Goal: Task Accomplishment & Management: Manage account settings

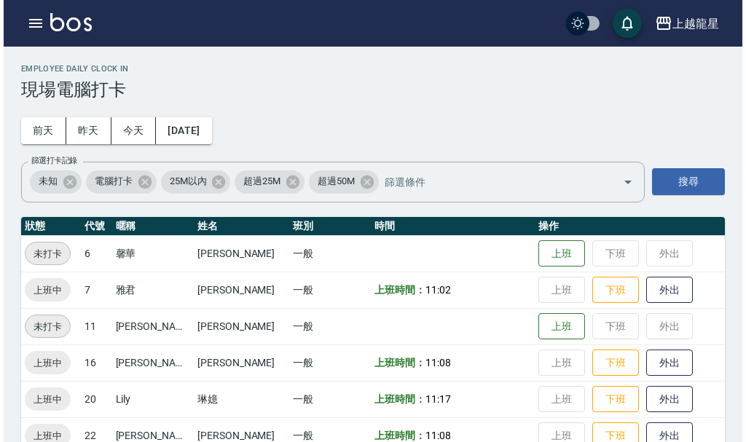
scroll to position [30, 0]
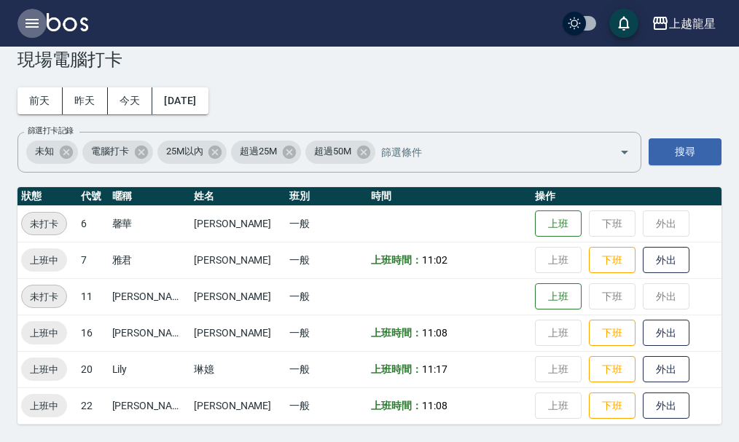
click at [25, 17] on icon "button" at bounding box center [31, 23] width 17 height 17
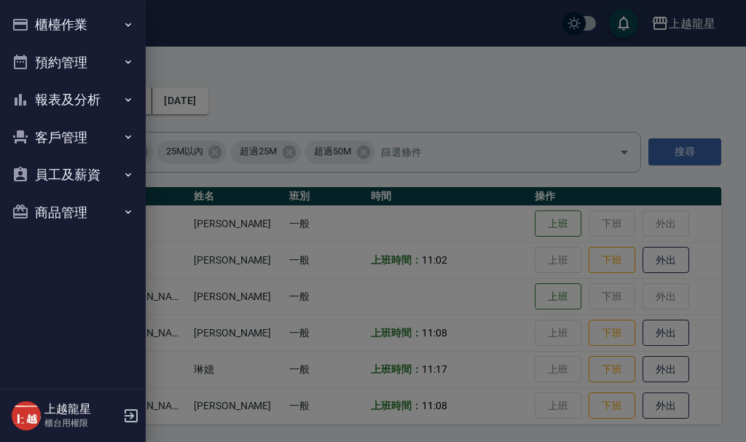
click at [27, 18] on icon "button" at bounding box center [20, 24] width 17 height 17
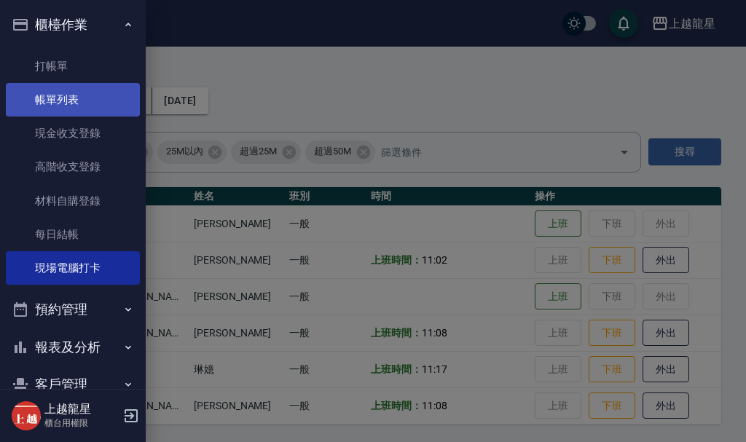
click at [62, 111] on link "帳單列表" at bounding box center [73, 100] width 134 height 34
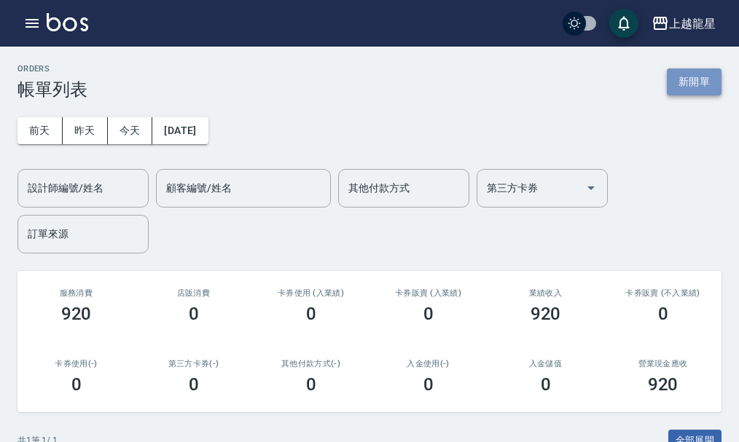
click at [692, 87] on button "新開單" at bounding box center [694, 81] width 55 height 27
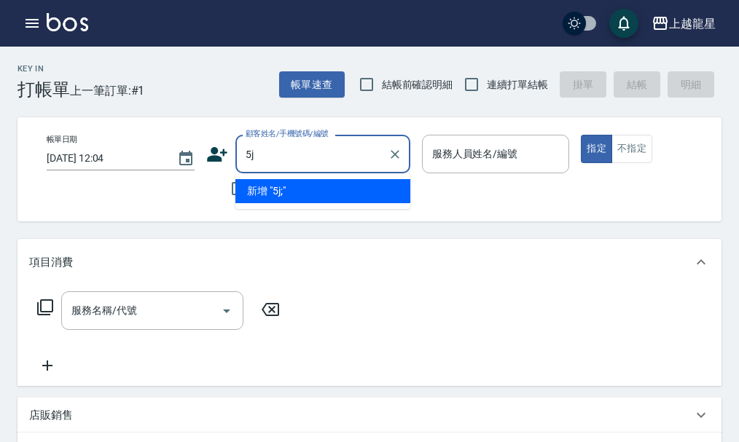
type input "5"
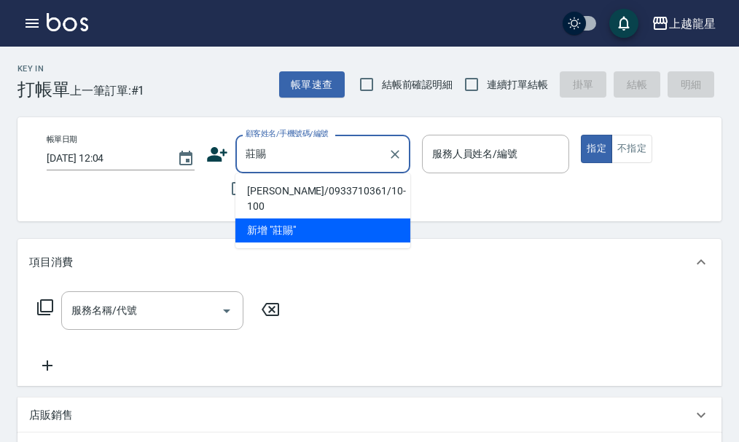
type input "莊賜"
click at [214, 144] on icon at bounding box center [217, 155] width 22 height 22
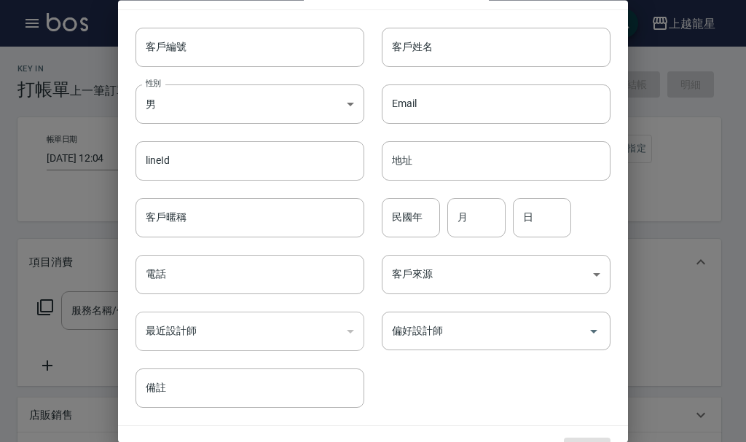
scroll to position [63, 0]
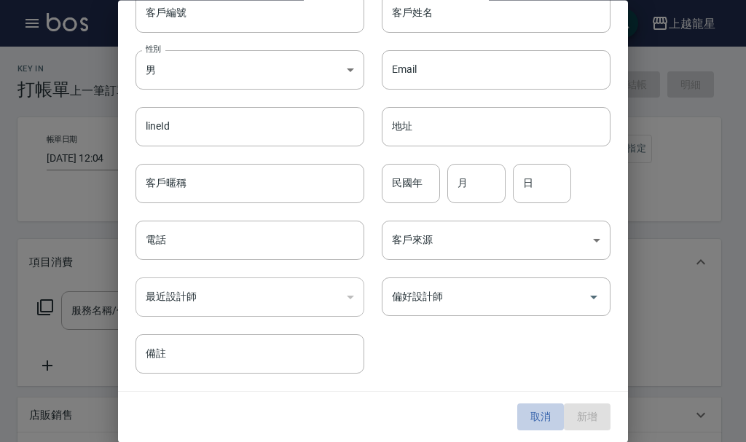
click at [530, 416] on button "取消" at bounding box center [540, 417] width 47 height 27
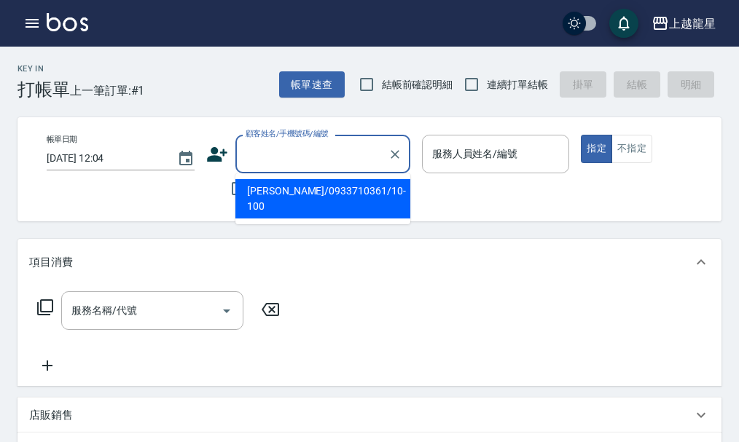
click at [287, 157] on input "顧客姓名/手機號碼/編號" at bounding box center [312, 153] width 140 height 25
click at [268, 188] on li "[PERSON_NAME]/0933710361/10-100" at bounding box center [322, 198] width 175 height 39
type input "[PERSON_NAME]/0933710361/10-100"
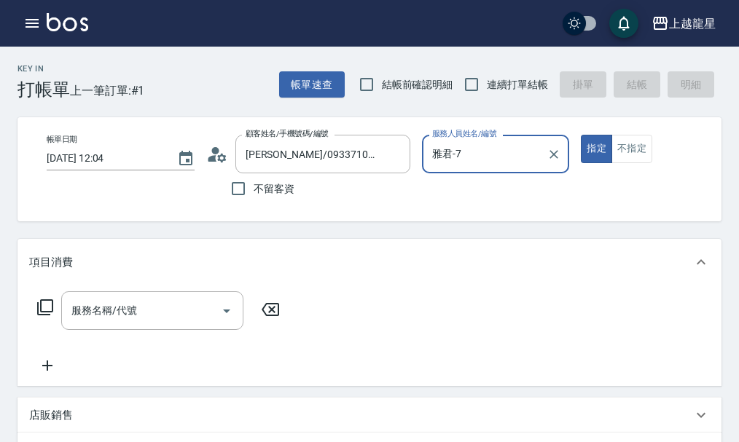
type input "雅君-7"
click at [215, 149] on circle at bounding box center [214, 150] width 7 height 7
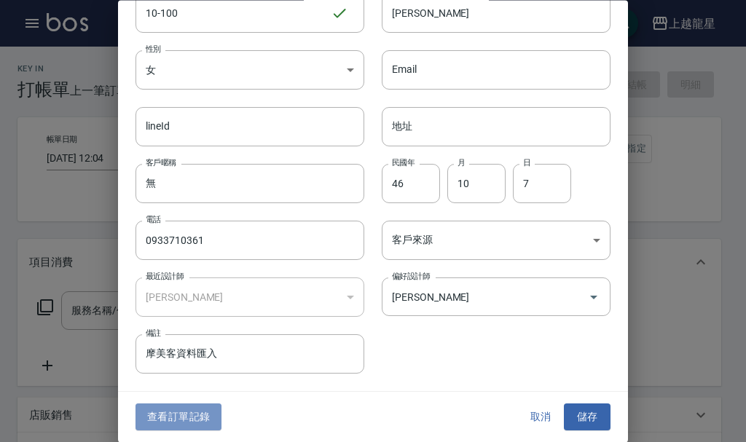
click at [193, 407] on button "查看訂單記錄" at bounding box center [179, 417] width 86 height 27
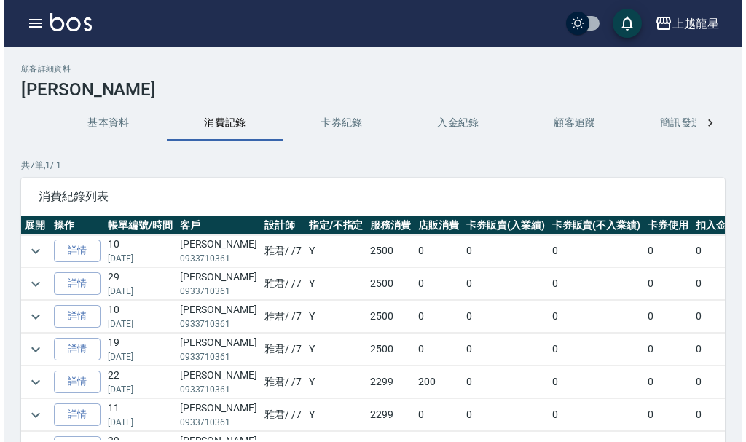
scroll to position [0, 138]
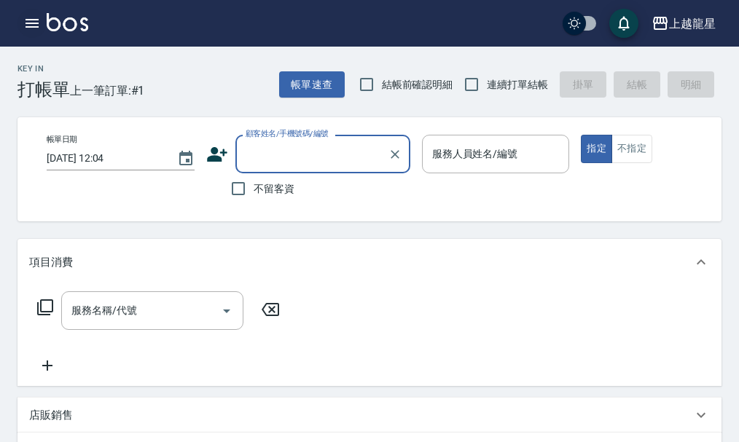
click at [38, 25] on icon "button" at bounding box center [31, 23] width 17 height 17
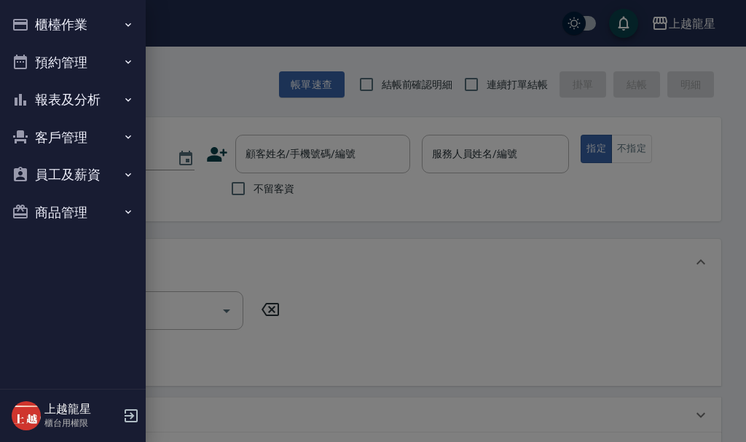
click at [40, 22] on button "櫃檯作業" at bounding box center [73, 25] width 134 height 38
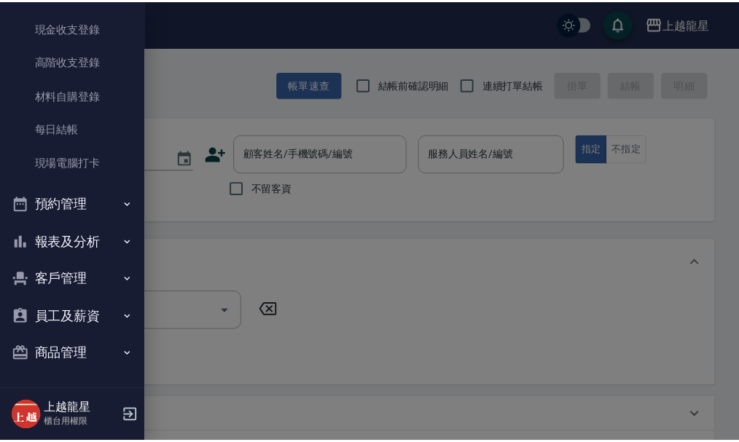
scroll to position [107, 0]
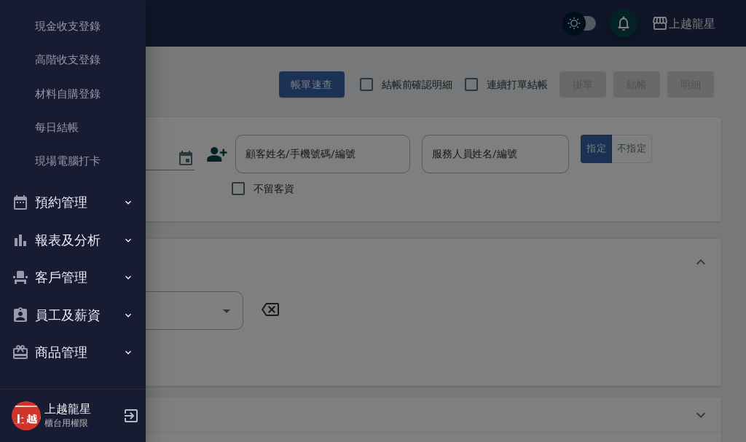
click at [63, 200] on button "預約管理" at bounding box center [73, 203] width 134 height 38
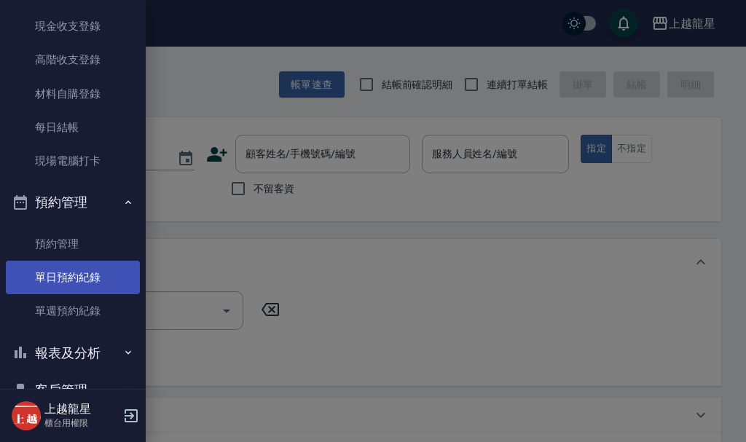
click at [85, 280] on link "單日預約紀錄" at bounding box center [73, 278] width 134 height 34
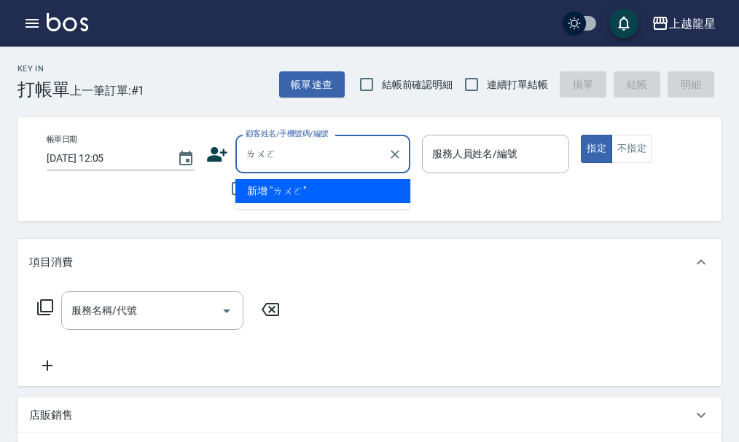
type input "羅"
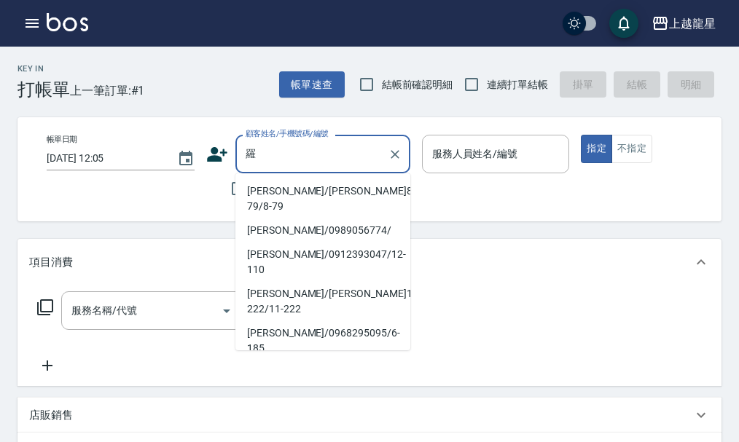
click at [393, 165] on div at bounding box center [394, 154] width 19 height 39
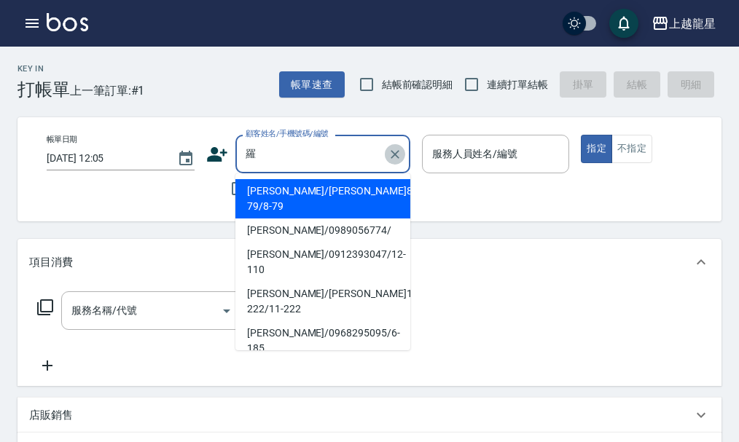
click at [395, 159] on icon "Clear" at bounding box center [395, 154] width 15 height 15
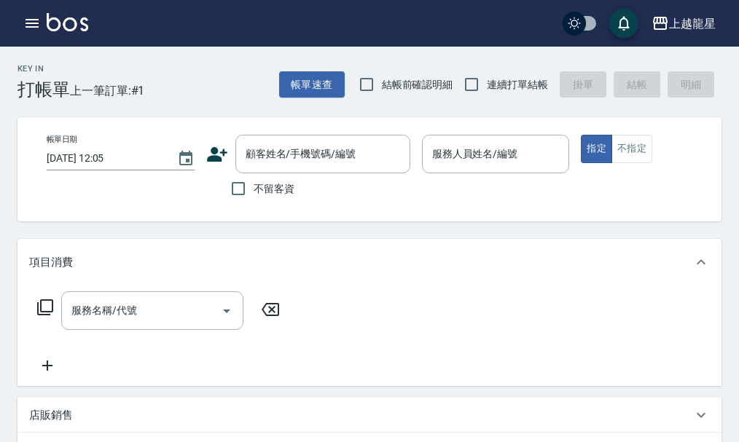
click at [460, 195] on div "帳單日期 [DATE] 12:05 顧客姓名/手機號碼/編號 顧客姓名/手機號碼/編號 不留客資 服務人員姓名/編號 服務人員姓名/編號 指定 不指定" at bounding box center [382, 169] width 694 height 69
click at [44, 27] on button "button" at bounding box center [31, 23] width 29 height 29
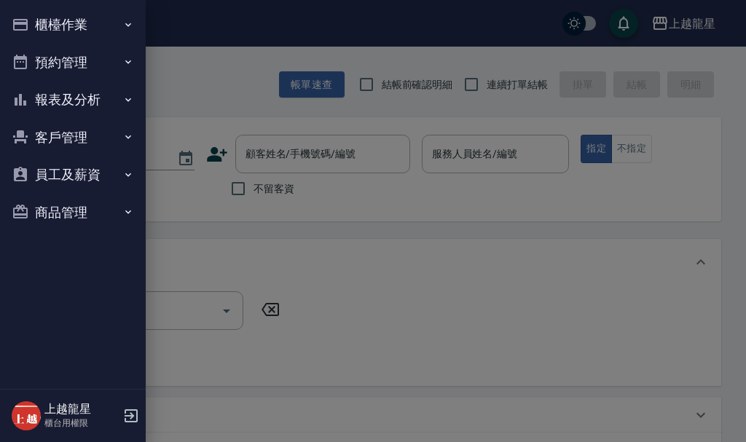
click at [81, 105] on button "報表及分析" at bounding box center [73, 100] width 134 height 38
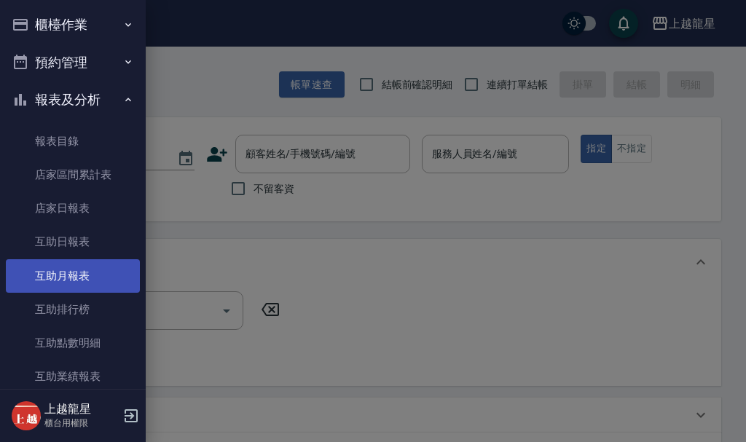
click at [87, 284] on link "互助月報表" at bounding box center [73, 276] width 134 height 34
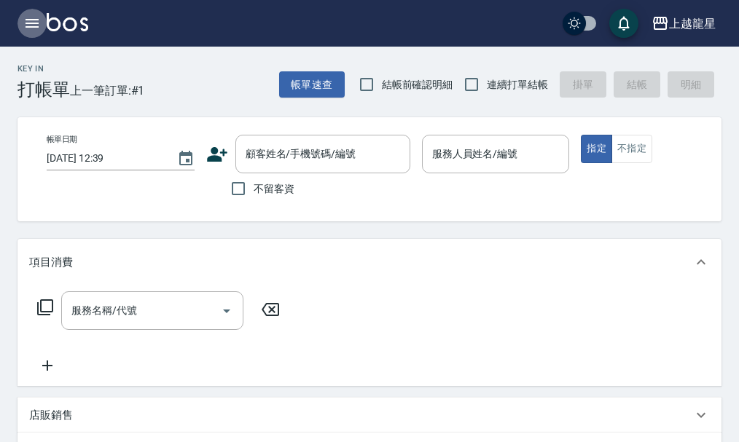
click at [36, 30] on icon "button" at bounding box center [31, 23] width 17 height 17
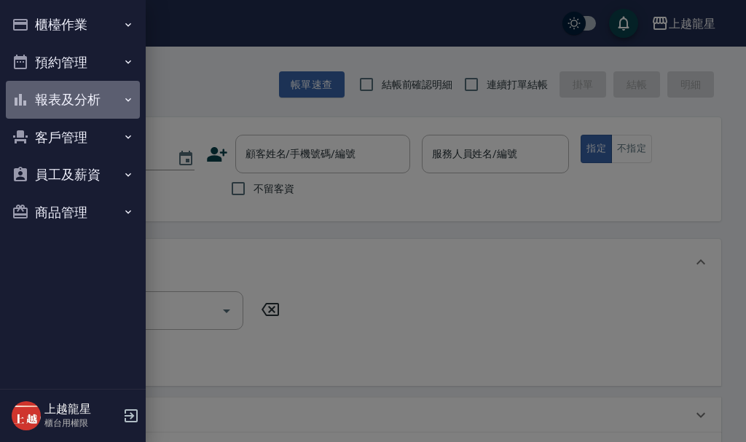
click at [39, 94] on button "報表及分析" at bounding box center [73, 100] width 134 height 38
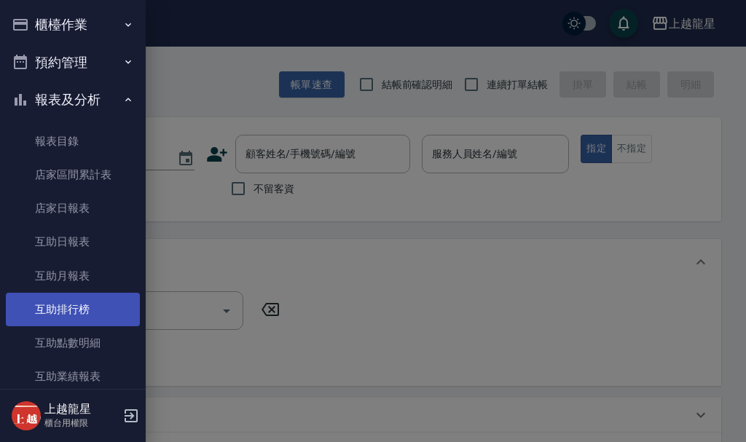
click at [74, 309] on link "互助排行榜" at bounding box center [73, 310] width 134 height 34
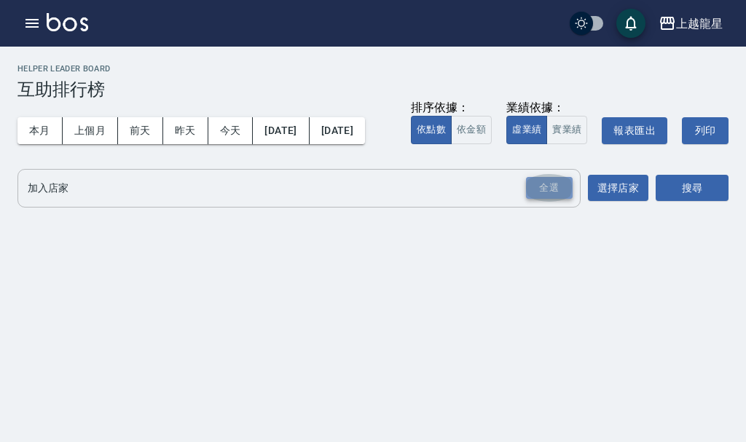
click at [551, 200] on div "全選" at bounding box center [549, 188] width 47 height 23
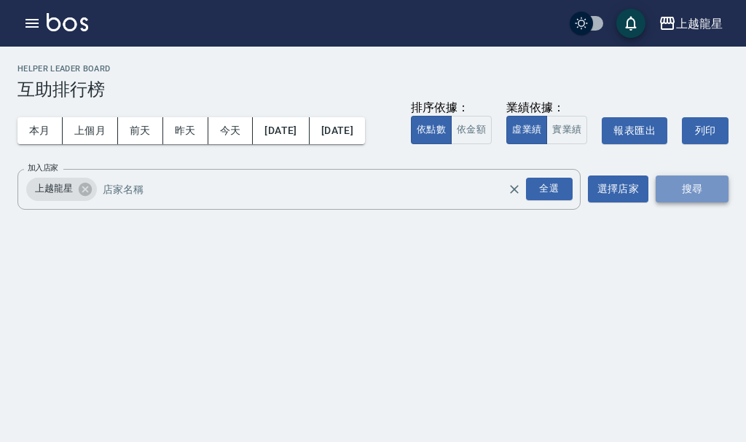
click at [669, 203] on button "搜尋" at bounding box center [692, 189] width 73 height 27
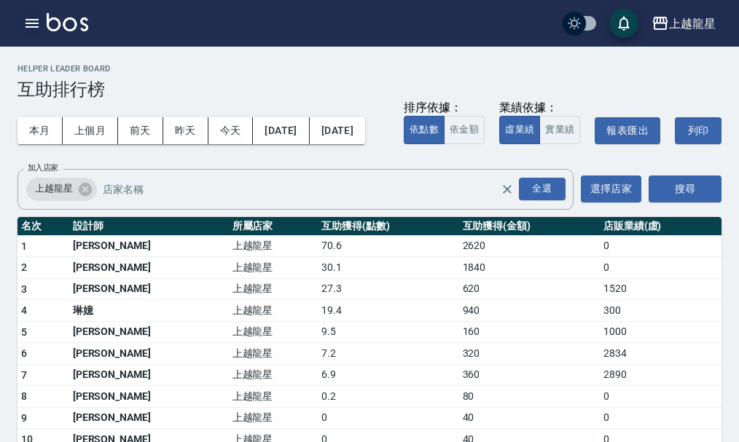
click at [35, 20] on icon "button" at bounding box center [31, 23] width 13 height 9
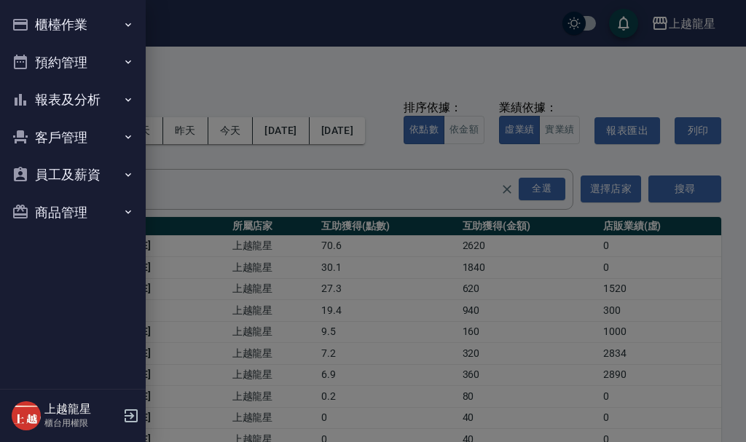
click at [37, 19] on button "櫃檯作業" at bounding box center [73, 25] width 134 height 38
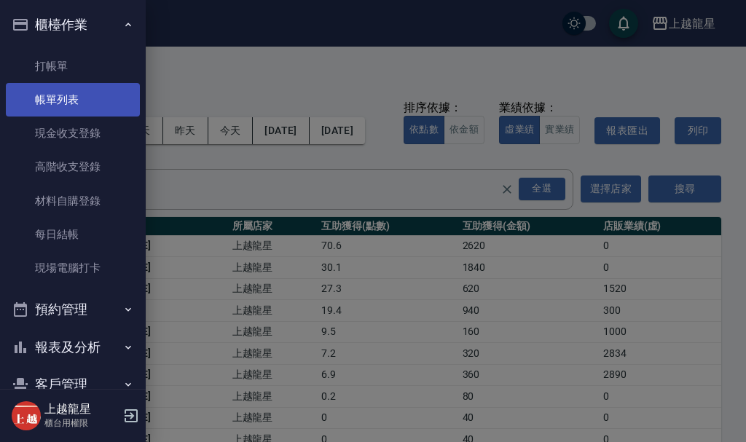
click at [74, 92] on link "帳單列表" at bounding box center [73, 100] width 134 height 34
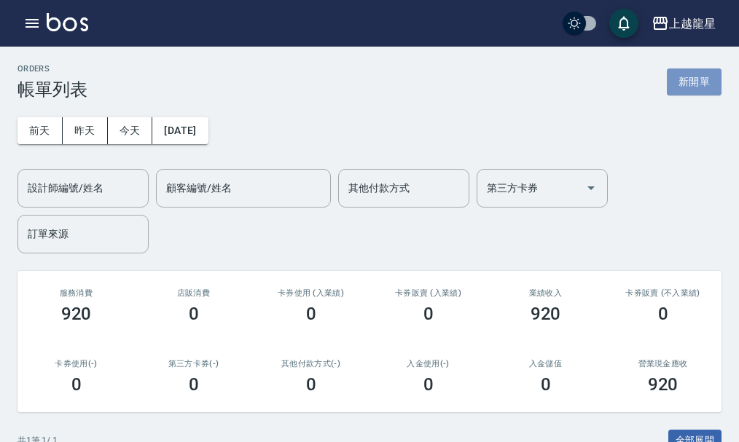
click at [702, 82] on button "新開單" at bounding box center [694, 81] width 55 height 27
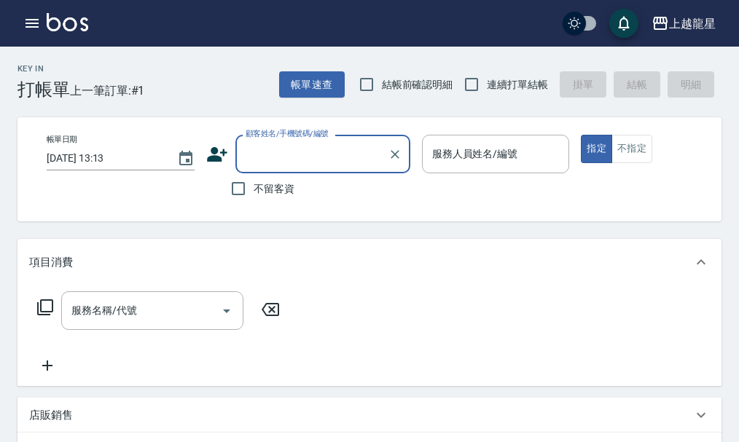
click at [296, 154] on input "顧客姓名/手機號碼/編號" at bounding box center [312, 153] width 140 height 25
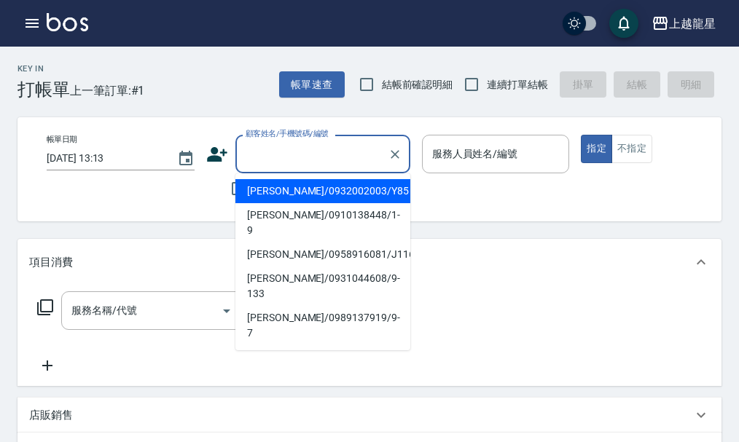
click at [365, 157] on input "顧客姓名/手機號碼/編號" at bounding box center [312, 153] width 140 height 25
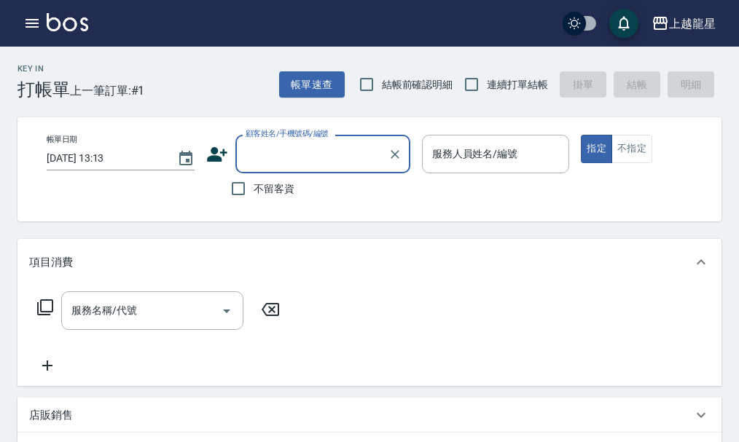
drag, startPoint x: 268, startPoint y: 198, endPoint x: 305, endPoint y: 181, distance: 40.1
click at [276, 195] on label "不留客資" at bounding box center [258, 188] width 71 height 31
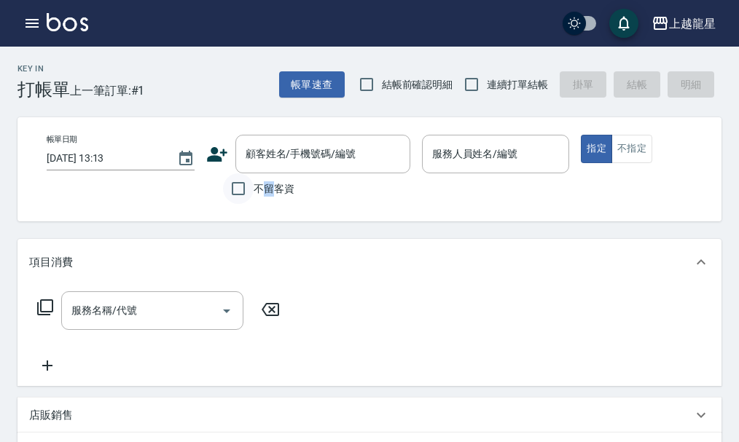
click at [227, 186] on input "不留客資" at bounding box center [238, 188] width 31 height 31
checkbox input "true"
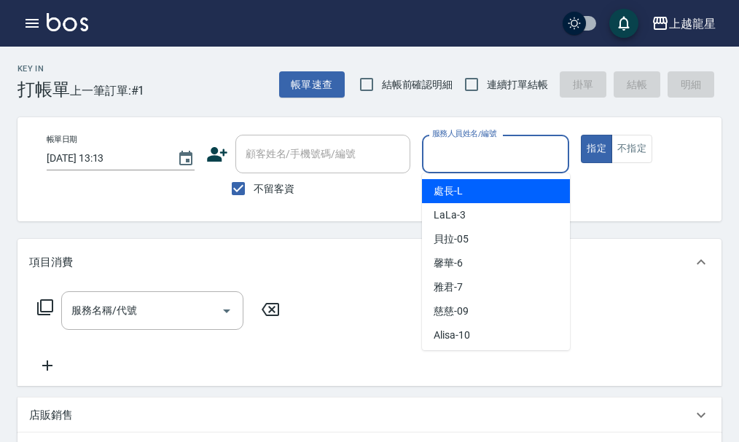
click at [468, 152] on input "服務人員姓名/編號" at bounding box center [495, 153] width 135 height 25
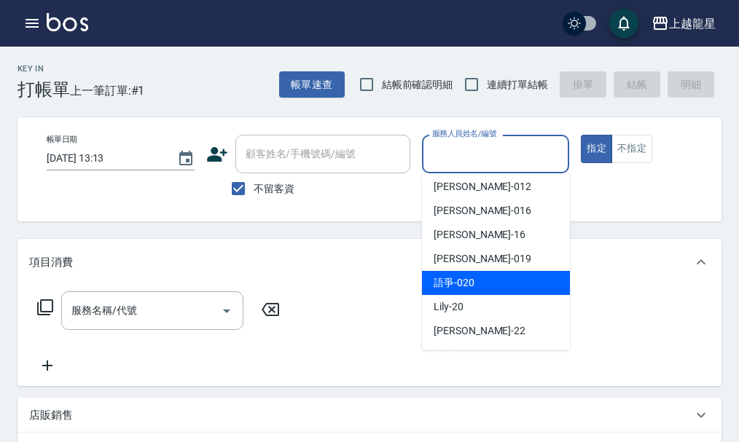
scroll to position [291, 0]
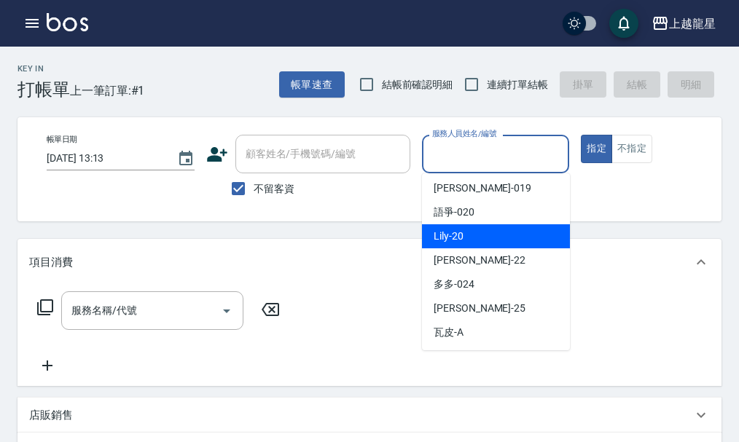
click at [487, 234] on div "Lily -20" at bounding box center [496, 236] width 148 height 24
type input "Lily-20"
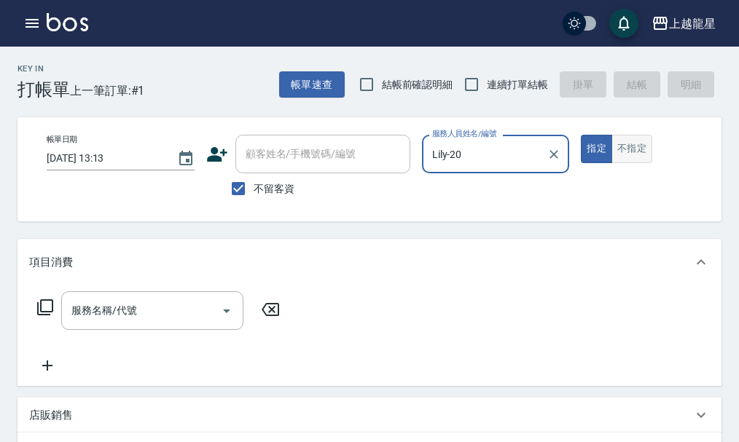
click at [643, 157] on button "不指定" at bounding box center [631, 149] width 41 height 28
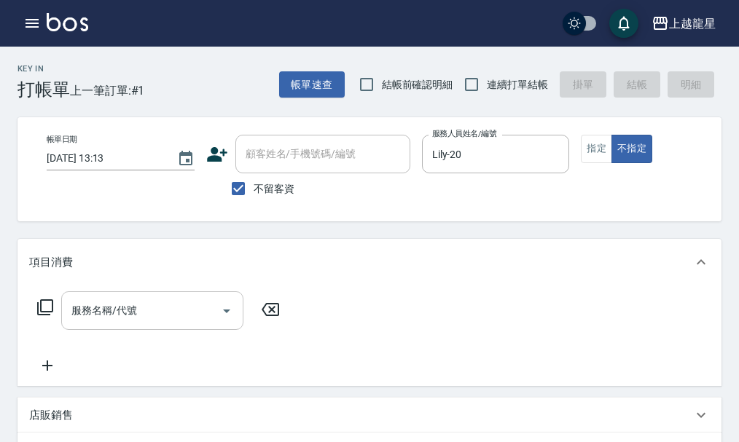
click at [186, 323] on input "服務名稱/代號" at bounding box center [141, 310] width 147 height 25
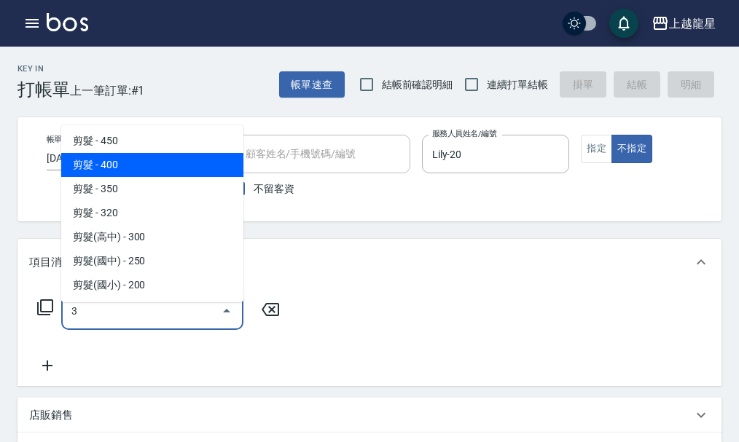
scroll to position [6, 0]
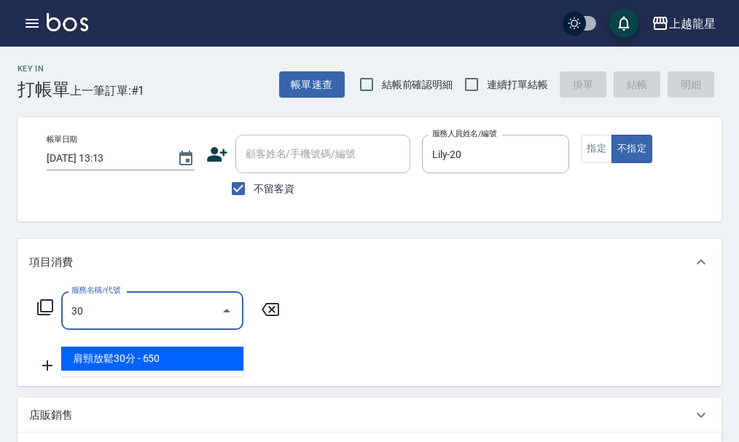
type input "3"
type input "8"
type input "3"
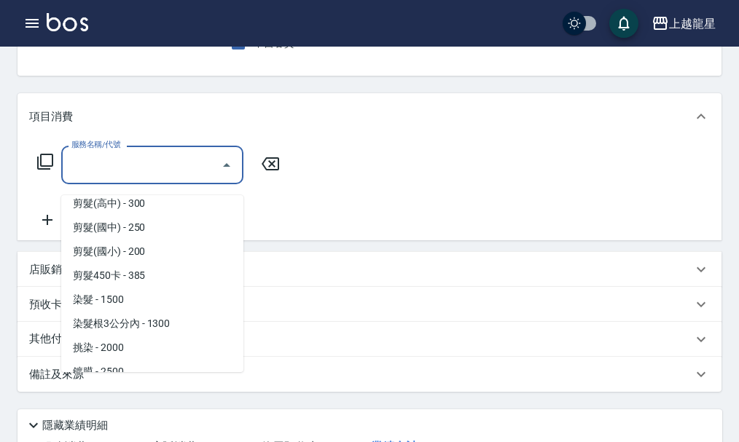
scroll to position [437, 0]
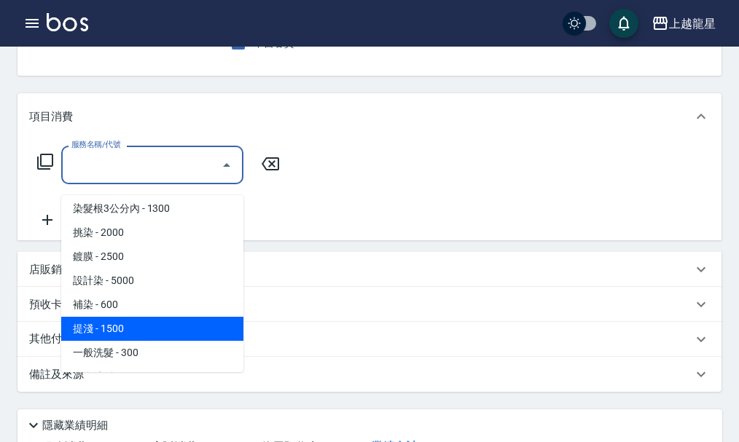
click at [122, 334] on span "提淺 - 1500" at bounding box center [152, 329] width 182 height 24
type input "提淺(406)"
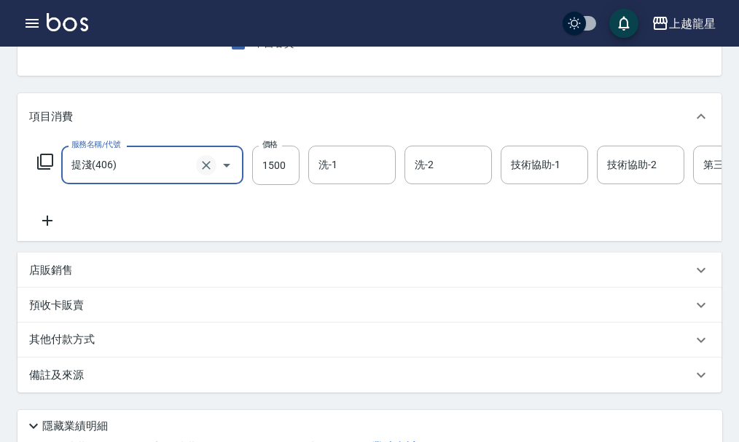
click at [200, 173] on icon "Clear" at bounding box center [206, 165] width 15 height 15
drag, startPoint x: 211, startPoint y: 176, endPoint x: 208, endPoint y: 185, distance: 9.9
click at [205, 176] on button "Clear" at bounding box center [206, 165] width 20 height 20
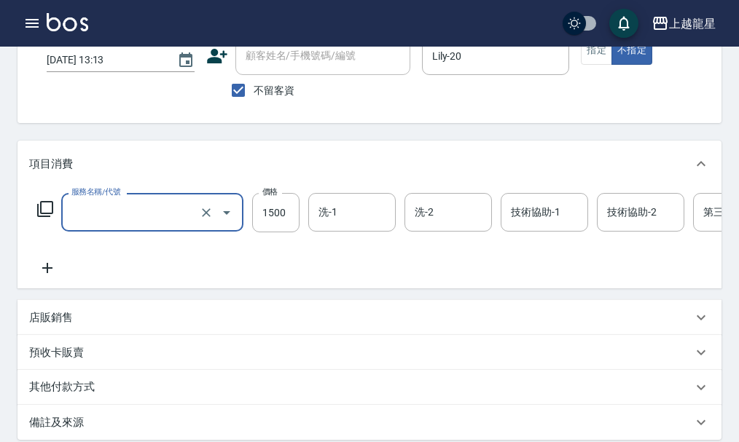
scroll to position [73, 0]
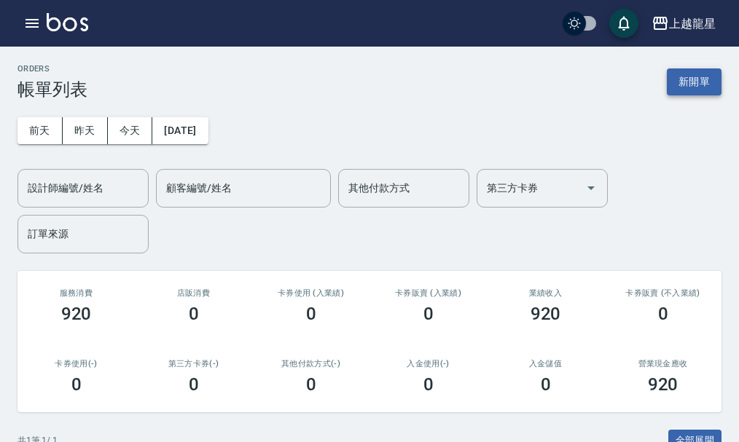
click at [691, 81] on button "新開單" at bounding box center [694, 81] width 55 height 27
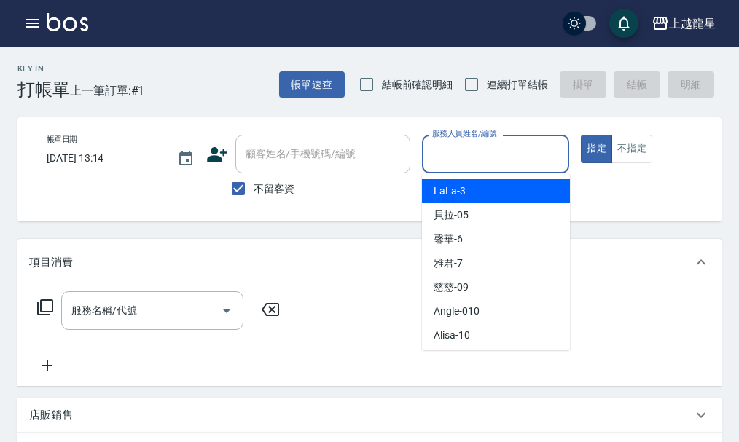
click at [536, 154] on input "服務人員姓名/編號" at bounding box center [495, 153] width 135 height 25
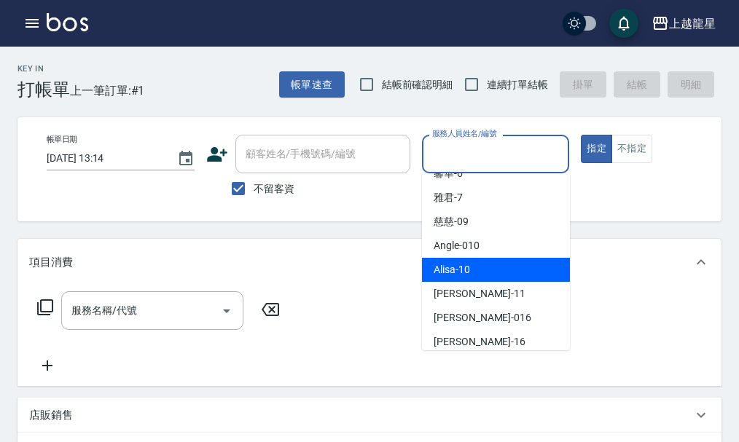
scroll to position [219, 0]
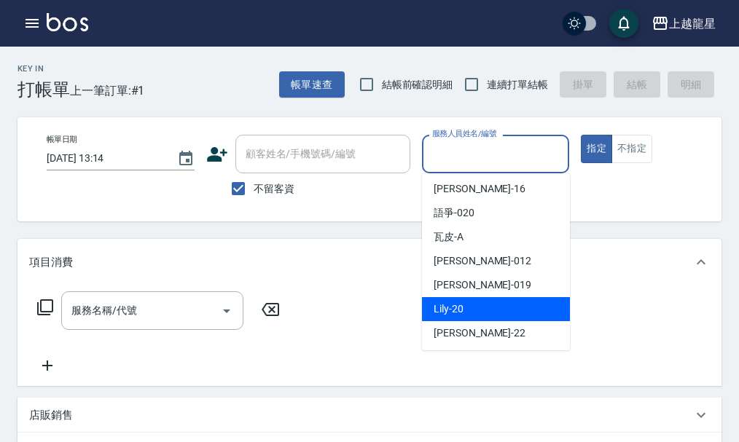
click at [498, 319] on div "Lily -20" at bounding box center [496, 309] width 148 height 24
type input "Lily-20"
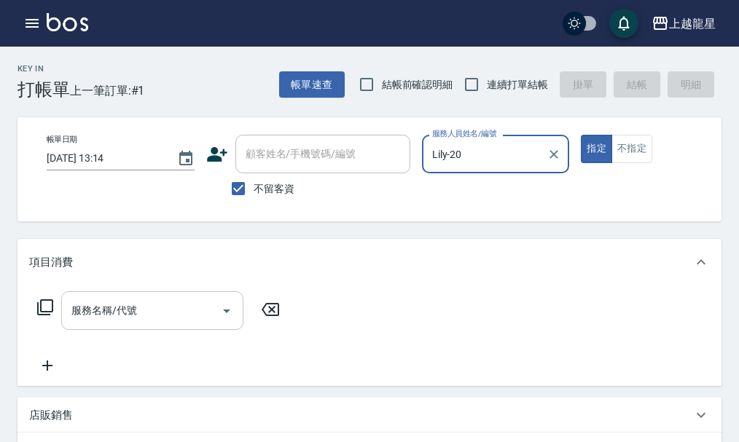
click at [112, 330] on div "服務名稱/代號" at bounding box center [152, 310] width 182 height 39
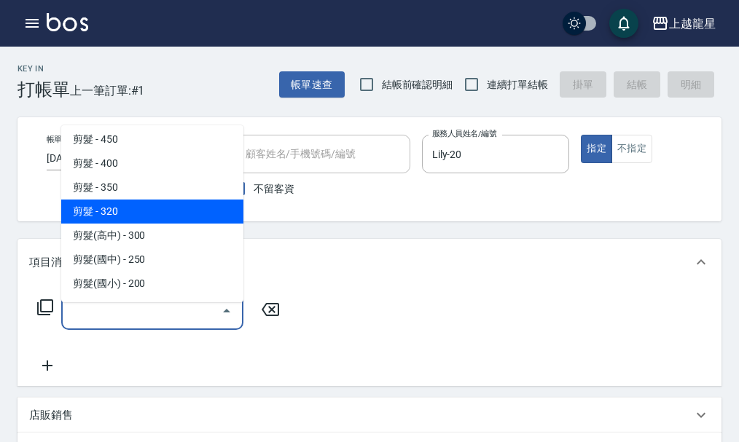
scroll to position [437, 0]
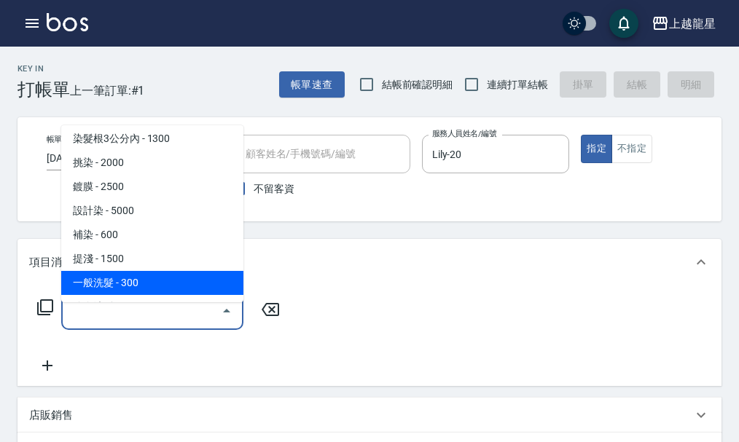
click at [167, 283] on span "一般洗髮 - 300" at bounding box center [152, 283] width 182 height 24
type input "一般洗髮(500)"
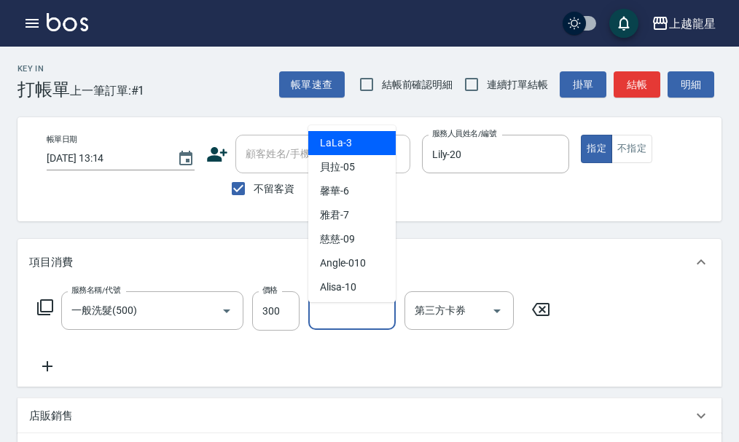
click at [330, 314] on div "洗-1 洗-1" at bounding box center [351, 310] width 87 height 39
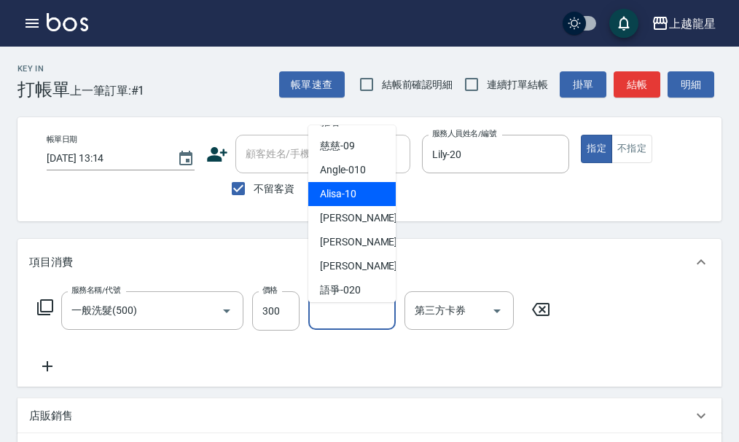
scroll to position [146, 0]
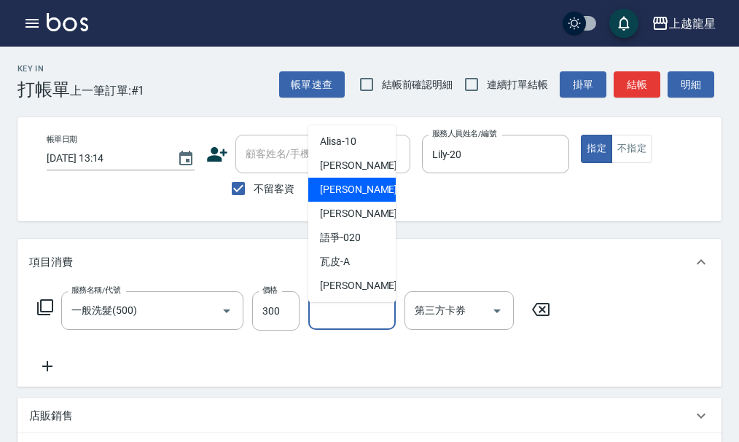
click at [353, 189] on span "[PERSON_NAME] -016" at bounding box center [369, 189] width 98 height 15
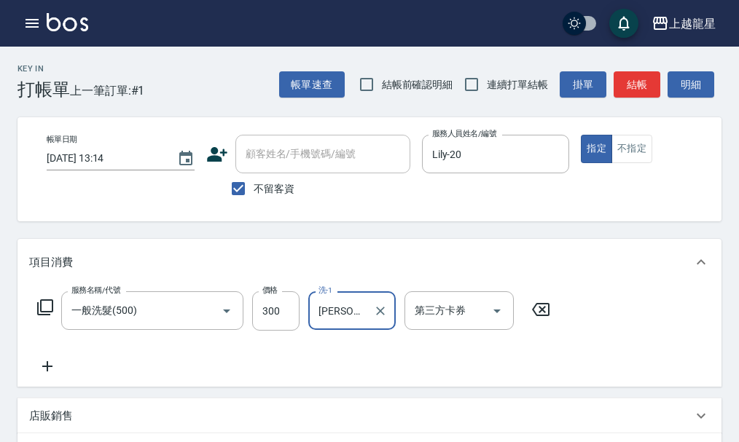
click at [347, 313] on input "[PERSON_NAME]-016" at bounding box center [341, 310] width 52 height 25
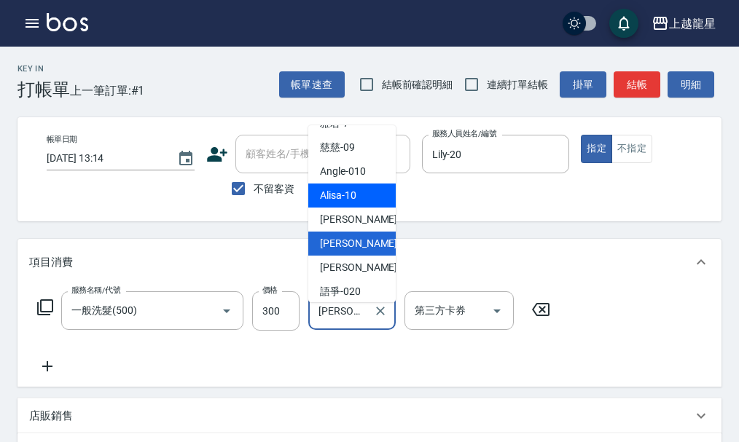
scroll to position [191, 0]
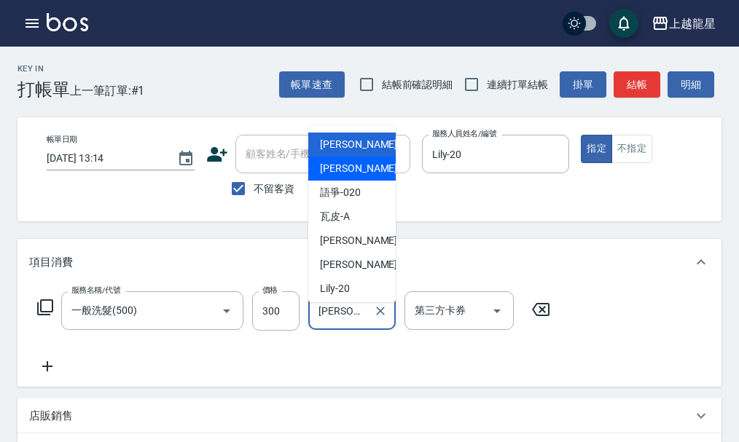
click at [355, 170] on div "義潔 -16" at bounding box center [351, 169] width 87 height 24
type input "義潔-16"
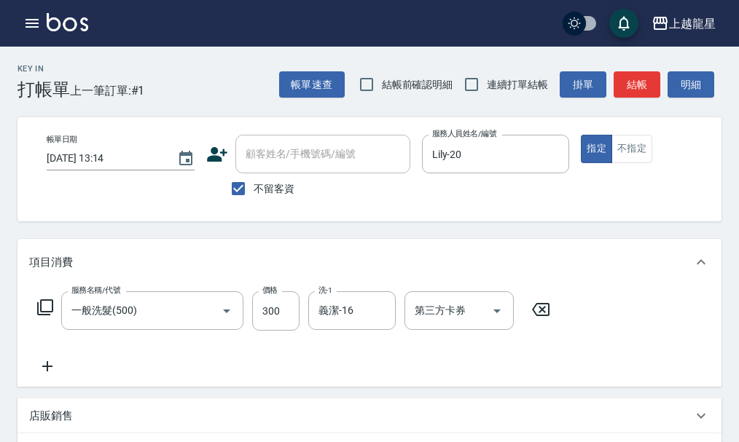
click at [52, 372] on icon at bounding box center [47, 366] width 10 height 10
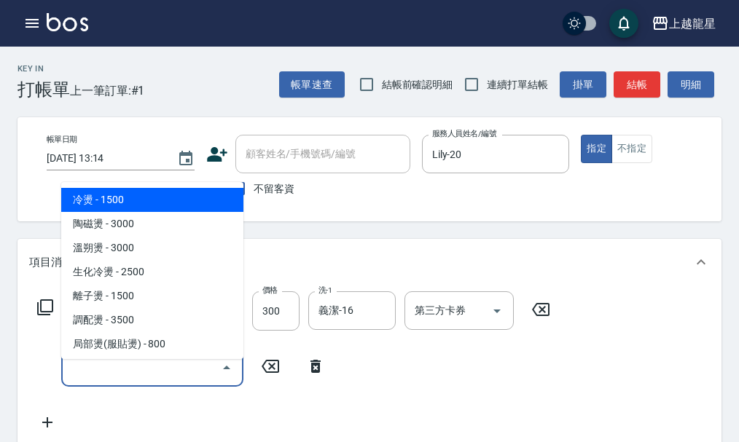
click at [90, 373] on input "服務名稱/代號" at bounding box center [141, 367] width 147 height 25
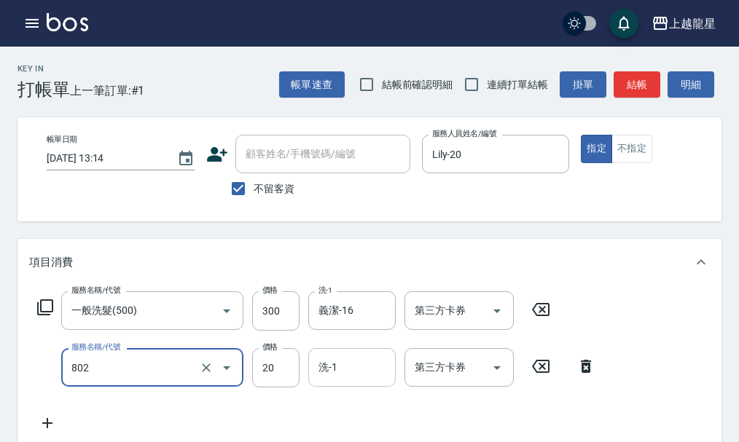
type input "潤絲(802)"
click at [350, 380] on input "洗-1" at bounding box center [352, 367] width 74 height 25
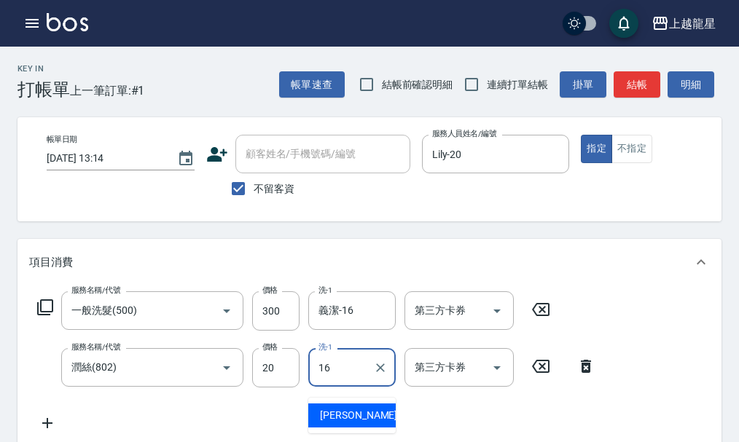
type input "義潔-16"
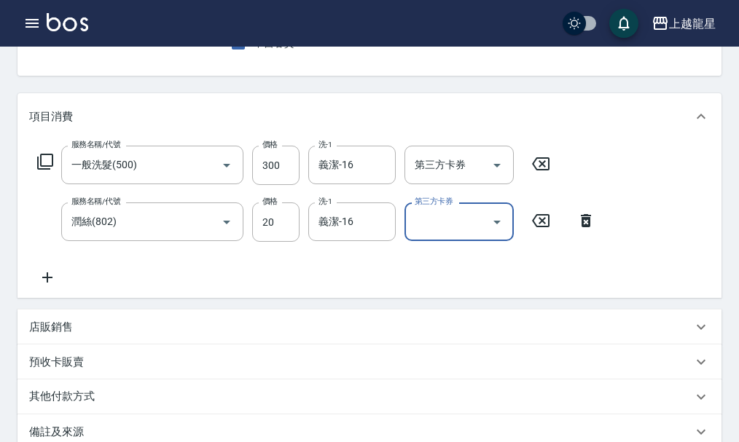
scroll to position [364, 0]
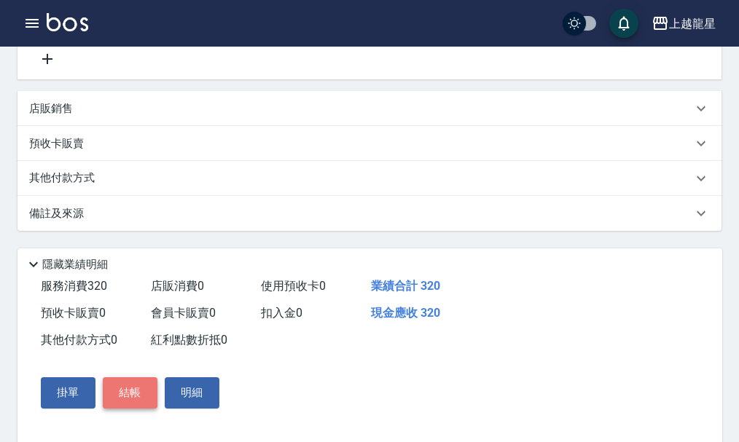
click at [123, 408] on button "結帳" at bounding box center [130, 392] width 55 height 31
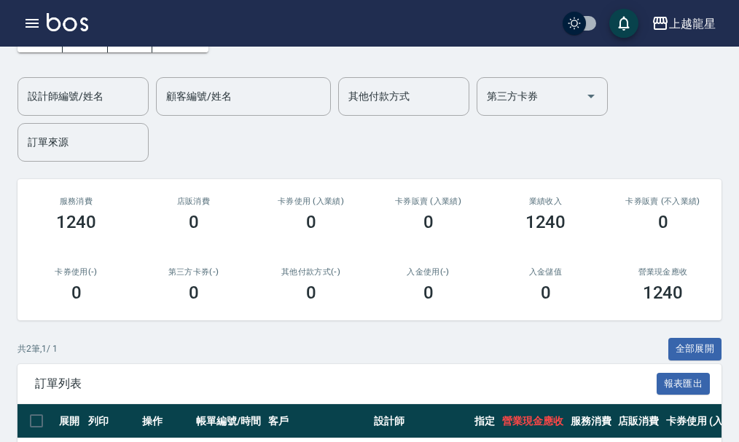
scroll to position [219, 0]
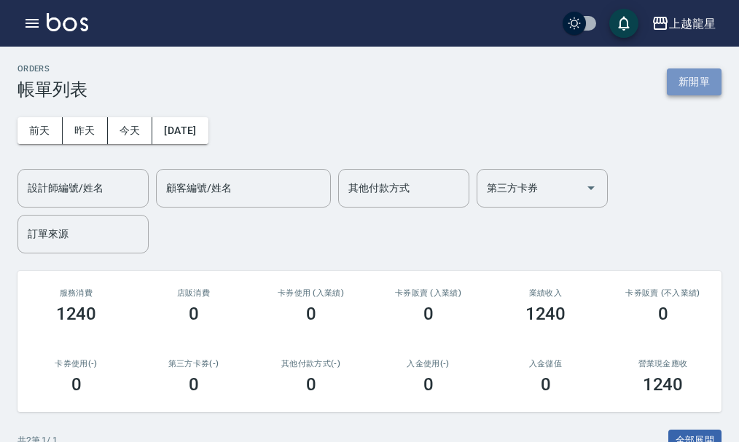
click at [694, 81] on button "新開單" at bounding box center [694, 81] width 55 height 27
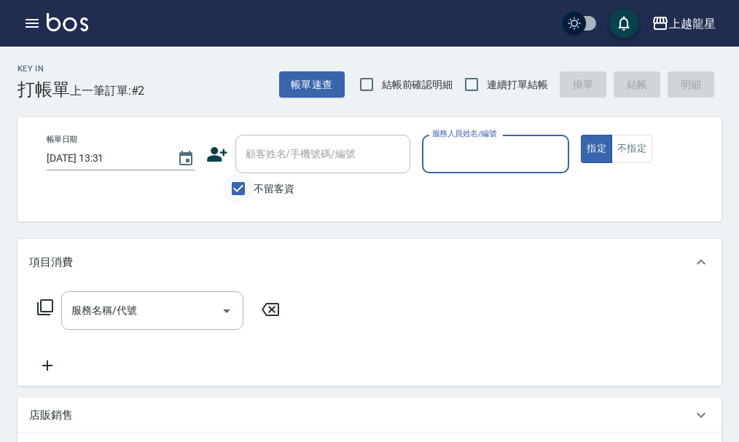
click at [232, 192] on input "不留客資" at bounding box center [238, 188] width 31 height 31
checkbox input "false"
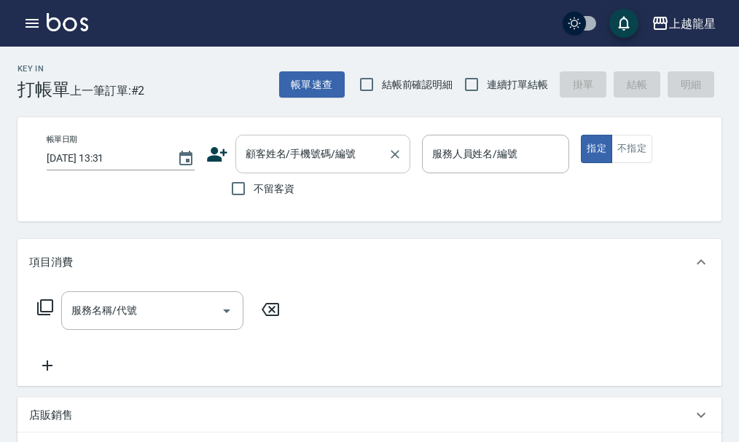
click at [267, 142] on input "顧客姓名/手機號碼/編號" at bounding box center [312, 153] width 140 height 25
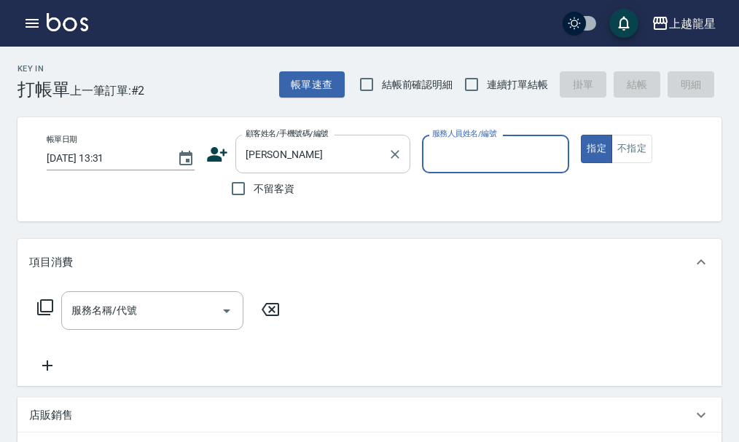
click at [334, 138] on div "[PERSON_NAME] 顧客姓名/手機號碼/編號" at bounding box center [322, 154] width 175 height 39
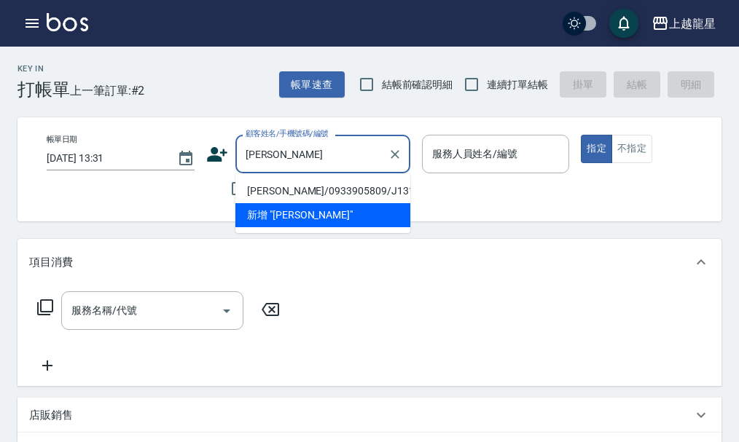
type input "劉"
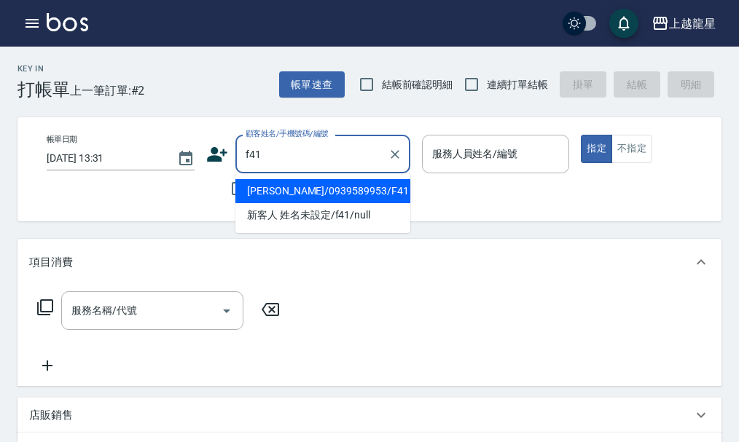
click at [316, 186] on li "[PERSON_NAME]/0939589953/F41" at bounding box center [322, 191] width 175 height 24
type input "[PERSON_NAME]/0939589953/F41"
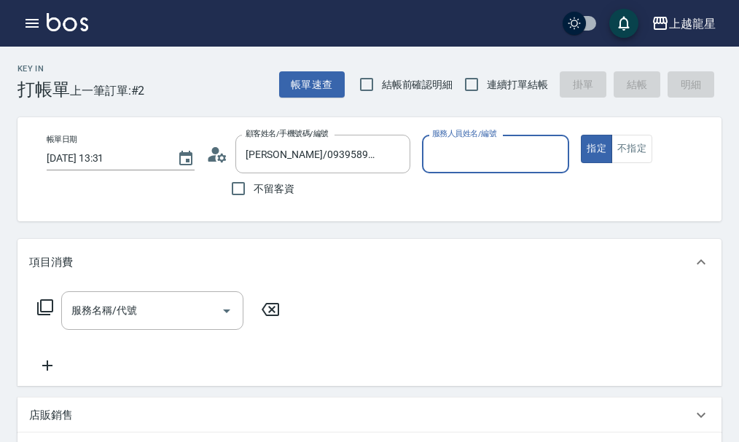
type input "馨華-6"
click at [82, 323] on input "服務名稱/代號" at bounding box center [141, 310] width 147 height 25
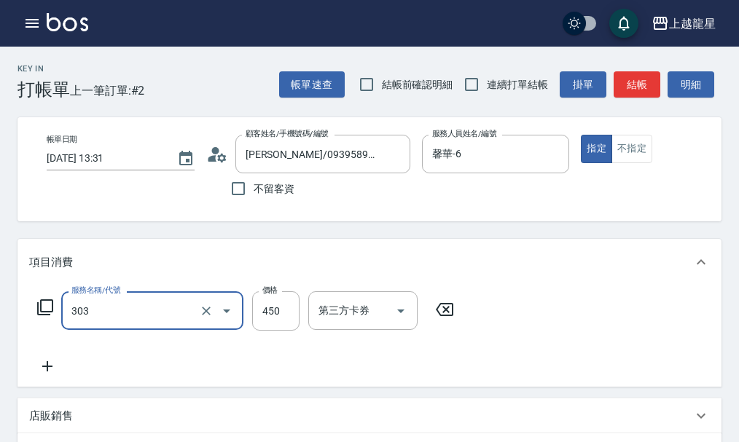
type input "剪髮(303)"
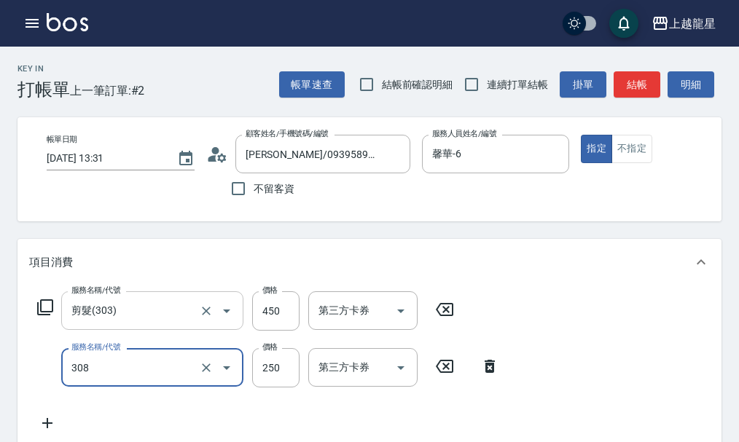
type input "剪髮(國中)(308)"
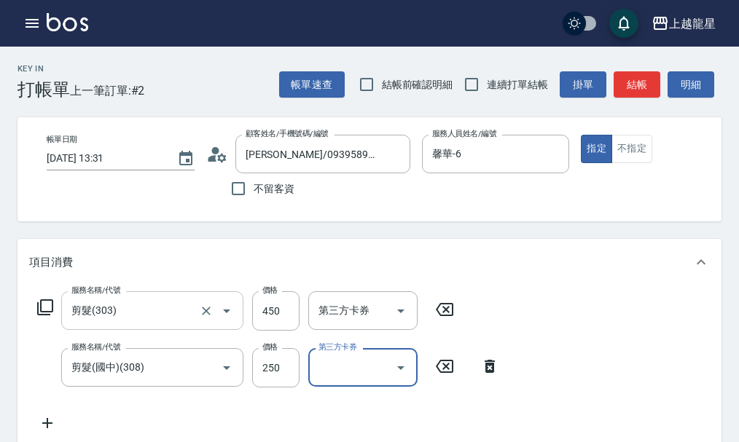
scroll to position [73, 0]
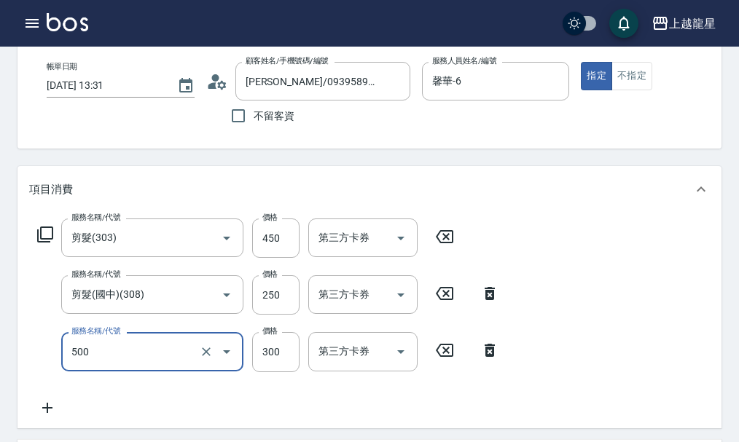
type input "一般洗髮(500)"
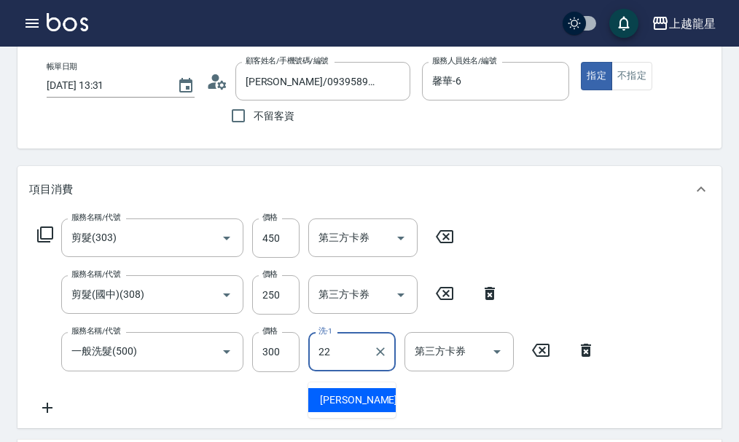
type input "阿琳-22"
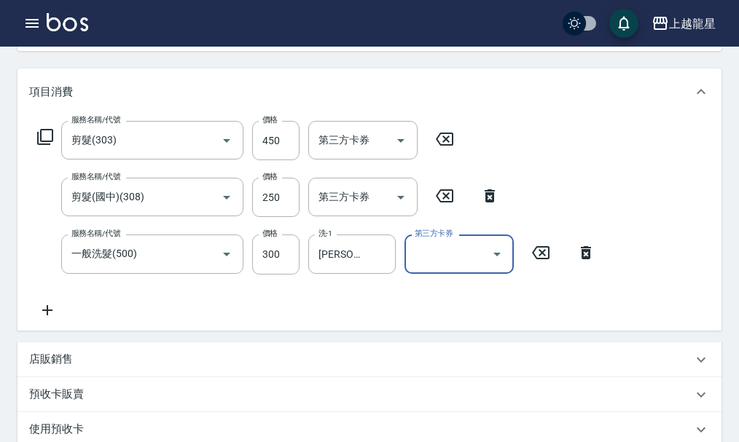
scroll to position [146, 0]
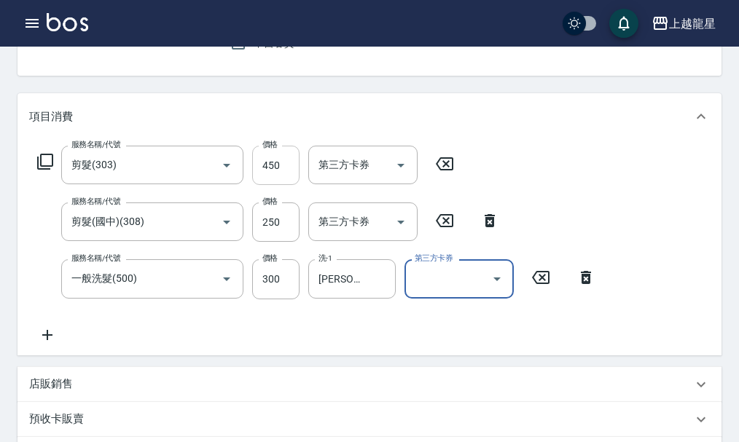
click at [282, 177] on input "450" at bounding box center [275, 165] width 47 height 39
type input "550"
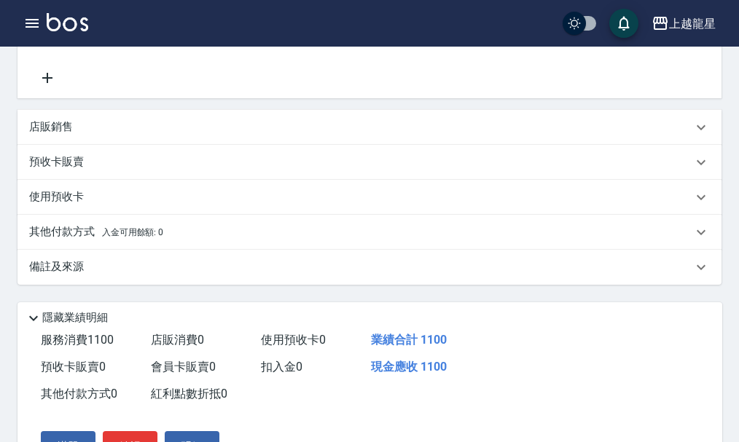
scroll to position [498, 0]
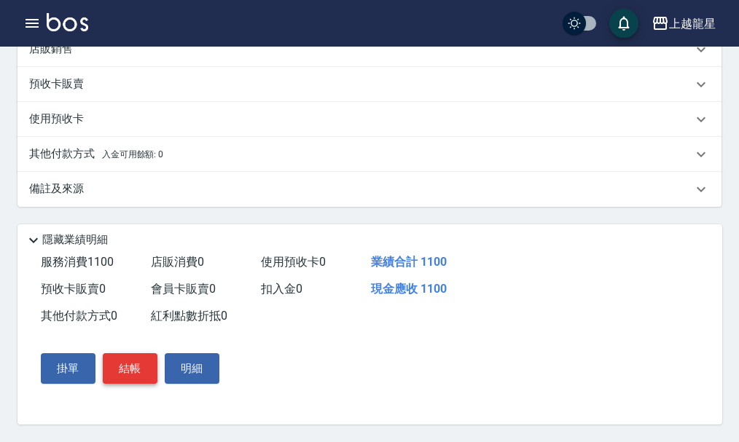
click at [136, 369] on button "結帳" at bounding box center [130, 368] width 55 height 31
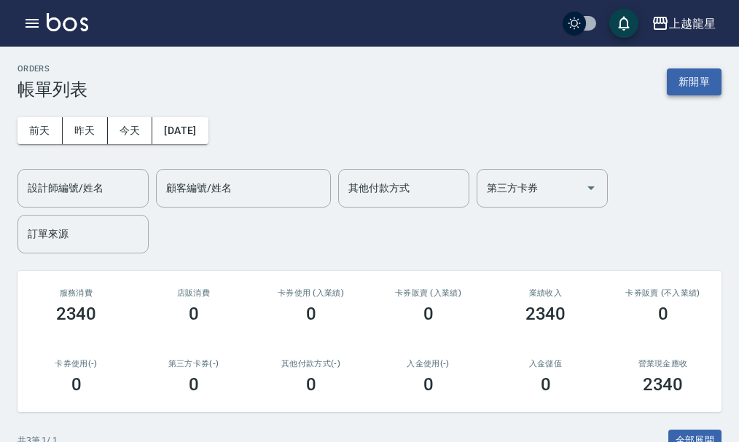
click at [694, 87] on button "新開單" at bounding box center [694, 81] width 55 height 27
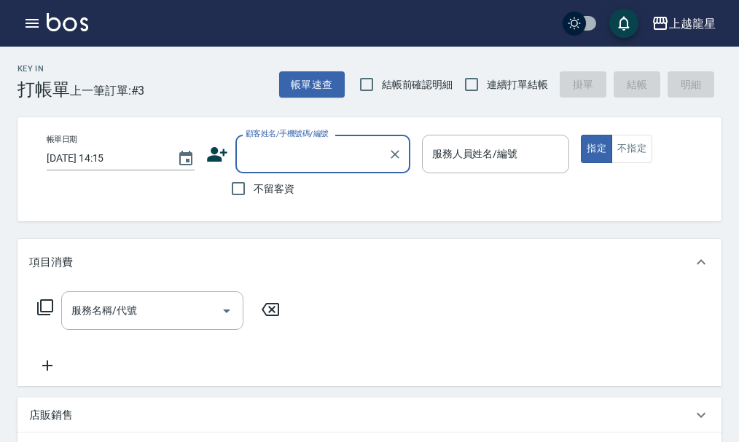
click at [302, 157] on input "顧客姓名/手機號碼/編號" at bounding box center [312, 153] width 140 height 25
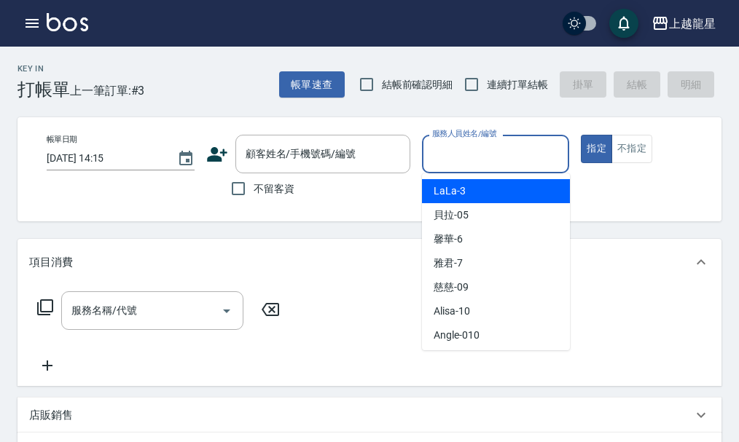
click at [476, 153] on input "服務人員姓名/編號" at bounding box center [495, 153] width 135 height 25
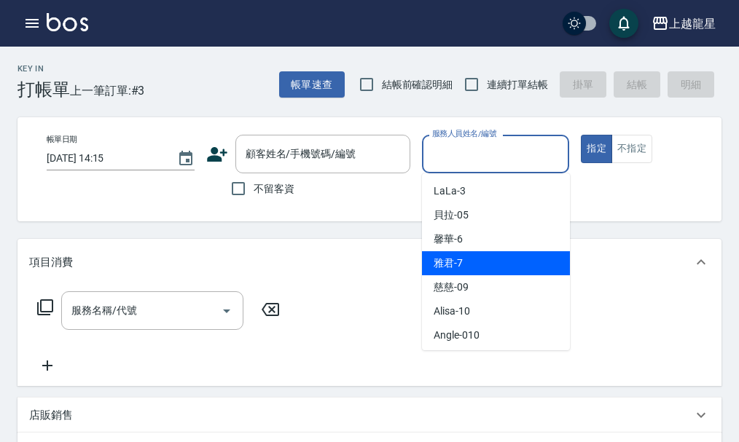
drag, startPoint x: 448, startPoint y: 265, endPoint x: 588, endPoint y: 203, distance: 153.3
click at [451, 266] on span "雅君 -7" at bounding box center [447, 263] width 29 height 15
type input "雅君-7"
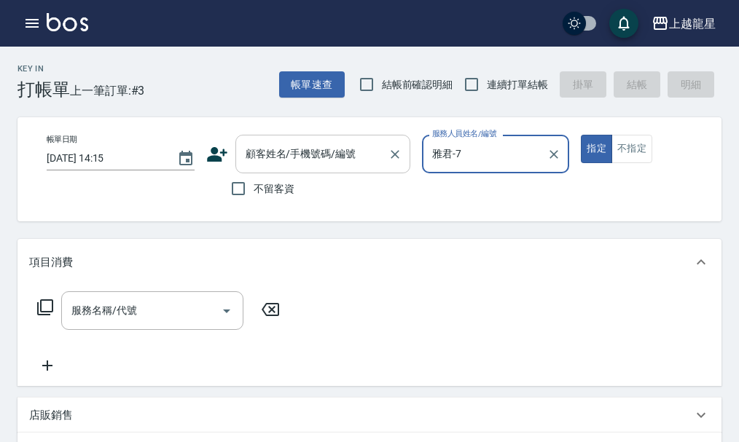
click at [347, 146] on input "顧客姓名/手機號碼/編號" at bounding box center [312, 153] width 140 height 25
click at [37, 23] on icon "button" at bounding box center [31, 23] width 13 height 9
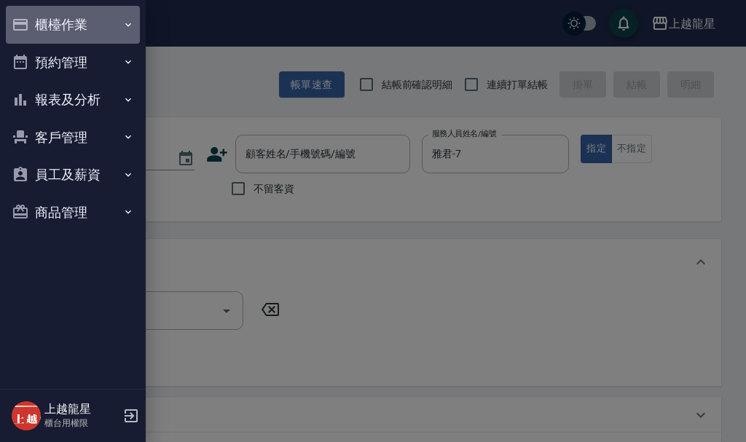
click at [37, 23] on button "櫃檯作業" at bounding box center [73, 25] width 134 height 38
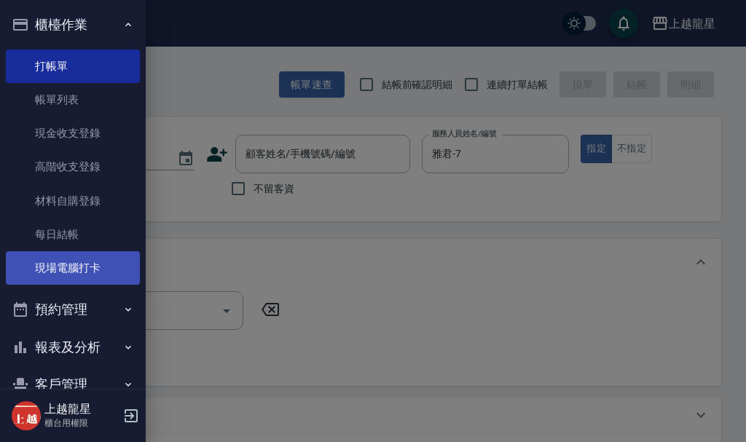
click at [74, 262] on link "現場電腦打卡" at bounding box center [73, 268] width 134 height 34
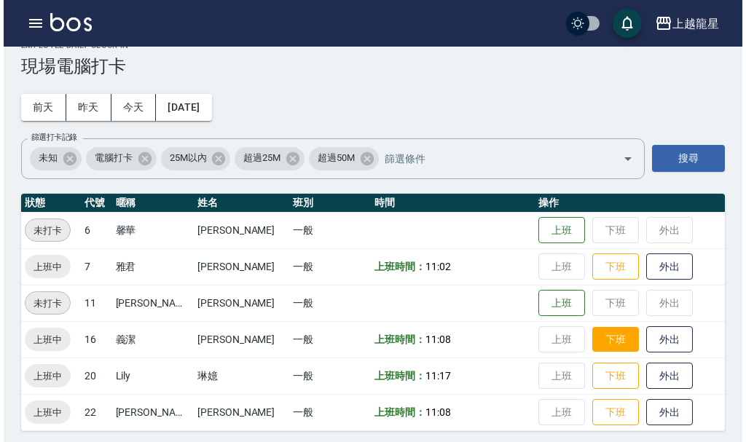
scroll to position [30, 0]
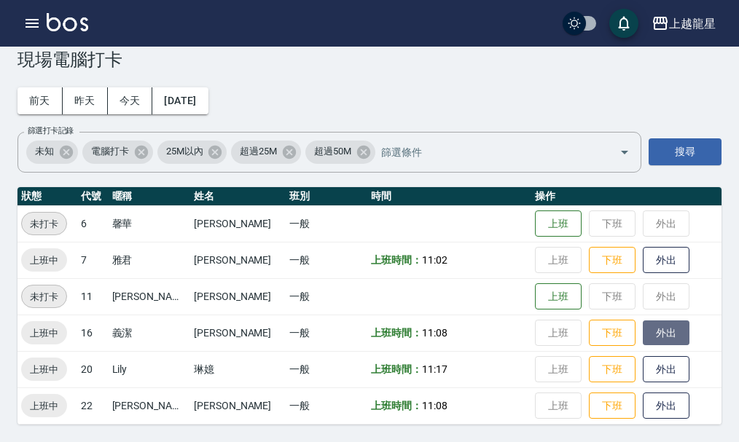
click at [654, 337] on button "外出" at bounding box center [666, 333] width 47 height 25
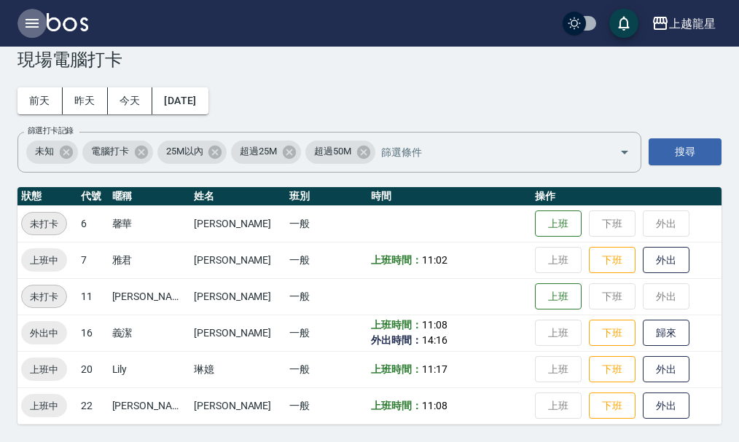
click at [34, 13] on button "button" at bounding box center [31, 23] width 29 height 29
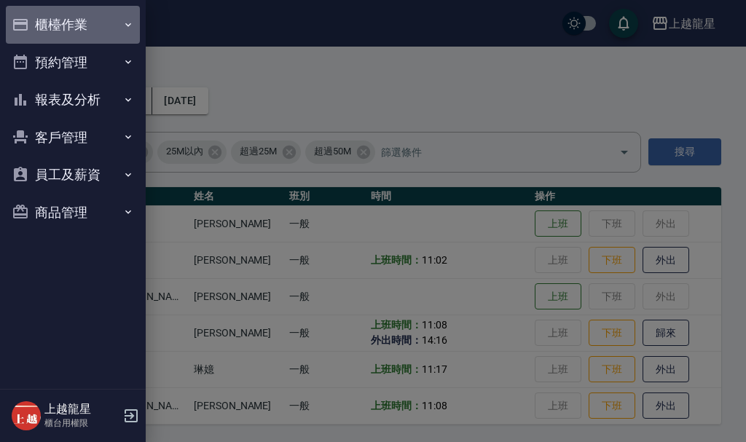
click at [37, 20] on button "櫃檯作業" at bounding box center [73, 25] width 134 height 38
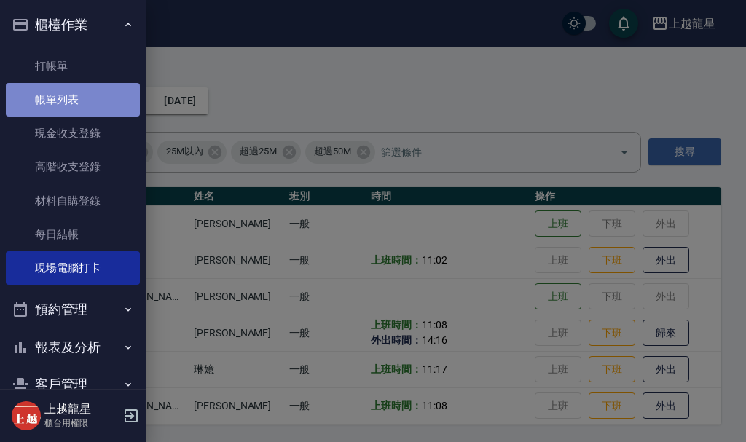
click at [81, 93] on link "帳單列表" at bounding box center [73, 100] width 134 height 34
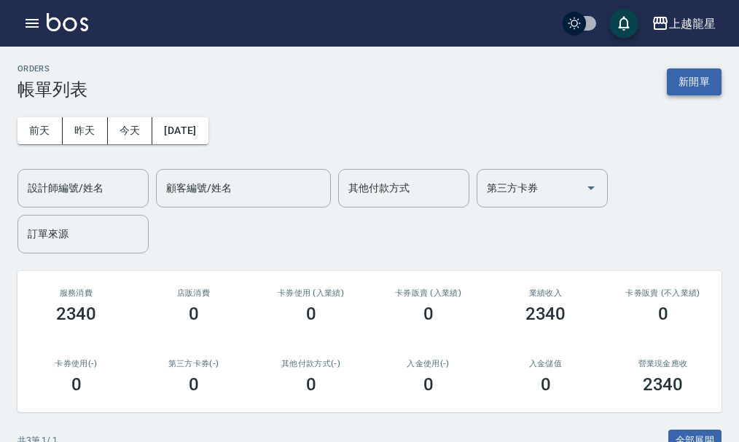
click at [702, 94] on button "新開單" at bounding box center [694, 81] width 55 height 27
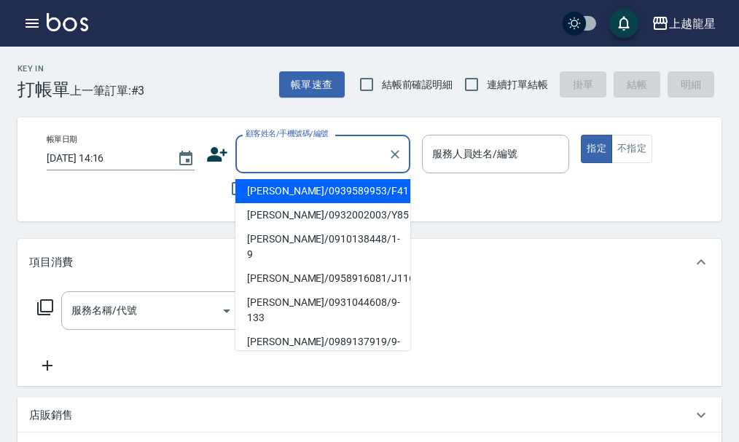
click at [343, 160] on input "顧客姓名/手機號碼/編號" at bounding box center [312, 153] width 140 height 25
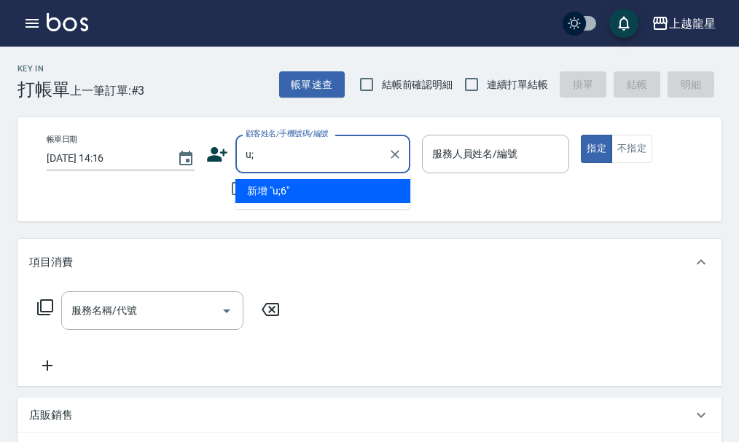
type input "u"
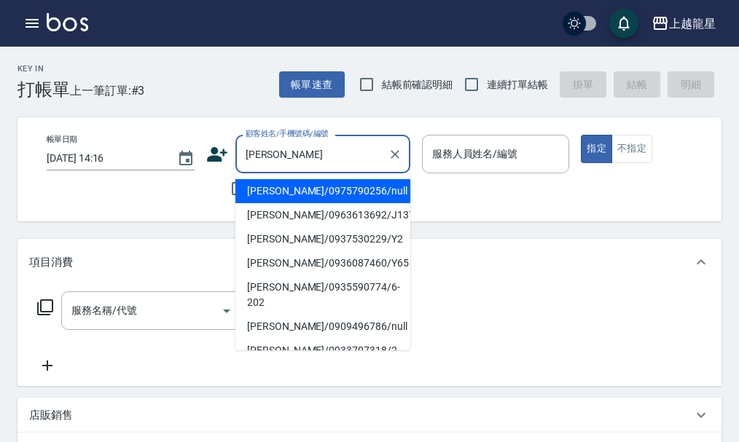
click at [275, 193] on li "[PERSON_NAME]/0975790256/null" at bounding box center [322, 191] width 175 height 24
type input "[PERSON_NAME]/0975790256/null"
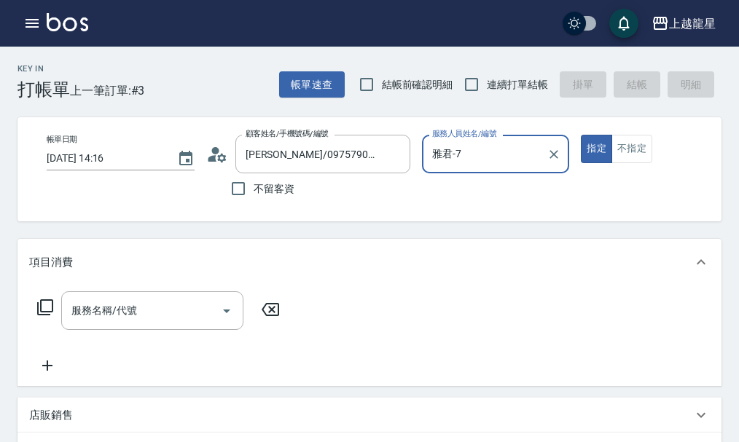
type input "雅君-7"
click at [197, 323] on input "服務名稱/代號" at bounding box center [141, 310] width 147 height 25
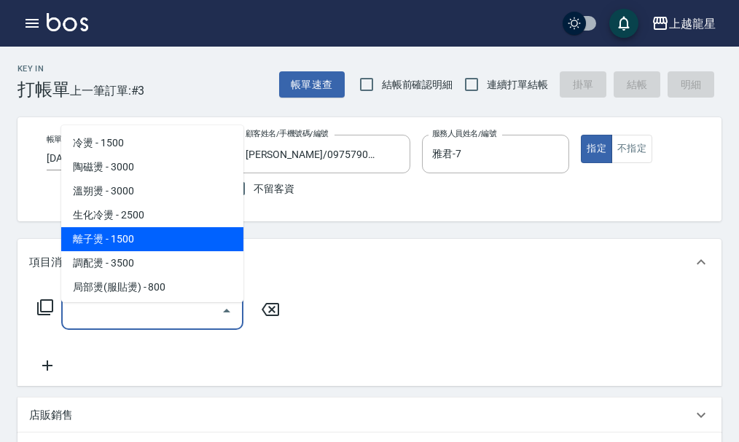
click at [34, 318] on div "服務名稱/代號 服務名稱/代號" at bounding box center [158, 310] width 259 height 39
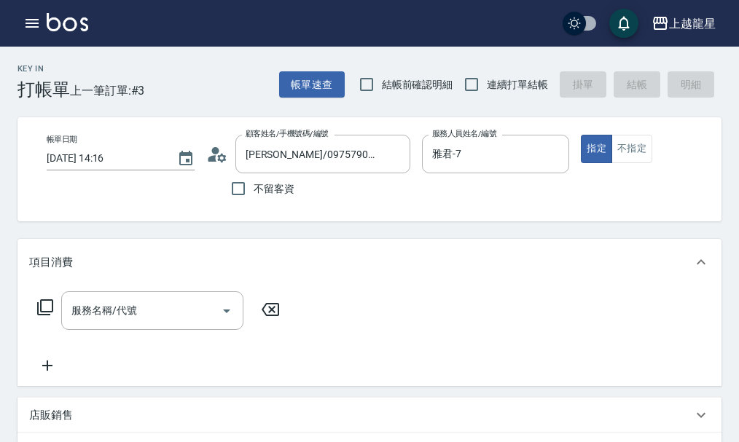
click at [34, 318] on div "服務名稱/代號 服務名稱/代號" at bounding box center [158, 310] width 259 height 39
click at [37, 315] on icon at bounding box center [45, 307] width 16 height 16
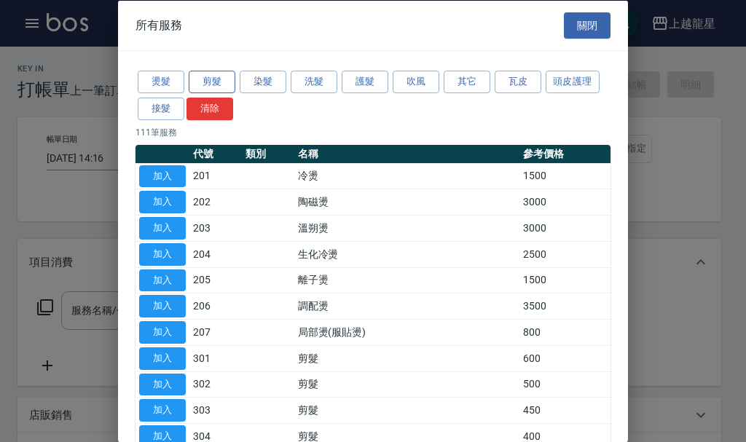
click at [207, 79] on button "剪髮" at bounding box center [212, 82] width 47 height 23
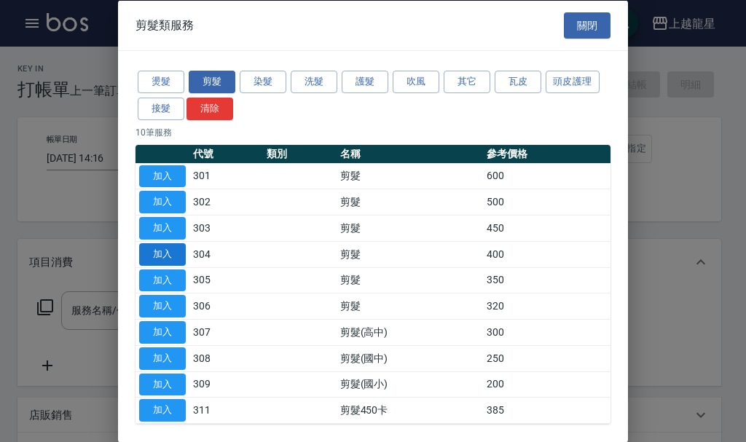
click at [175, 256] on button "加入" at bounding box center [162, 254] width 47 height 23
type input "剪髮(304)"
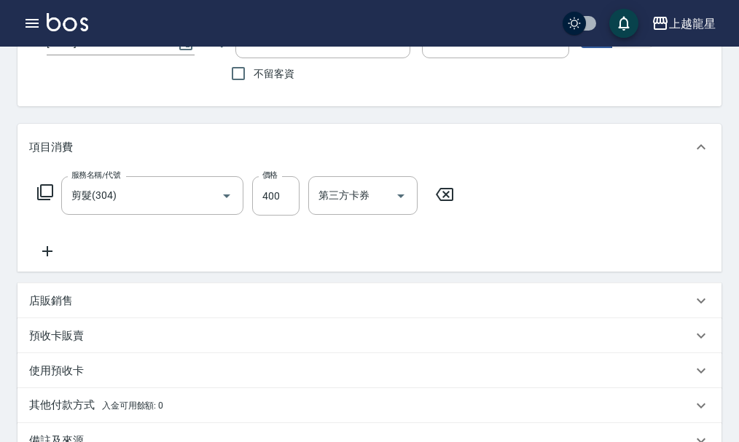
scroll to position [364, 0]
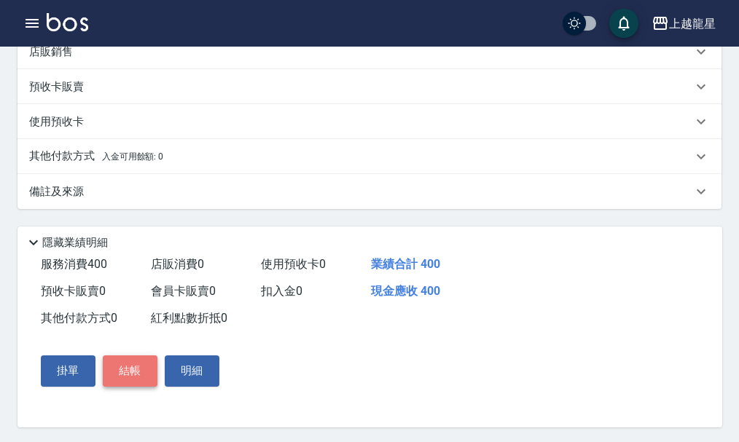
click at [125, 386] on button "結帳" at bounding box center [130, 371] width 55 height 31
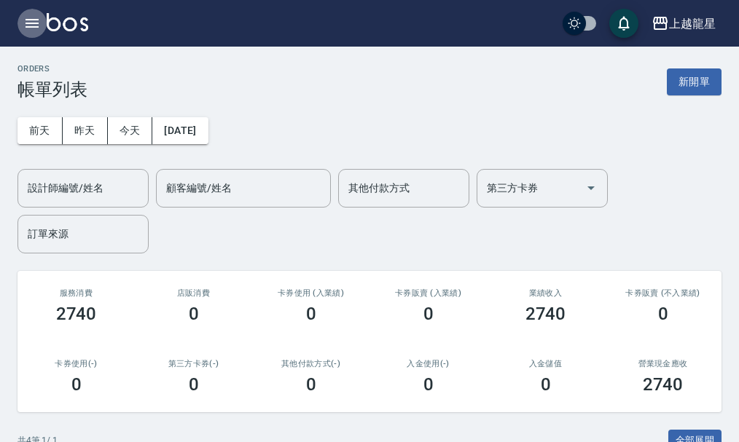
click at [38, 25] on icon "button" at bounding box center [31, 23] width 17 height 17
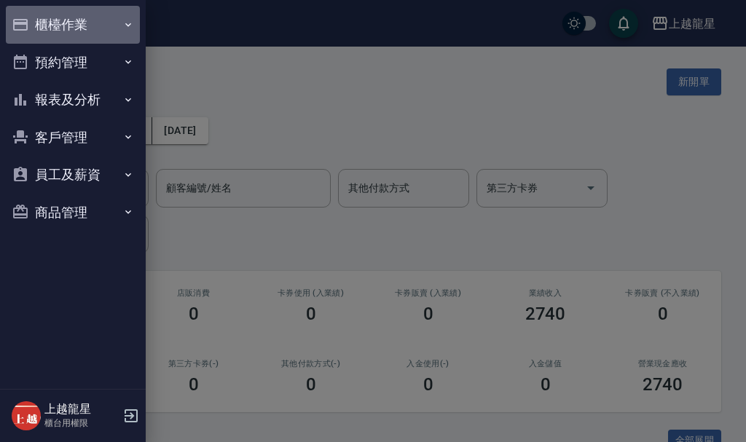
click at [67, 28] on button "櫃檯作業" at bounding box center [73, 25] width 134 height 38
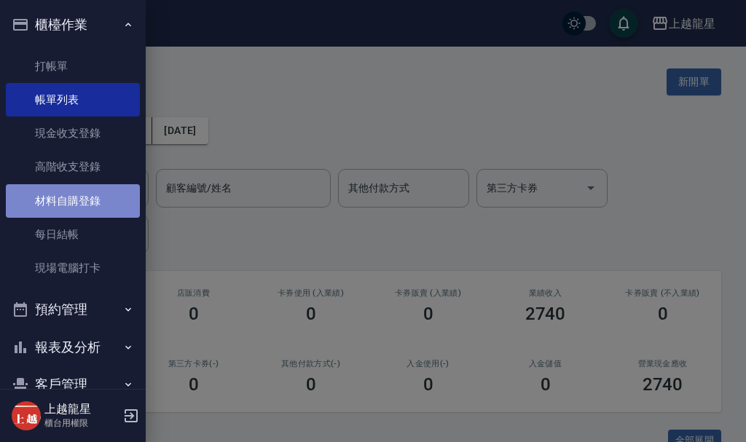
click at [93, 201] on link "材料自購登錄" at bounding box center [73, 201] width 134 height 34
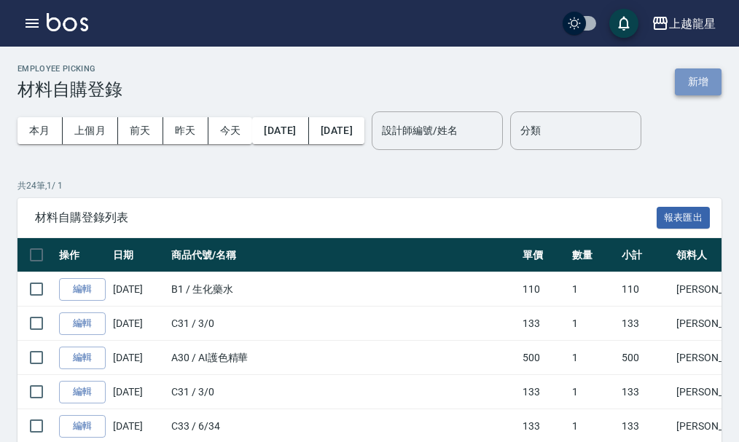
click at [695, 73] on button "新增" at bounding box center [698, 81] width 47 height 27
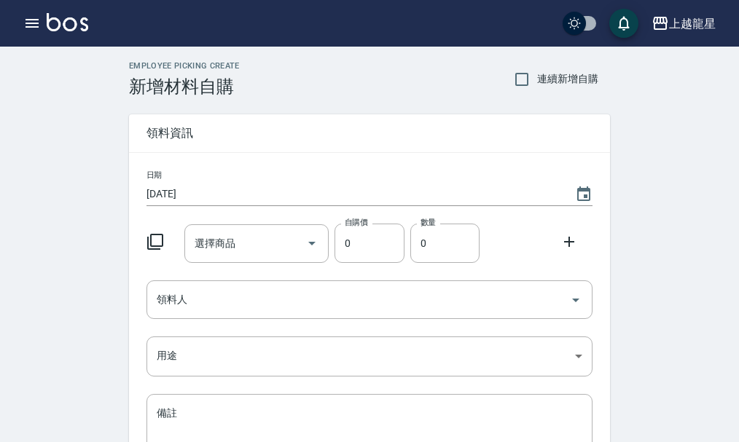
click at [159, 232] on div at bounding box center [160, 240] width 38 height 26
click at [153, 241] on icon at bounding box center [154, 241] width 17 height 17
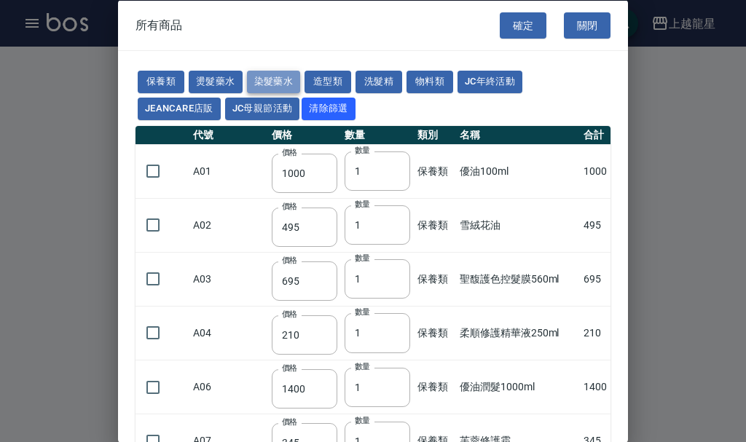
click at [280, 79] on button "染髮藥水" at bounding box center [274, 82] width 54 height 23
type input "105"
type input "100"
type input "105"
type input "100"
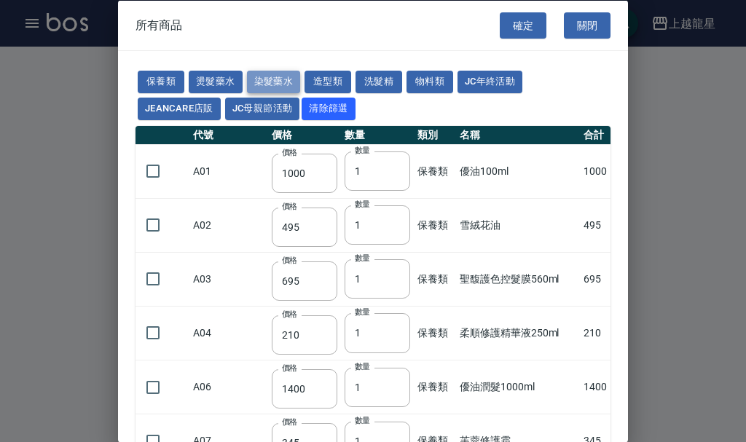
type input "100"
type input "450"
type input "100"
type input "406"
type input "100"
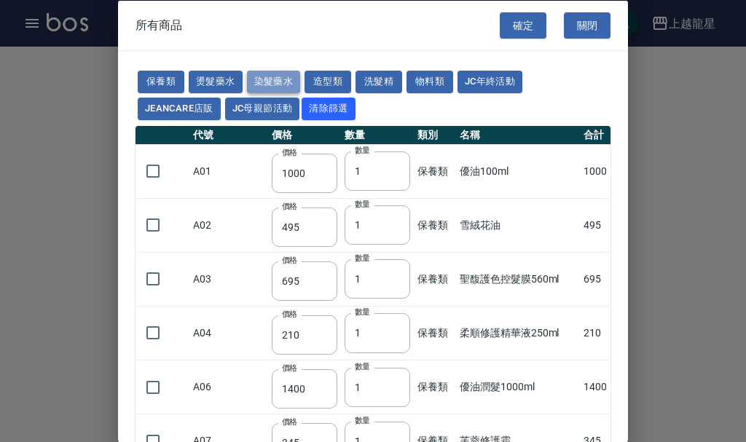
type input "100"
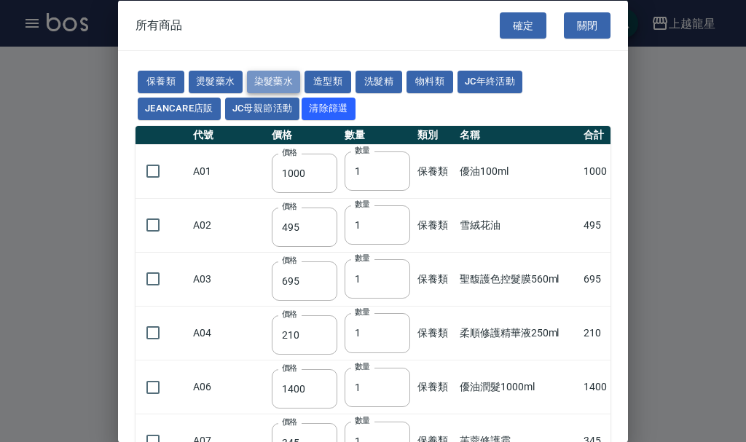
type input "100"
type input "133"
type input "100"
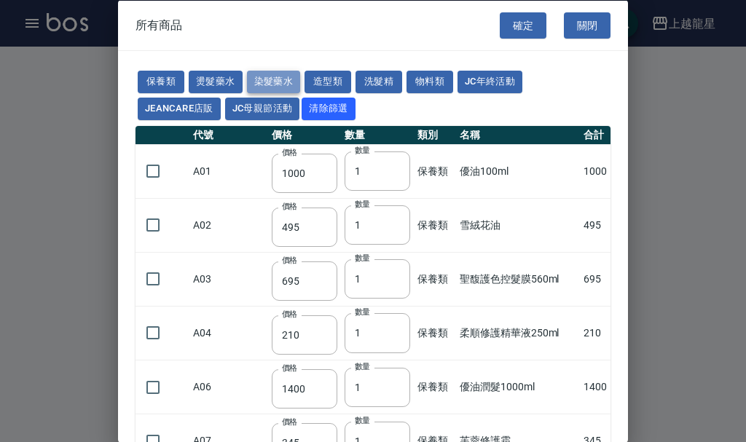
type input "133"
type input "186"
type input "133"
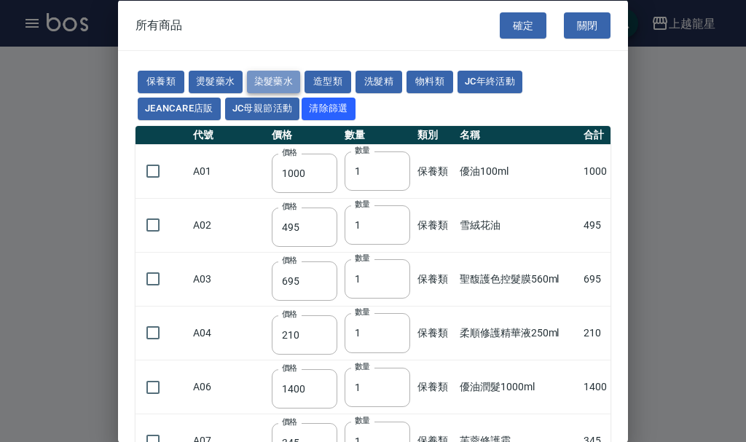
type input "133"
type input "441"
type input "133"
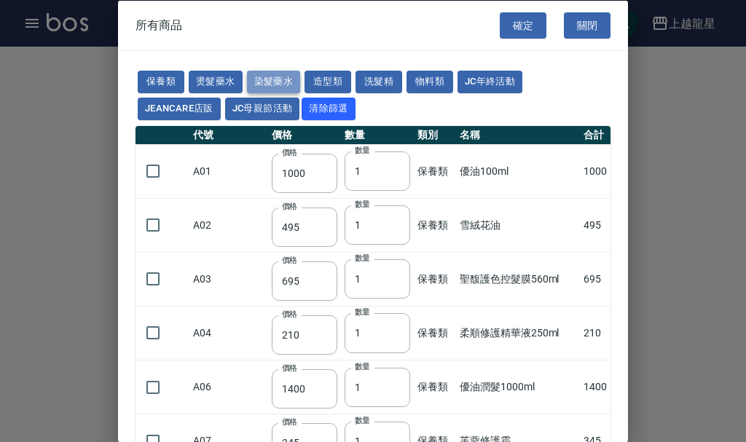
type input "350"
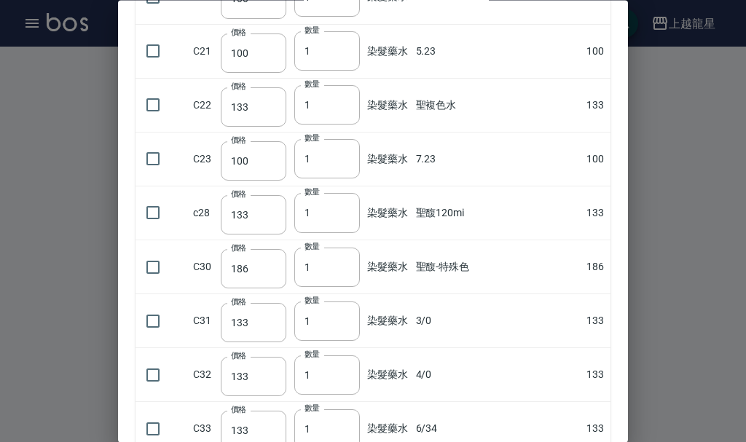
scroll to position [1020, 0]
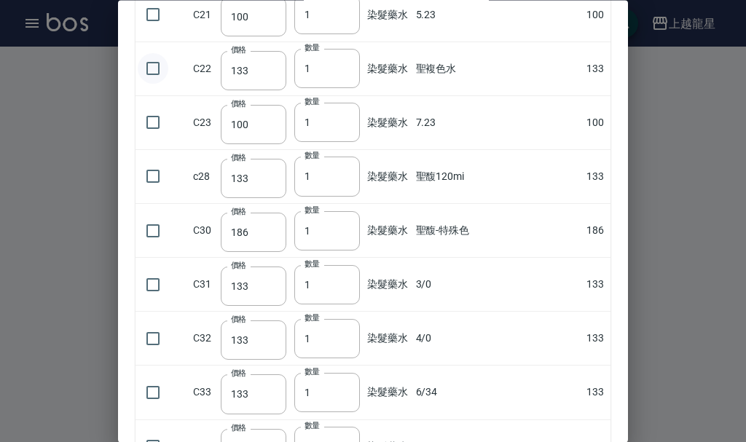
click at [152, 64] on input "checkbox" at bounding box center [153, 69] width 31 height 31
checkbox input "true"
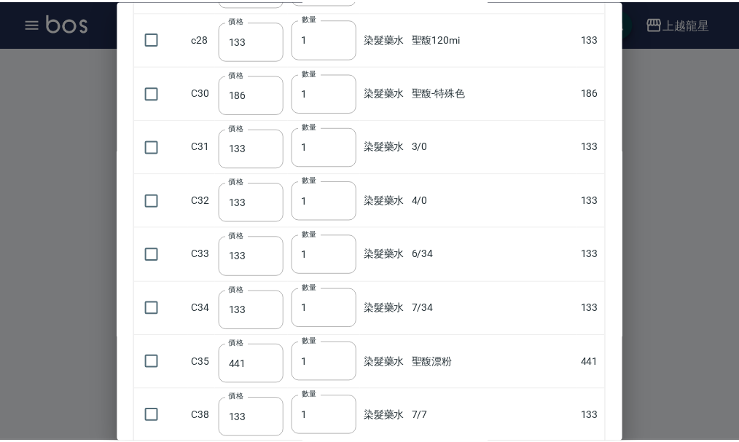
scroll to position [1413, 0]
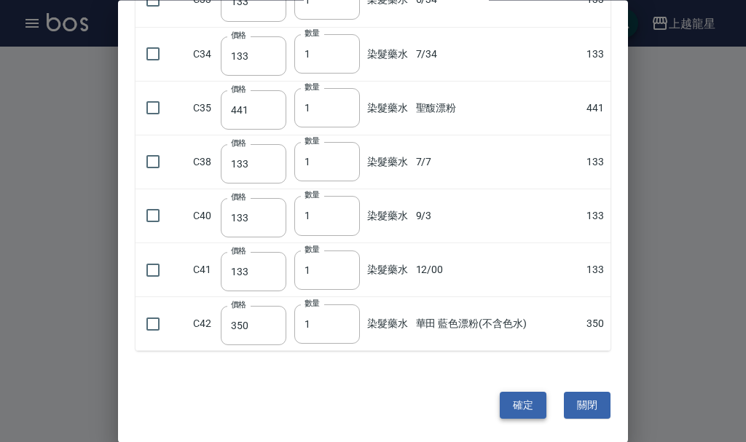
click at [500, 404] on button "確定" at bounding box center [523, 406] width 47 height 27
type input "聖複色水"
type input "133"
type input "1"
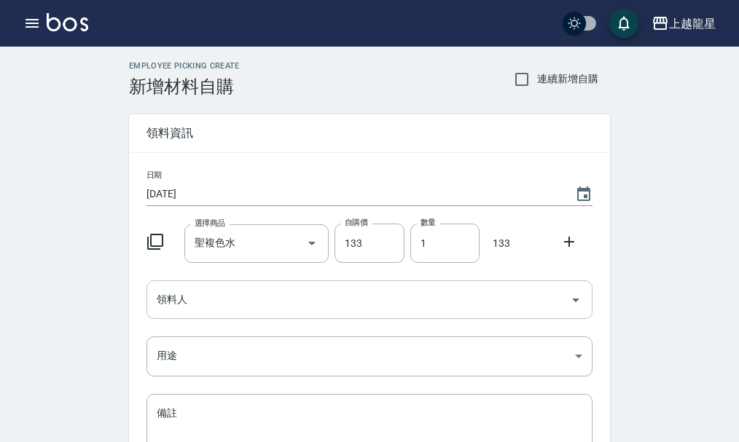
click at [570, 295] on icon "Open" at bounding box center [575, 299] width 17 height 17
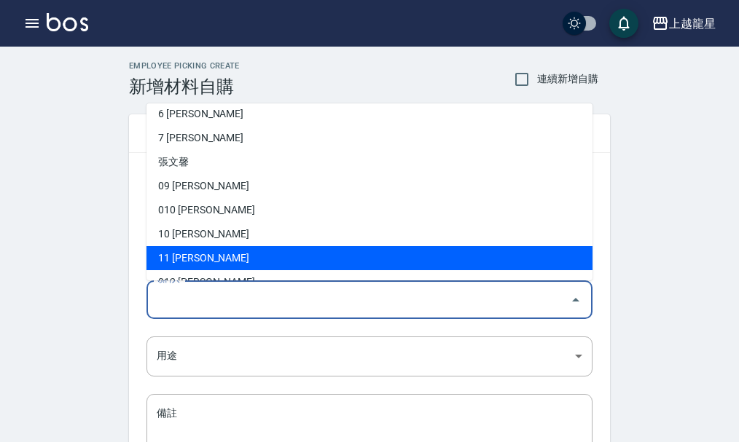
scroll to position [339, 0]
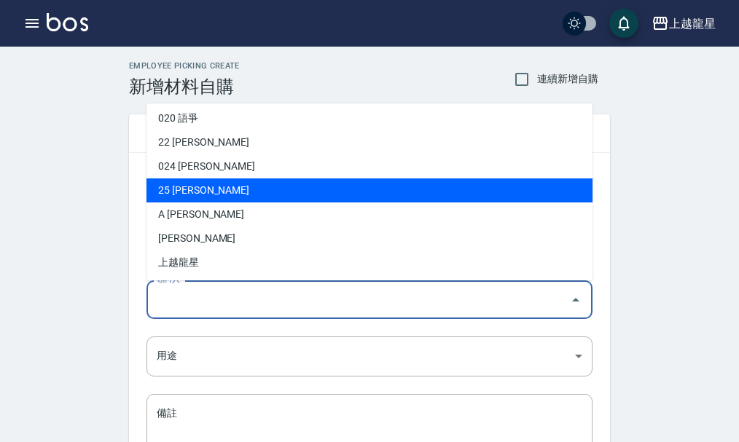
click at [186, 191] on li "25 賴淑雲" at bounding box center [369, 190] width 446 height 24
type input "[PERSON_NAME]"
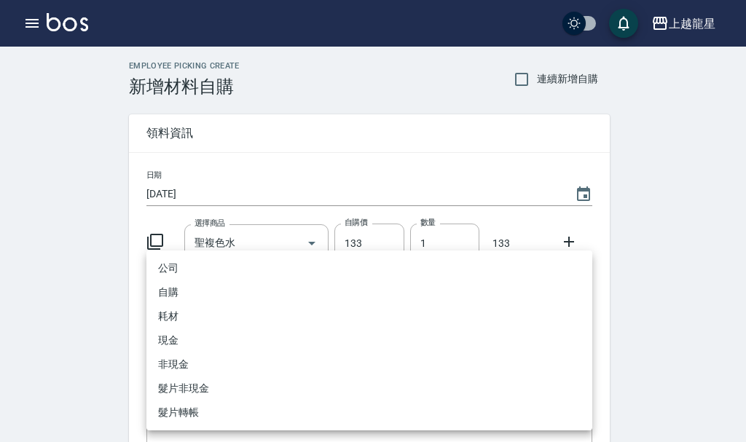
click at [578, 360] on body "上越龍星 登出 櫃檯作業 打帳單 帳單列表 現金收支登錄 高階收支登錄 材料自購登錄 每日結帳 現場電腦打卡 預約管理 預約管理 單日預約紀錄 單週預約紀錄 …" at bounding box center [373, 300] width 746 height 600
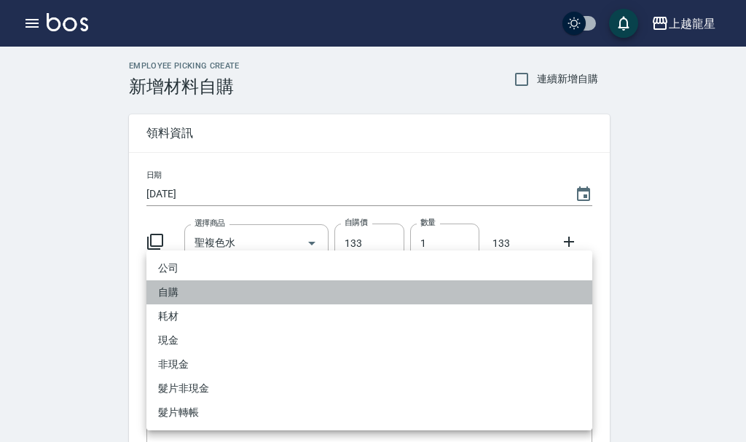
click at [267, 290] on li "自購" at bounding box center [369, 292] width 446 height 24
type input "自購"
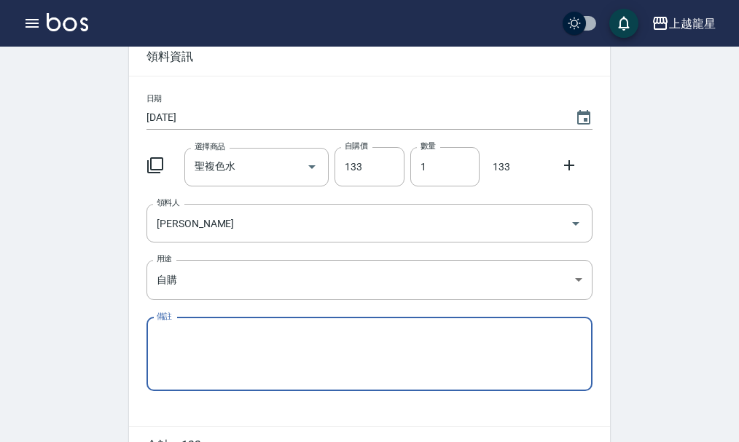
scroll to position [160, 0]
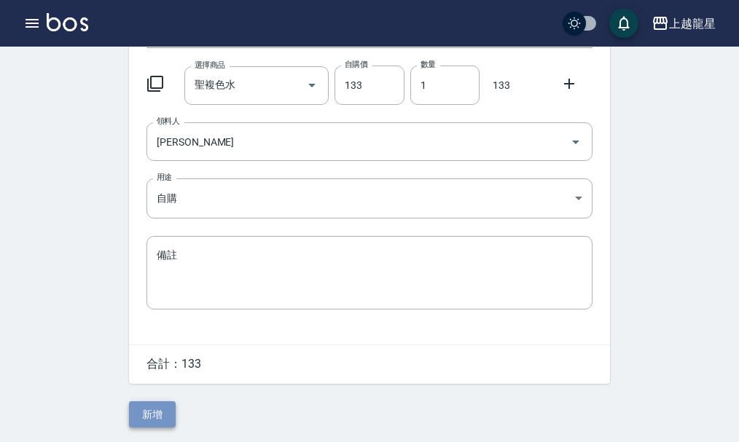
click at [160, 419] on button "新增" at bounding box center [152, 414] width 47 height 27
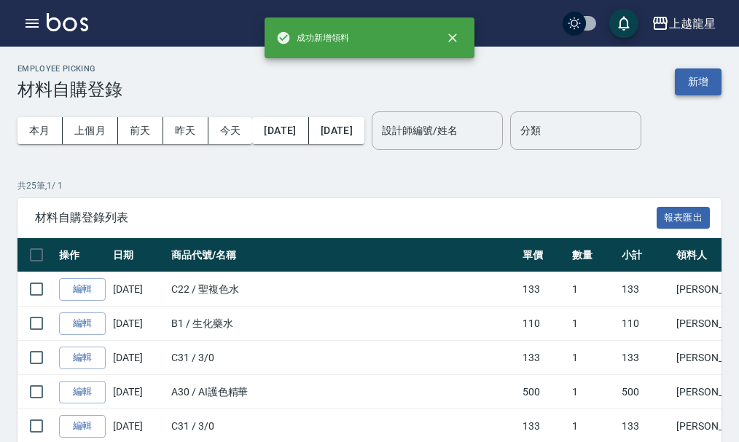
click at [698, 86] on button "新增" at bounding box center [698, 81] width 47 height 27
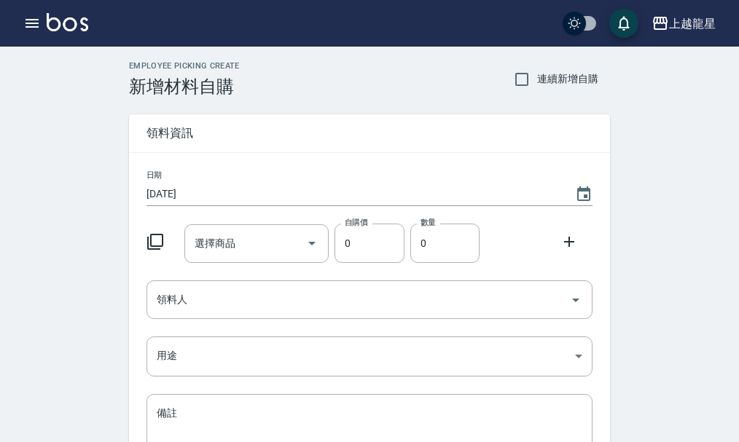
click at [161, 242] on icon at bounding box center [154, 241] width 17 height 17
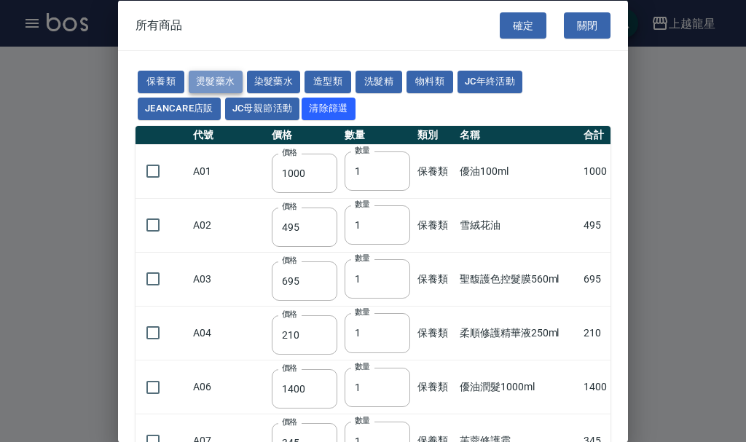
click at [206, 83] on button "燙髮藥水" at bounding box center [216, 82] width 54 height 23
type input "110"
type input "45"
type input "250"
type input "190"
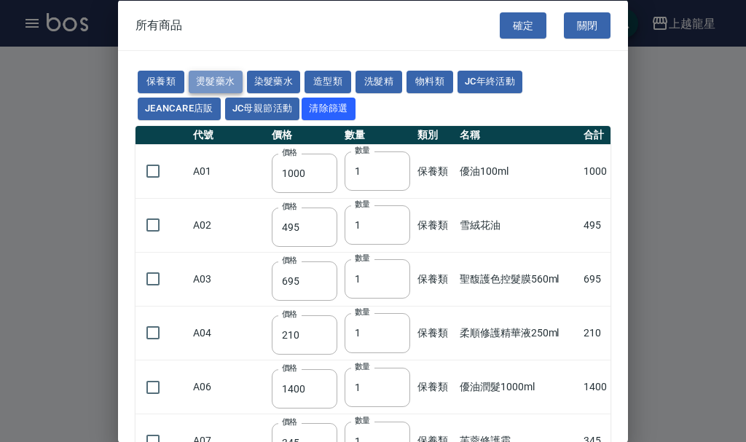
type input "160"
type input "360"
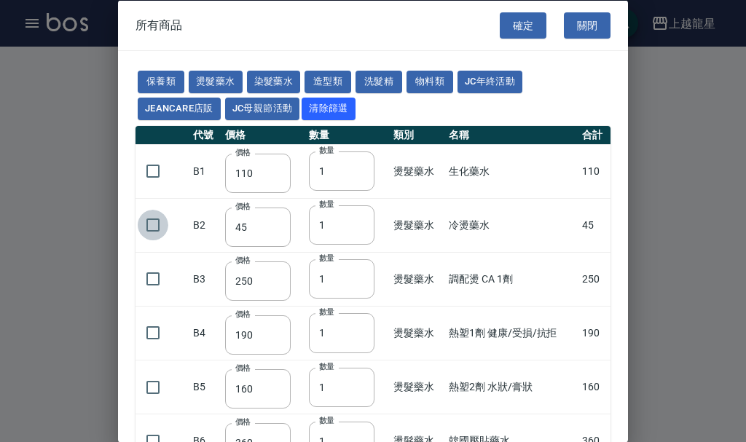
click at [154, 225] on input "checkbox" at bounding box center [153, 225] width 31 height 31
checkbox input "true"
click at [502, 27] on button "確定" at bounding box center [523, 25] width 47 height 27
type input "冷燙藥水"
type input "45"
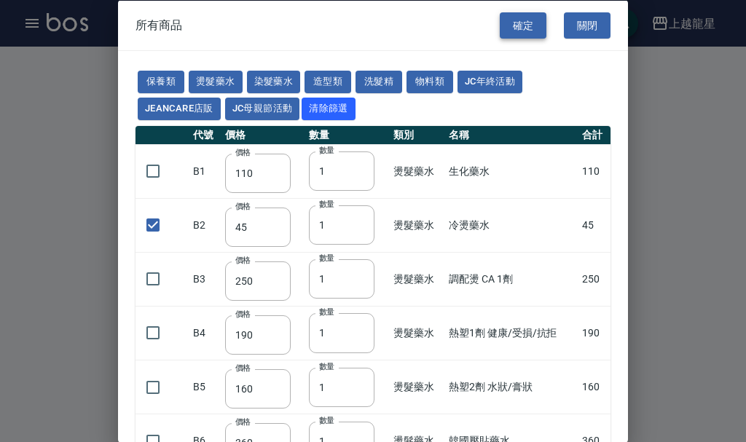
type input "1"
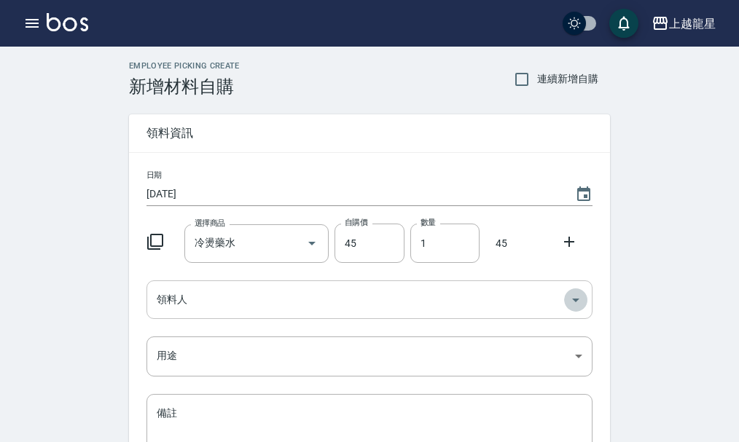
click at [575, 301] on icon "Open" at bounding box center [575, 301] width 7 height 4
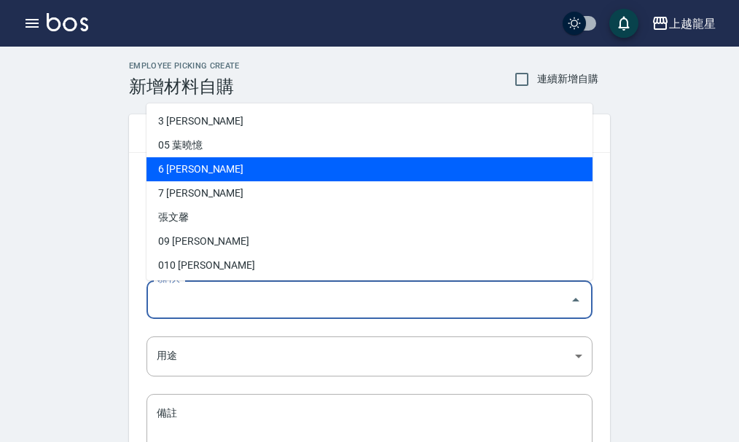
click at [226, 166] on li "6 黃馨華" at bounding box center [369, 169] width 446 height 24
type input "[PERSON_NAME]"
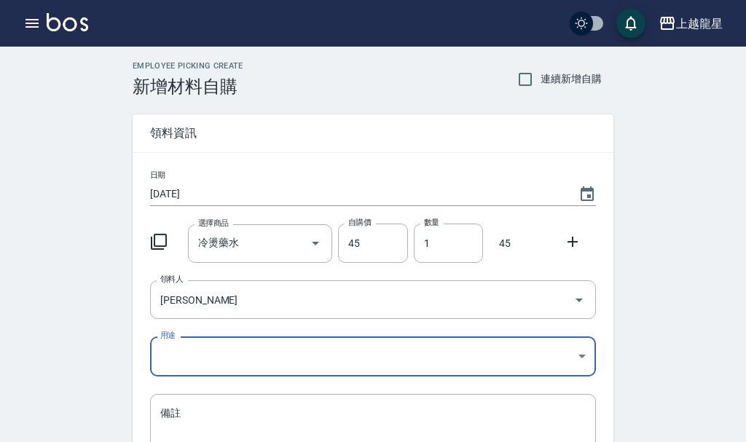
click at [585, 354] on body "上越龍星 登出 櫃檯作業 打帳單 帳單列表 現金收支登錄 高階收支登錄 材料自購登錄 每日結帳 現場電腦打卡 預約管理 預約管理 單日預約紀錄 單週預約紀錄 …" at bounding box center [373, 300] width 746 height 600
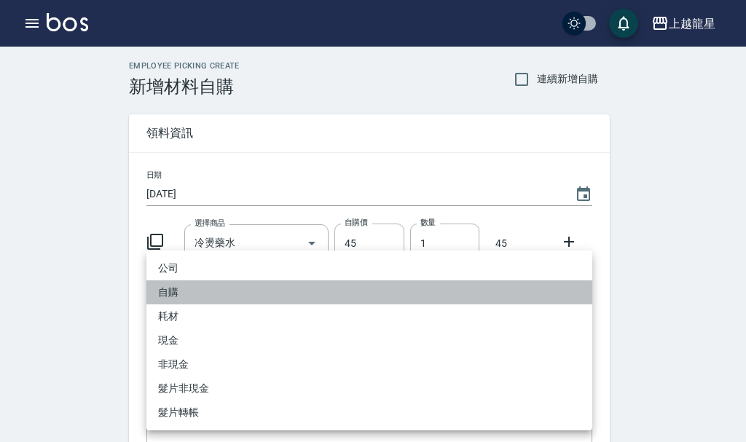
click at [216, 293] on li "自購" at bounding box center [369, 292] width 446 height 24
type input "自購"
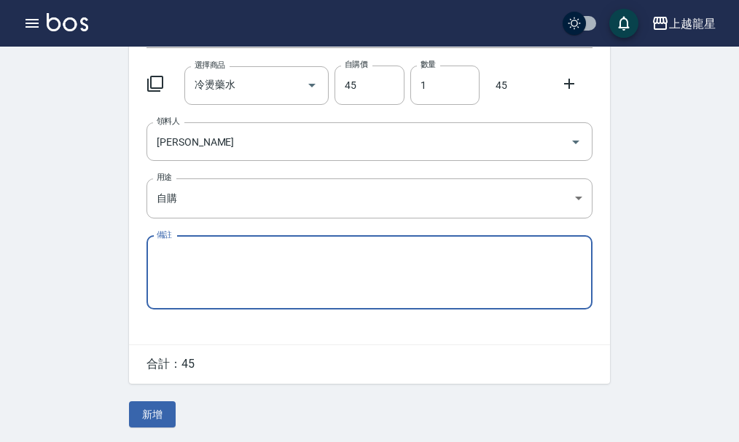
scroll to position [160, 0]
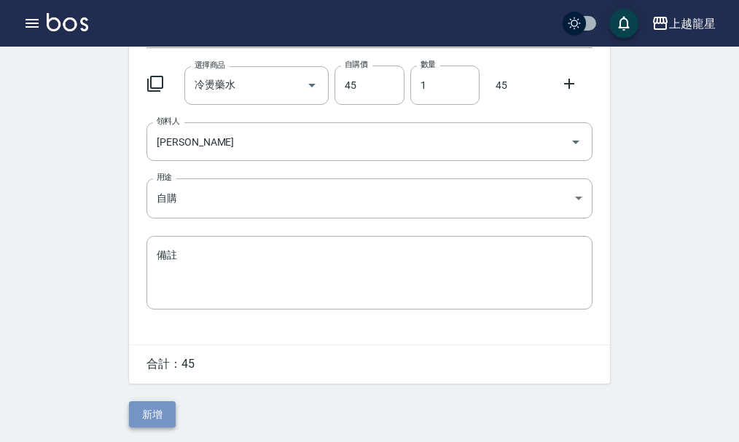
click at [145, 417] on button "新增" at bounding box center [152, 414] width 47 height 27
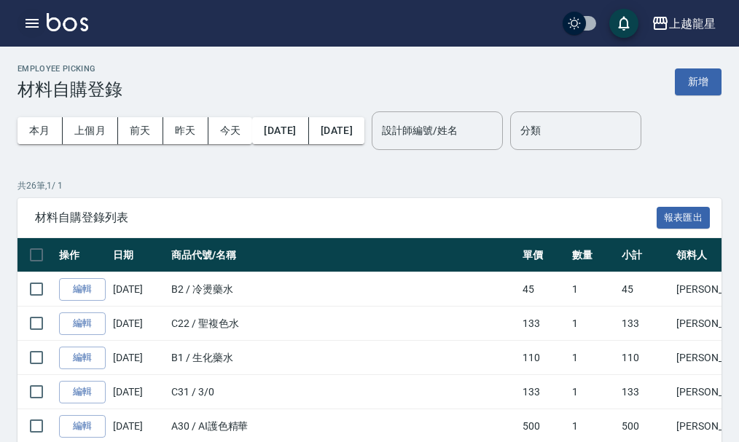
click at [34, 25] on icon "button" at bounding box center [31, 23] width 17 height 17
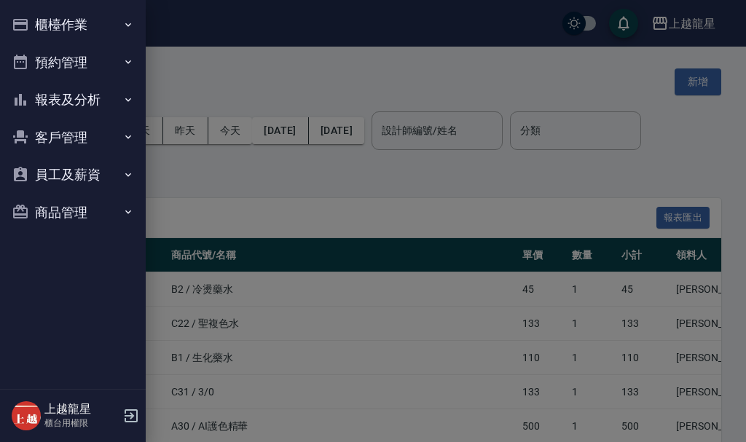
click at [47, 23] on button "櫃檯作業" at bounding box center [73, 25] width 134 height 38
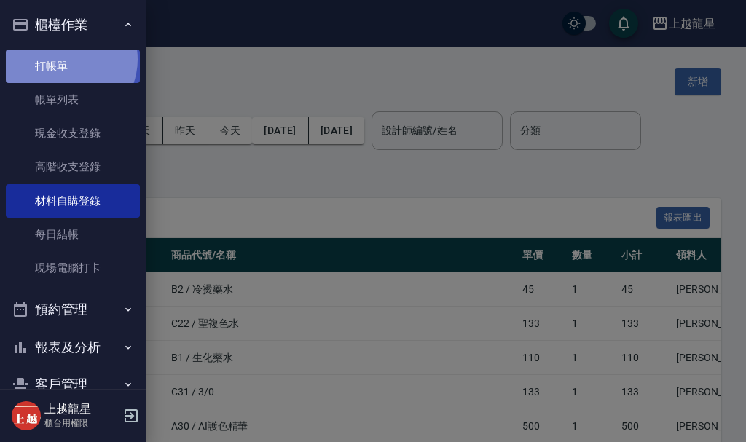
click at [64, 59] on link "打帳單" at bounding box center [73, 67] width 134 height 34
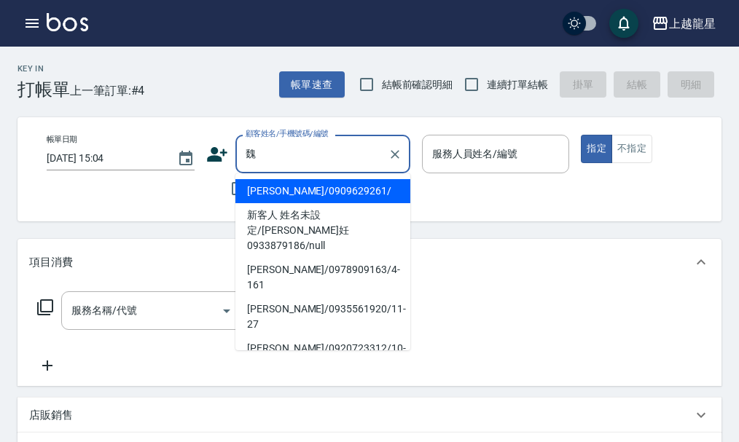
click at [275, 297] on li "魏旖儂/0935561920/11-27" at bounding box center [322, 316] width 175 height 39
type input "魏旖儂/0935561920/11-27"
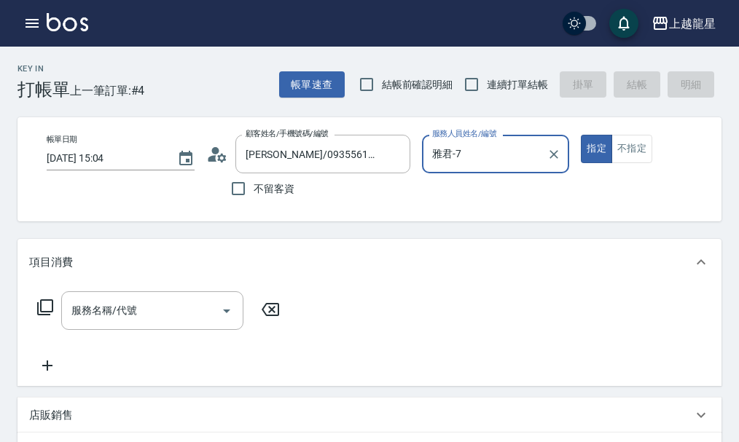
type input "雅君-7"
click at [90, 323] on input "服務名稱/代號" at bounding box center [141, 310] width 147 height 25
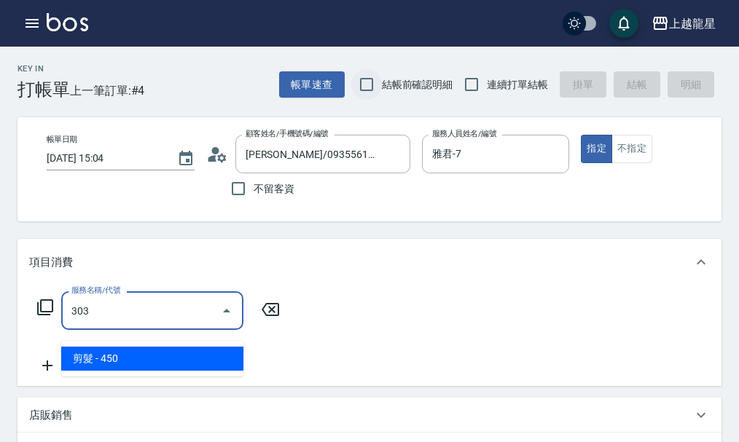
type input "剪髮(303)"
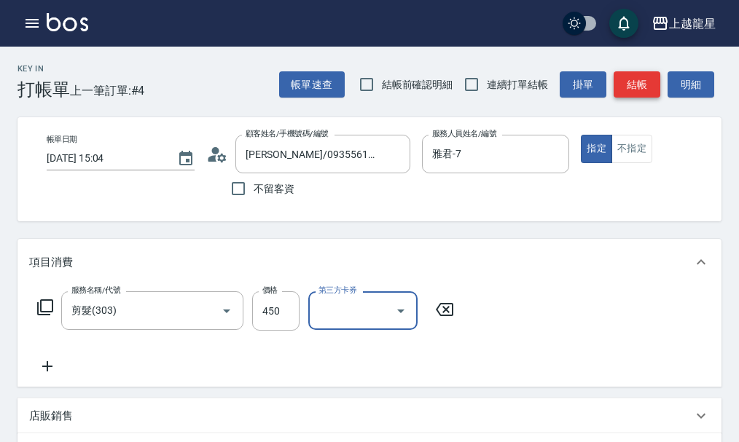
click at [634, 84] on button "結帳" at bounding box center [636, 84] width 47 height 27
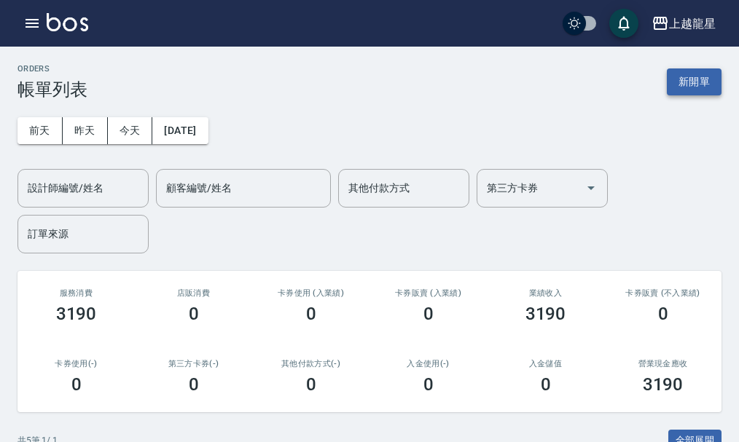
click at [696, 86] on button "新開單" at bounding box center [694, 81] width 55 height 27
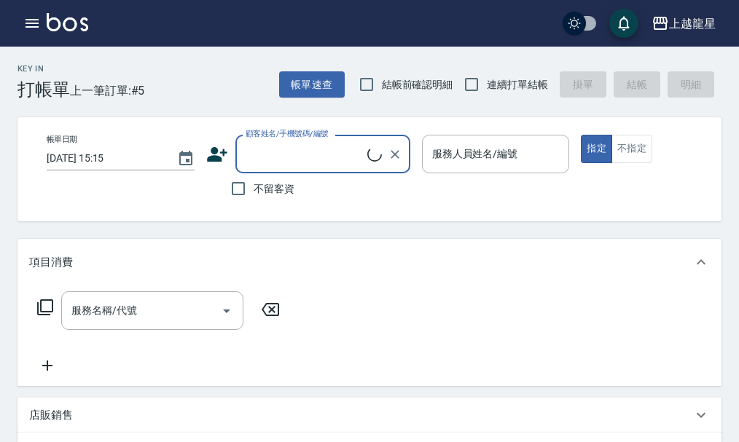
click at [282, 154] on input "顧客姓名/手機號碼/編號" at bounding box center [304, 153] width 125 height 25
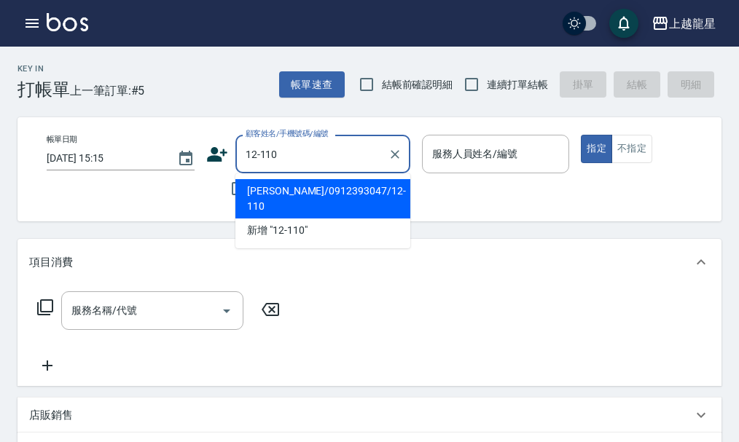
click at [317, 187] on li "[PERSON_NAME]/0912393047/12-110" at bounding box center [322, 198] width 175 height 39
type input "[PERSON_NAME]/0912393047/12-110"
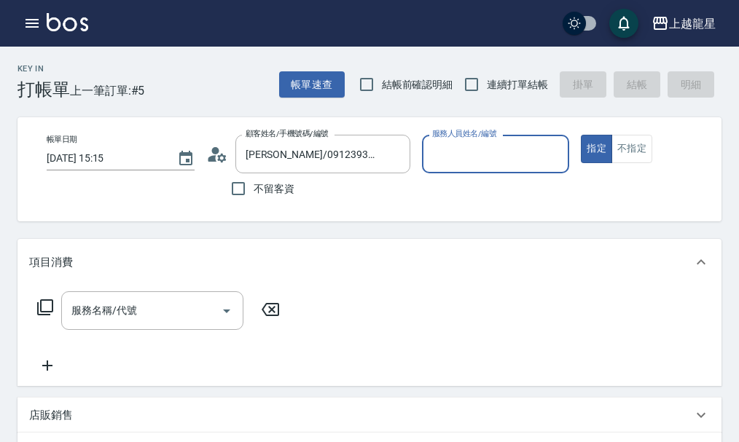
click at [216, 159] on icon at bounding box center [217, 155] width 22 height 22
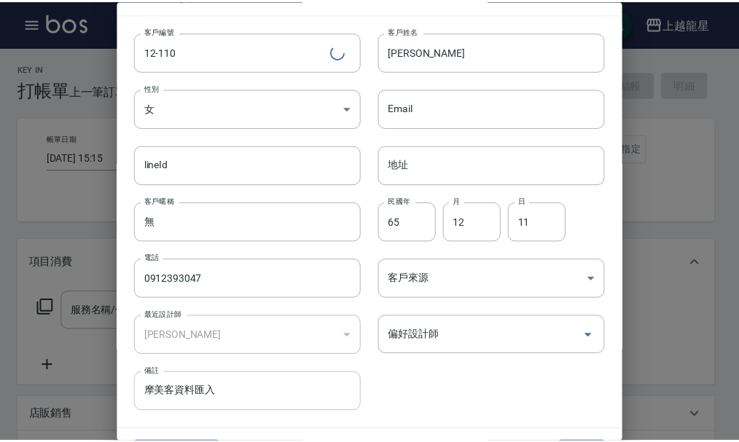
scroll to position [63, 0]
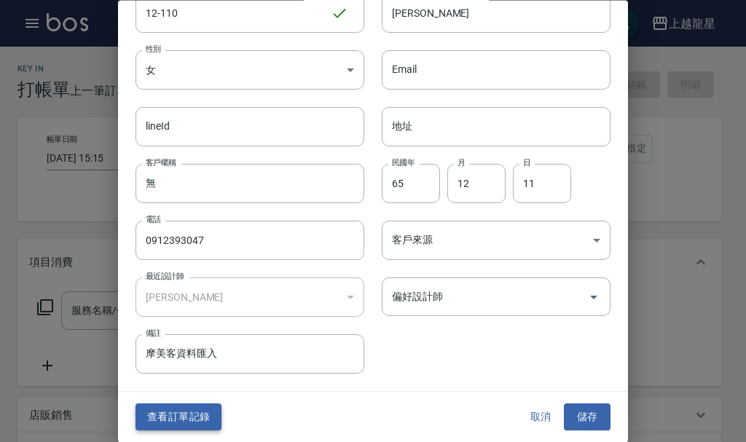
click at [197, 414] on button "查看訂單記錄" at bounding box center [179, 417] width 86 height 27
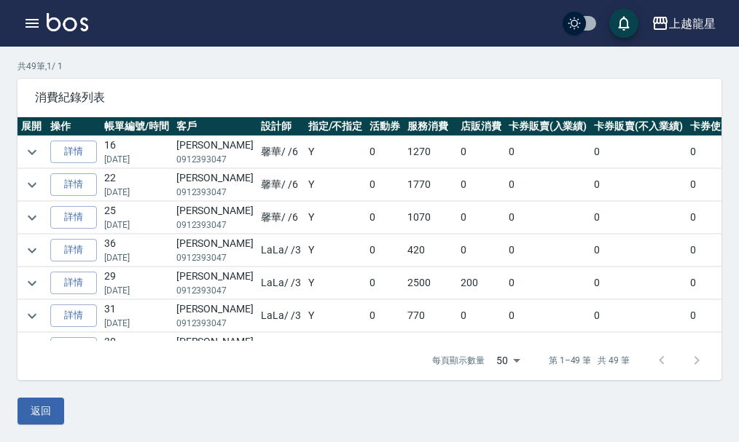
scroll to position [1413, 0]
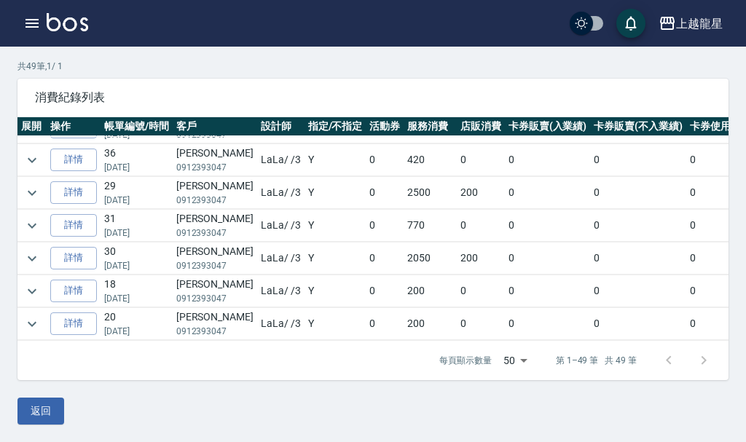
click at [501, 353] on body "上越龍星 登出 櫃檯作業 打帳單 帳單列表 現金收支登錄 高階收支登錄 材料自購登錄 每日結帳 現場電腦打卡 預約管理 預約管理 單日預約紀錄 單週預約紀錄 …" at bounding box center [373, 171] width 746 height 541
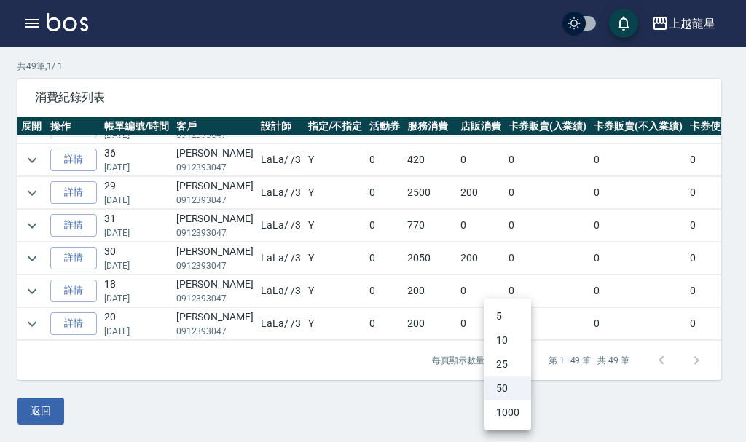
click at [547, 337] on div at bounding box center [373, 221] width 746 height 442
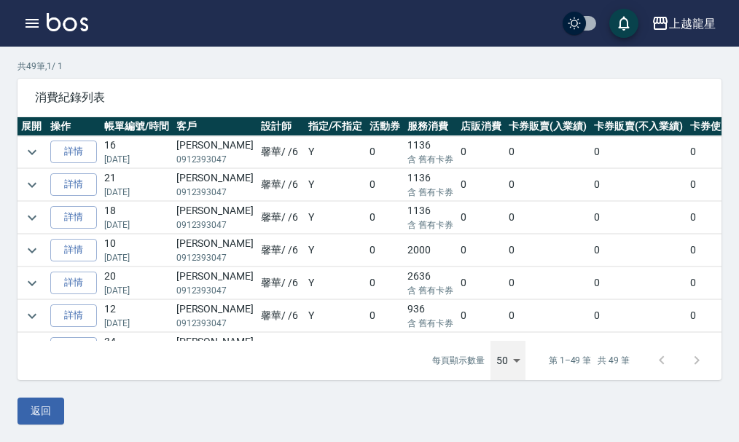
scroll to position [219, 0]
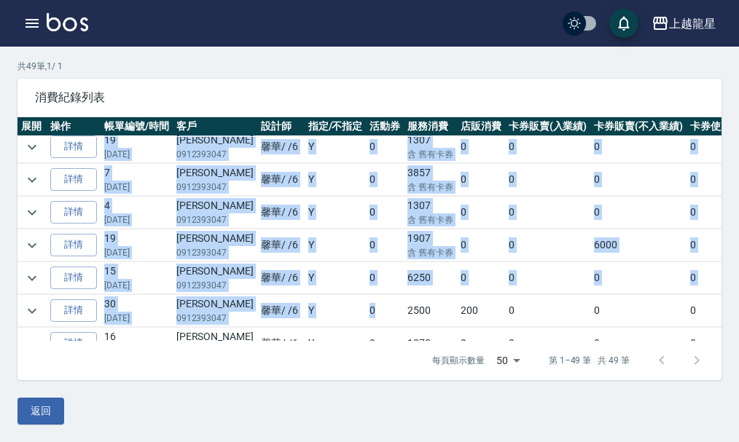
drag, startPoint x: 222, startPoint y: 329, endPoint x: 349, endPoint y: 339, distance: 127.2
click at [355, 339] on div "展開 操作 帳單編號/時間 客戶 設計師 指定/不指定 活動券 服務消費 店販消費 卡券販賣(入業績) 卡券販賣(不入業績) 卡券使用 扣入金 其他付款方式 …" at bounding box center [369, 229] width 704 height 224
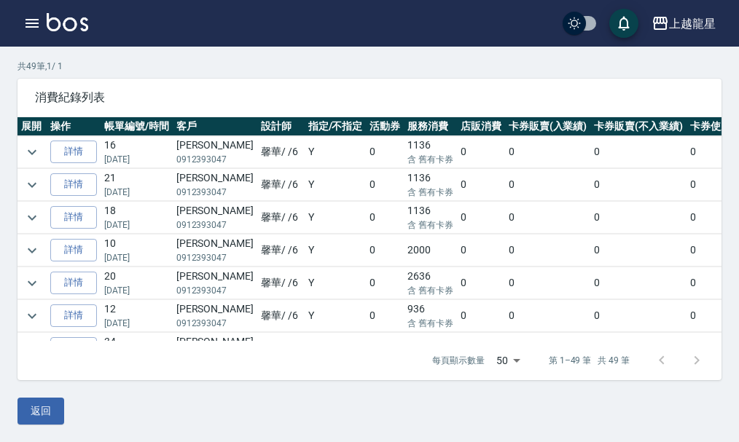
scroll to position [73, 0]
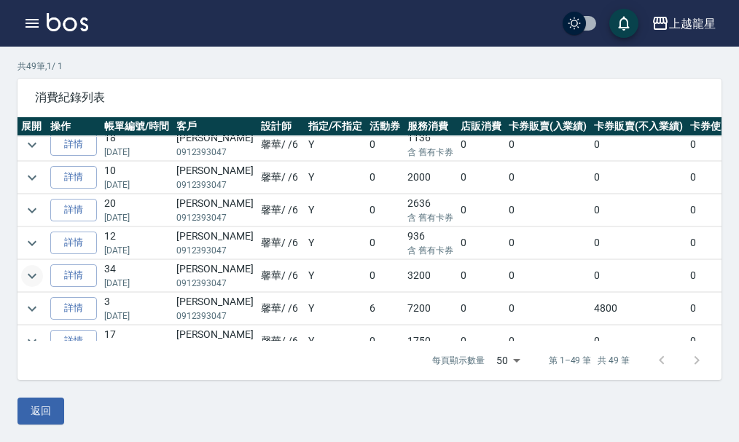
click at [28, 272] on icon "expand row" at bounding box center [31, 275] width 17 height 17
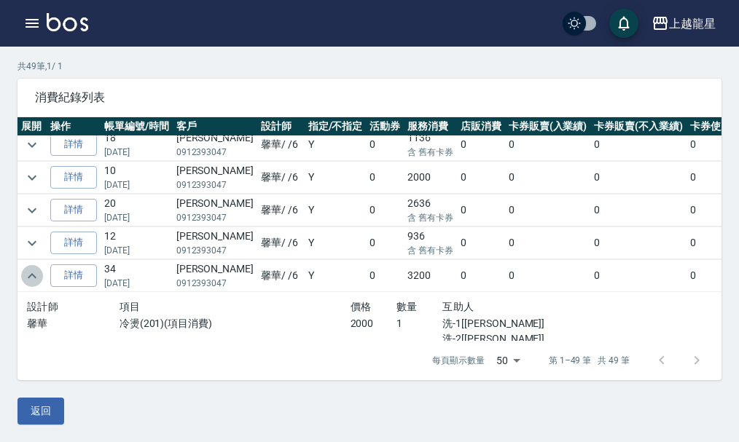
click at [35, 280] on icon "expand row" at bounding box center [31, 275] width 17 height 17
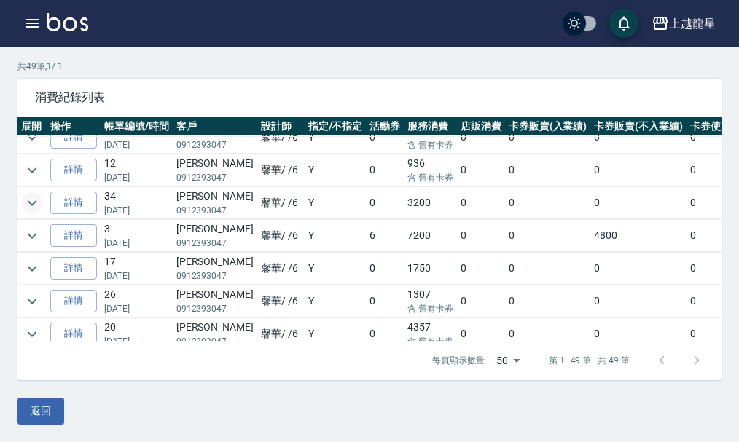
scroll to position [219, 0]
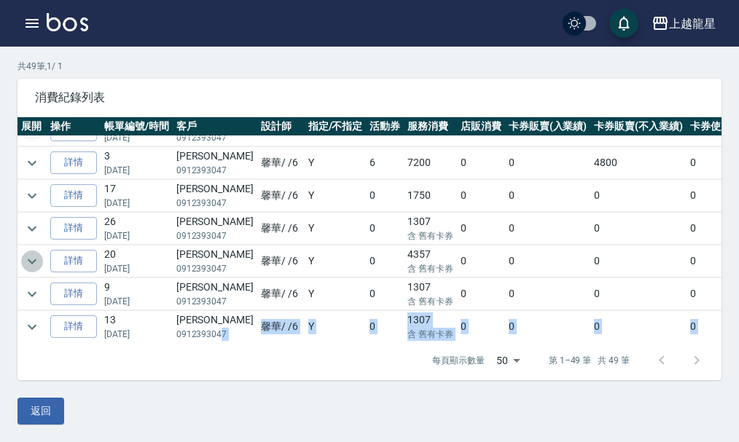
click at [30, 259] on icon "expand row" at bounding box center [31, 261] width 17 height 17
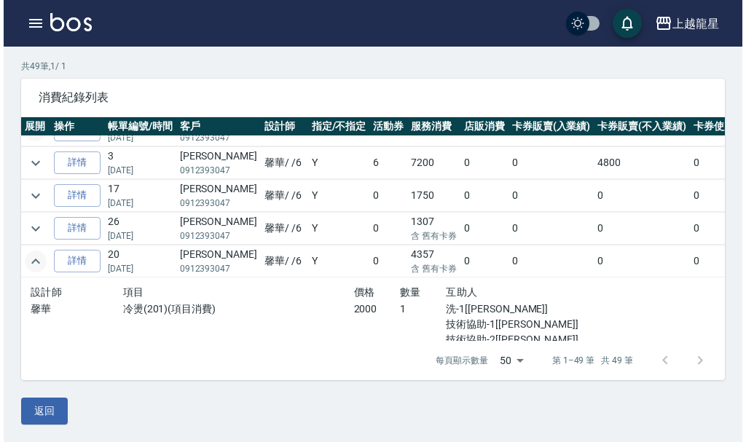
scroll to position [364, 0]
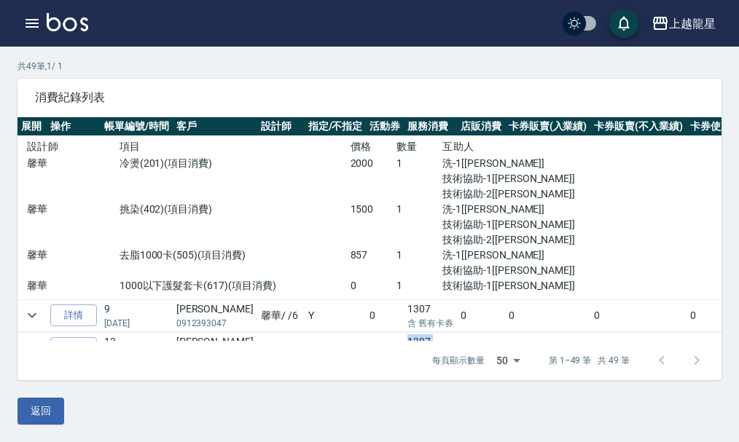
click at [28, 18] on icon "button" at bounding box center [31, 23] width 17 height 17
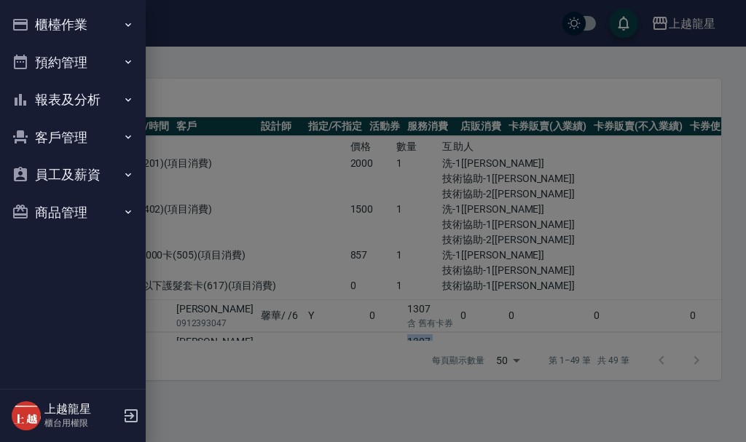
click at [94, 28] on button "櫃檯作業" at bounding box center [73, 25] width 134 height 38
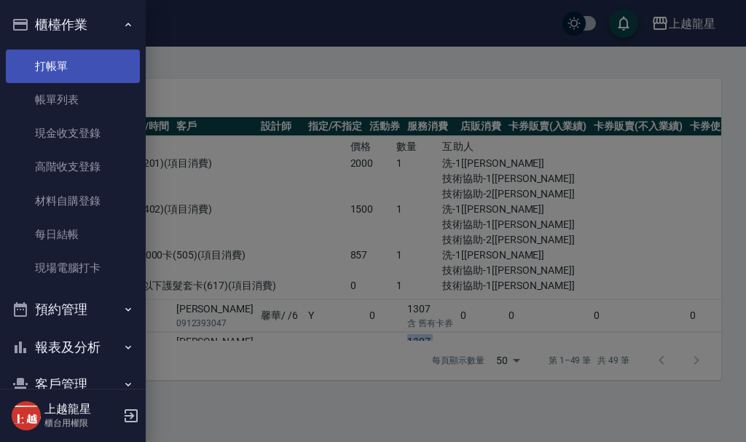
click at [73, 65] on link "打帳單" at bounding box center [73, 67] width 134 height 34
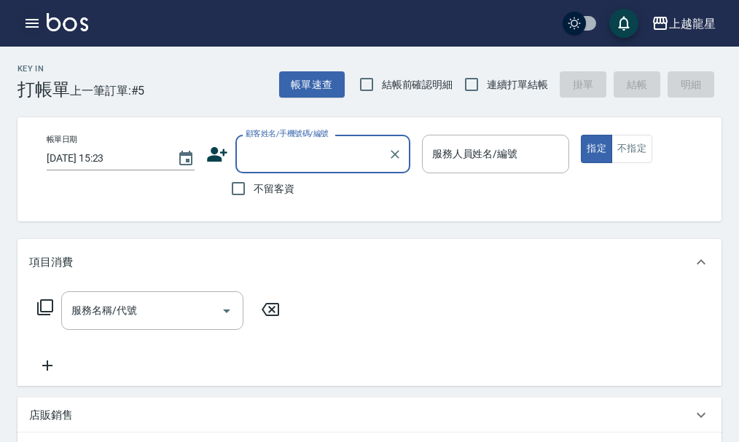
click at [36, 20] on icon "button" at bounding box center [31, 23] width 13 height 9
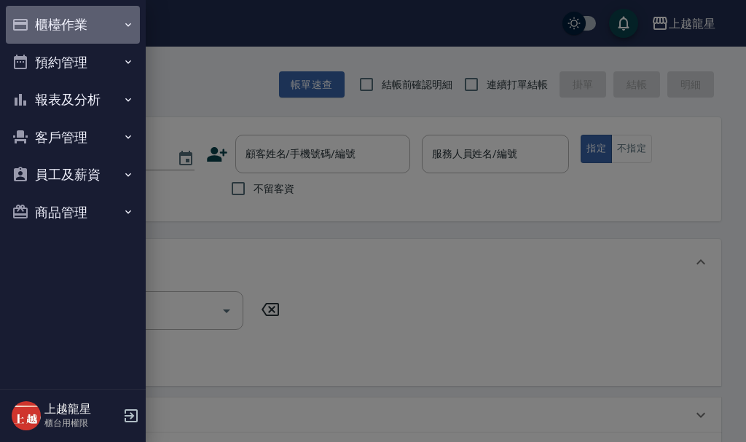
click at [36, 20] on button "櫃檯作業" at bounding box center [73, 25] width 134 height 38
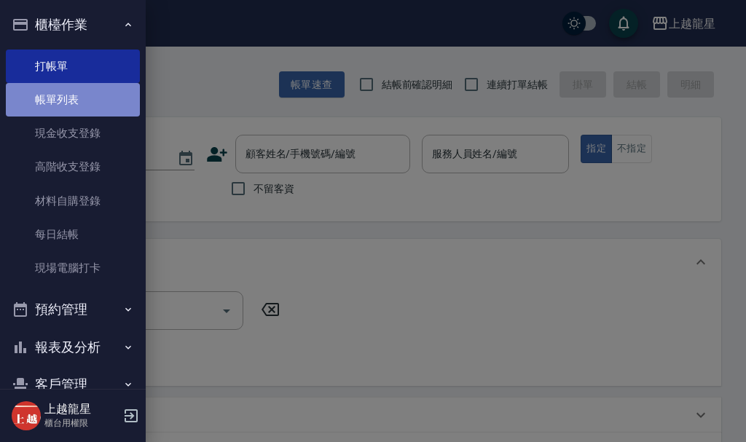
click at [78, 91] on link "帳單列表" at bounding box center [73, 100] width 134 height 34
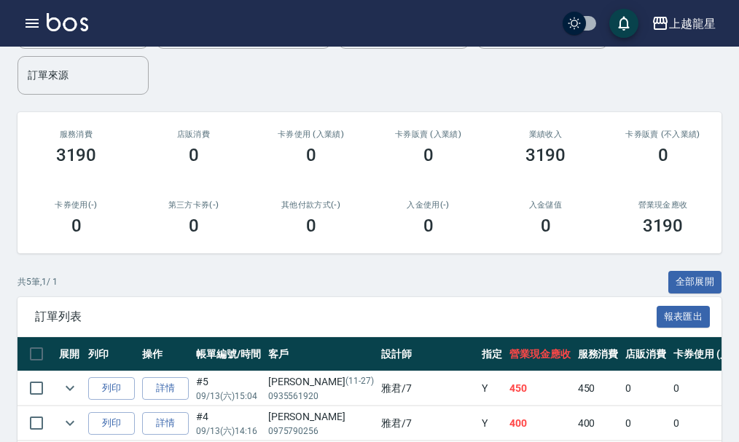
scroll to position [262, 0]
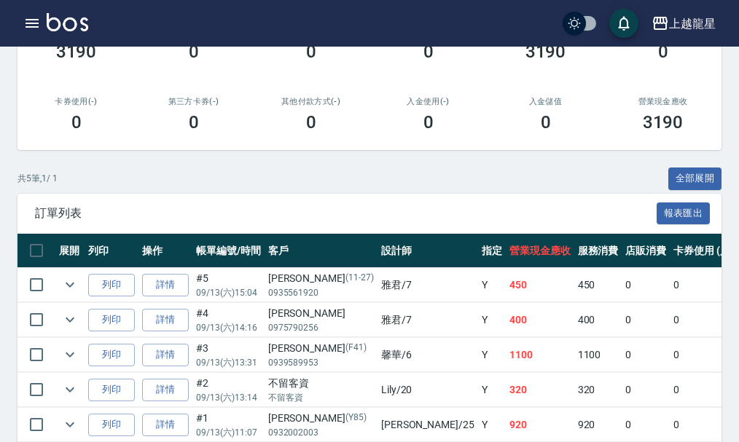
click at [70, 25] on img at bounding box center [68, 22] width 42 height 18
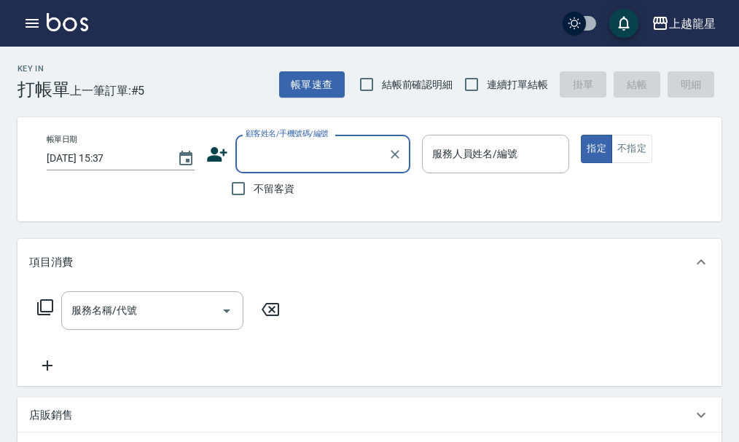
drag, startPoint x: 285, startPoint y: 183, endPoint x: 511, endPoint y: 213, distance: 228.6
click at [290, 189] on span "不留客資" at bounding box center [274, 188] width 41 height 15
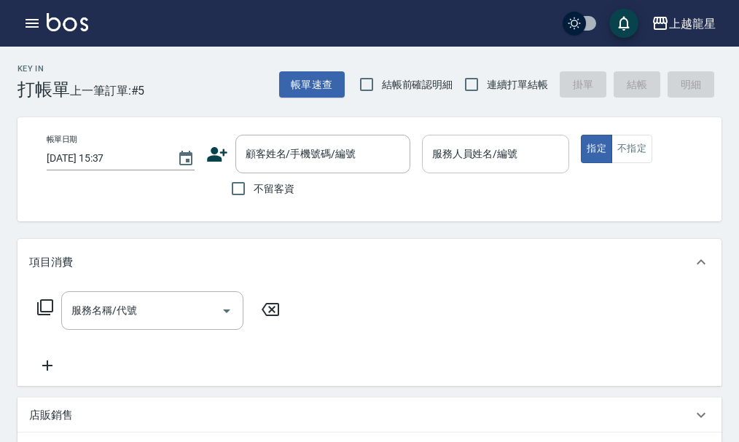
click at [463, 157] on input "服務人員姓名/編號" at bounding box center [495, 153] width 135 height 25
click at [240, 189] on input "不留客資" at bounding box center [238, 188] width 31 height 31
checkbox input "true"
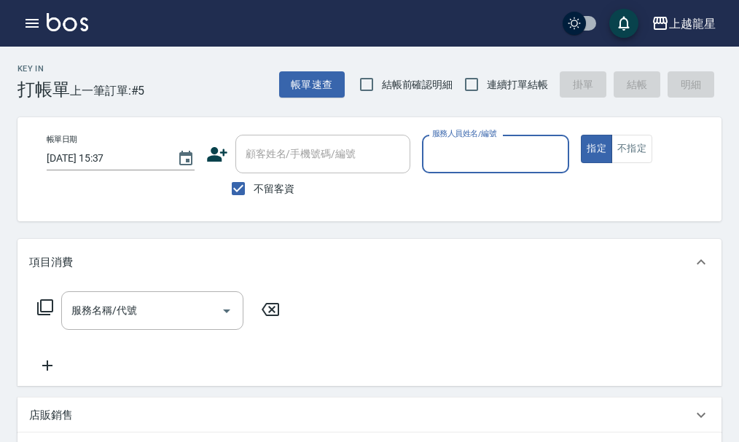
click at [478, 149] on input "服務人員姓名/編號" at bounding box center [495, 153] width 135 height 25
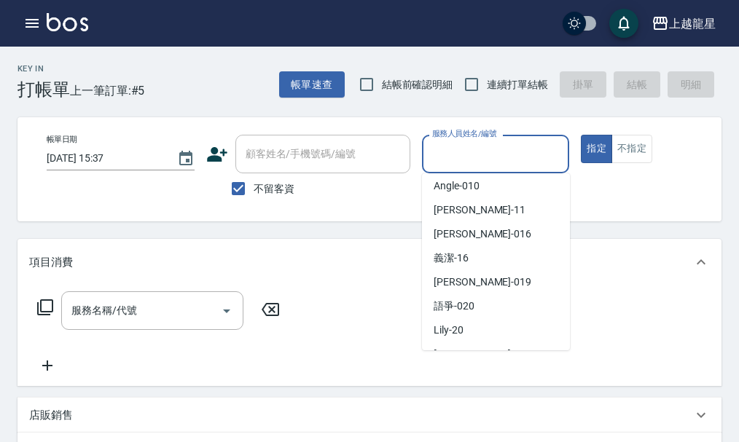
scroll to position [291, 0]
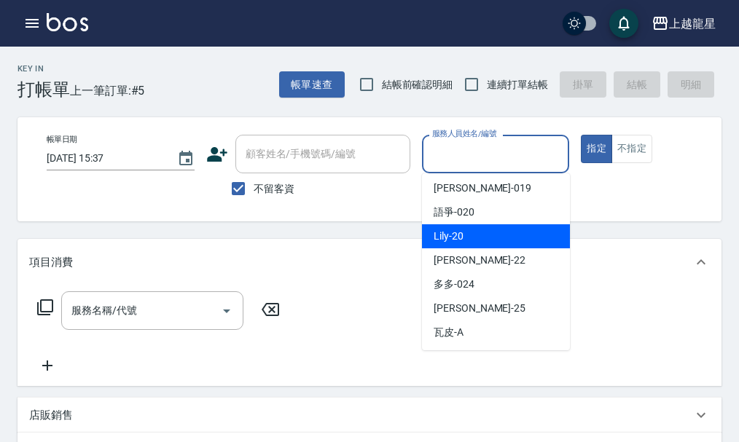
click at [458, 239] on span "Lily -20" at bounding box center [448, 236] width 30 height 15
type input "Lily-20"
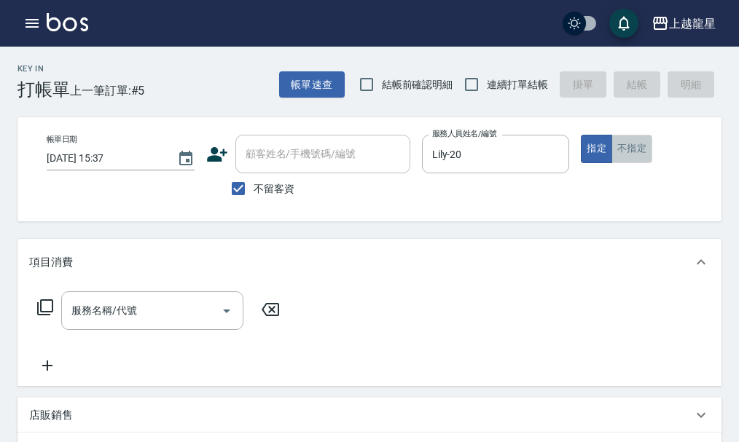
click at [643, 153] on button "不指定" at bounding box center [631, 149] width 41 height 28
click at [87, 342] on div "服務名稱/代號 服務名稱/代號" at bounding box center [158, 332] width 259 height 83
click at [114, 323] on input "服務名稱/代號" at bounding box center [141, 310] width 147 height 25
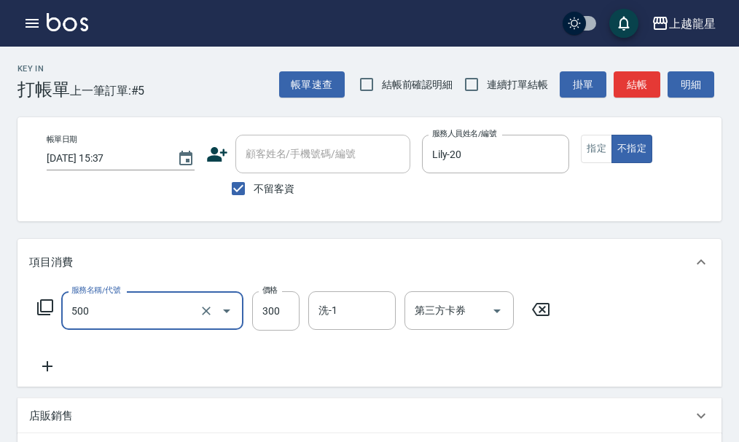
type input "一般洗髮(500)"
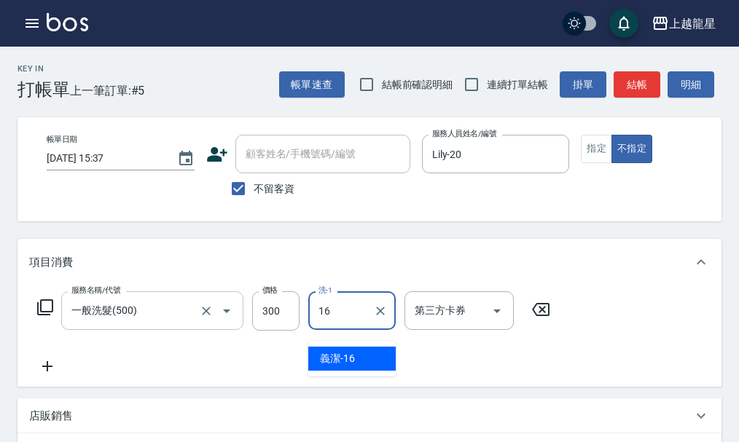
type input "義潔-16"
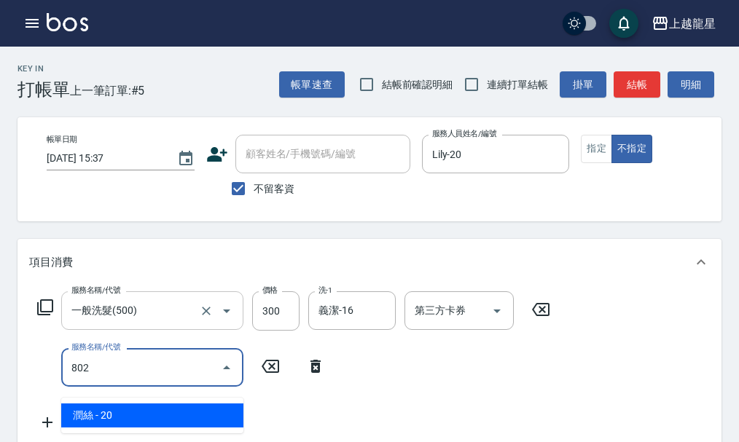
type input "潤絲(802)"
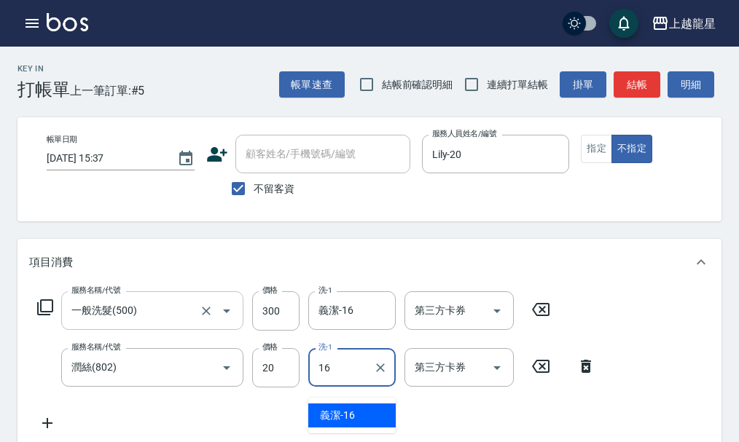
type input "義潔-16"
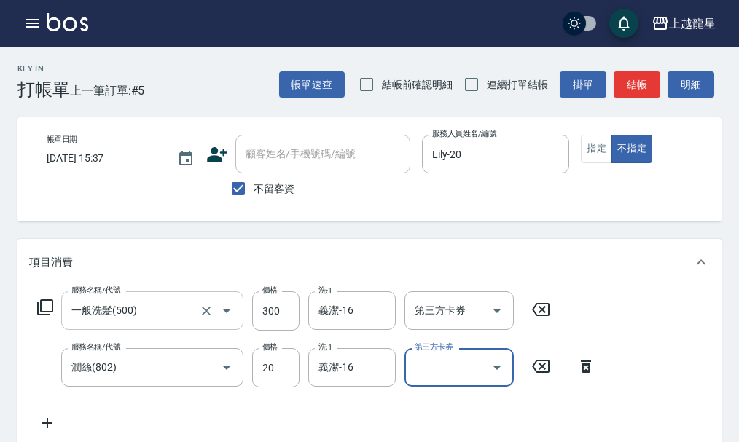
scroll to position [7, 0]
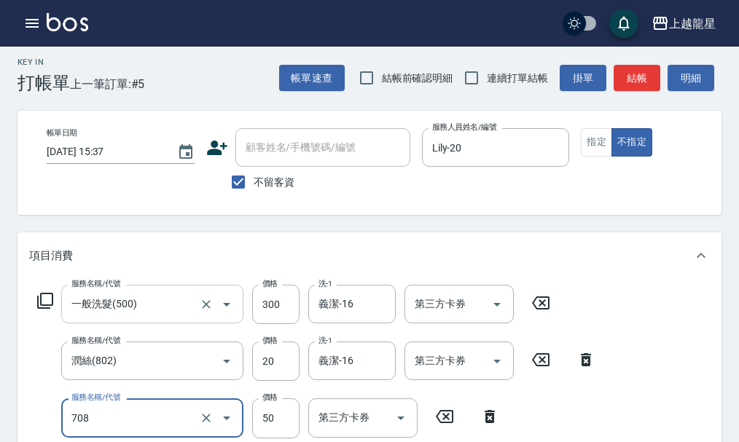
type input "吹捲.造型.包頭(708)"
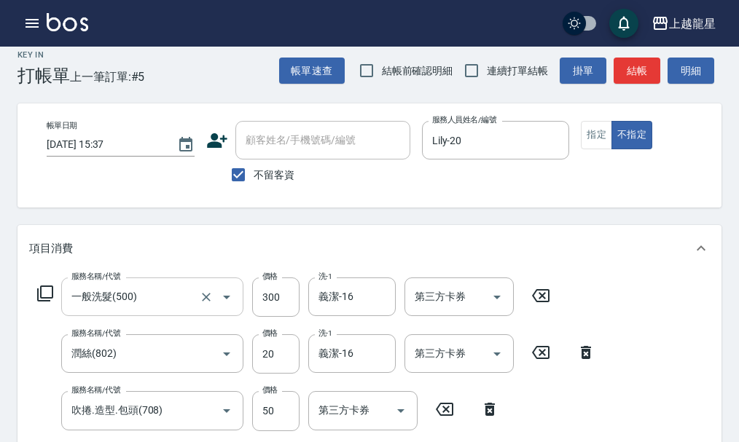
scroll to position [272, 0]
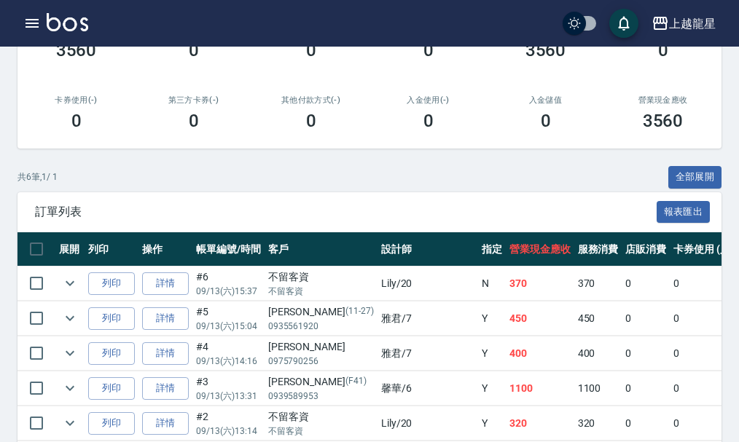
scroll to position [291, 0]
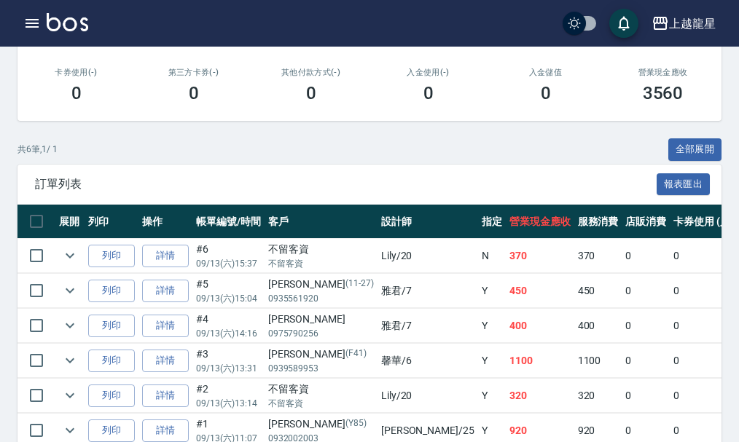
click at [80, 27] on img at bounding box center [68, 22] width 42 height 18
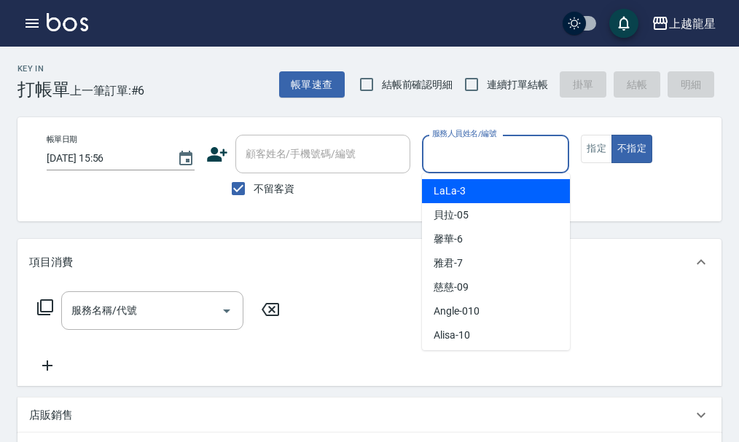
click at [473, 158] on input "服務人員姓名/編號" at bounding box center [495, 153] width 135 height 25
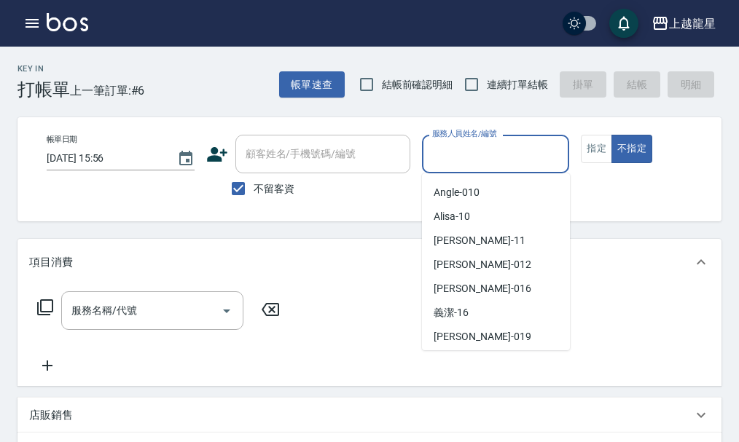
scroll to position [219, 0]
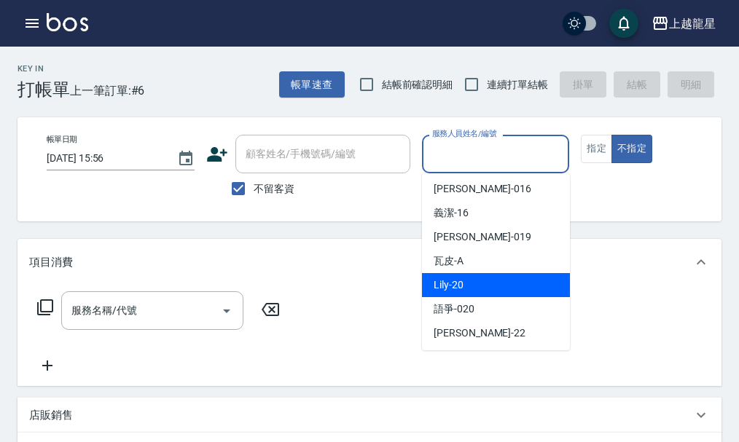
click at [466, 283] on div "Lily -20" at bounding box center [496, 285] width 148 height 24
type input "Lily-20"
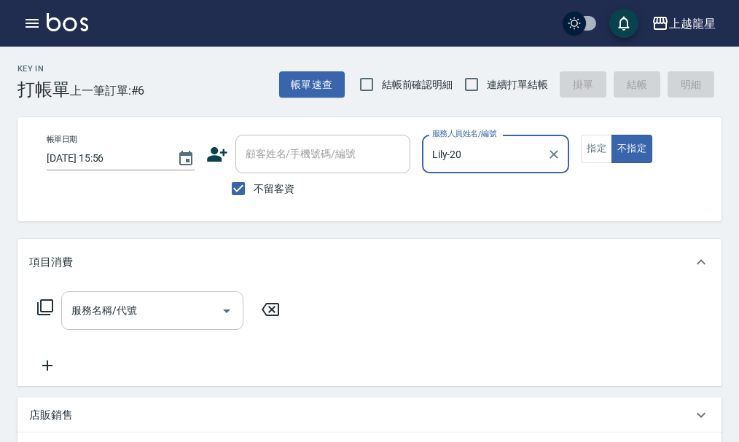
click at [76, 321] on input "服務名稱/代號" at bounding box center [141, 310] width 147 height 25
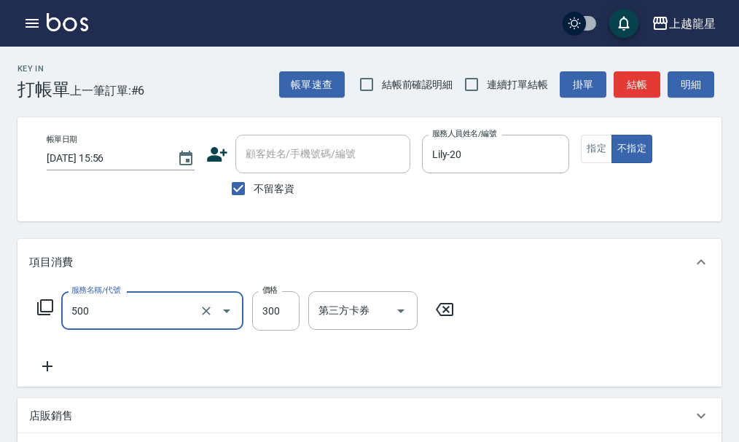
type input "一般洗髮(500)"
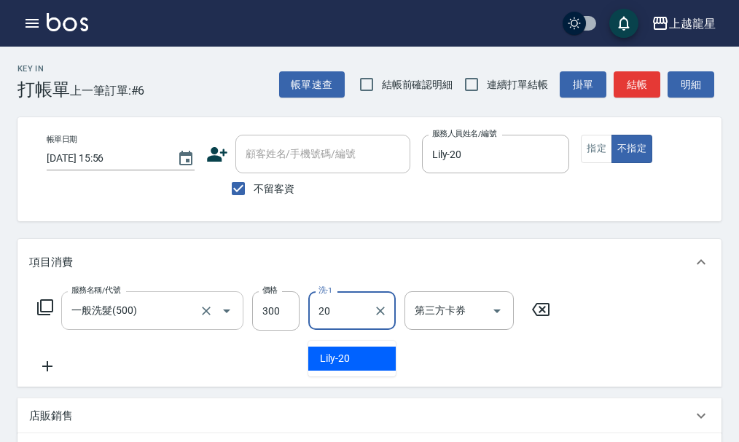
type input "Lily-20"
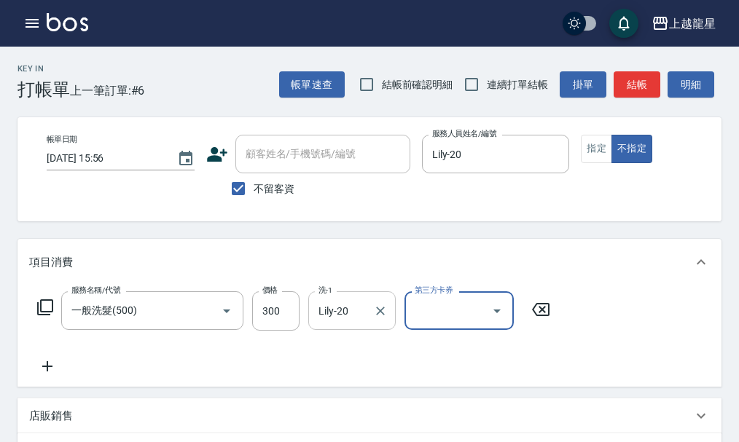
click at [366, 313] on input "Lily-20" at bounding box center [341, 310] width 52 height 25
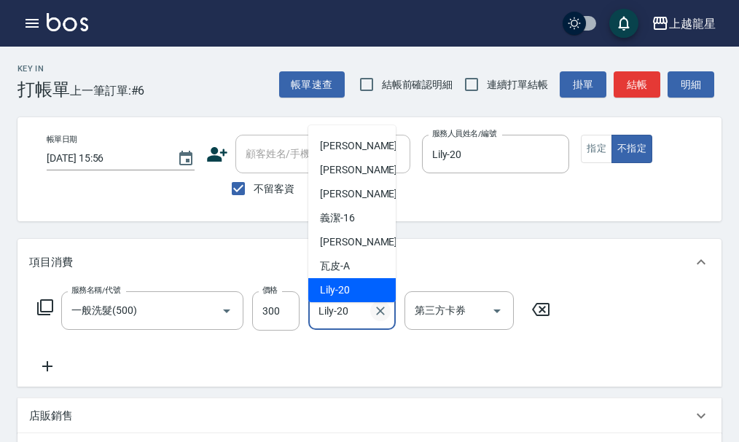
click at [383, 318] on icon "Clear" at bounding box center [380, 311] width 15 height 15
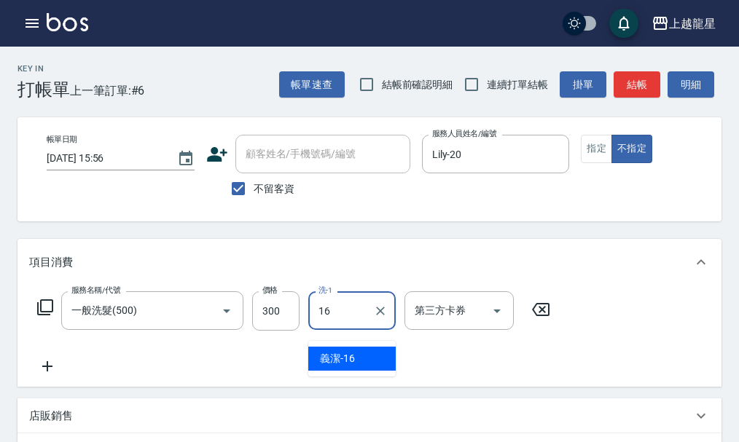
type input "義潔-16"
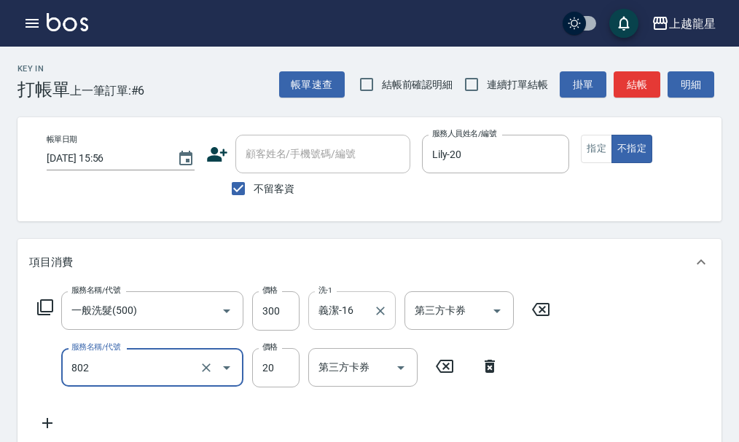
type input "潤絲(802)"
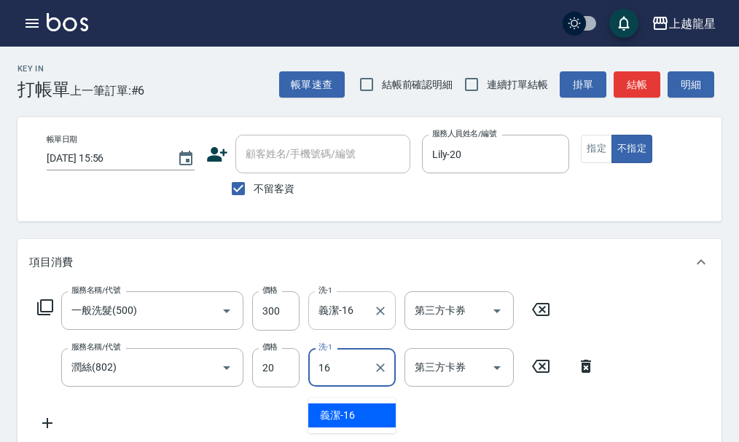
type input "義潔-16"
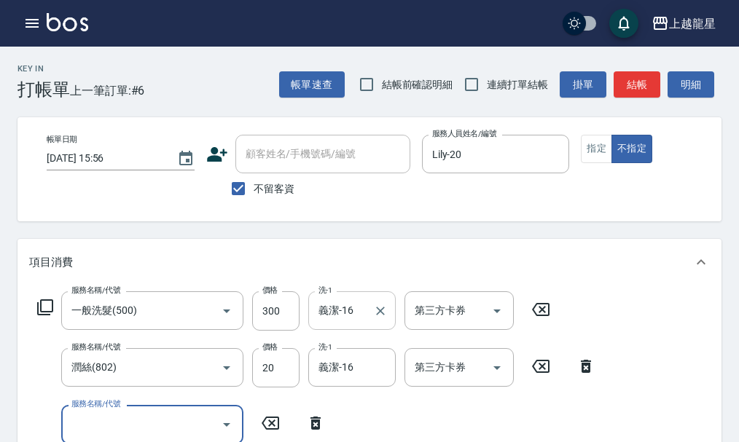
scroll to position [7, 0]
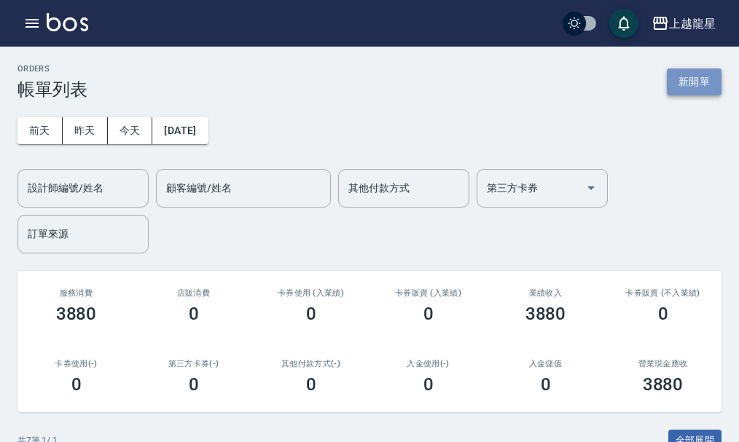
click at [691, 74] on button "新開單" at bounding box center [694, 81] width 55 height 27
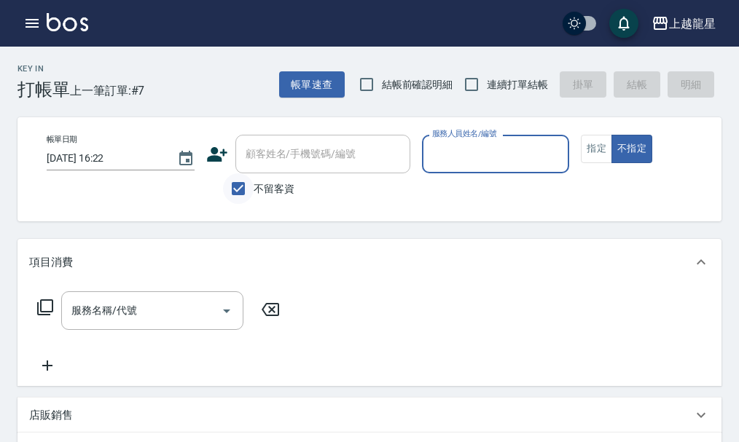
click at [238, 189] on input "不留客資" at bounding box center [238, 188] width 31 height 31
checkbox input "false"
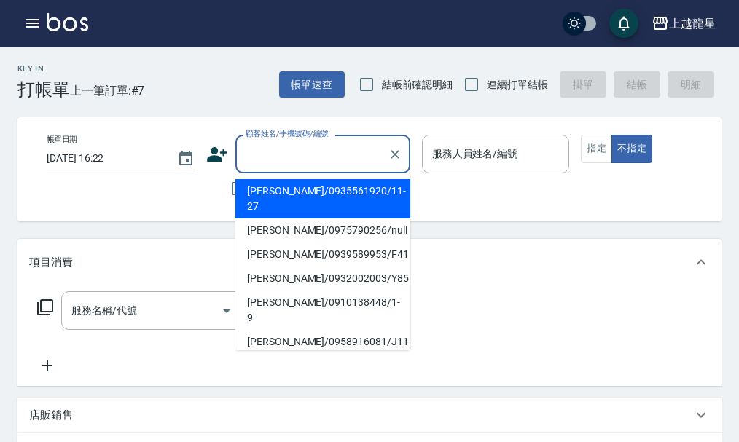
click at [289, 156] on input "顧客姓名/手機號碼/編號" at bounding box center [312, 153] width 140 height 25
type input "ㄗ"
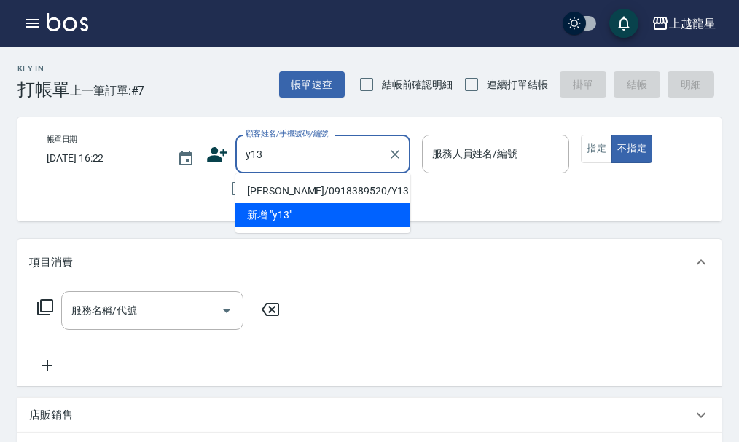
click at [302, 186] on li "蔡珀玲/0918389520/Y13" at bounding box center [322, 191] width 175 height 24
type input "蔡珀玲/0918389520/Y13"
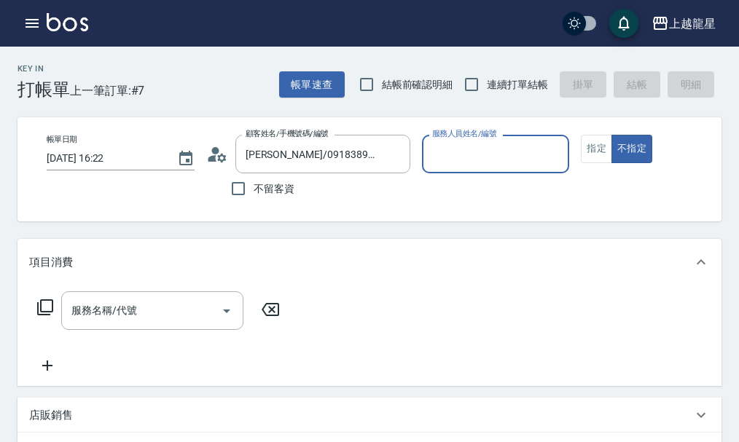
type input "淑雲-25"
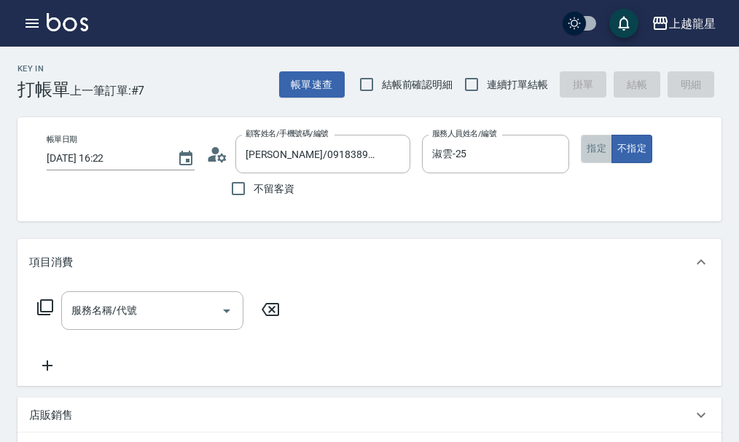
click at [600, 151] on button "指定" at bounding box center [596, 149] width 31 height 28
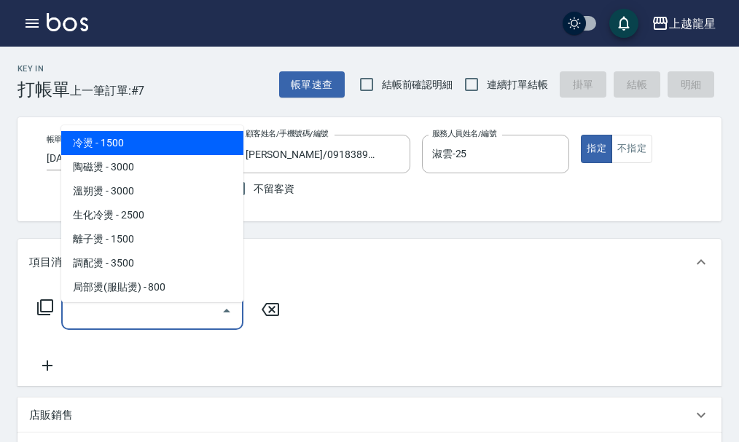
click at [93, 313] on input "服務名稱/代號" at bounding box center [141, 310] width 147 height 25
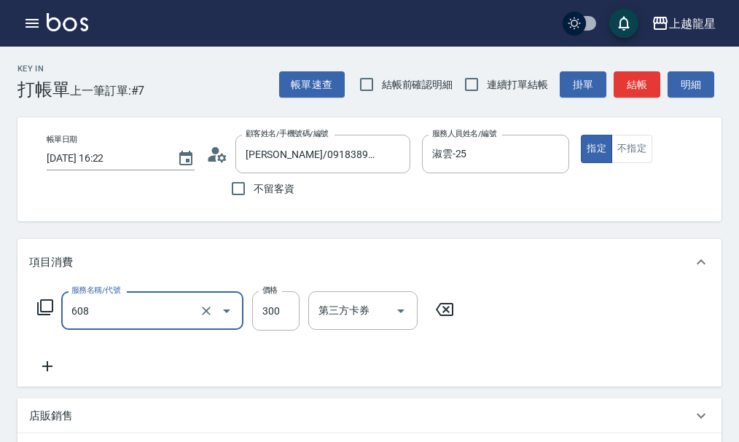
type input "頭皮隔離(608)"
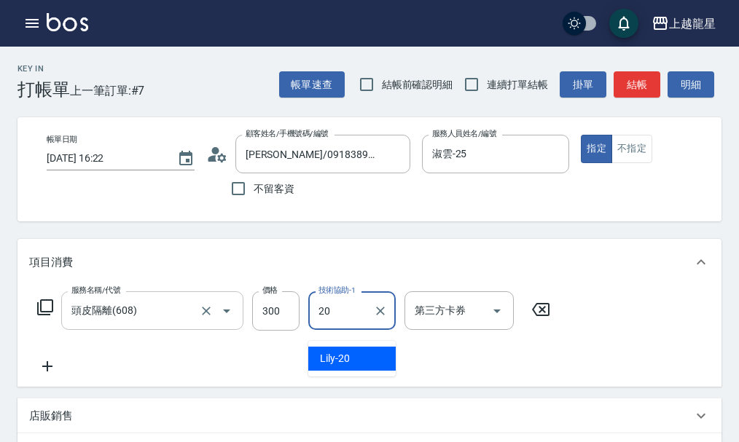
type input "Lily-20"
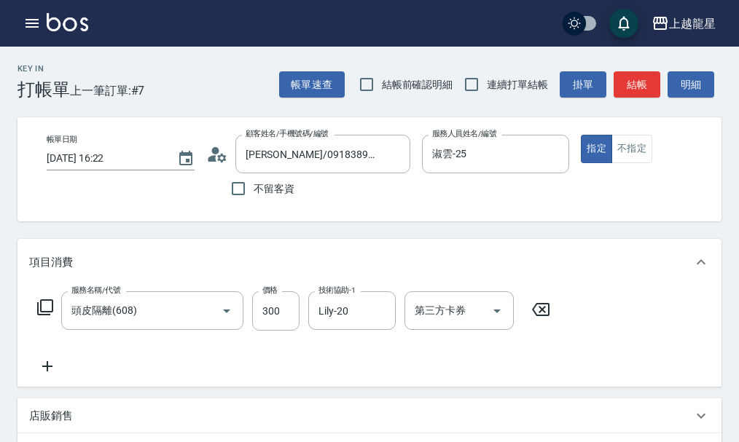
click at [40, 312] on icon at bounding box center [44, 307] width 17 height 17
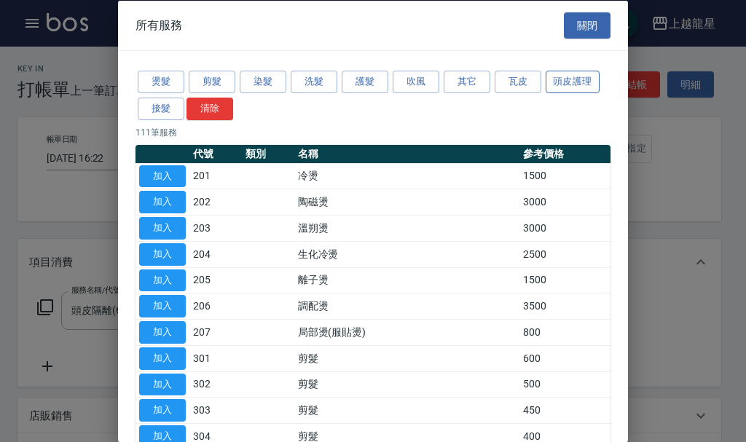
click at [580, 74] on button "頭皮護理" at bounding box center [573, 82] width 54 height 23
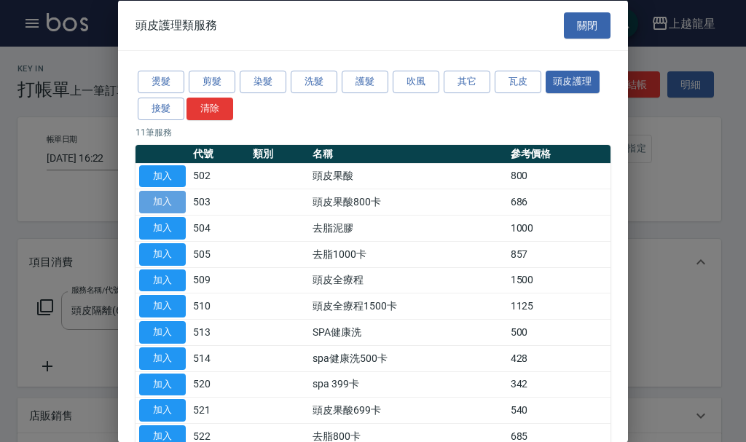
click at [152, 202] on button "加入" at bounding box center [162, 202] width 47 height 23
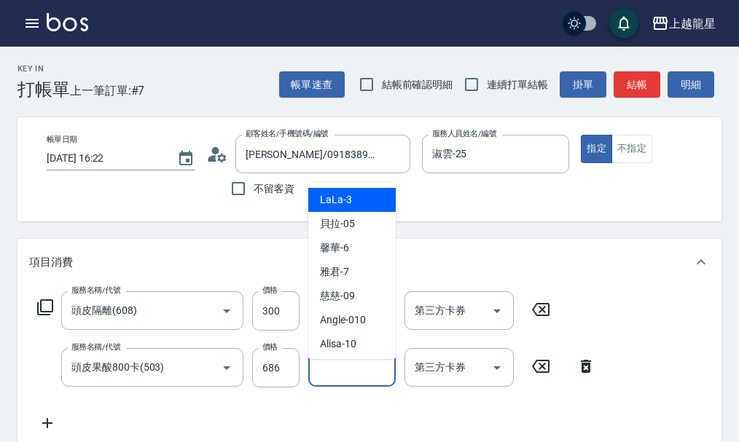
click at [338, 380] on input "洗-1" at bounding box center [352, 367] width 74 height 25
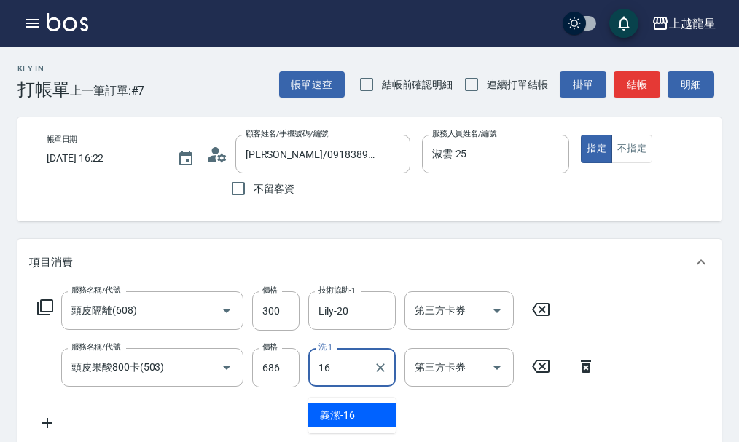
type input "義潔-16"
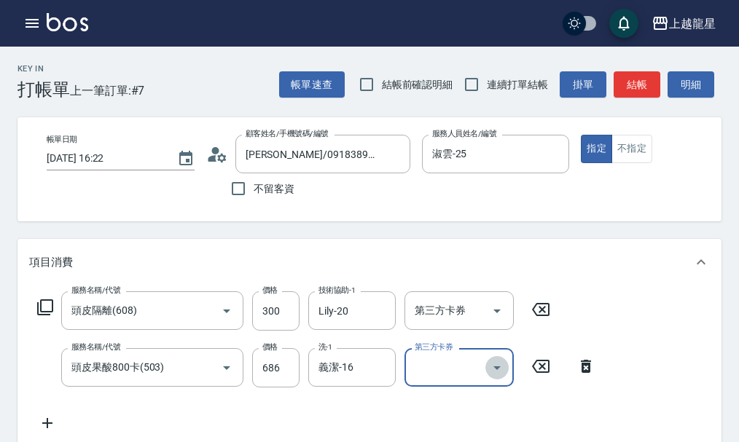
click at [502, 377] on icon "Open" at bounding box center [496, 367] width 17 height 17
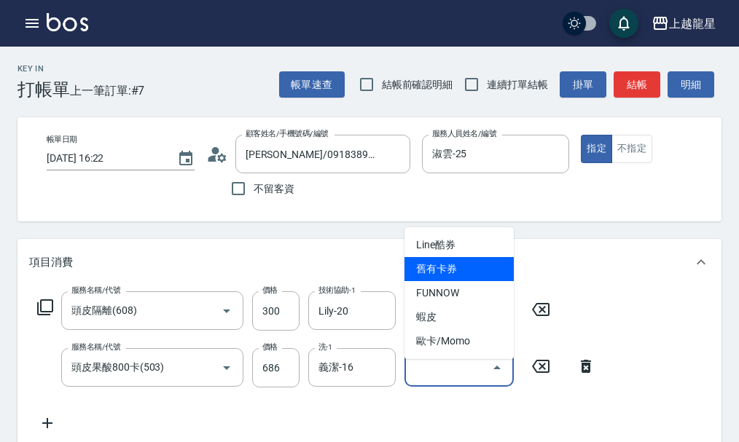
click at [452, 265] on span "舊有卡券" at bounding box center [458, 269] width 109 height 24
type input "舊有卡券"
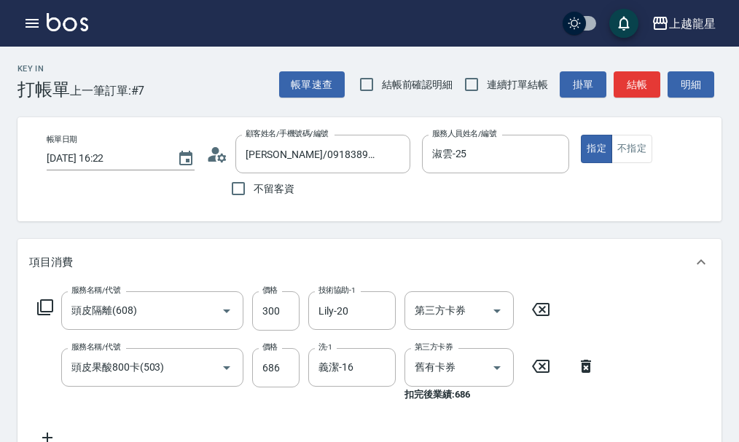
click at [42, 316] on icon at bounding box center [44, 307] width 17 height 17
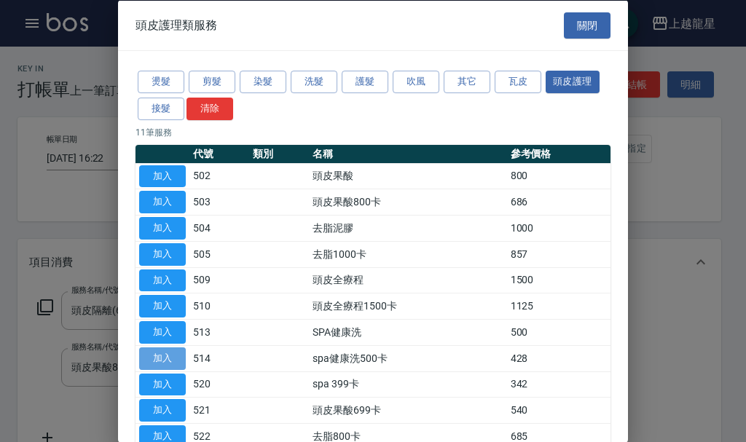
click at [176, 354] on button "加入" at bounding box center [162, 358] width 47 height 23
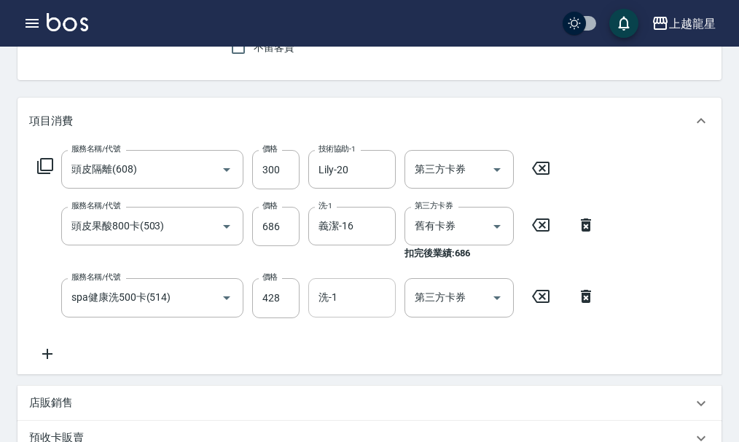
scroll to position [167, 0]
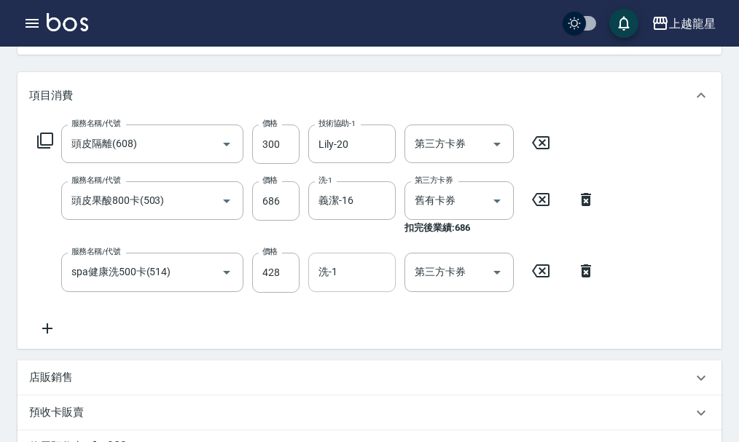
click at [364, 285] on input "洗-1" at bounding box center [352, 271] width 74 height 25
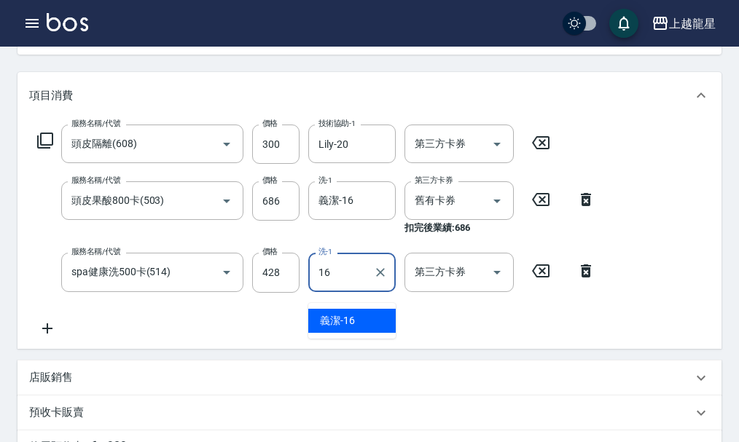
type input "義潔-16"
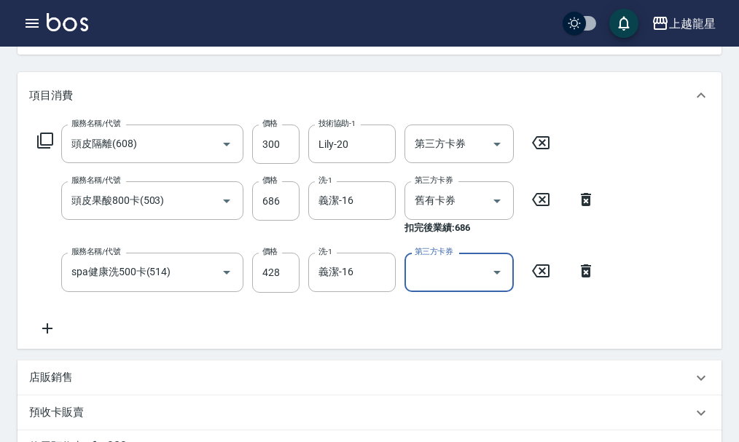
click at [500, 281] on icon "Open" at bounding box center [496, 272] width 17 height 17
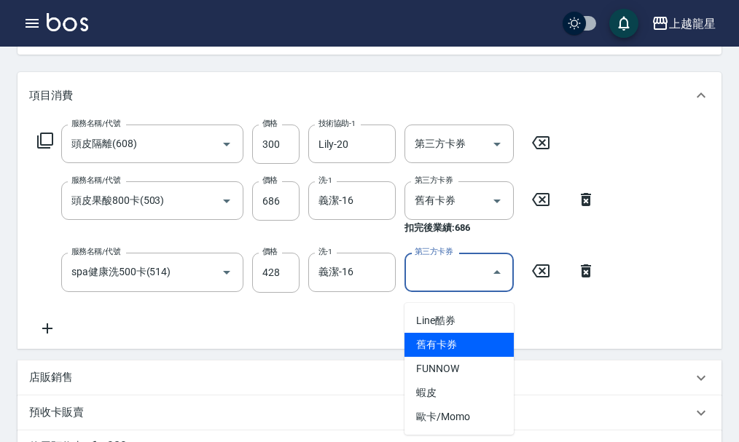
click at [479, 346] on span "舊有卡券" at bounding box center [458, 345] width 109 height 24
type input "舊有卡券"
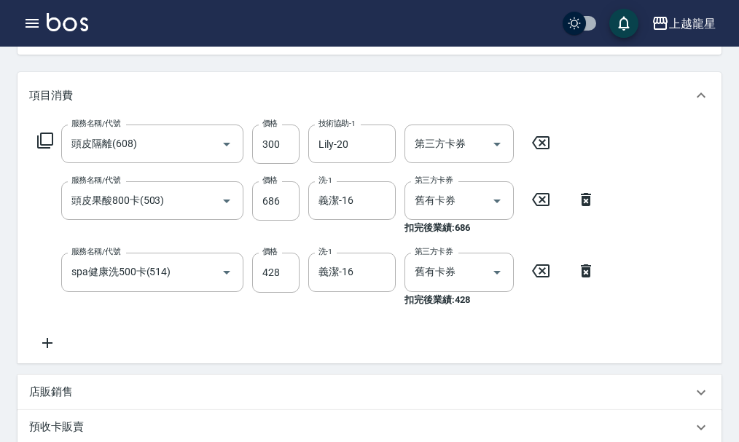
click at [58, 352] on icon at bounding box center [47, 342] width 36 height 17
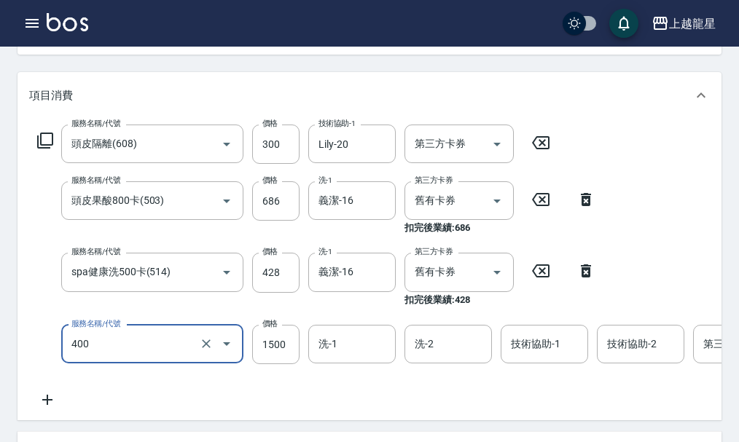
type input "染髮(400)"
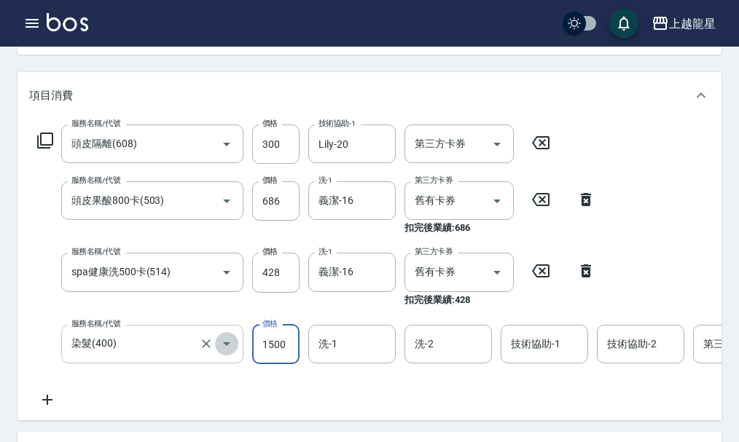
click at [235, 356] on button "Open" at bounding box center [226, 343] width 23 height 23
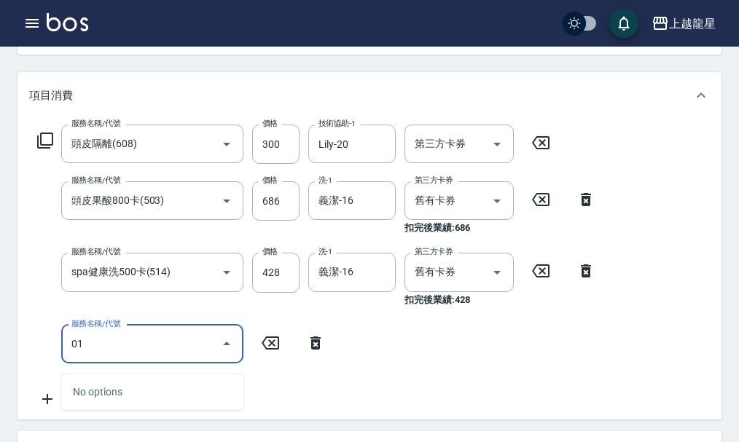
type input "0"
type input "染髮根3公分內(401)"
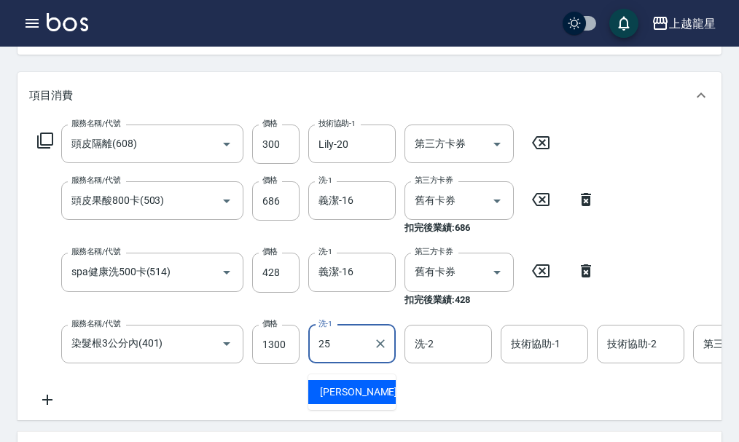
type input "淑雲-25"
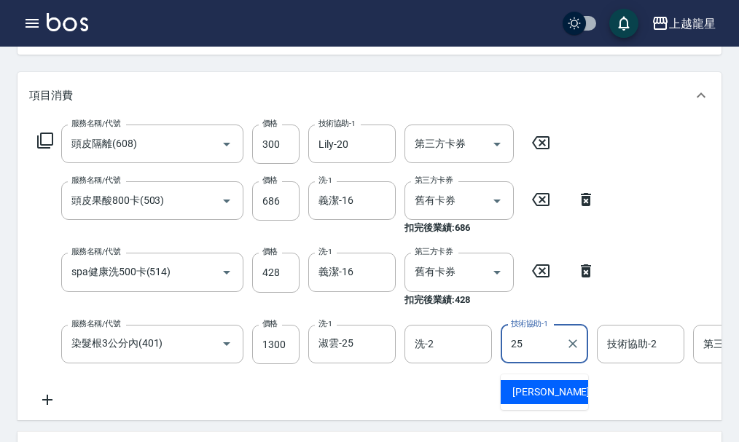
type input "淑雲-25"
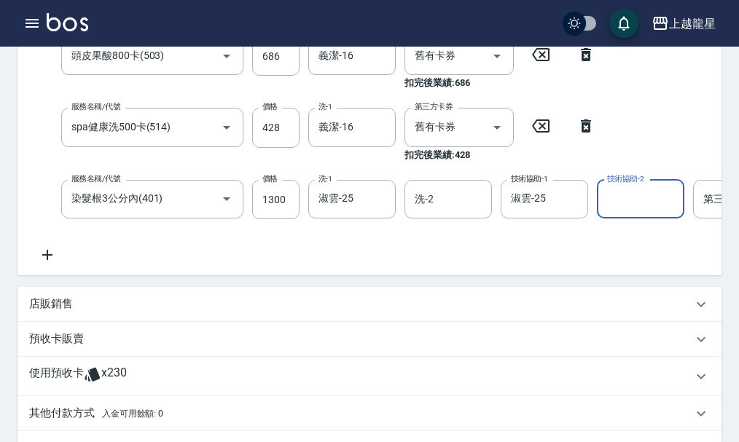
scroll to position [313, 0]
click at [48, 259] on icon at bounding box center [47, 254] width 10 height 10
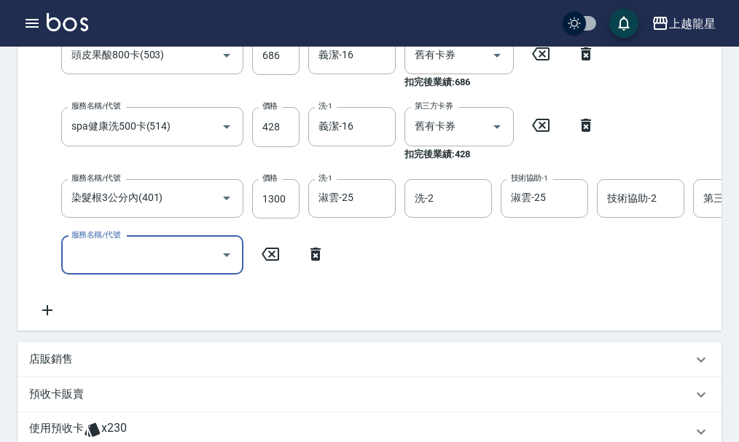
scroll to position [309, 0]
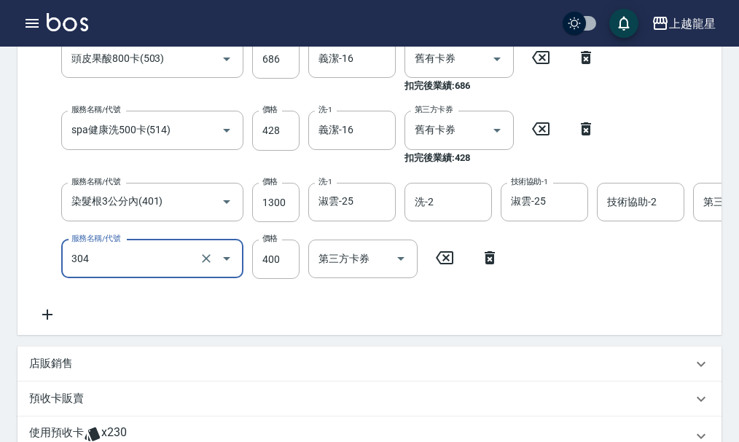
type input "剪髮(304)"
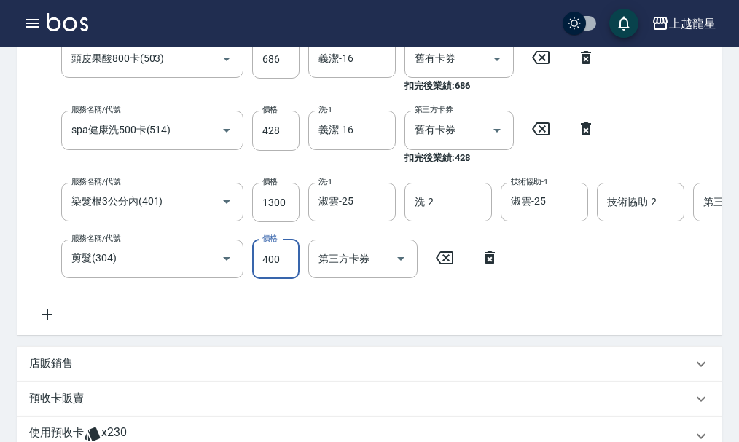
scroll to position [302, 0]
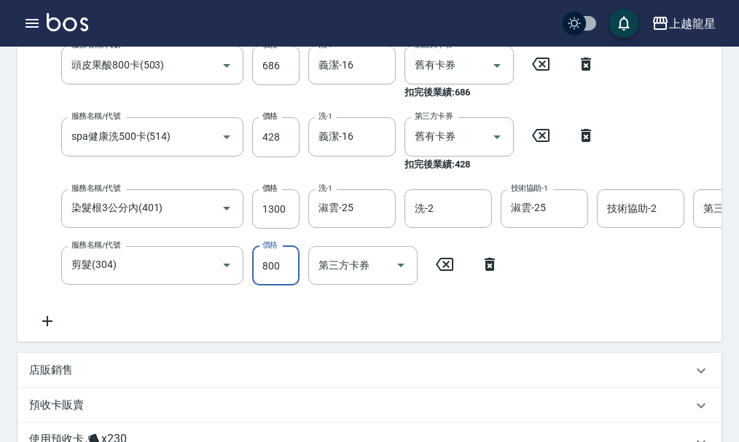
type input "800"
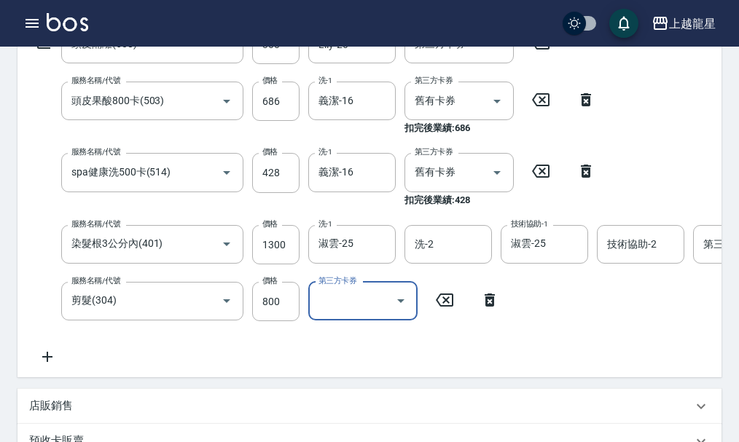
scroll to position [594, 0]
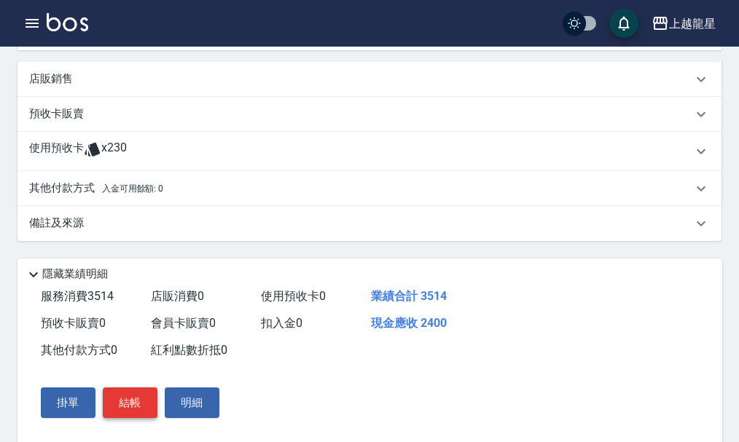
click at [125, 418] on button "結帳" at bounding box center [130, 403] width 55 height 31
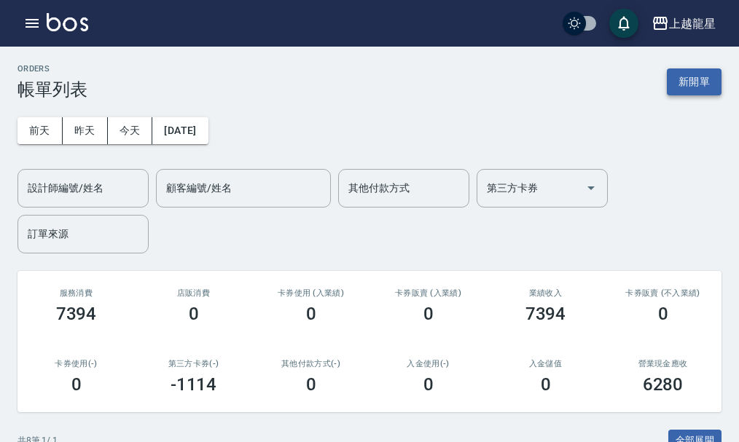
click at [703, 93] on button "新開單" at bounding box center [694, 81] width 55 height 27
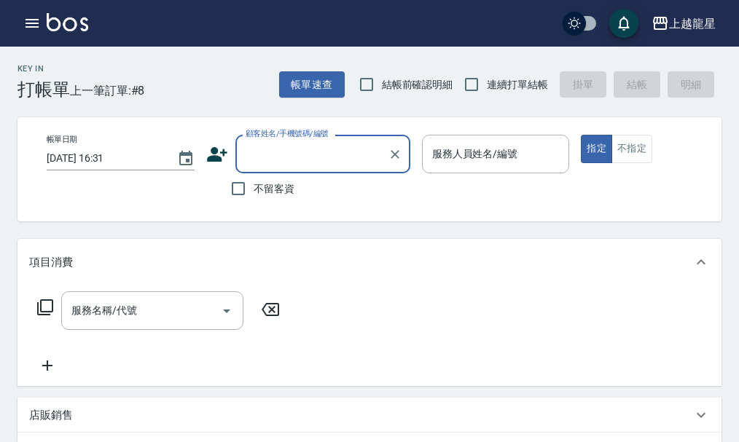
click at [369, 154] on input "顧客姓名/手機號碼/編號" at bounding box center [312, 153] width 140 height 25
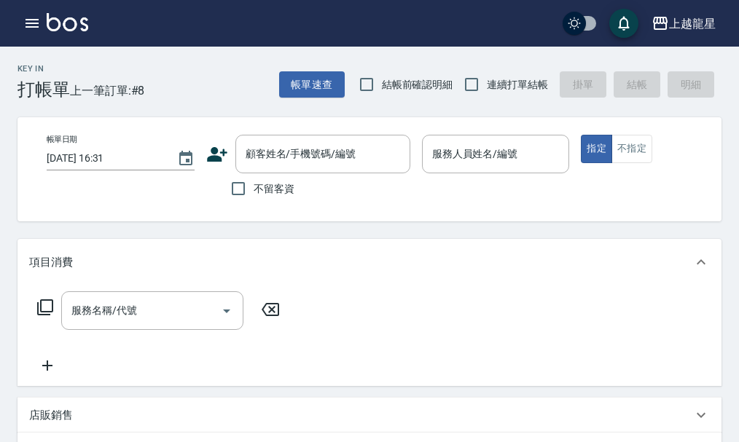
click at [573, 201] on div "帳單日期 2025/09/13 16:31 顧客姓名/手機號碼/編號 顧客姓名/手機號碼/編號 不留客資 服務人員姓名/編號 服務人員姓名/編號 指定 不指定" at bounding box center [382, 169] width 694 height 69
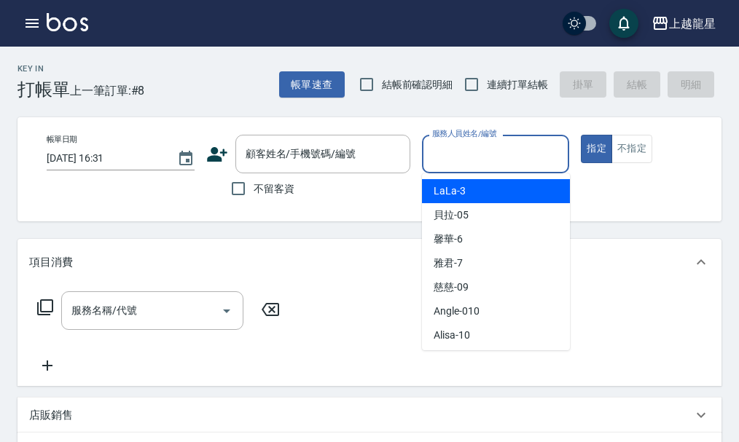
click at [468, 157] on input "服務人員姓名/編號" at bounding box center [495, 153] width 135 height 25
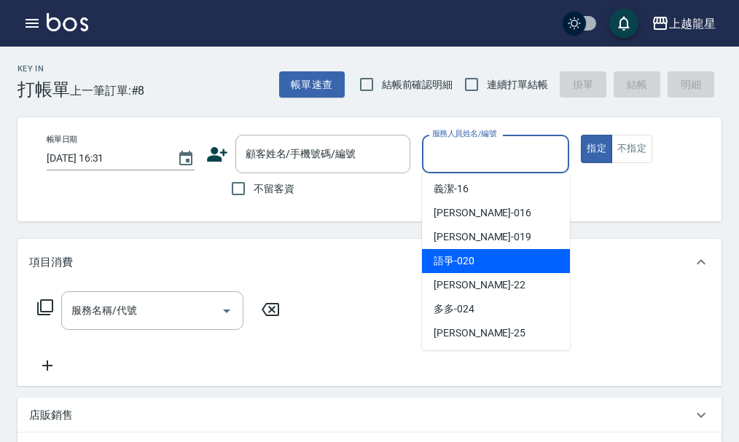
scroll to position [291, 0]
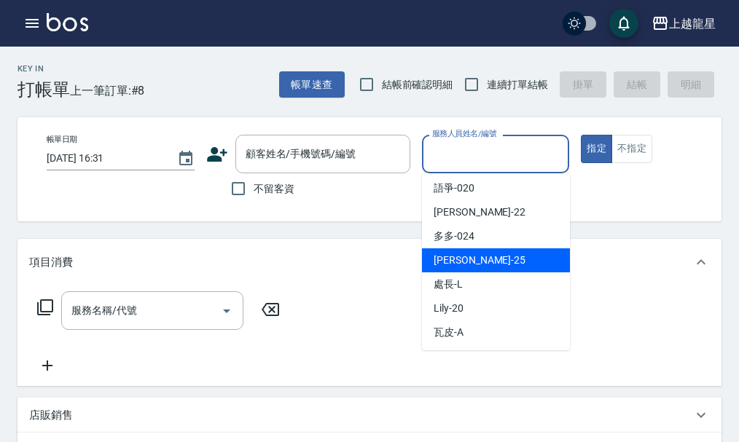
click at [456, 256] on span "淑雲 -25" at bounding box center [479, 260] width 92 height 15
type input "淑雲-25"
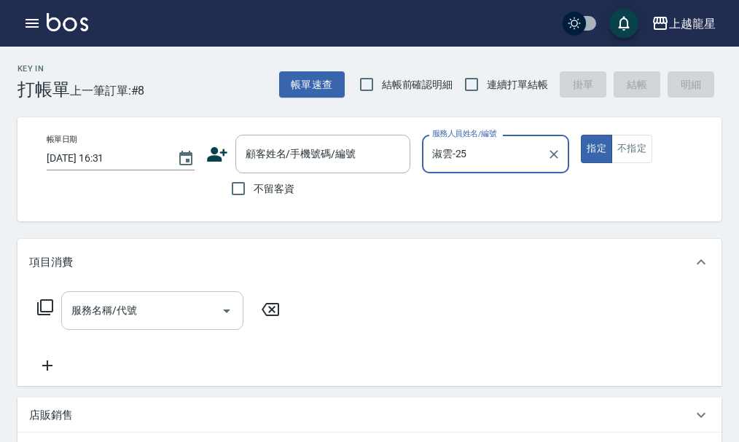
click at [147, 323] on input "服務名稱/代號" at bounding box center [141, 310] width 147 height 25
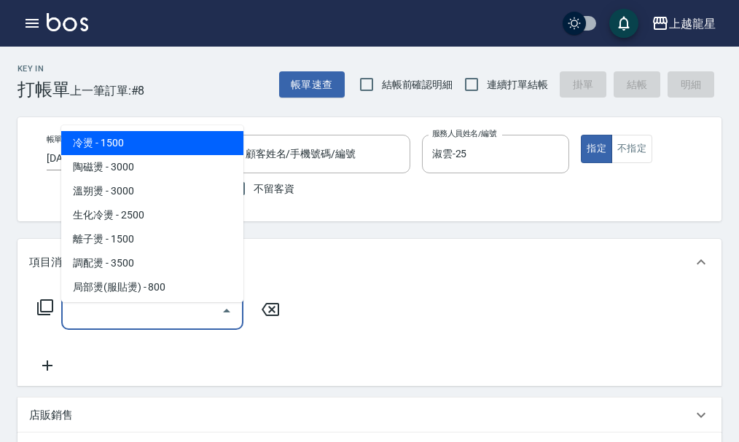
type input "5"
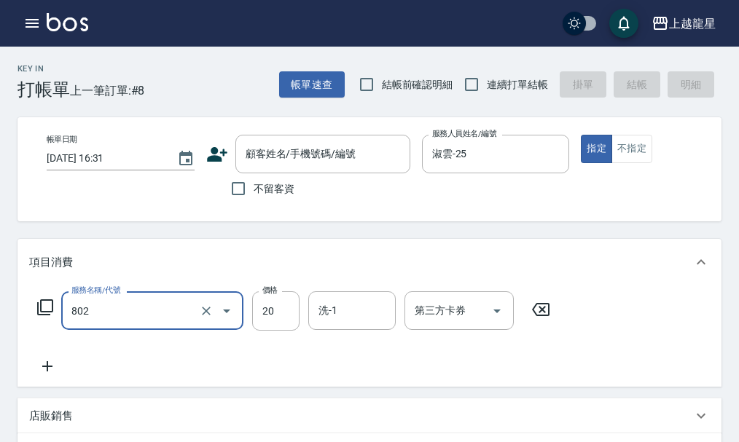
type input "潤絲(802)"
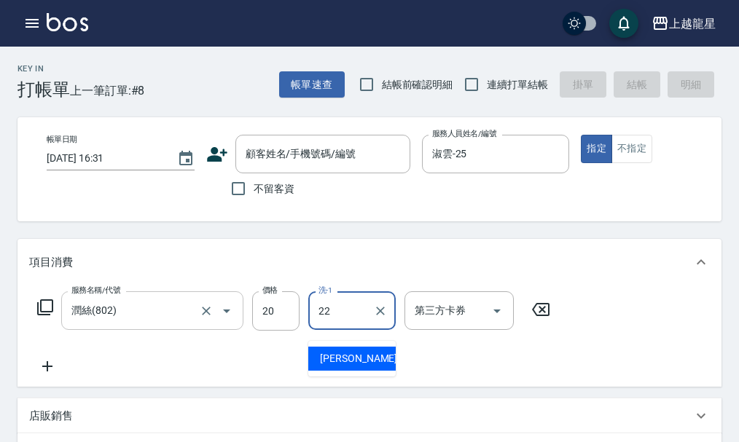
type input "阿琳-22"
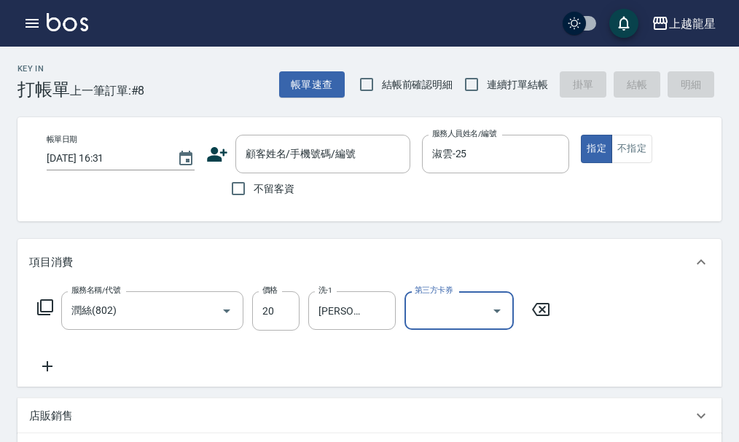
click at [44, 315] on icon at bounding box center [45, 307] width 16 height 16
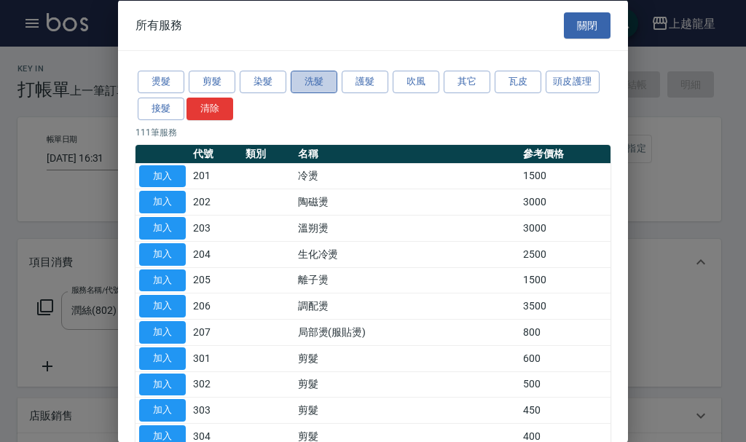
click at [326, 76] on button "洗髮" at bounding box center [314, 82] width 47 height 23
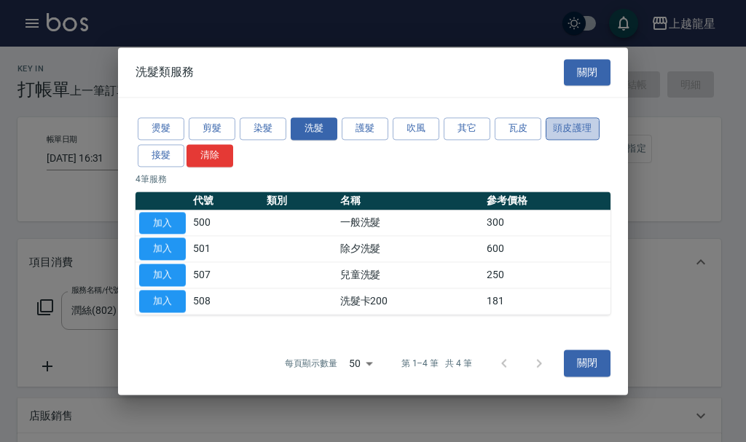
click at [575, 122] on button "頭皮護理" at bounding box center [573, 128] width 54 height 23
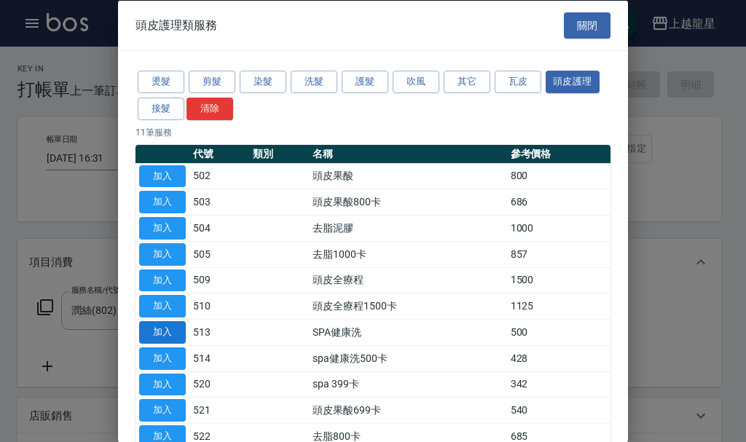
click at [170, 331] on button "加入" at bounding box center [162, 332] width 47 height 23
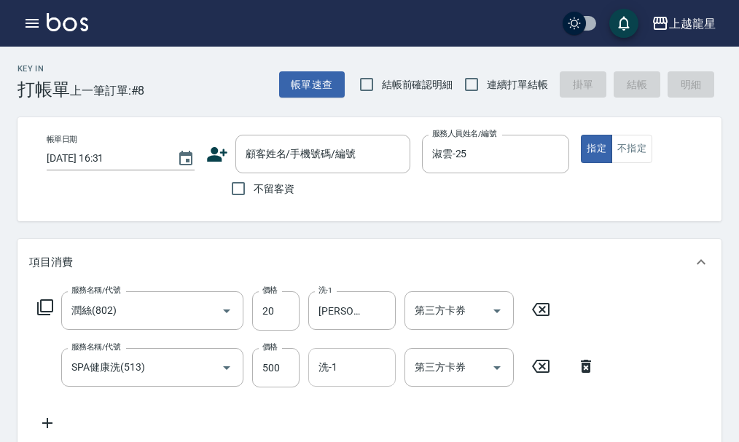
click at [356, 380] on input "洗-1" at bounding box center [352, 367] width 74 height 25
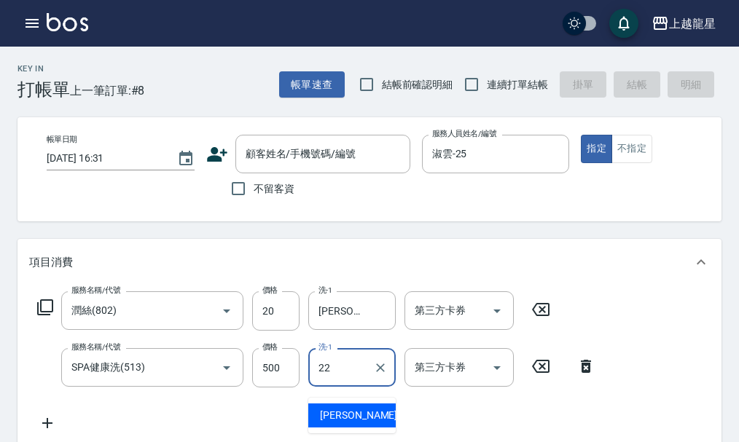
type input "阿琳-22"
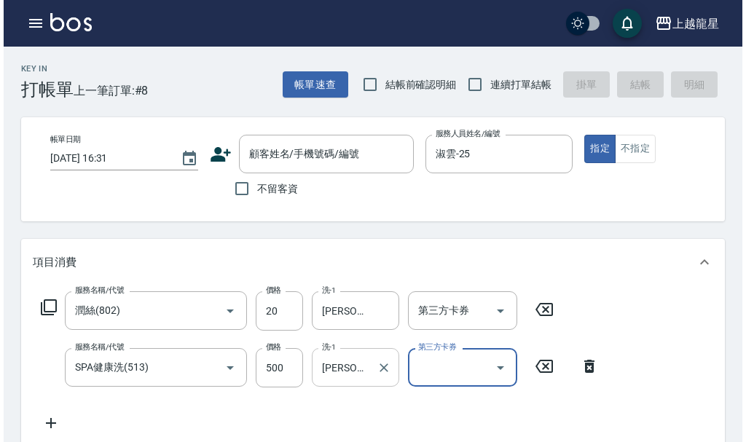
scroll to position [7, 0]
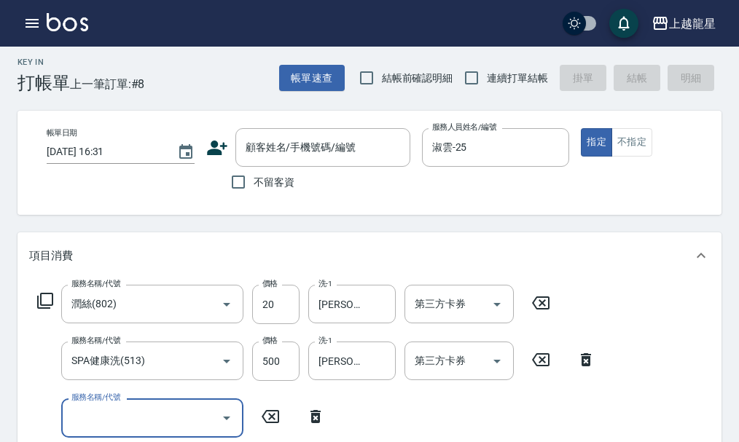
click at [46, 310] on icon at bounding box center [44, 300] width 17 height 17
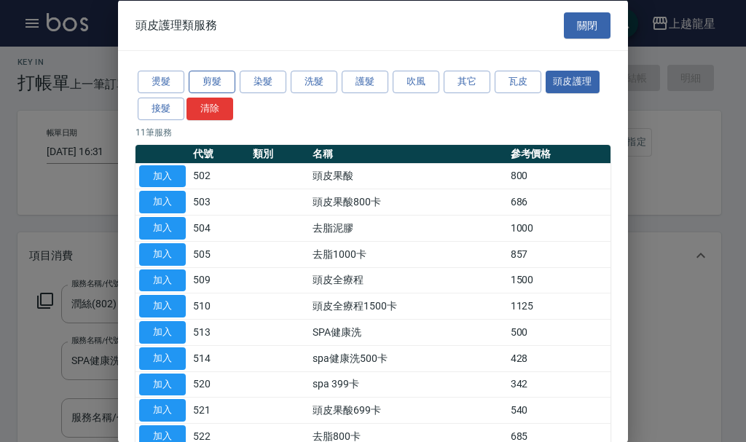
click at [228, 80] on button "剪髮" at bounding box center [212, 82] width 47 height 23
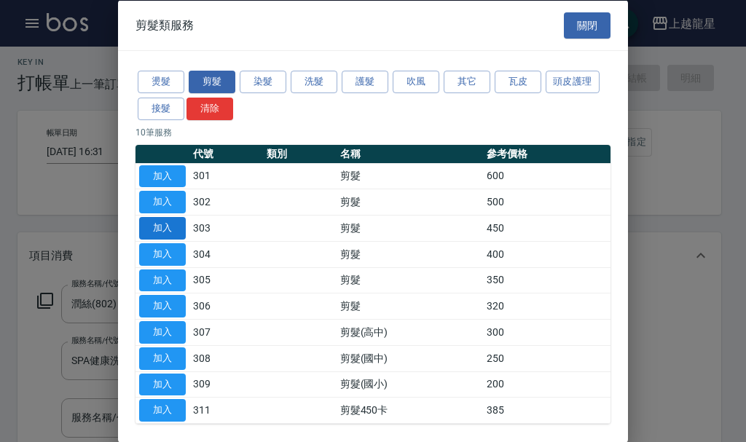
click at [162, 225] on button "加入" at bounding box center [162, 228] width 47 height 23
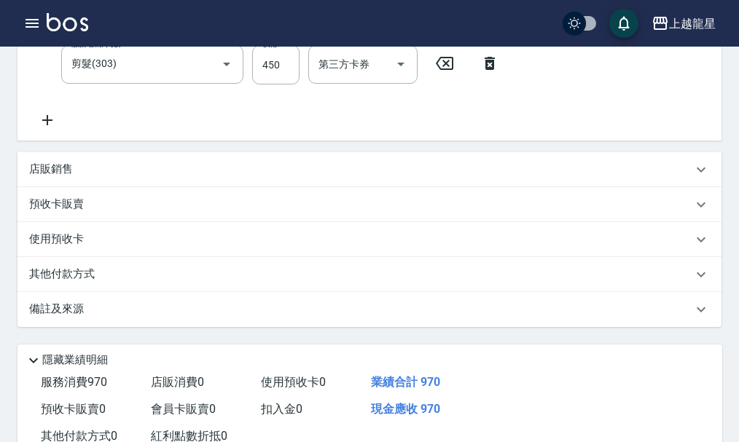
scroll to position [125, 0]
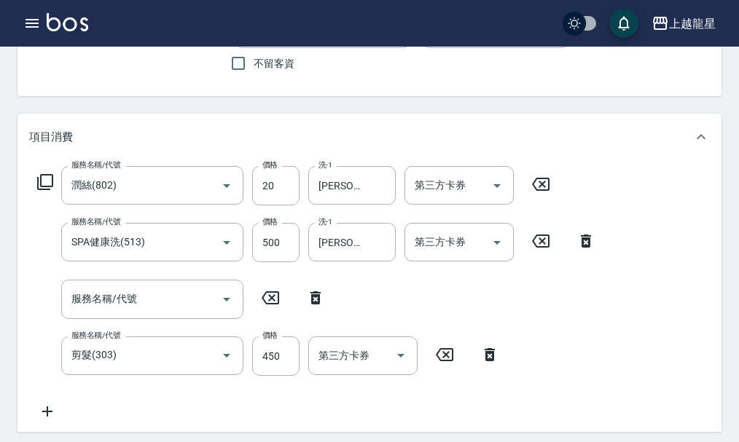
click at [315, 305] on icon at bounding box center [315, 297] width 10 height 13
type input "剪髮(303)"
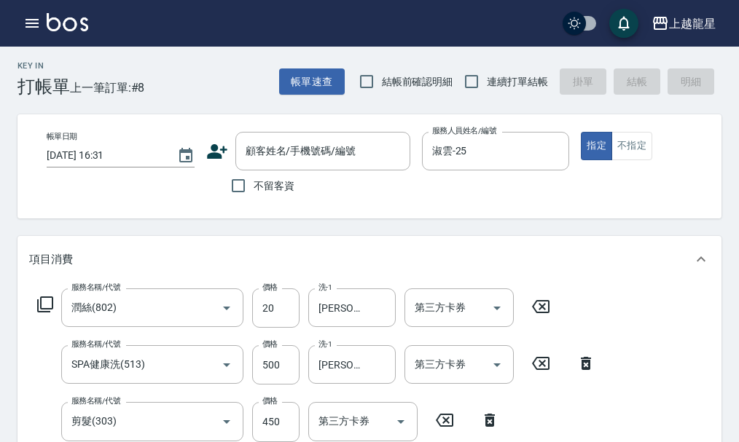
scroll to position [0, 0]
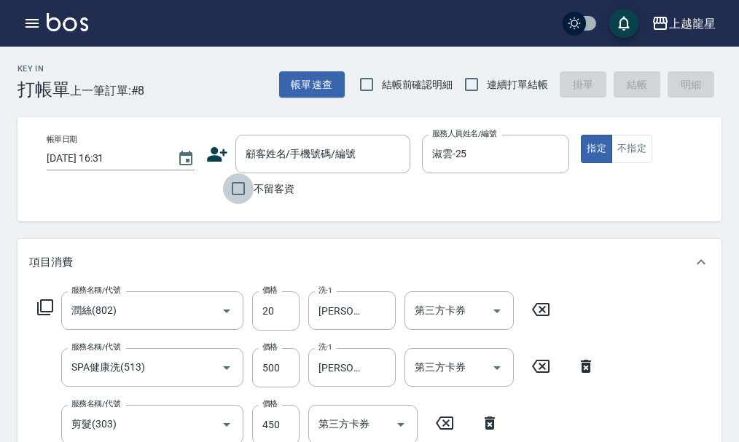
click at [235, 187] on input "不留客資" at bounding box center [238, 188] width 31 height 31
checkbox input "true"
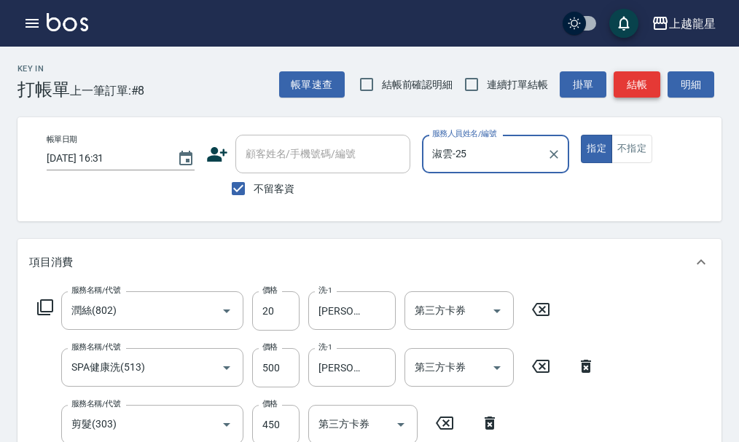
click at [638, 83] on button "結帳" at bounding box center [636, 84] width 47 height 27
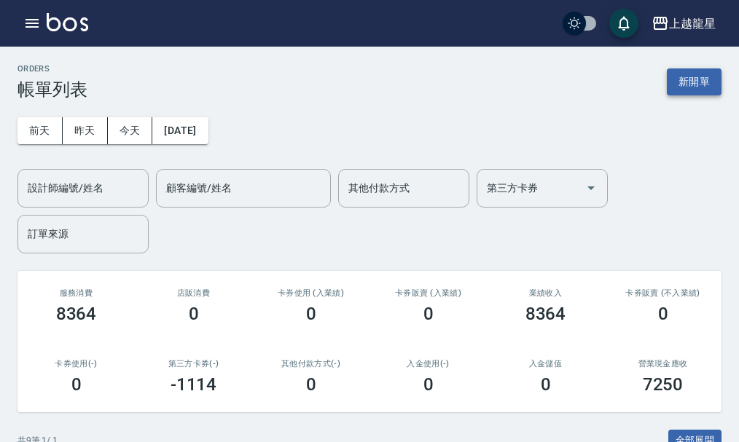
click at [680, 81] on button "新開單" at bounding box center [694, 81] width 55 height 27
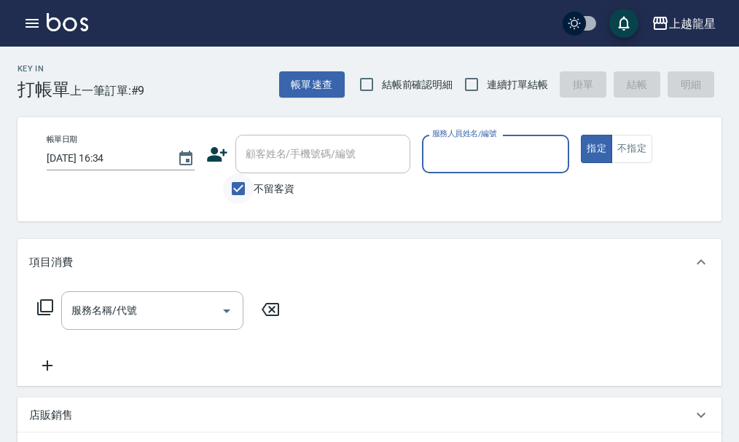
click at [244, 189] on input "不留客資" at bounding box center [238, 188] width 31 height 31
checkbox input "false"
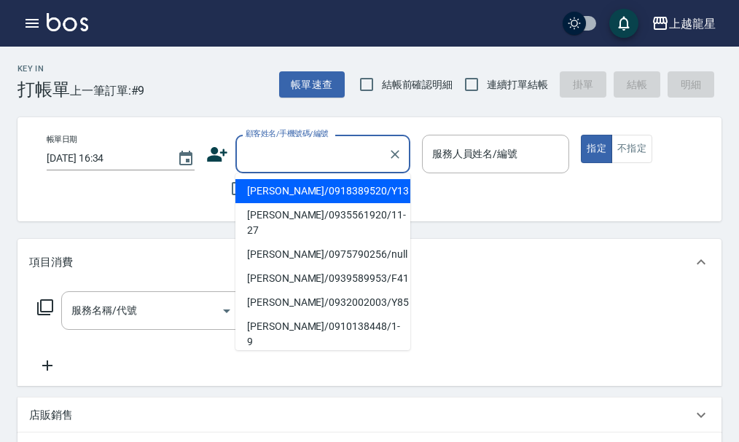
click at [249, 154] on div "顧客姓名/手機號碼/編號 顧客姓名/手機號碼/編號" at bounding box center [322, 154] width 175 height 39
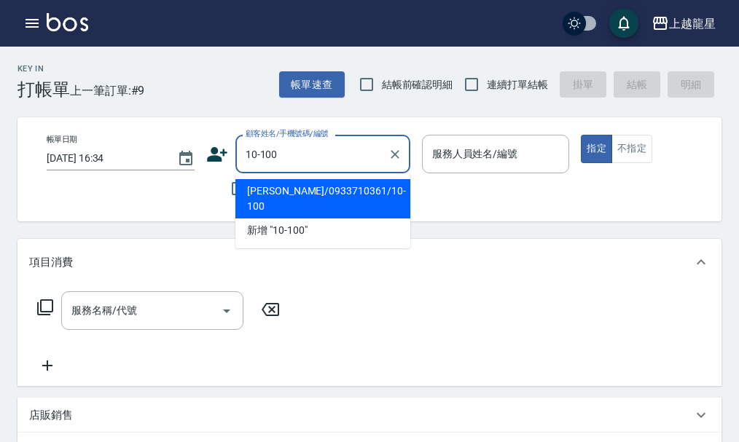
click at [292, 196] on li "[PERSON_NAME]/0933710361/10-100" at bounding box center [322, 198] width 175 height 39
type input "[PERSON_NAME]/0933710361/10-100"
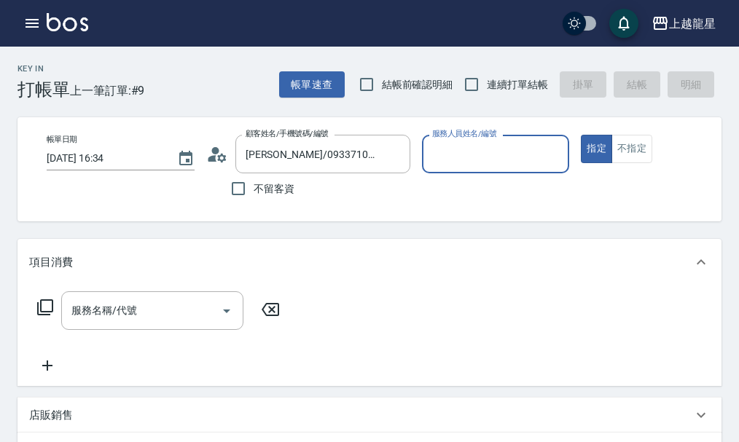
type input "雅君-7"
click at [156, 323] on input "服務名稱/代號" at bounding box center [141, 310] width 147 height 25
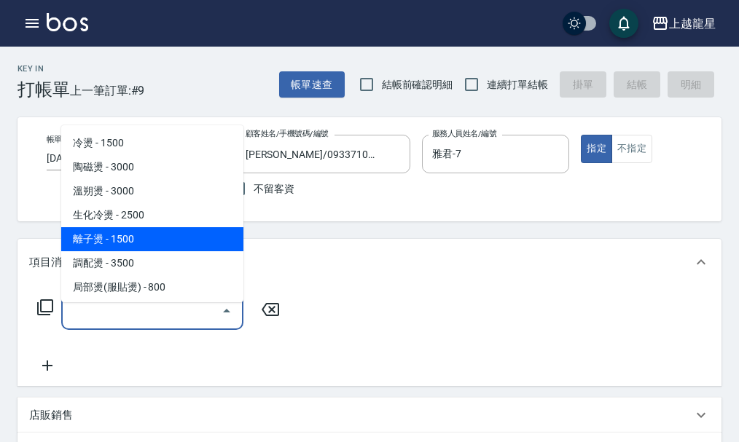
click at [109, 241] on span "離子燙 - 1500" at bounding box center [152, 239] width 182 height 24
type input "離子燙(205)"
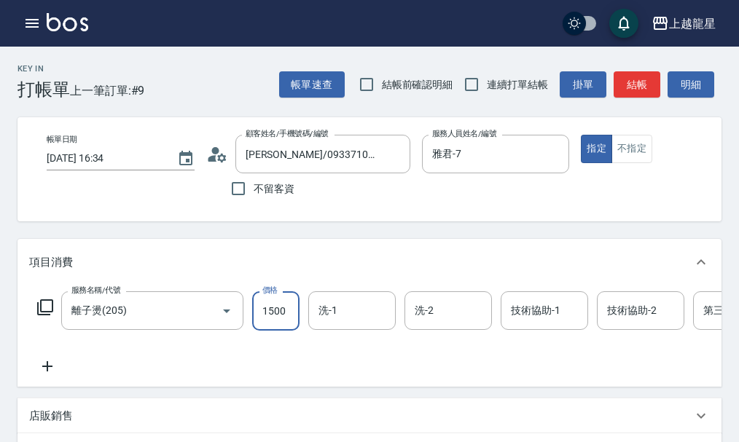
click at [294, 326] on input "1500" at bounding box center [275, 310] width 47 height 39
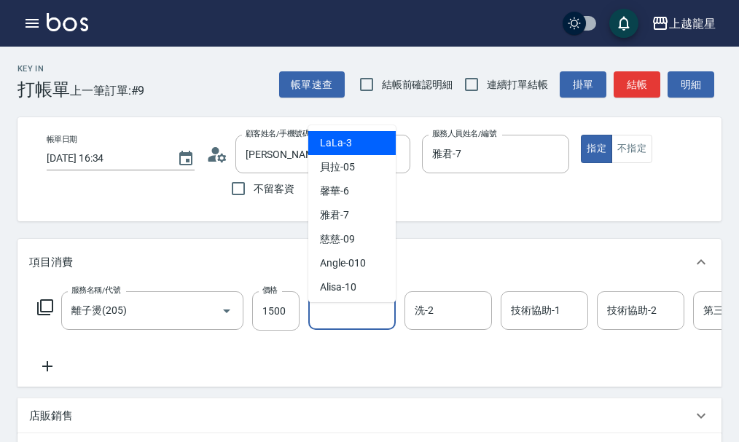
click at [333, 323] on input "洗-1" at bounding box center [352, 310] width 74 height 25
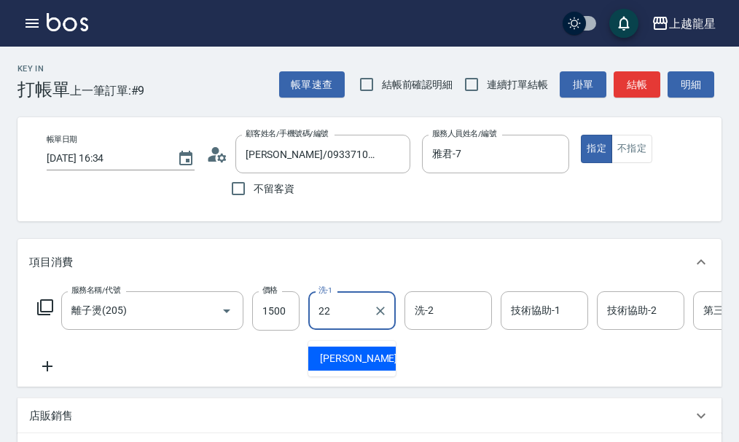
type input "阿琳-22"
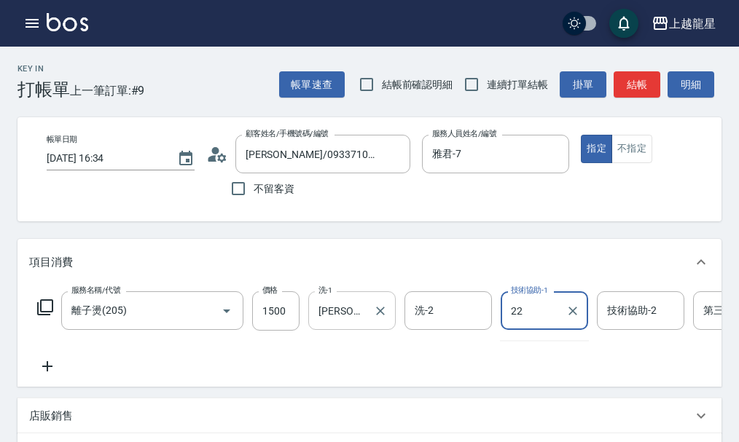
type input "阿琳-22"
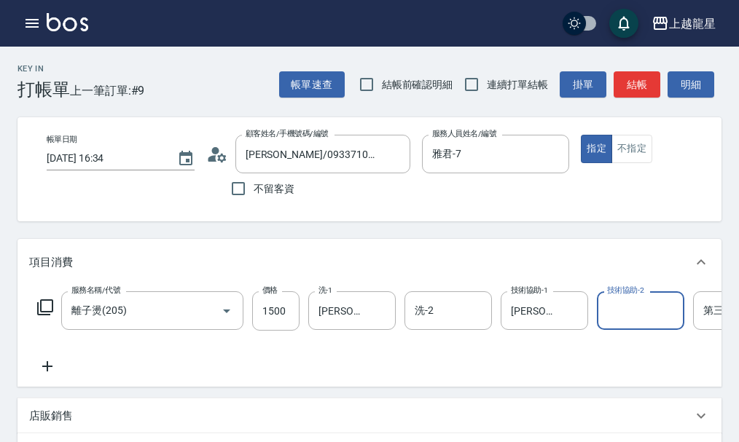
click at [45, 375] on icon at bounding box center [47, 366] width 36 height 17
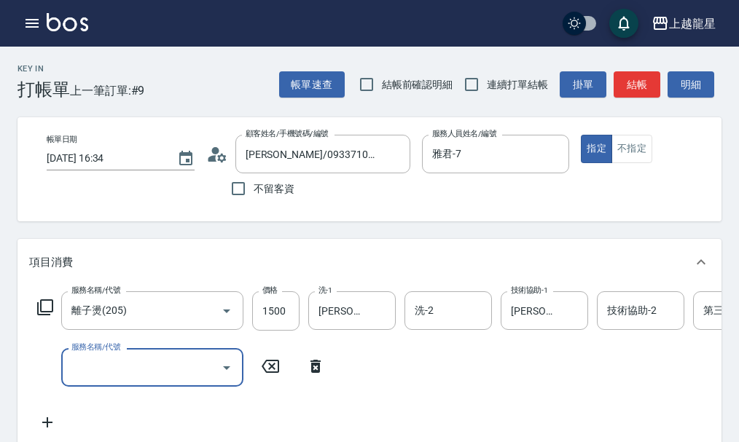
click at [67, 377] on div "服務名稱/代號" at bounding box center [152, 367] width 182 height 39
type input "快速修護(800)"
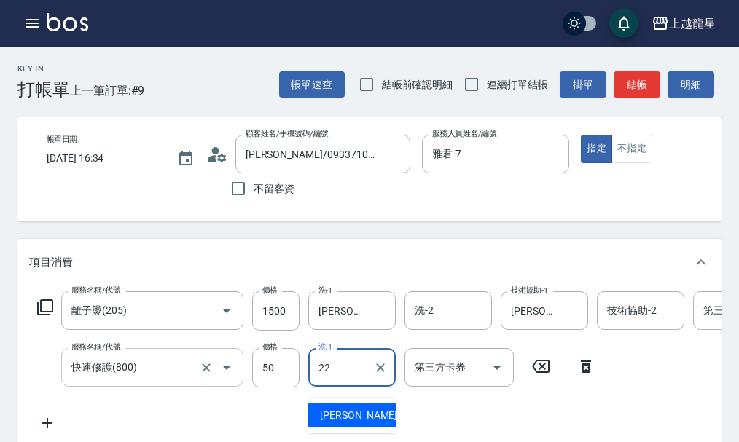
type input "阿琳-22"
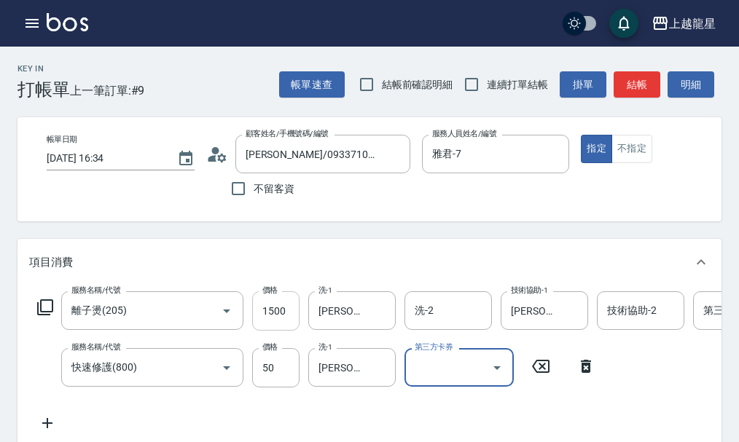
click at [270, 321] on input "1500" at bounding box center [275, 310] width 47 height 39
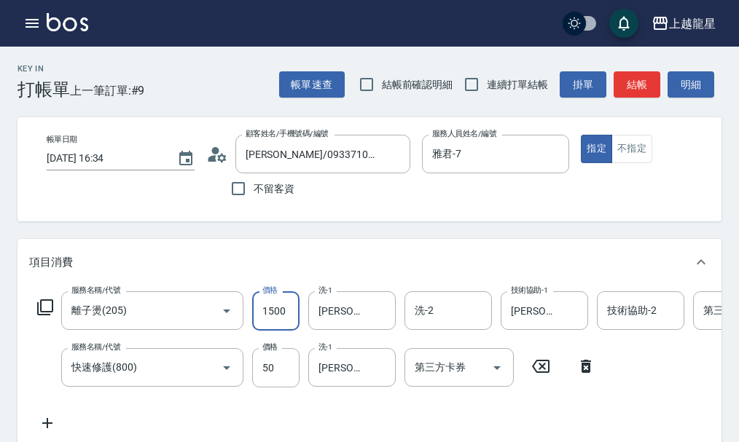
click at [270, 321] on input "1500" at bounding box center [275, 310] width 47 height 39
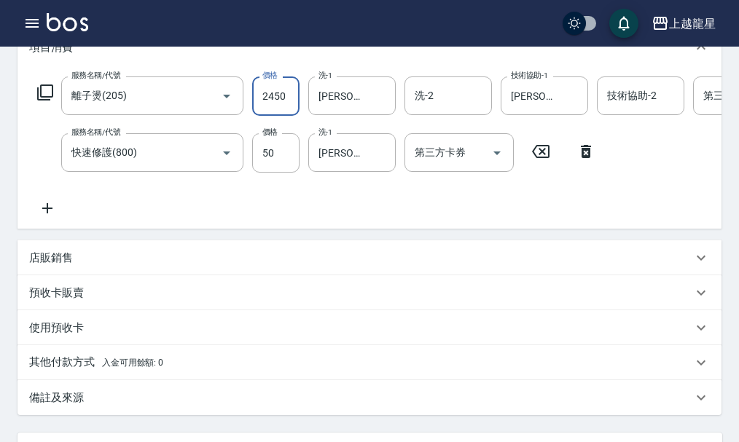
scroll to position [452, 0]
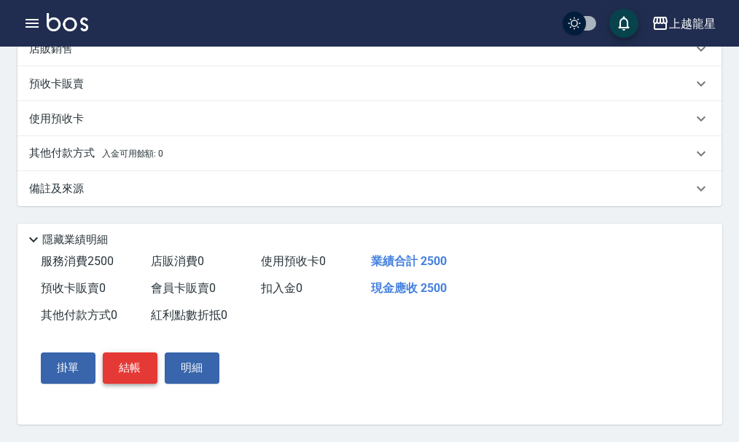
type input "2450"
click at [128, 369] on button "結帳" at bounding box center [130, 368] width 55 height 31
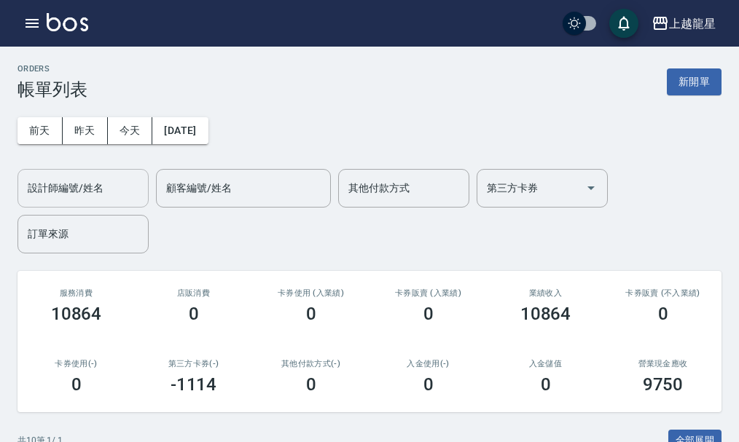
click at [71, 194] on input "設計師編號/姓名" at bounding box center [83, 188] width 118 height 25
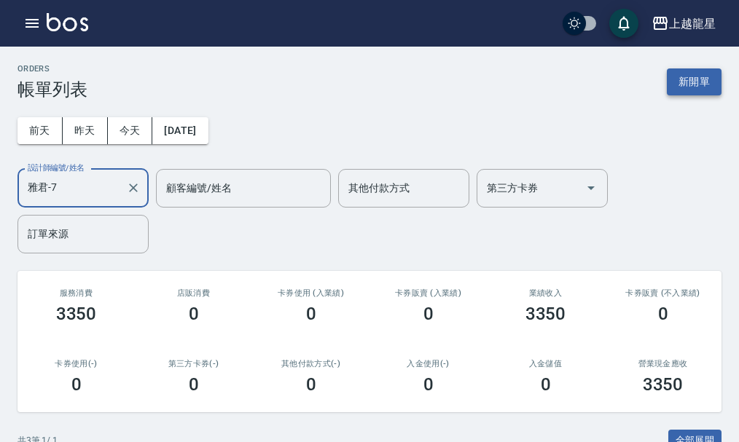
type input "雅君-7"
click at [704, 80] on button "新開單" at bounding box center [694, 81] width 55 height 27
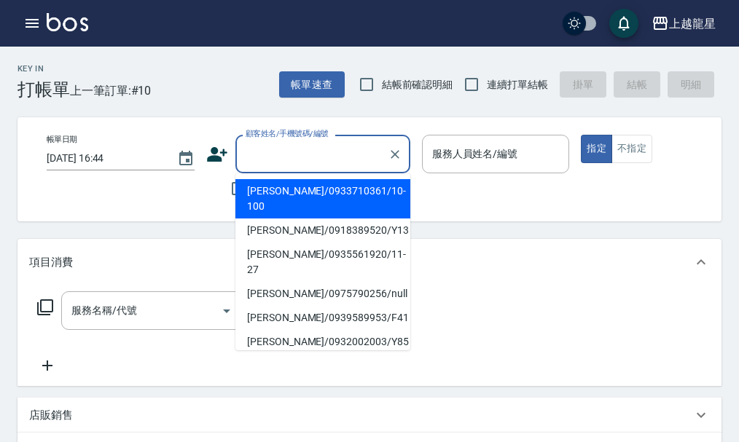
click at [305, 153] on input "顧客姓名/手機號碼/編號" at bounding box center [312, 153] width 140 height 25
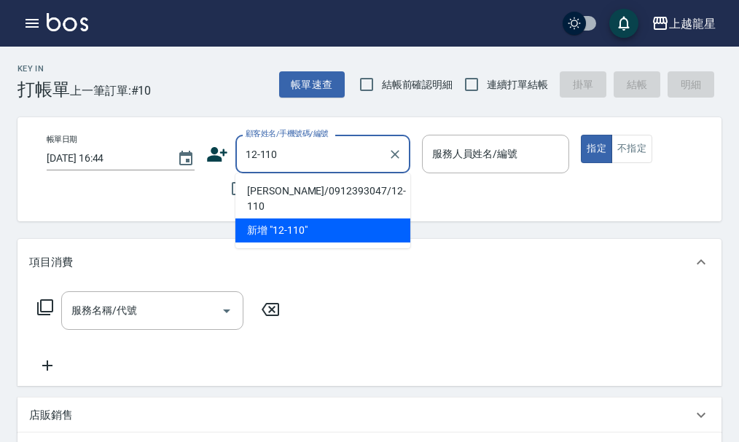
click at [281, 186] on li "[PERSON_NAME]/0912393047/12-110" at bounding box center [322, 198] width 175 height 39
type input "[PERSON_NAME]/0912393047/12-110"
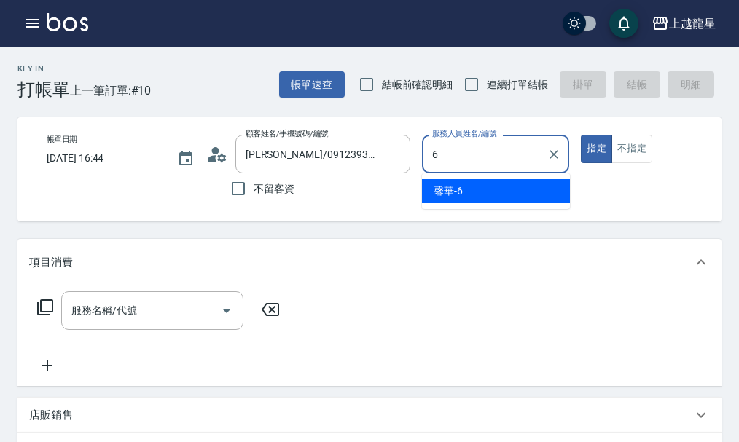
type input "馨華-6"
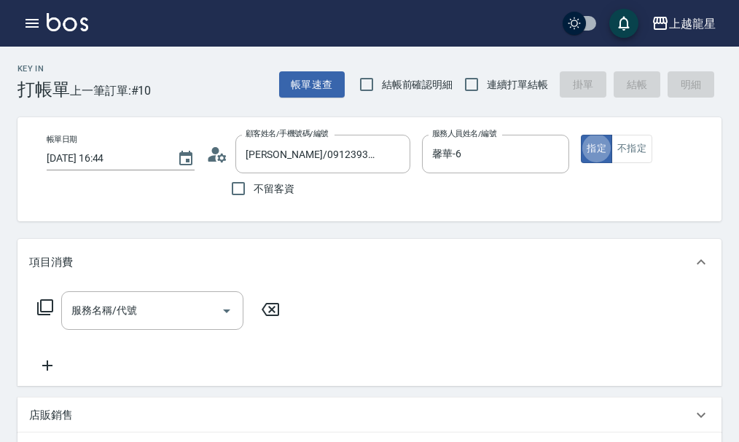
type button "true"
click at [41, 313] on icon at bounding box center [45, 307] width 16 height 16
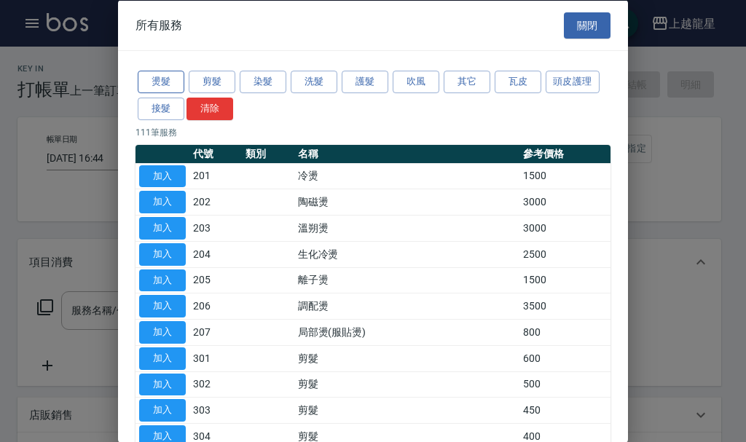
click at [175, 75] on button "燙髮" at bounding box center [161, 82] width 47 height 23
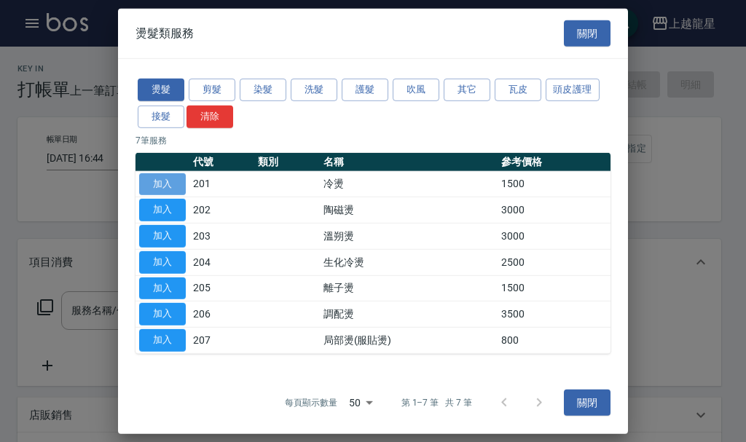
click at [164, 184] on button "加入" at bounding box center [162, 184] width 47 height 23
type input "冷燙(201)"
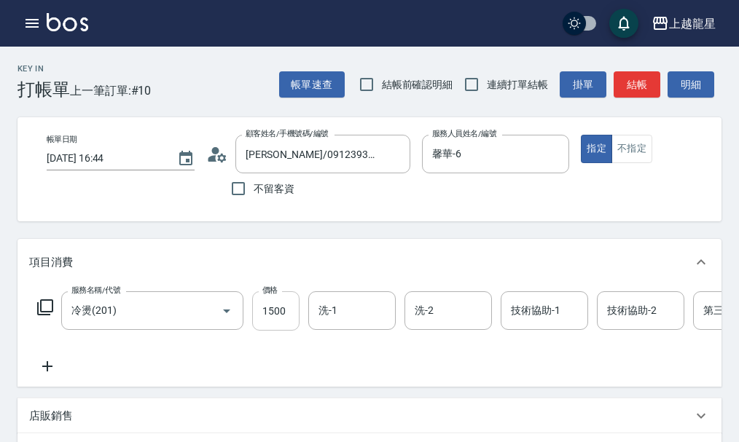
click at [290, 319] on input "1500" at bounding box center [275, 310] width 47 height 39
type input "2000"
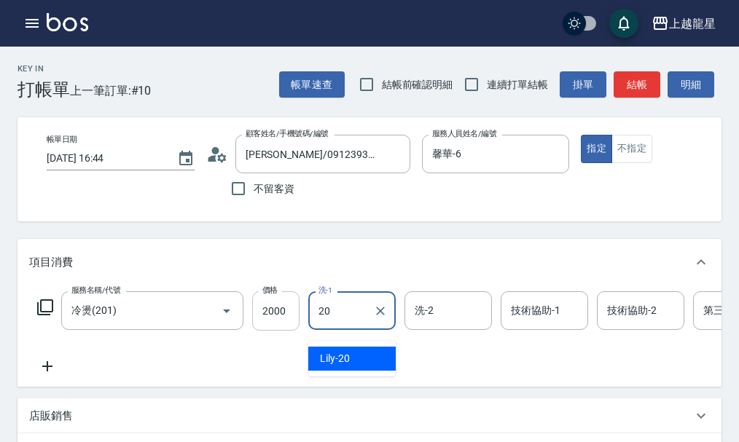
type input "Lily-20"
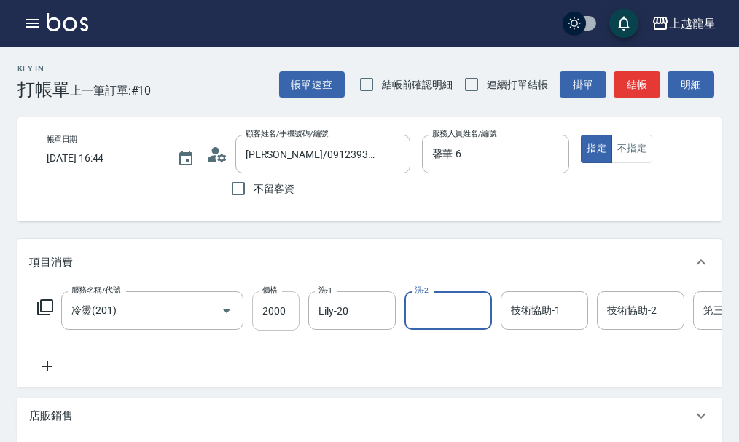
type input "2"
type input "馨華-6"
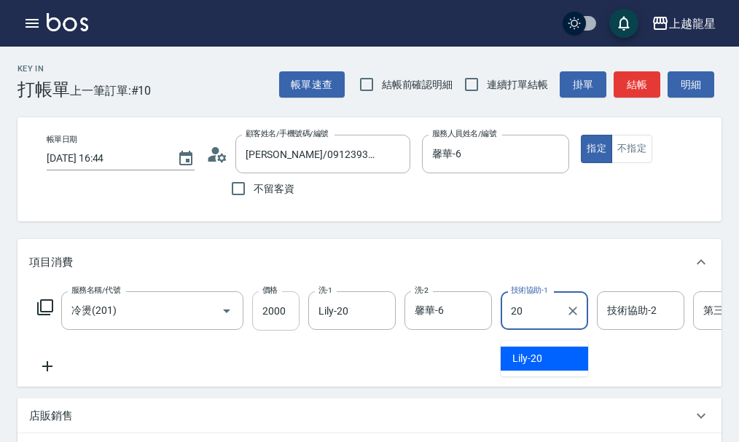
type input "Lily-20"
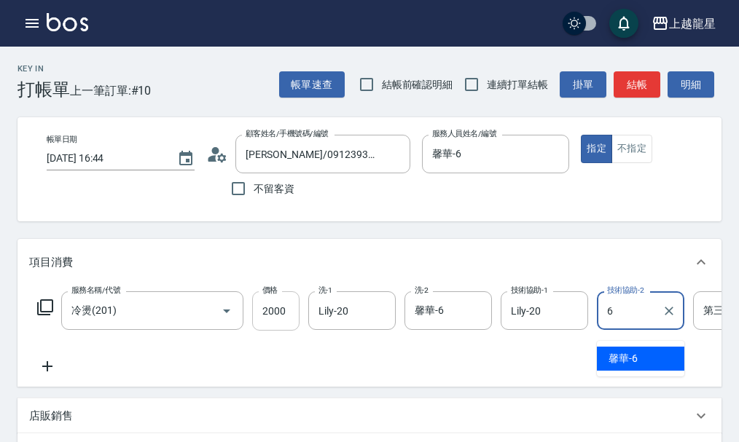
type input "馨華-6"
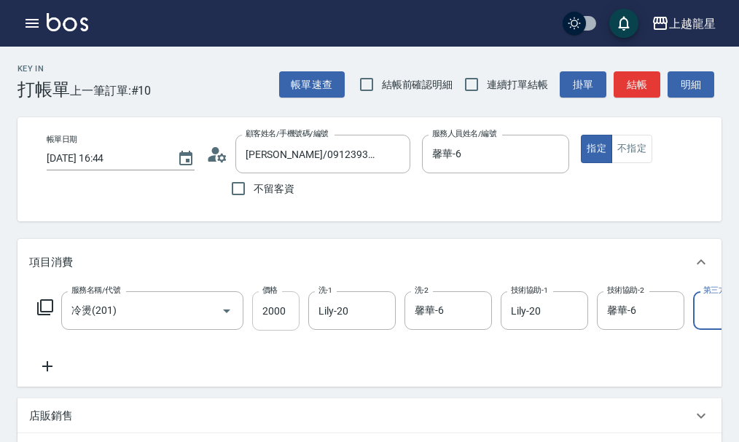
scroll to position [0, 52]
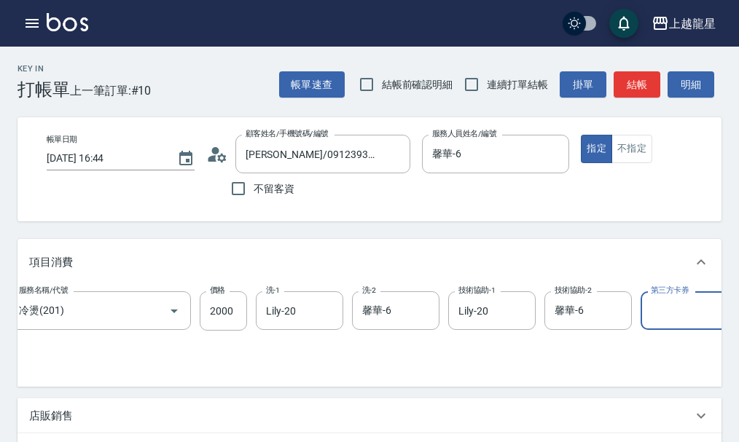
click at [188, 387] on div "服務名稱/代號 冷燙(201) 服務名稱/代號 價格 2000 價格 洗-1 Lily-20 洗-1 洗-2 馨華-6 洗-2 技術協助-1 Lily-20 …" at bounding box center [369, 336] width 704 height 101
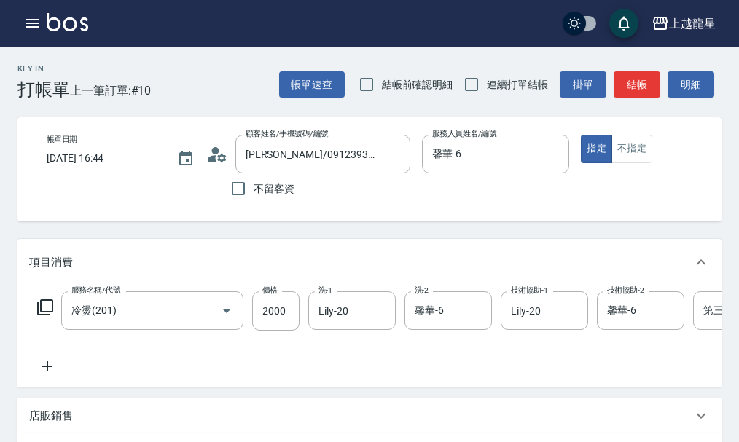
click at [43, 309] on div "服務名稱/代號 冷燙(201) 服務名稱/代號 價格 2000 價格 洗-1 Lily-20 洗-1 洗-2 馨華-6 洗-2 技術協助-1 Lily-20 …" at bounding box center [438, 310] width 818 height 39
click at [44, 315] on icon at bounding box center [45, 307] width 16 height 16
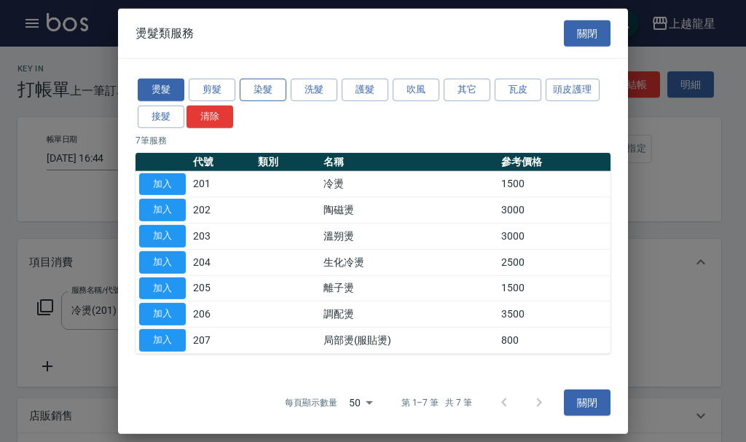
click at [254, 86] on button "染髮" at bounding box center [263, 90] width 47 height 23
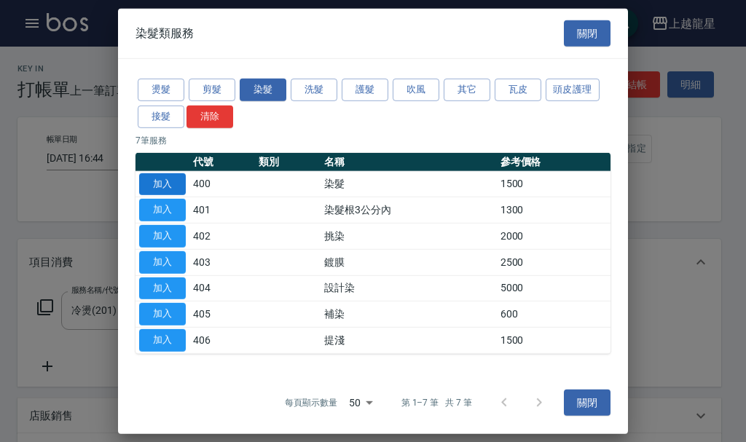
click at [168, 184] on button "加入" at bounding box center [162, 184] width 47 height 23
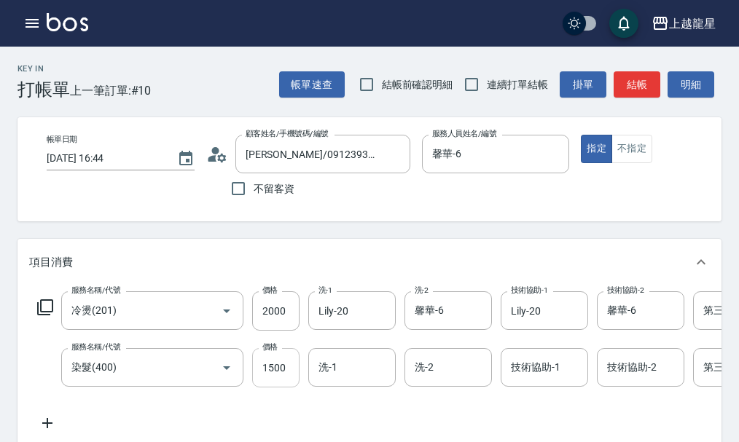
click at [267, 377] on input "1500" at bounding box center [275, 367] width 47 height 39
type input "1800"
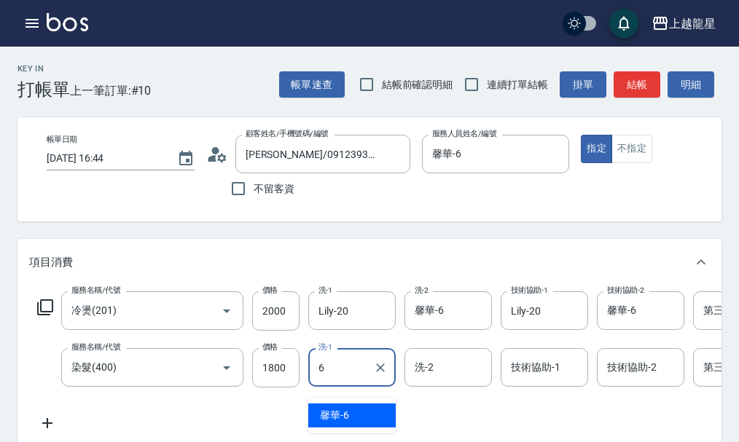
type input "馨華-6"
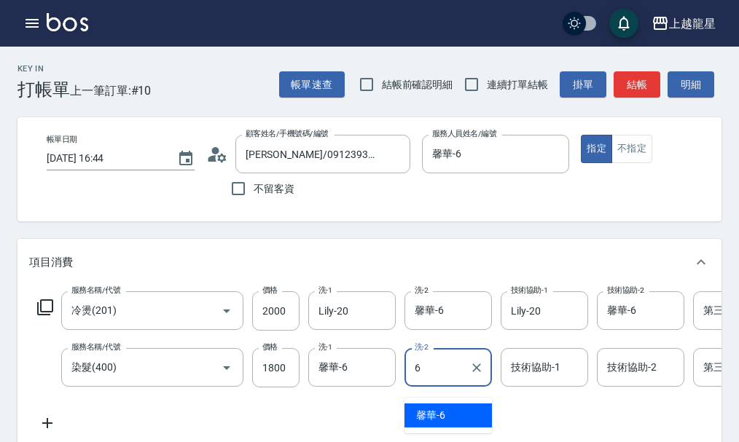
type input "馨華-6"
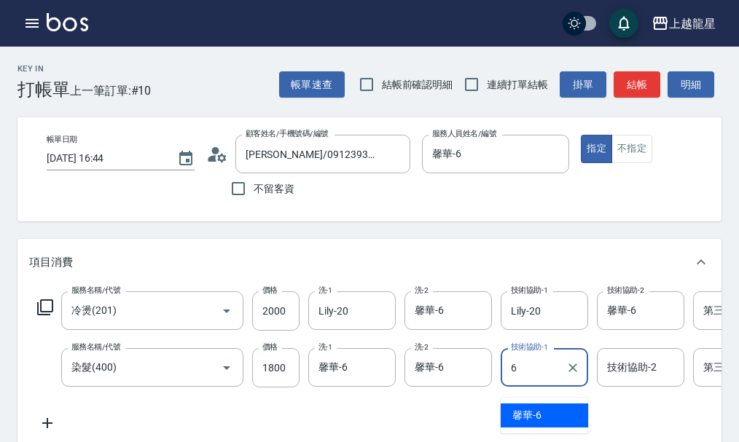
type input "馨華-6"
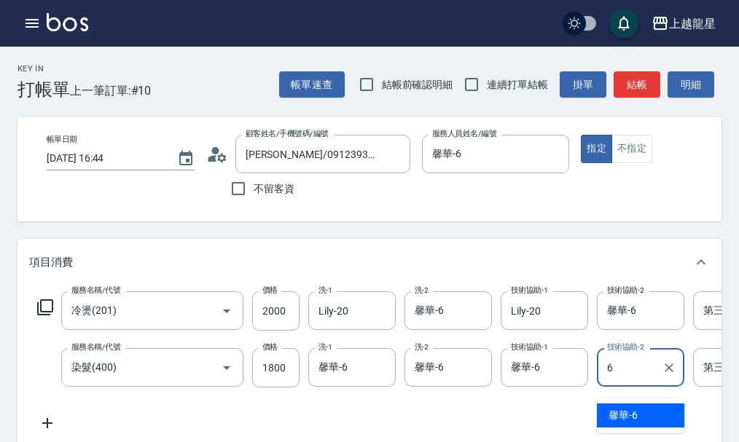
type input "馨華-6"
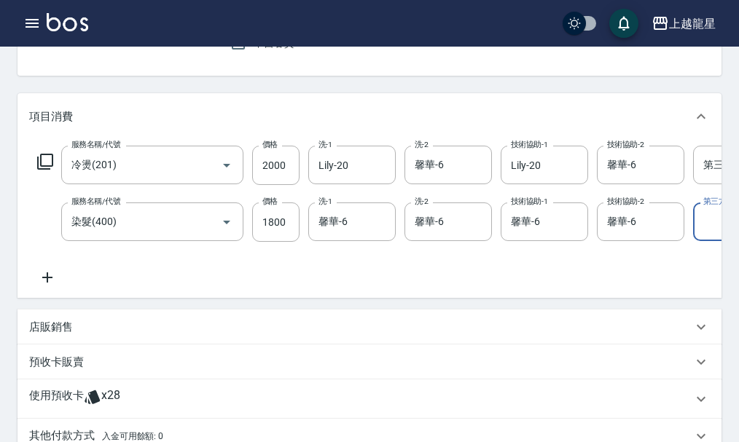
click at [51, 167] on icon at bounding box center [44, 161] width 17 height 17
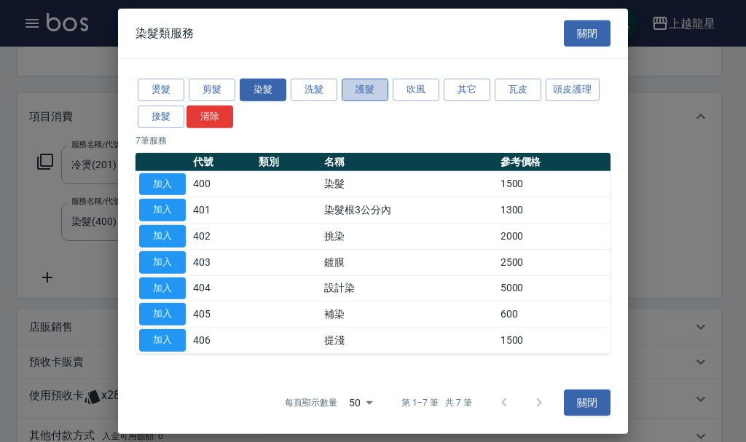
click at [369, 88] on button "護髮" at bounding box center [365, 90] width 47 height 23
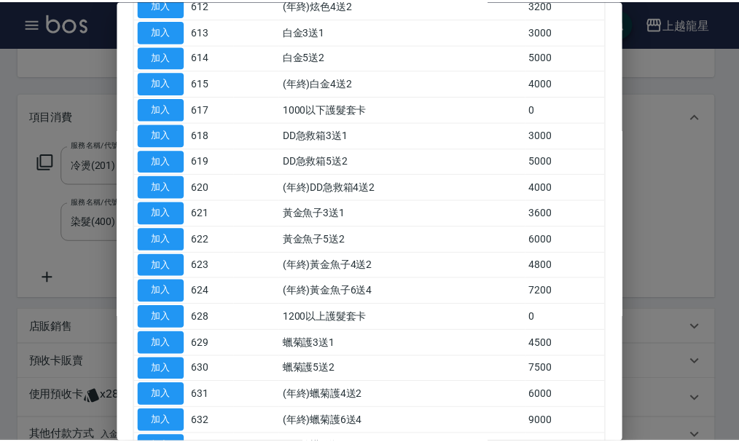
scroll to position [437, 0]
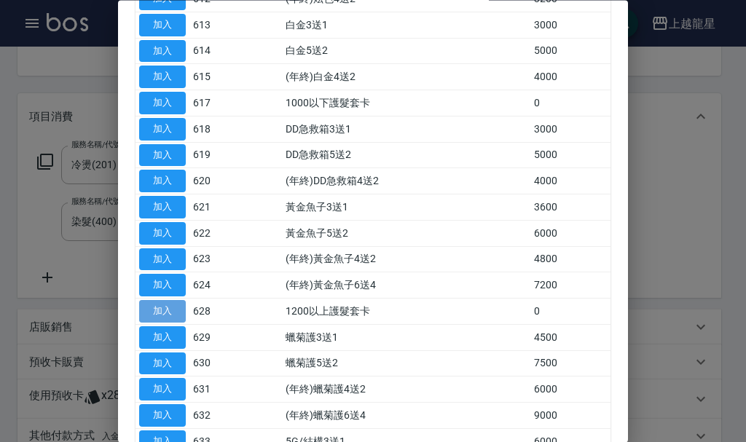
click at [152, 302] on button "加入" at bounding box center [162, 312] width 47 height 23
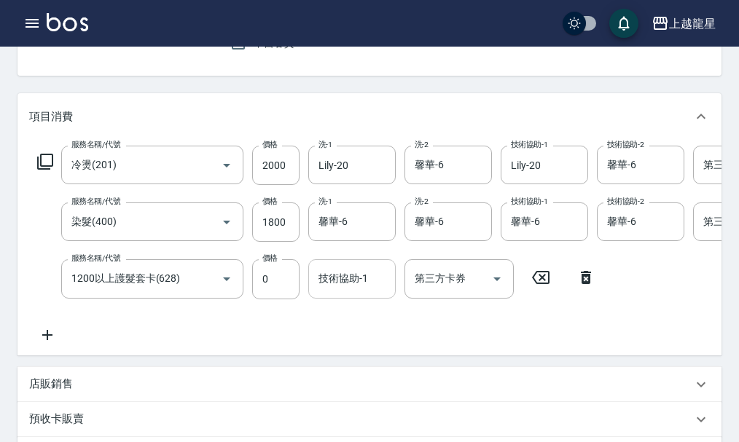
click at [345, 282] on div "技術協助-1 技術協助-1" at bounding box center [351, 278] width 87 height 39
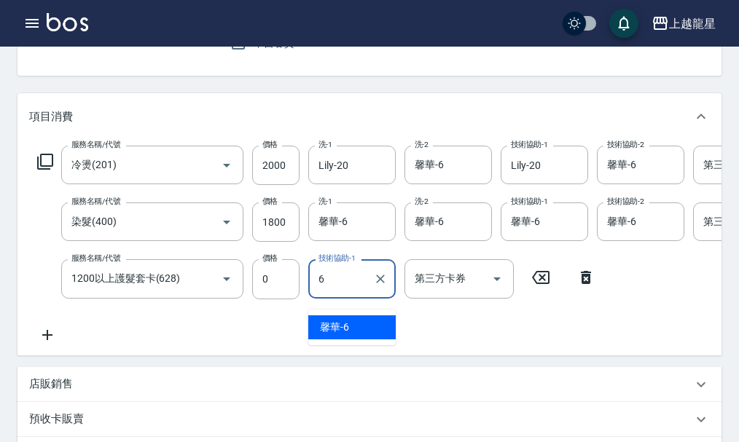
type input "馨華-6"
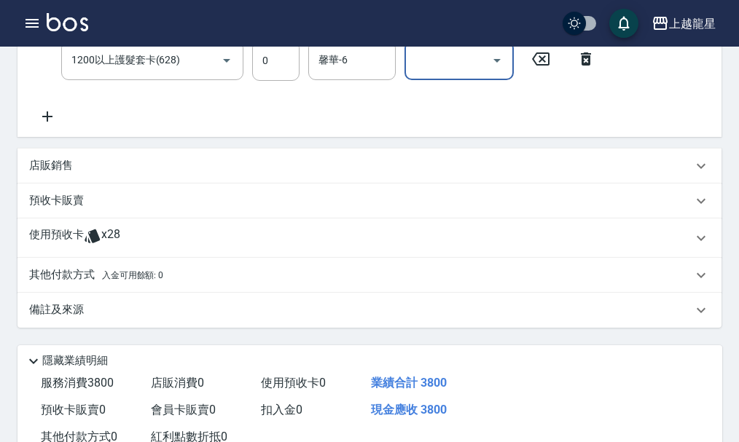
scroll to position [514, 0]
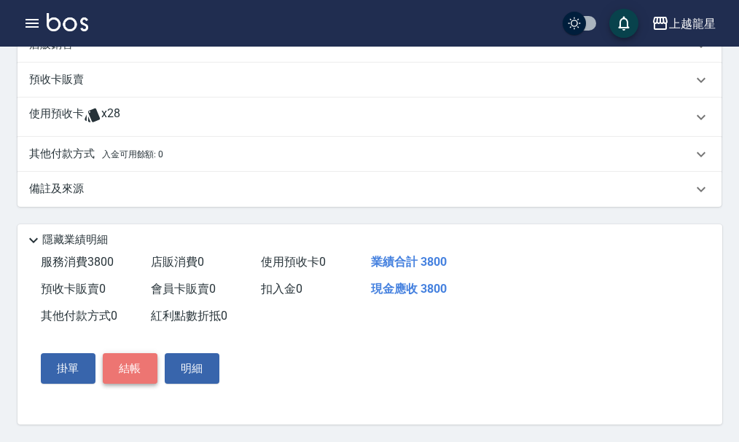
click at [138, 369] on button "結帳" at bounding box center [130, 368] width 55 height 31
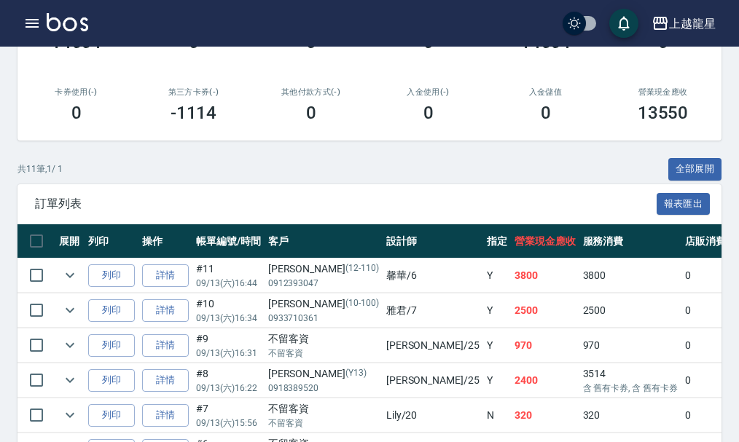
scroll to position [291, 0]
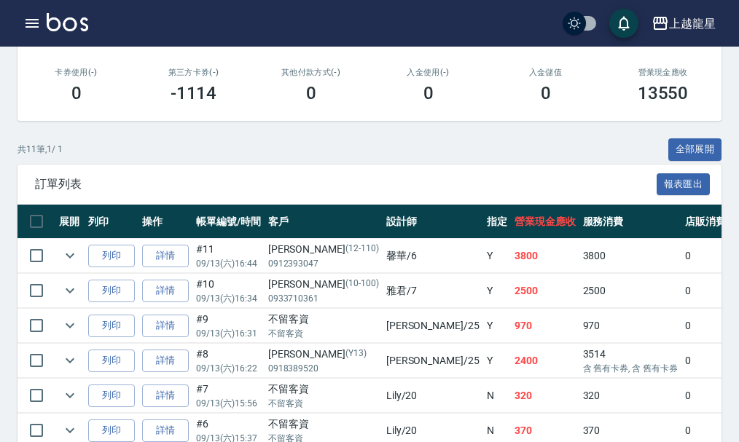
click at [49, 27] on img at bounding box center [68, 22] width 42 height 18
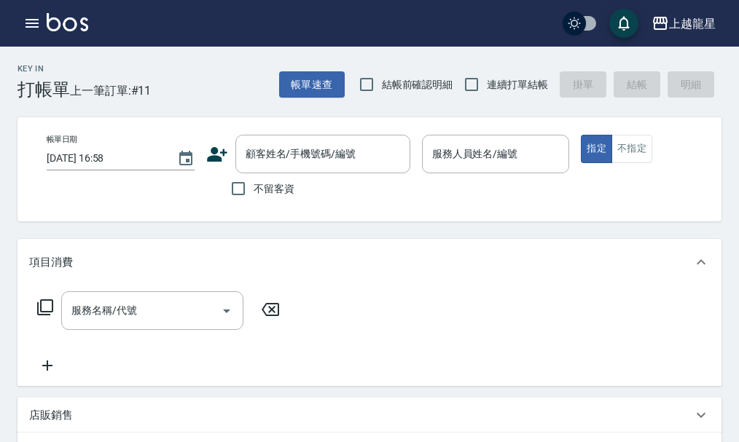
click at [286, 189] on span "不留客資" at bounding box center [274, 188] width 41 height 15
click at [254, 189] on input "不留客資" at bounding box center [238, 188] width 31 height 31
checkbox input "true"
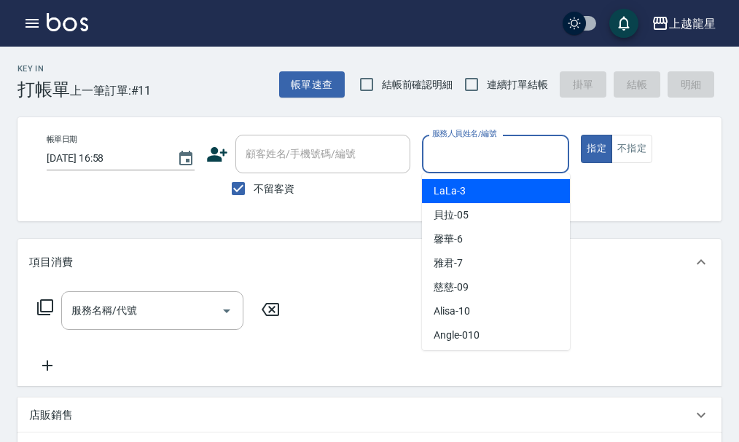
click at [461, 154] on input "服務人員姓名/編號" at bounding box center [495, 153] width 135 height 25
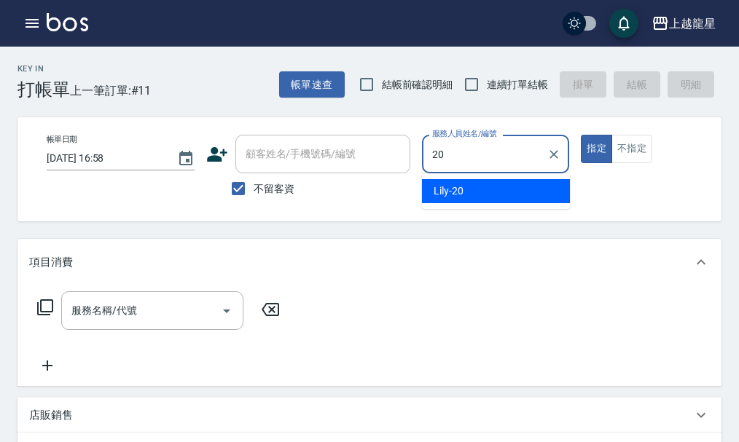
type input "Lily-20"
type button "true"
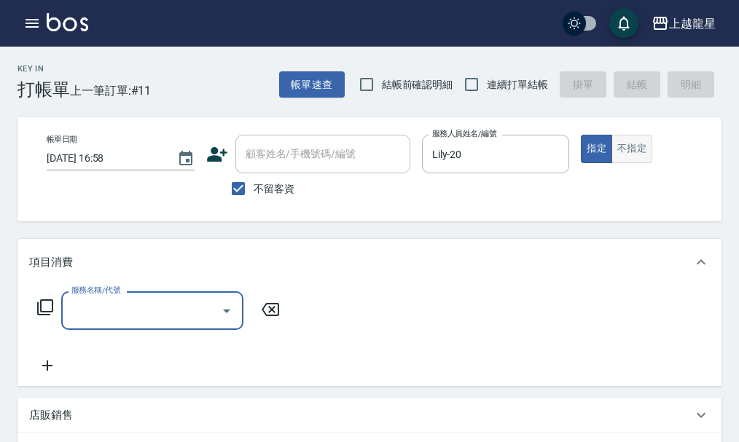
click at [649, 154] on button "不指定" at bounding box center [631, 149] width 41 height 28
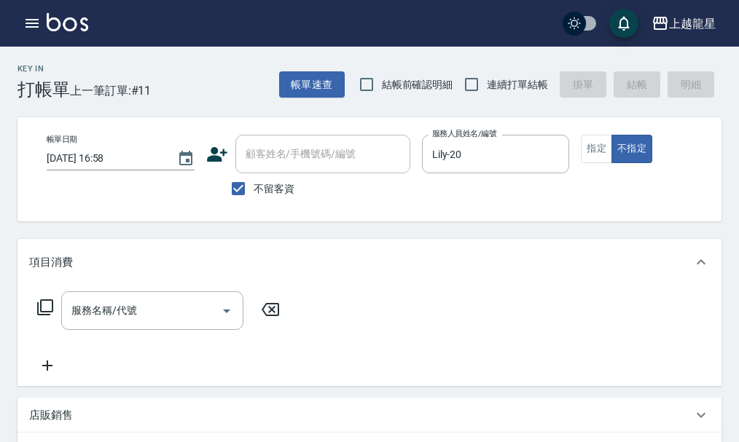
click at [120, 319] on div "服務名稱/代號 服務名稱/代號" at bounding box center [152, 310] width 182 height 39
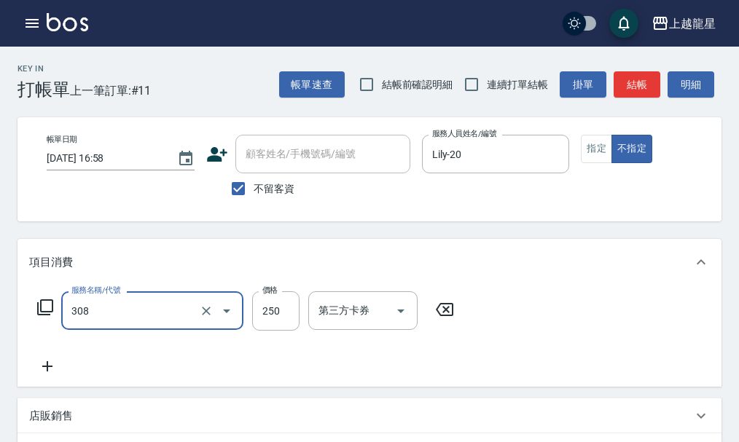
type input "剪髮(國中)(308)"
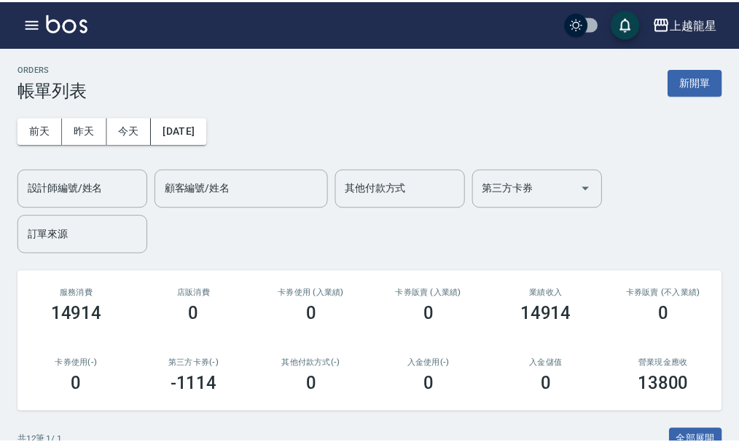
scroll to position [433, 0]
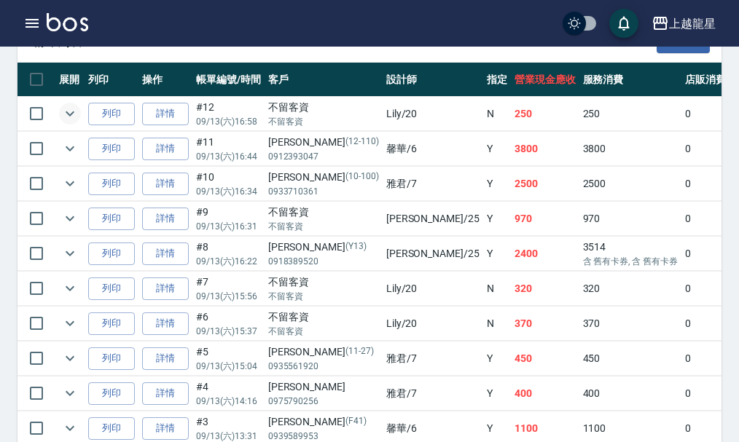
click at [77, 117] on icon "expand row" at bounding box center [69, 113] width 17 height 17
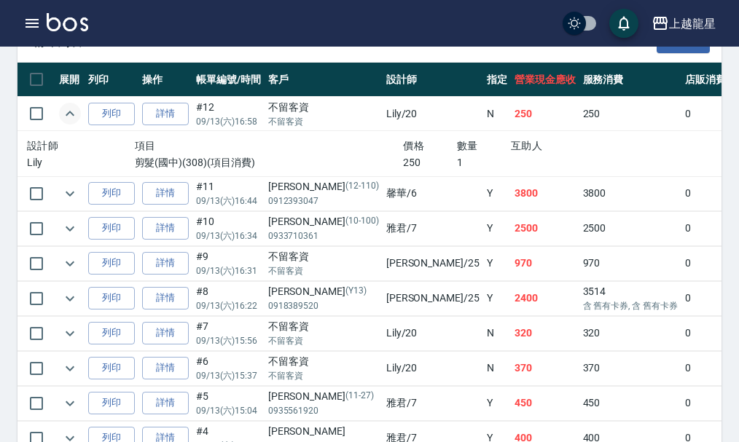
click at [77, 117] on icon "expand row" at bounding box center [69, 113] width 17 height 17
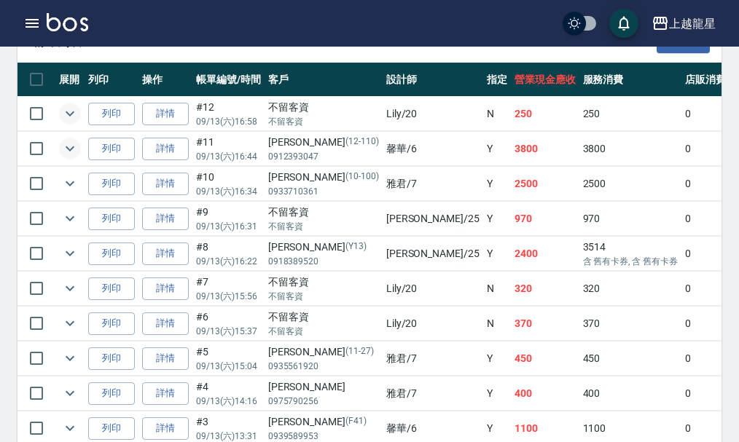
click at [74, 144] on icon "expand row" at bounding box center [69, 148] width 17 height 17
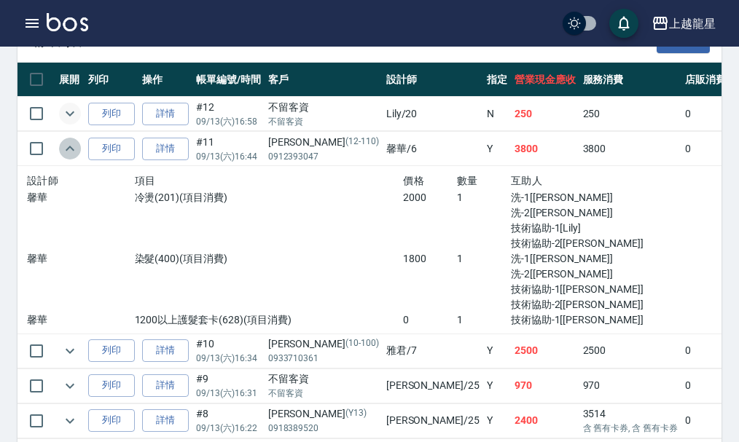
click at [74, 144] on icon "expand row" at bounding box center [69, 148] width 17 height 17
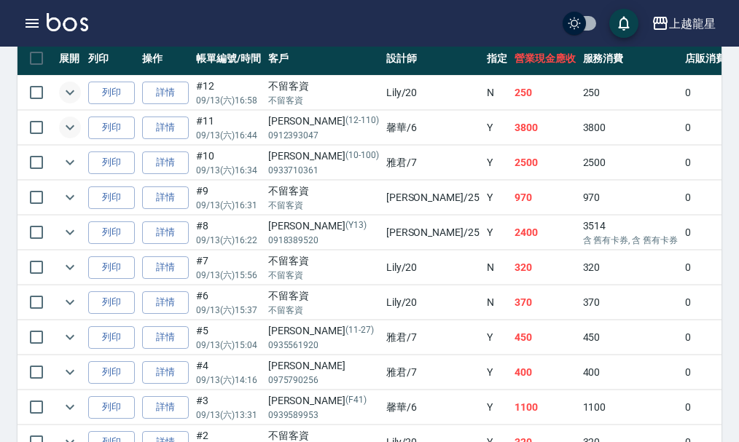
scroll to position [430, 0]
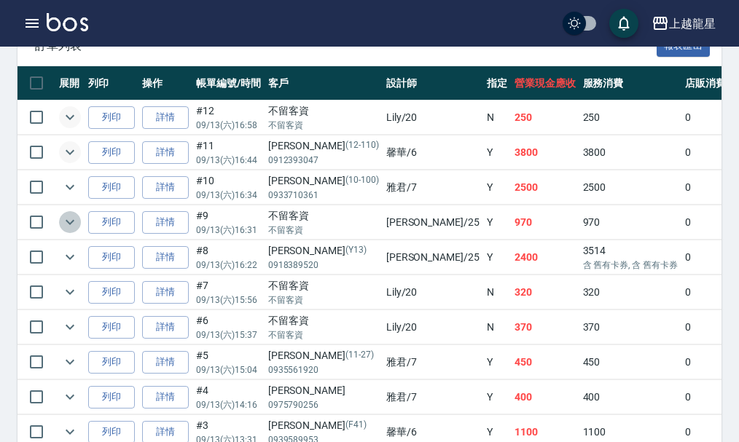
click at [60, 221] on button "expand row" at bounding box center [70, 222] width 22 height 22
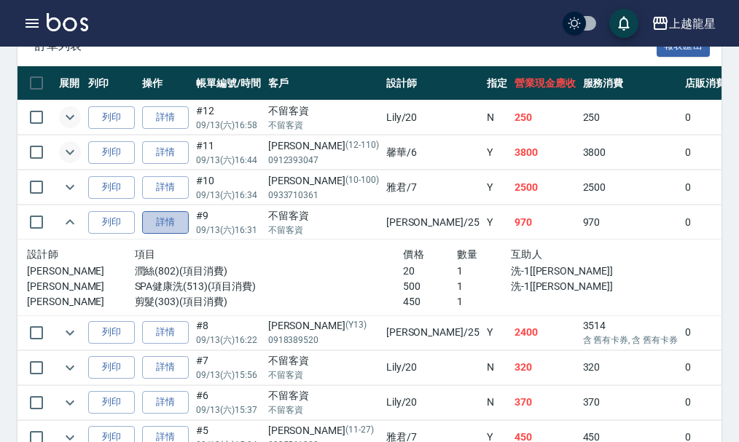
click at [181, 221] on link "詳情" at bounding box center [165, 222] width 47 height 23
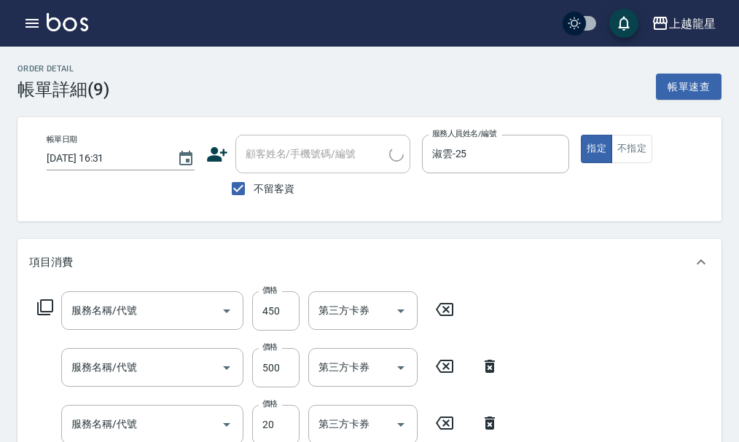
type input "2025/09/13 16:31"
checkbox input "true"
type input "淑雲-25"
type input "剪髮(303)"
type input "SPA健康洗(513)"
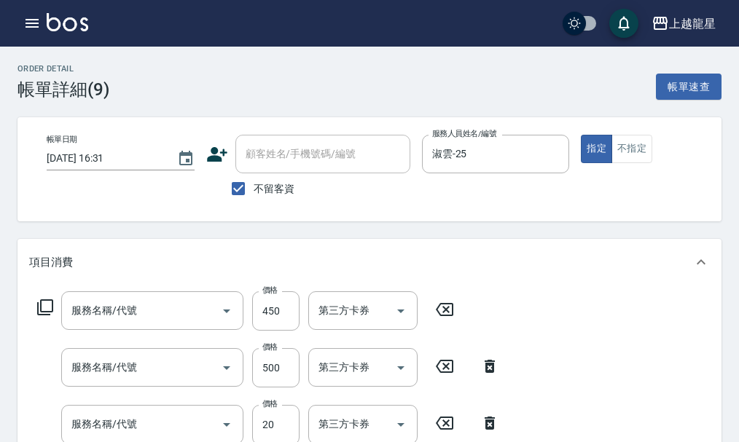
type input "潤絲(802)"
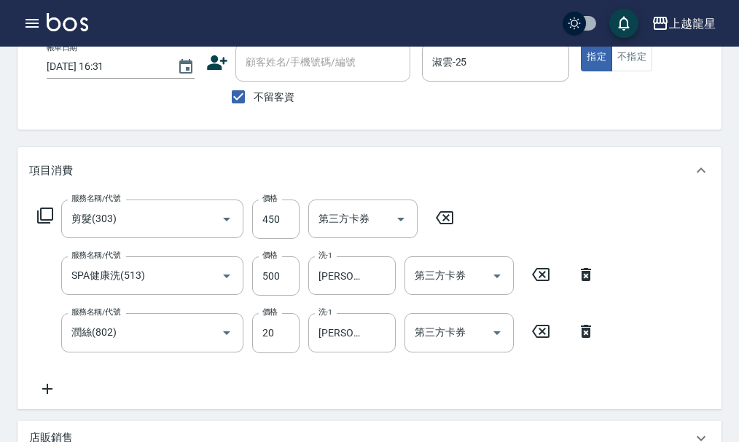
scroll to position [219, 0]
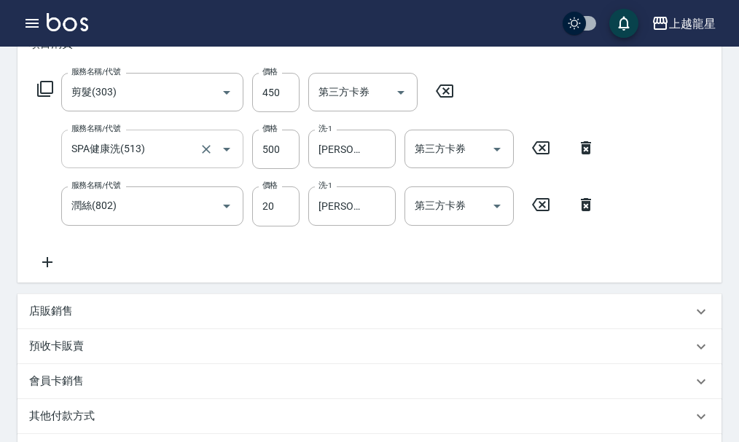
click at [178, 162] on input "SPA健康洗(513)" at bounding box center [132, 148] width 128 height 25
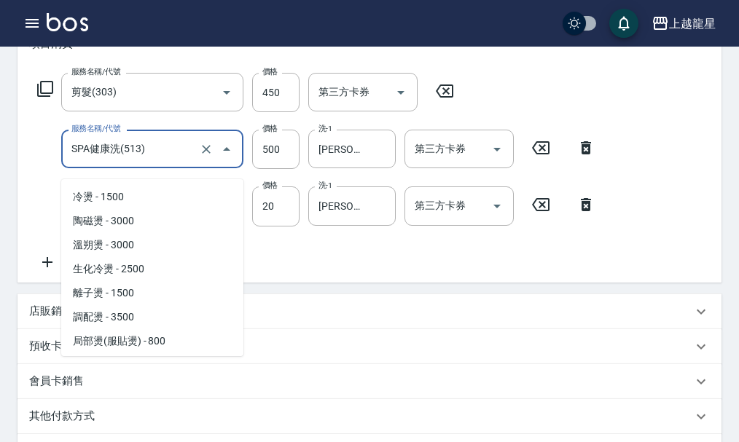
scroll to position [670, 0]
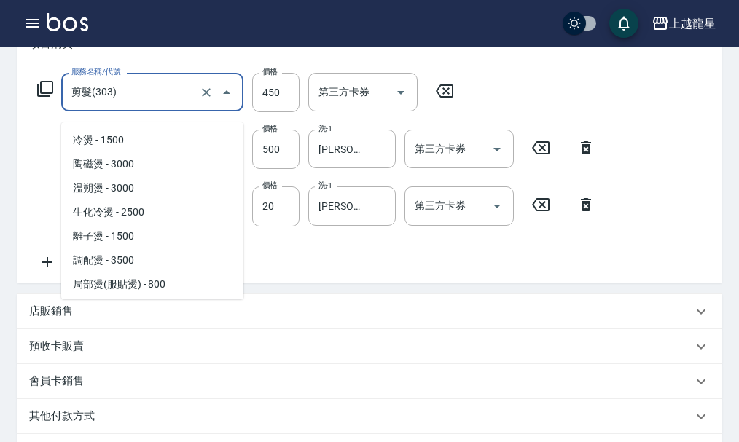
click at [170, 102] on input "剪髮(303)" at bounding box center [132, 91] width 128 height 25
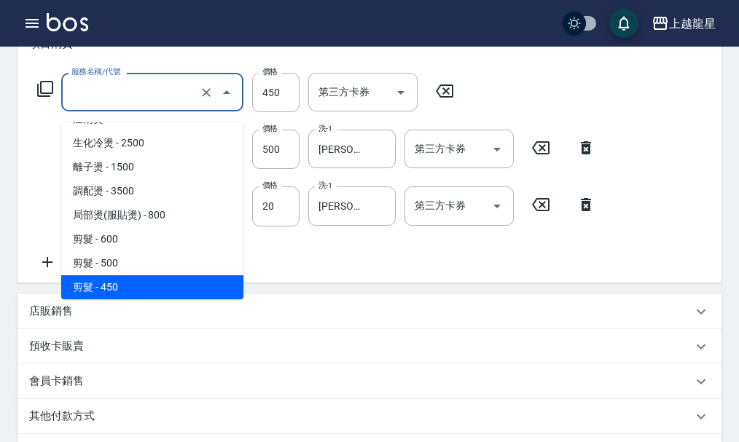
scroll to position [6, 0]
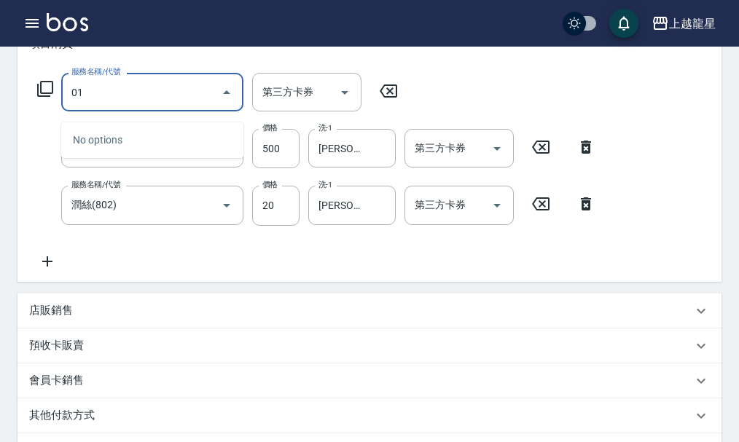
type input "0"
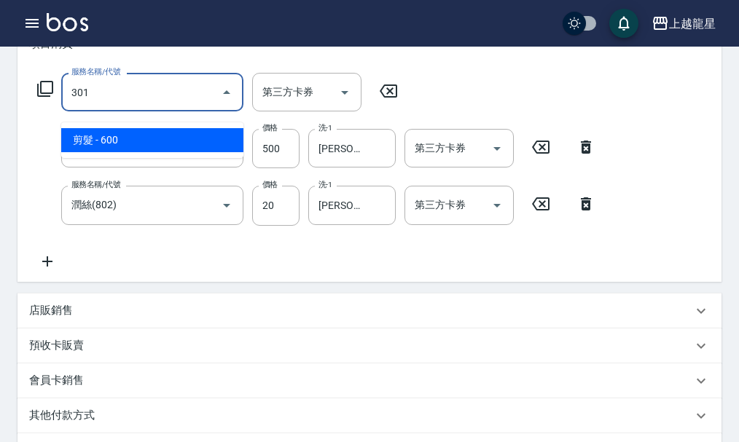
type input "剪髮(301)"
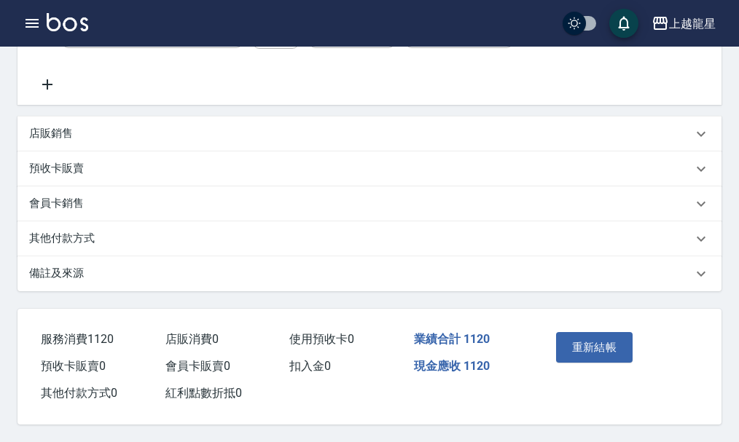
scroll to position [414, 0]
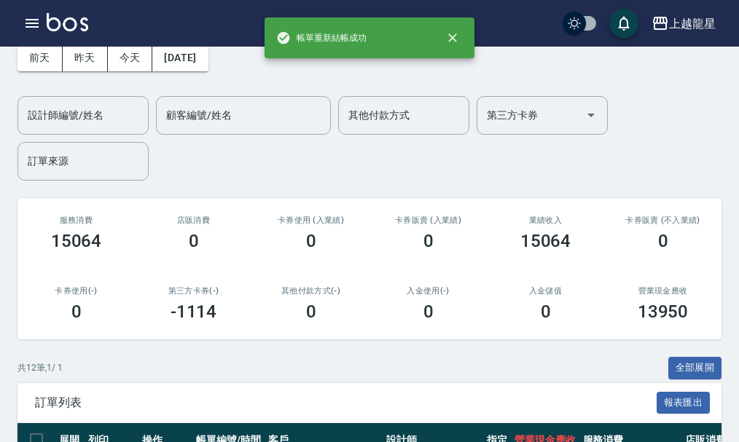
scroll to position [364, 0]
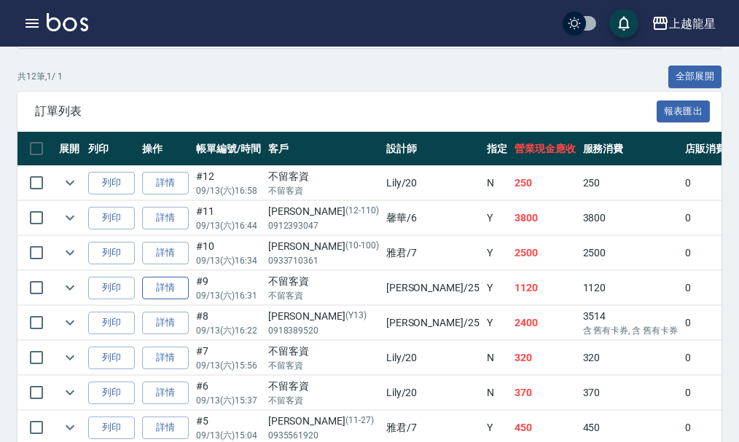
click at [173, 295] on link "詳情" at bounding box center [165, 288] width 47 height 23
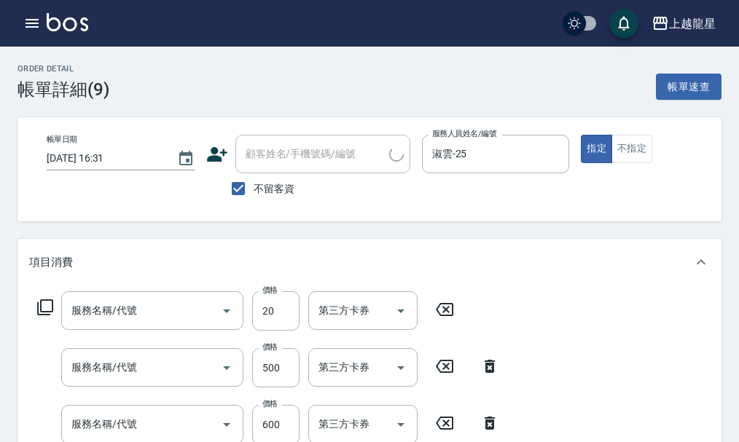
type input "2025/09/13 16:31"
checkbox input "true"
type input "淑雲-25"
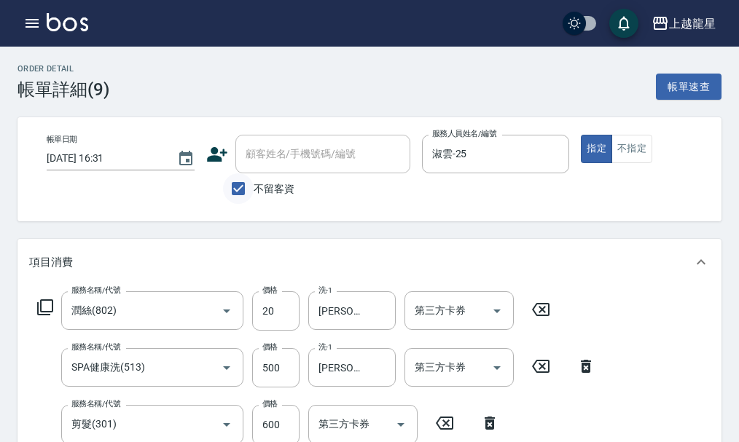
type input "潤絲(802)"
type input "SPA健康洗(513)"
type input "剪髮(301)"
click at [243, 186] on input "不留客資" at bounding box center [238, 188] width 31 height 31
checkbox input "false"
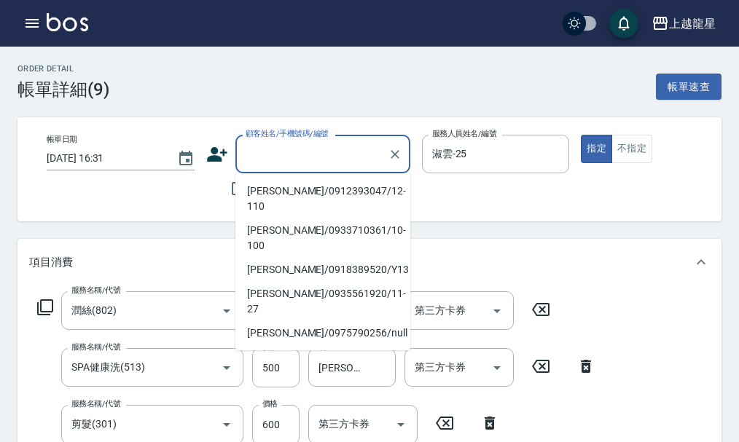
click at [294, 152] on input "顧客姓名/手機號碼/編號" at bounding box center [312, 153] width 140 height 25
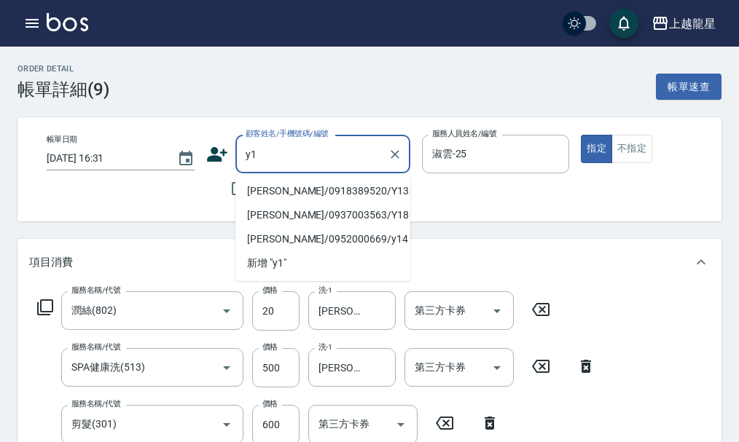
type input "y17"
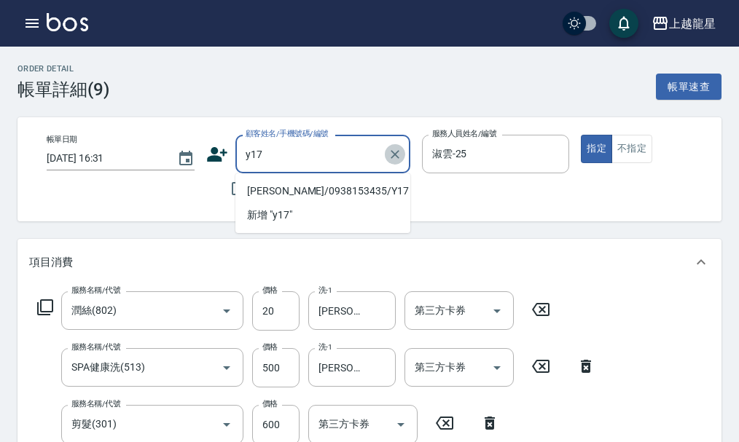
click at [392, 150] on icon "Clear" at bounding box center [395, 154] width 15 height 15
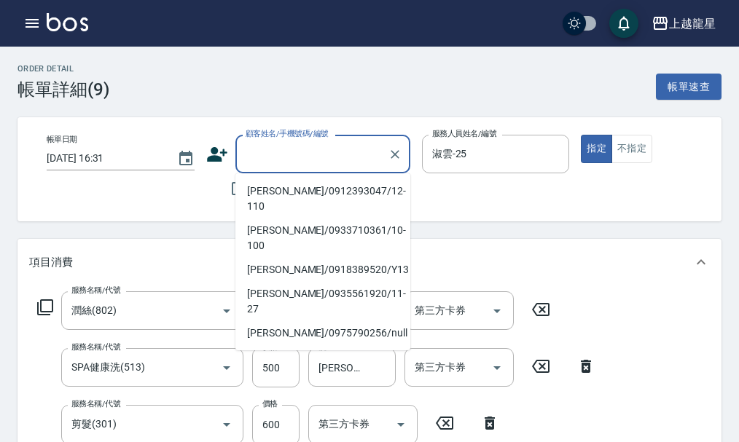
type input "j"
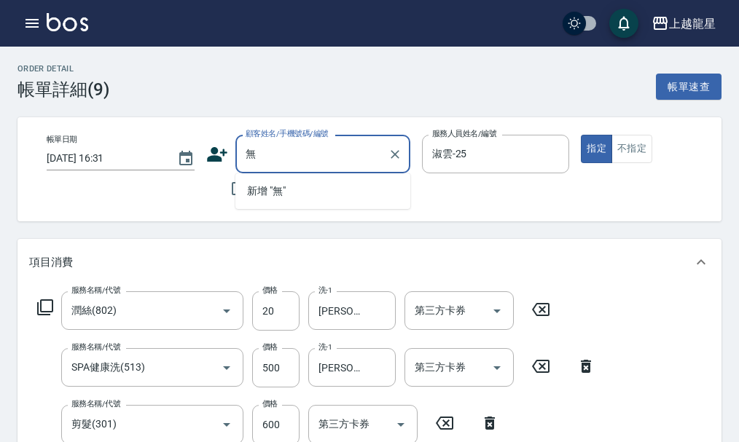
type input "吳"
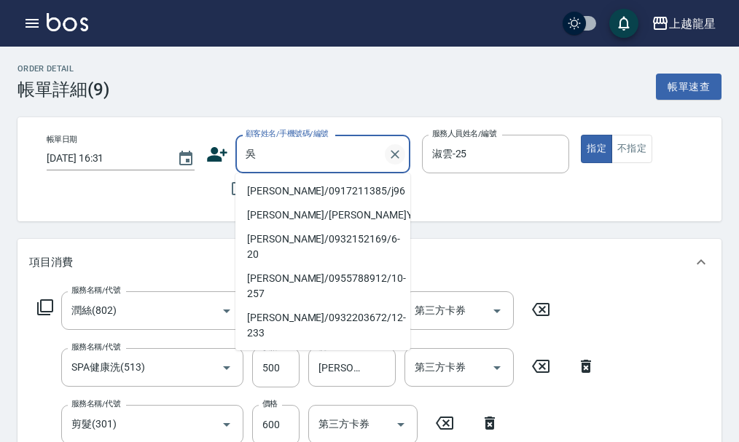
click at [395, 159] on icon "Clear" at bounding box center [395, 154] width 15 height 15
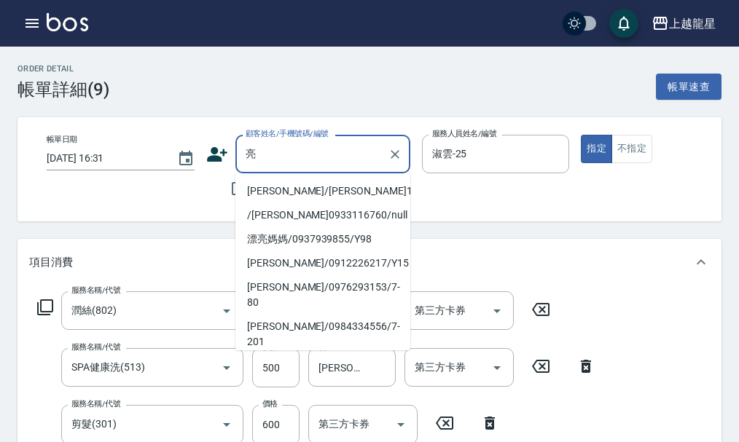
click at [314, 261] on li "陳亮如/0912226217/Y15" at bounding box center [322, 263] width 175 height 24
type input "陳亮如/0912226217/Y15"
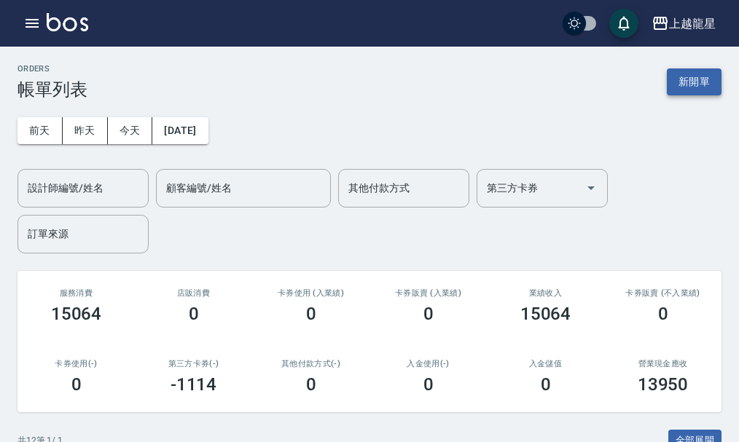
click at [678, 88] on button "新開單" at bounding box center [694, 81] width 55 height 27
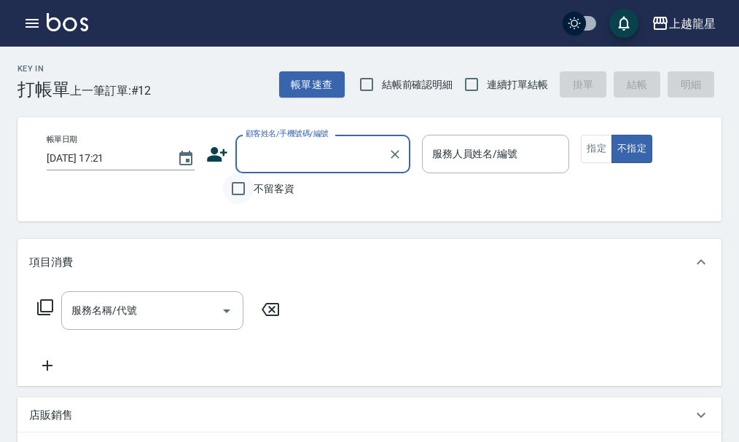
click at [235, 182] on input "不留客資" at bounding box center [238, 188] width 31 height 31
checkbox input "true"
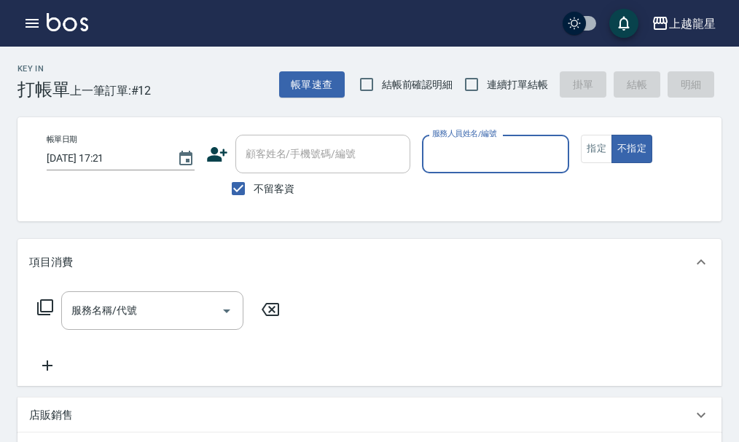
click at [488, 138] on label "服務人員姓名/編號" at bounding box center [464, 133] width 64 height 11
click at [488, 141] on input "服務人員姓名/編號" at bounding box center [495, 153] width 135 height 25
click at [484, 157] on input "服務人員姓名/編號" at bounding box center [495, 153] width 135 height 25
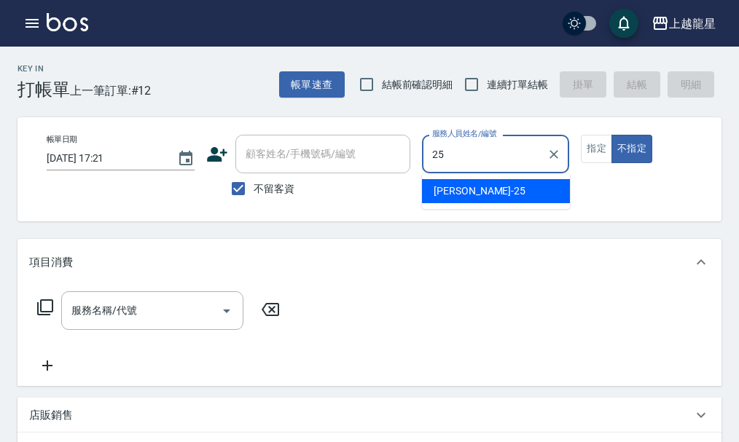
type input "淑雲-25"
type button "false"
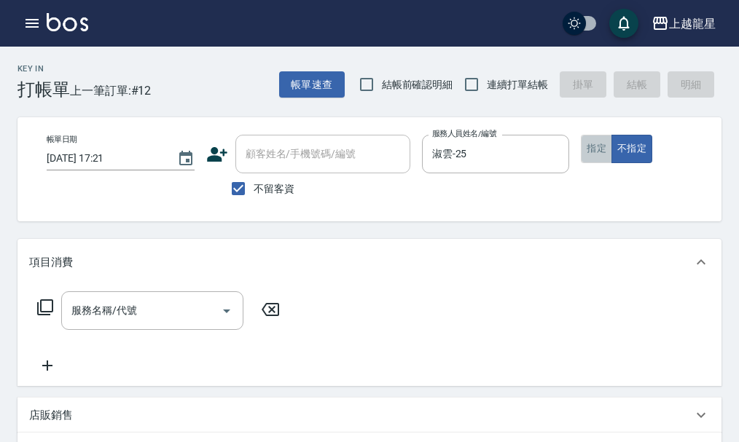
click at [608, 157] on button "指定" at bounding box center [596, 149] width 31 height 28
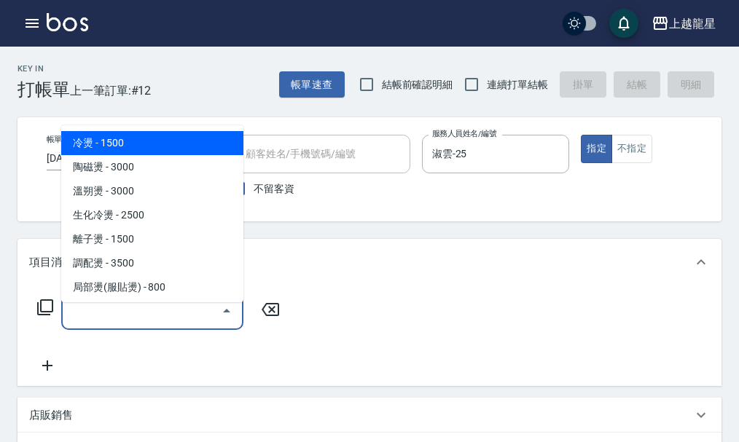
click at [198, 323] on input "服務名稱/代號" at bounding box center [141, 310] width 147 height 25
click at [52, 315] on icon at bounding box center [45, 307] width 16 height 16
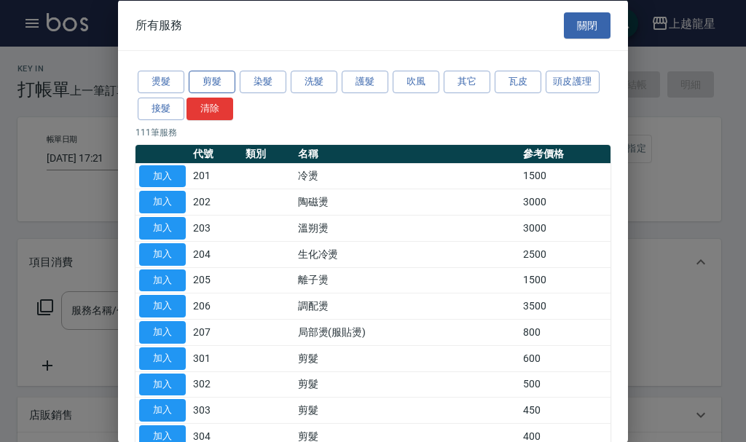
click at [232, 82] on button "剪髮" at bounding box center [212, 82] width 47 height 23
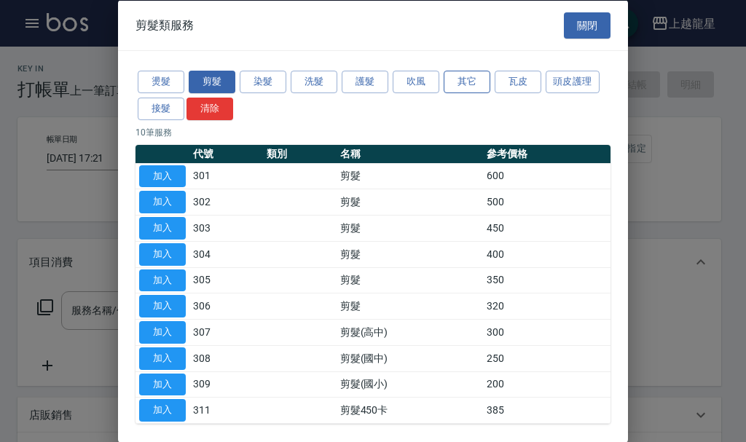
click at [472, 84] on button "其它" at bounding box center [467, 82] width 47 height 23
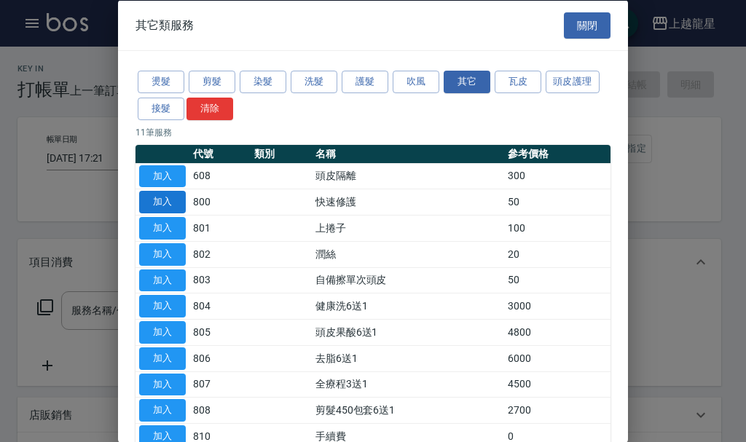
click at [160, 195] on button "加入" at bounding box center [162, 202] width 47 height 23
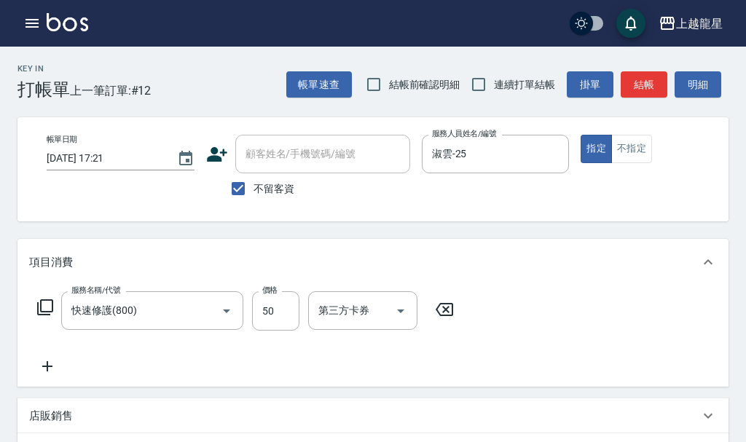
type input "快速修護(800)"
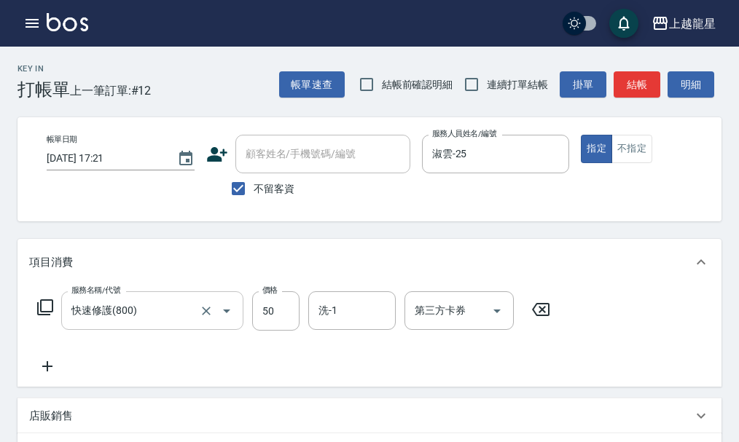
click at [190, 323] on input "快速修護(800)" at bounding box center [132, 310] width 128 height 25
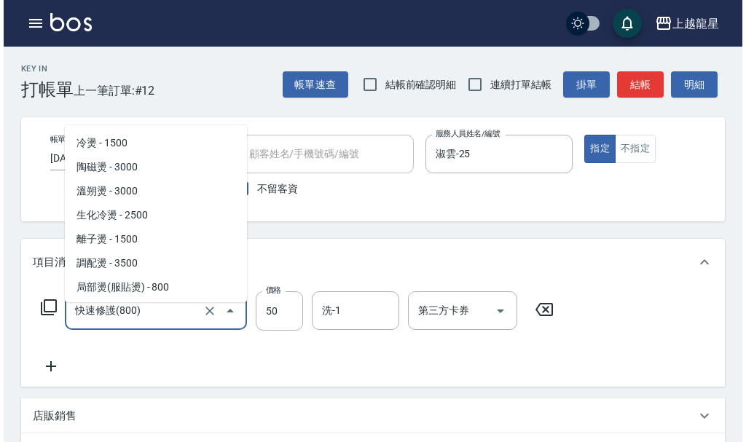
scroll to position [1933, 0]
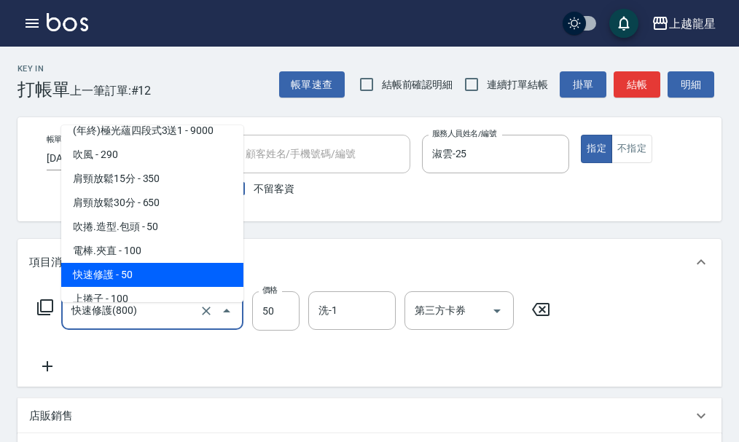
click at [38, 315] on icon at bounding box center [45, 307] width 16 height 16
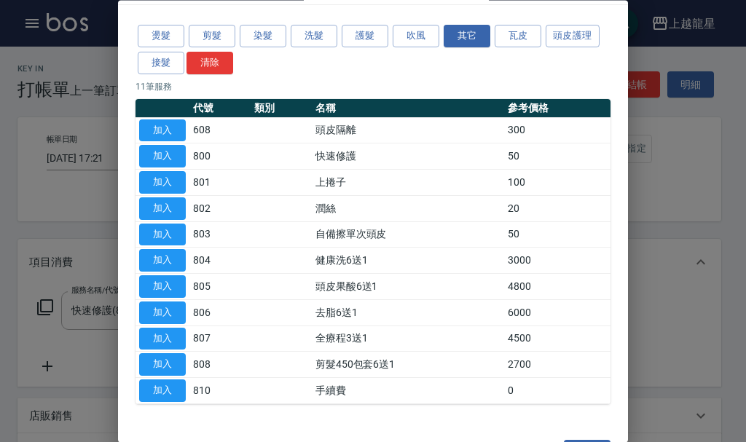
scroll to position [0, 0]
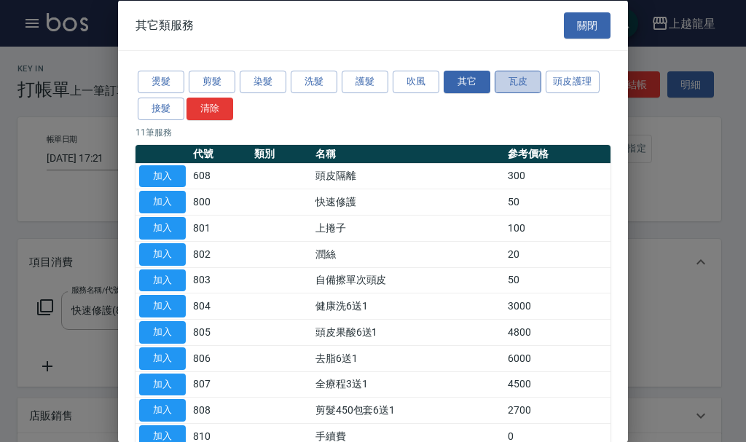
click at [523, 83] on button "瓦皮" at bounding box center [518, 82] width 47 height 23
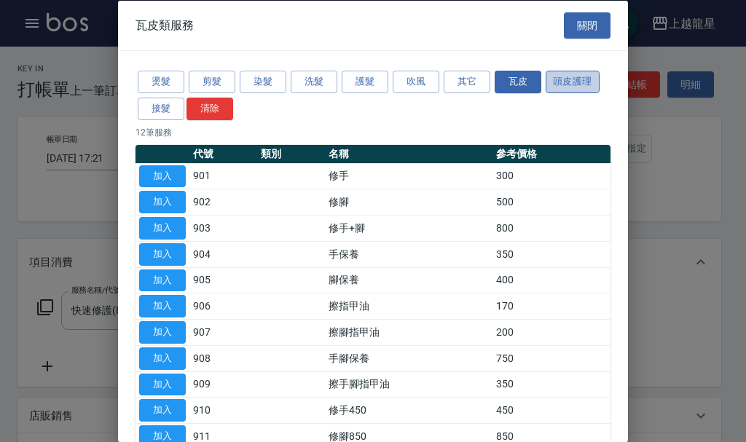
click at [551, 79] on button "頭皮護理" at bounding box center [573, 82] width 54 height 23
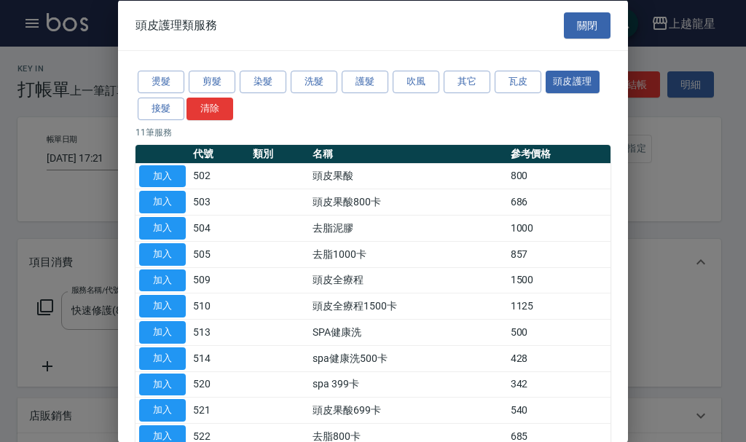
click at [660, 143] on div at bounding box center [373, 221] width 746 height 442
click at [217, 76] on button "剪髮" at bounding box center [212, 82] width 47 height 23
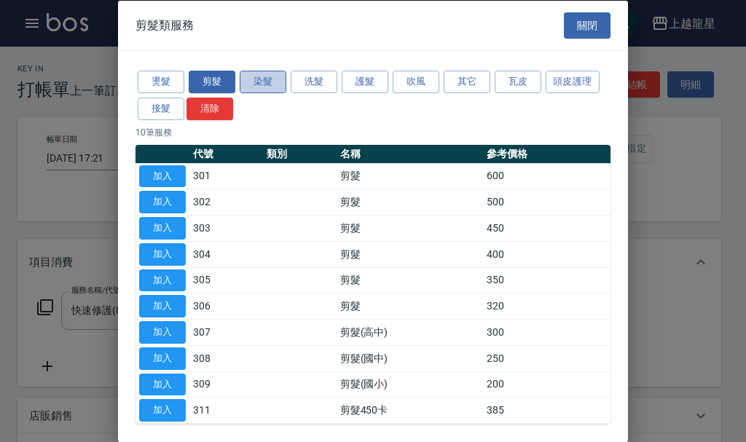
click at [259, 79] on button "染髮" at bounding box center [263, 82] width 47 height 23
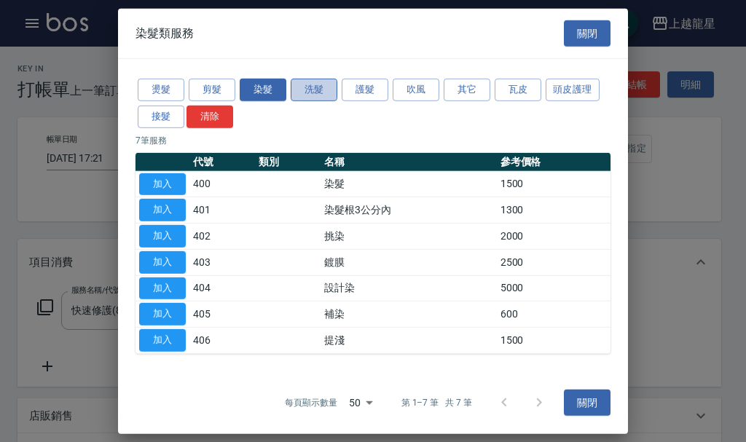
click at [323, 95] on button "洗髮" at bounding box center [314, 90] width 47 height 23
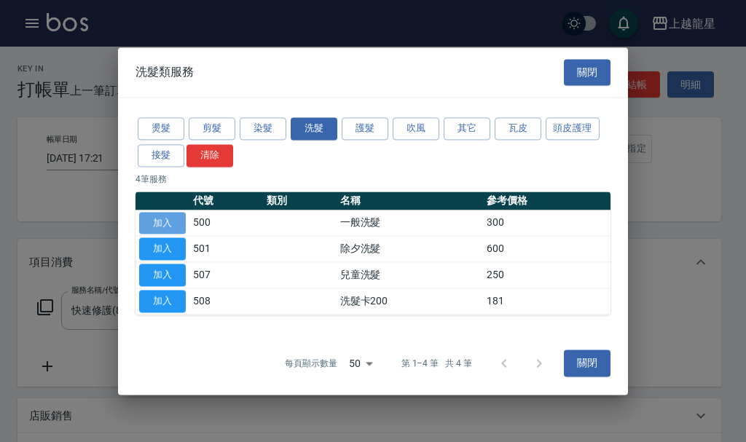
click at [170, 224] on button "加入" at bounding box center [162, 223] width 47 height 23
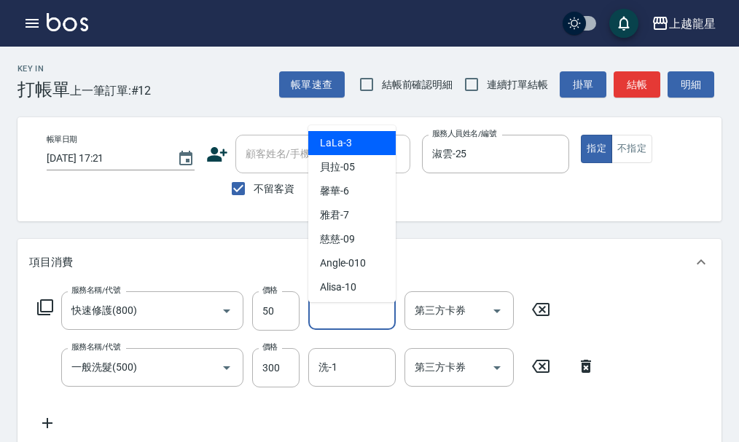
click at [373, 321] on input "洗-1" at bounding box center [352, 310] width 74 height 25
click at [538, 315] on icon at bounding box center [540, 309] width 17 height 13
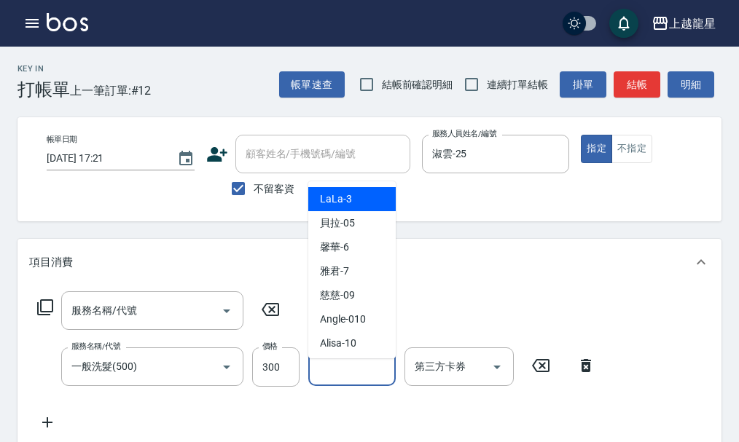
click at [318, 376] on input "洗-1" at bounding box center [352, 366] width 74 height 25
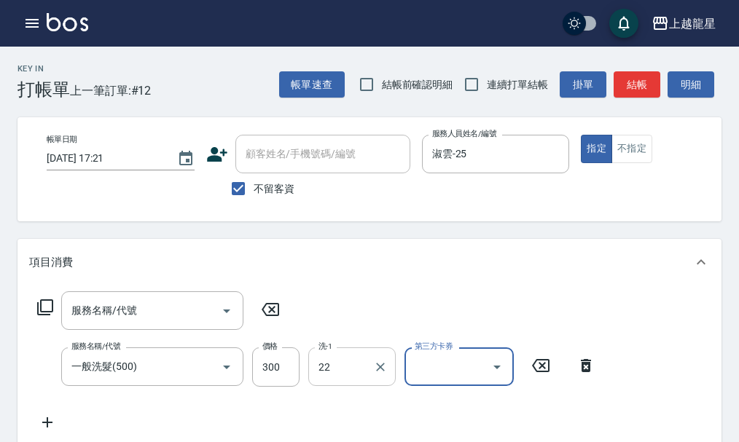
type input "阿琳-22"
click at [185, 323] on input "服務名稱/代號" at bounding box center [141, 310] width 147 height 25
click at [275, 318] on icon at bounding box center [270, 309] width 36 height 17
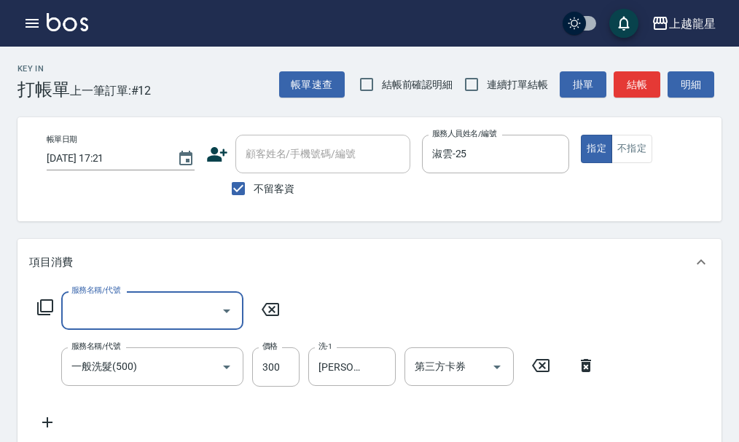
click at [43, 315] on icon at bounding box center [44, 307] width 17 height 17
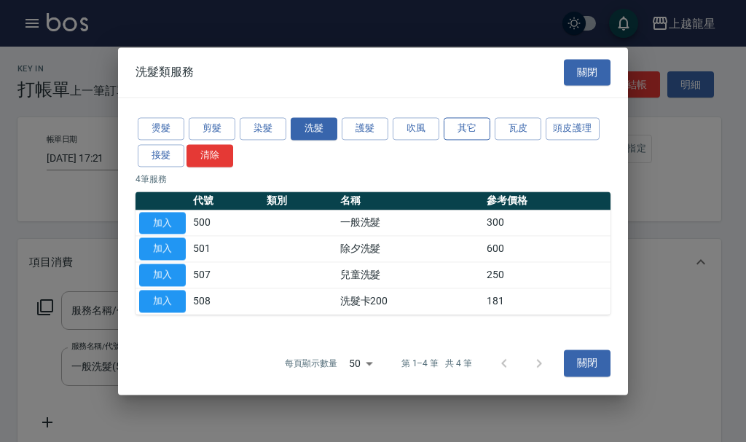
click at [450, 131] on button "其它" at bounding box center [467, 128] width 47 height 23
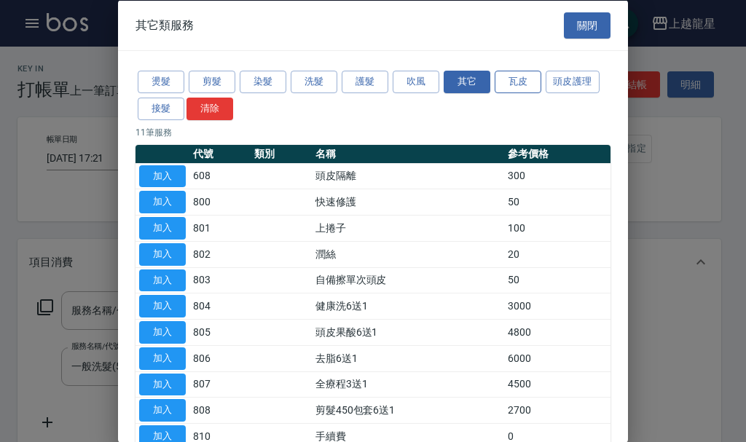
click at [519, 74] on button "瓦皮" at bounding box center [518, 82] width 47 height 23
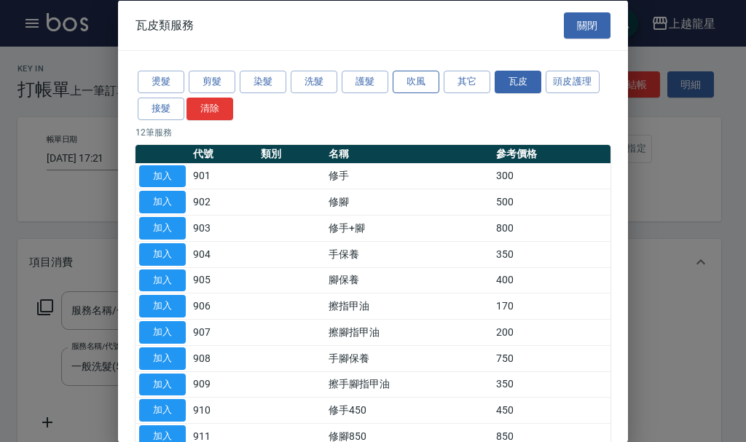
click at [423, 80] on button "吹風" at bounding box center [416, 82] width 47 height 23
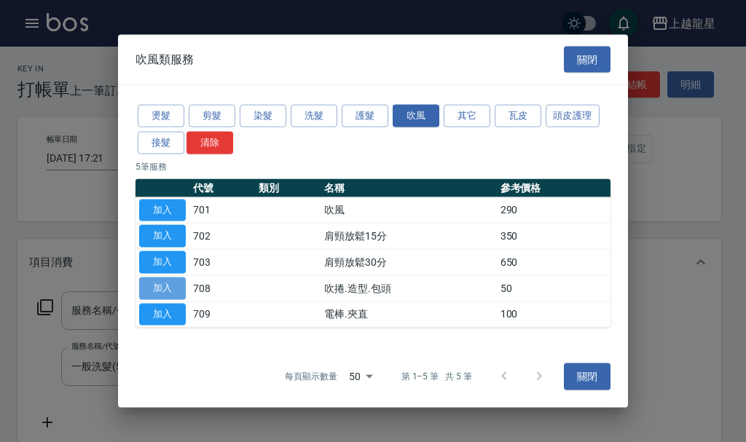
click at [170, 289] on button "加入" at bounding box center [162, 288] width 47 height 23
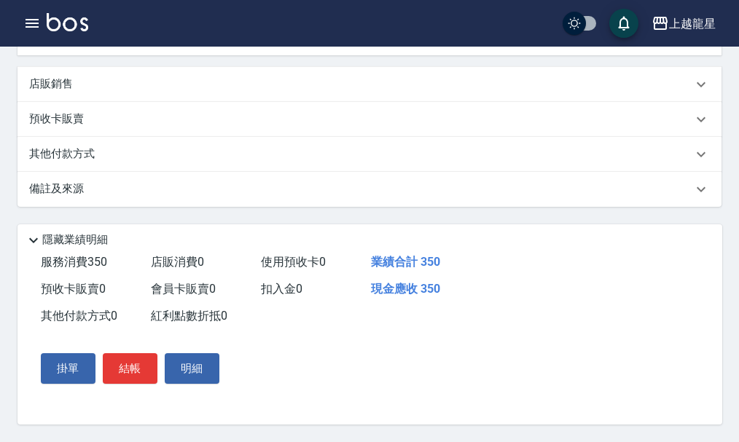
scroll to position [463, 0]
click at [148, 366] on button "結帳" at bounding box center [130, 368] width 55 height 31
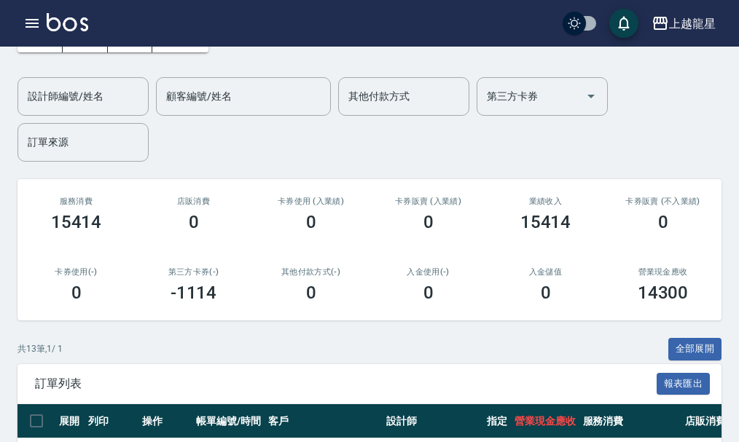
scroll to position [291, 0]
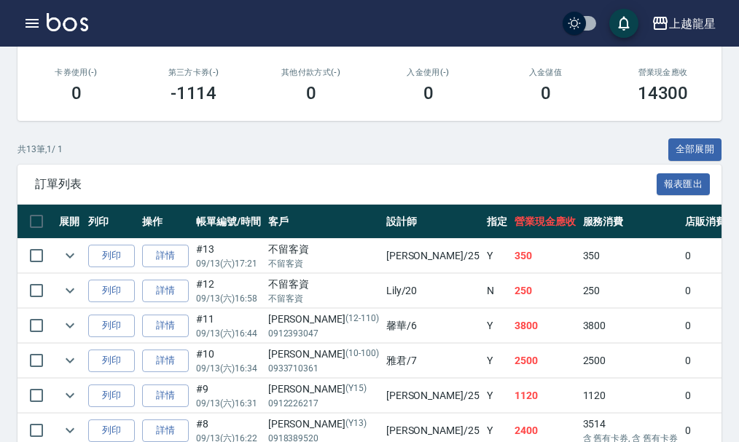
click at [319, 252] on div "不留客資" at bounding box center [323, 249] width 111 height 15
click at [288, 254] on div "不留客資" at bounding box center [323, 249] width 111 height 15
click at [382, 248] on td "淑雲 /25" at bounding box center [432, 256] width 101 height 34
click at [382, 256] on td "淑雲 /25" at bounding box center [432, 256] width 101 height 34
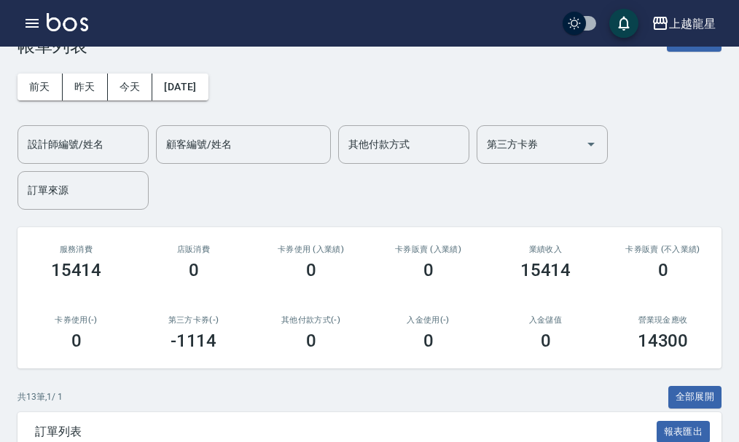
scroll to position [0, 0]
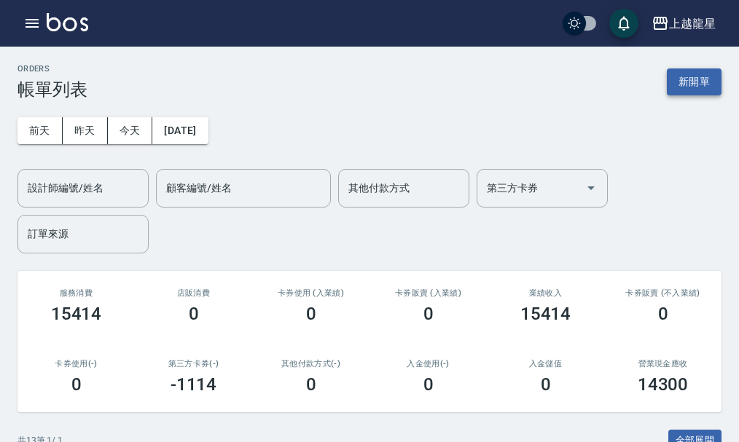
click at [693, 73] on button "新開單" at bounding box center [694, 81] width 55 height 27
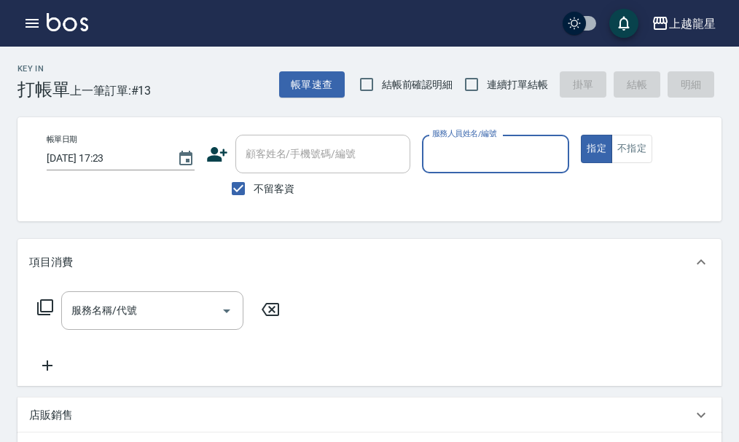
click at [493, 166] on input "服務人員姓名/編號" at bounding box center [495, 153] width 135 height 25
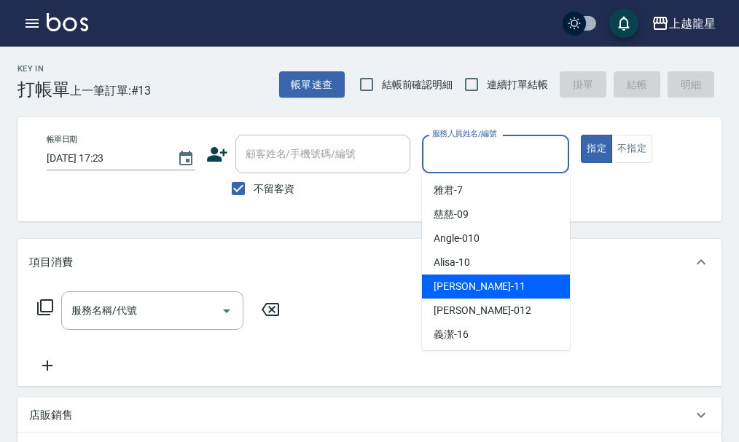
scroll to position [291, 0]
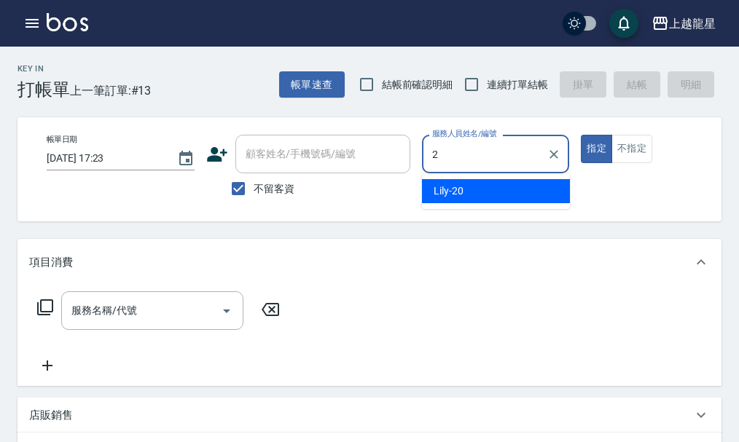
type input "20"
click at [546, 156] on icon "Clear" at bounding box center [553, 154] width 15 height 15
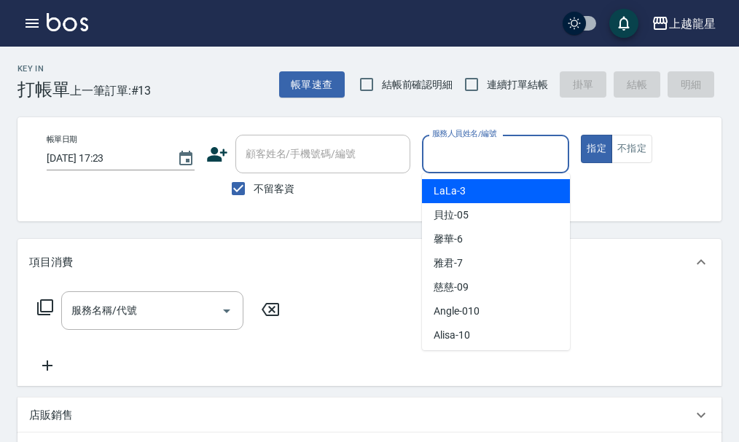
click at [508, 150] on input "服務人員姓名/編號" at bounding box center [495, 153] width 135 height 25
click at [503, 165] on input "服務人員姓名/編號" at bounding box center [495, 153] width 135 height 25
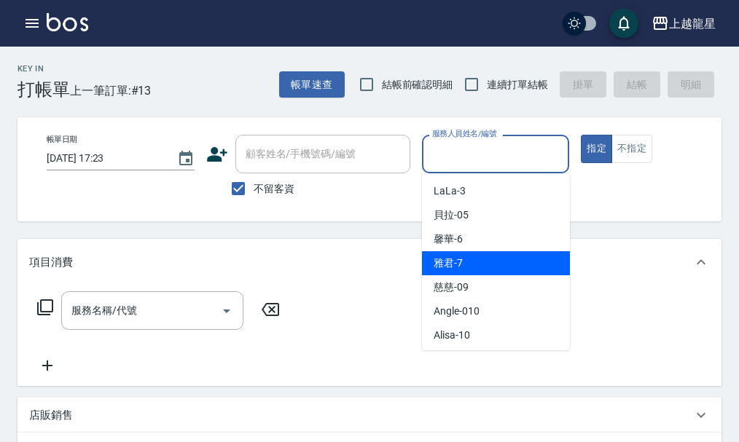
click at [484, 259] on div "雅君 -7" at bounding box center [496, 263] width 148 height 24
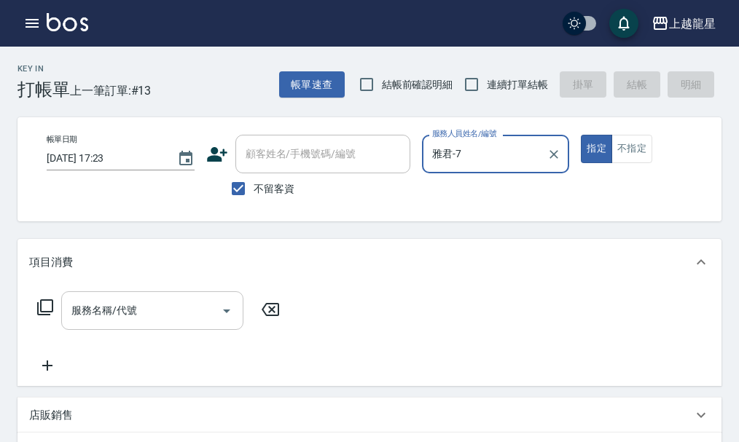
click at [137, 330] on div "服務名稱/代號" at bounding box center [152, 310] width 182 height 39
type input "雅君-7"
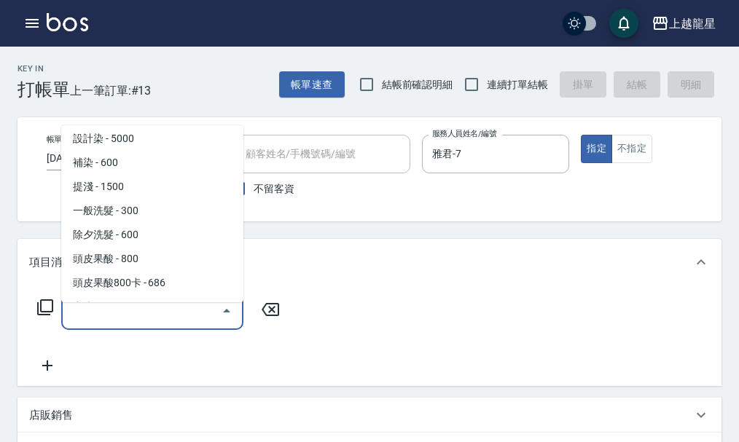
scroll to position [510, 0]
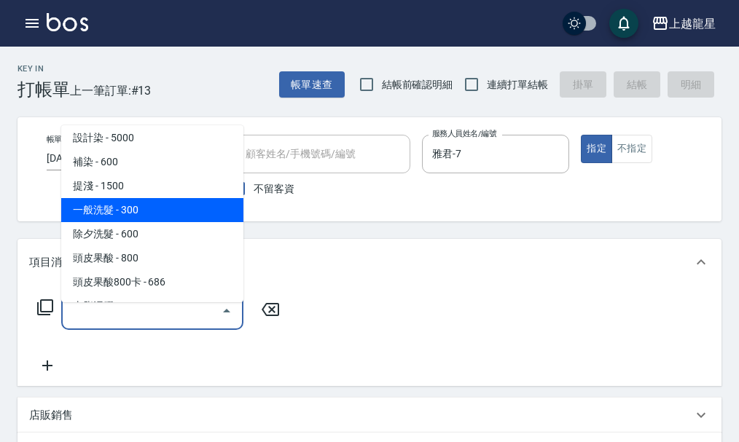
click at [130, 204] on span "一般洗髮 - 300" at bounding box center [152, 210] width 182 height 24
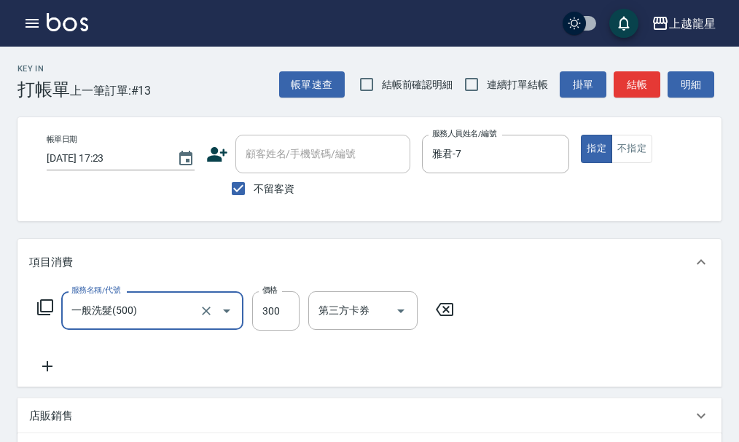
type input "一般洗髮(500)"
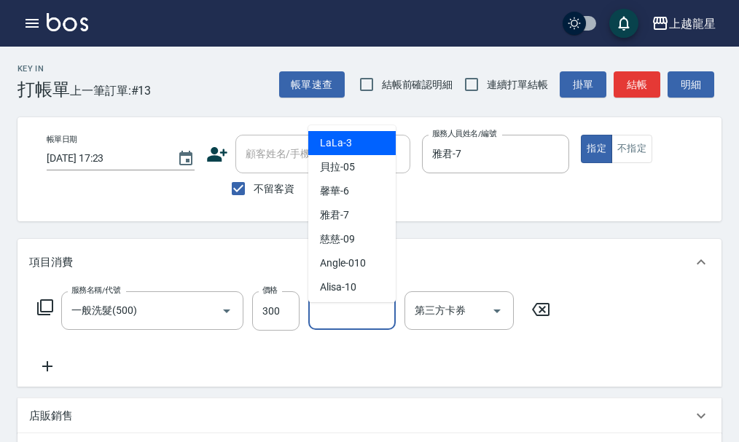
click at [334, 323] on input "洗-1" at bounding box center [352, 310] width 74 height 25
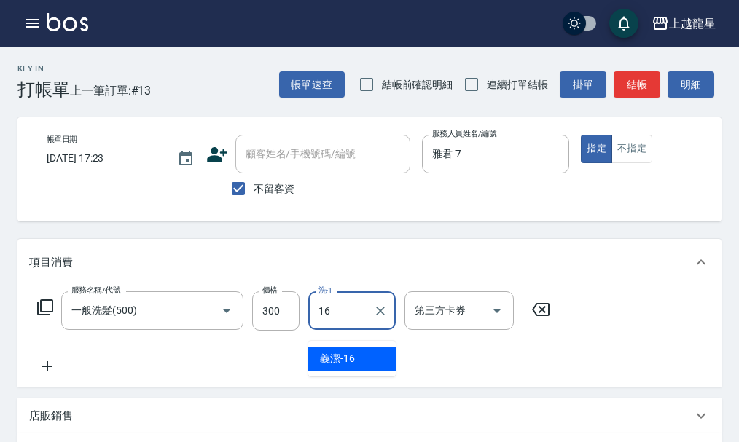
type input "義潔-16"
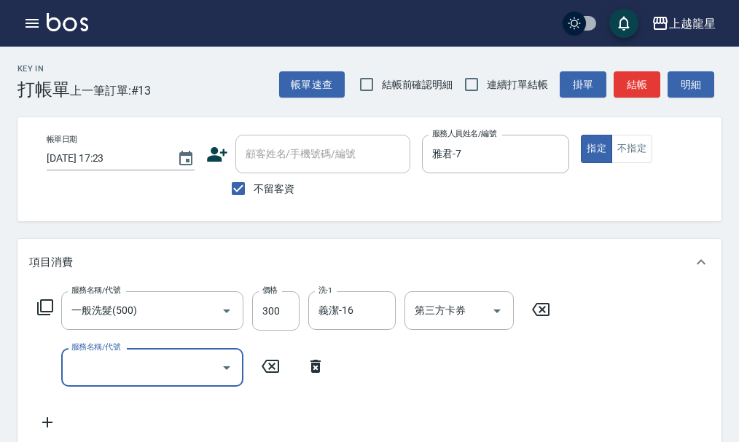
click at [88, 380] on input "服務名稱/代號" at bounding box center [141, 367] width 147 height 25
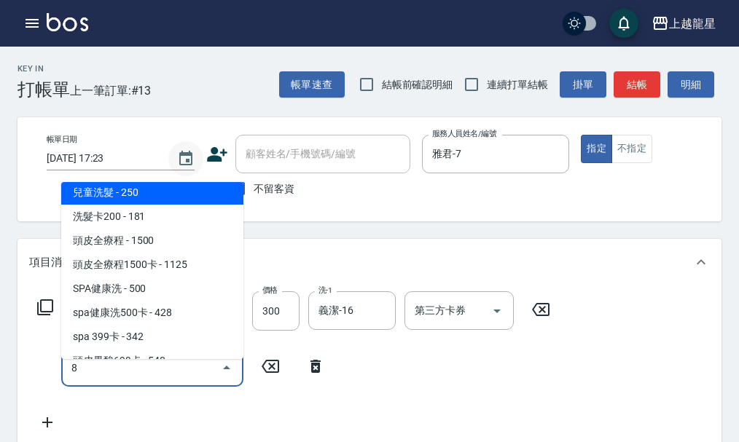
scroll to position [0, 0]
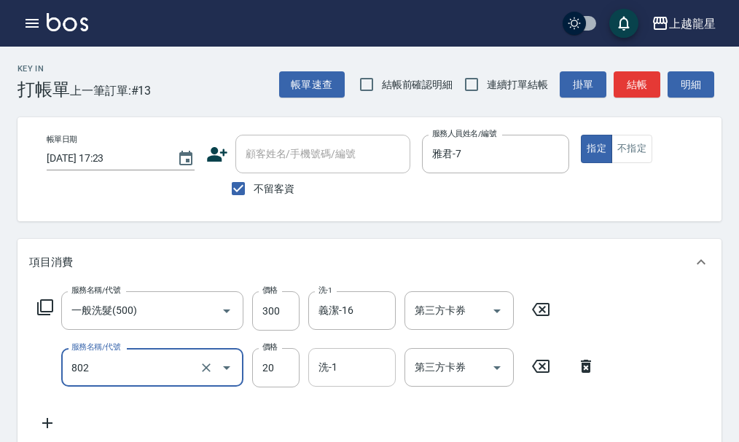
type input "802"
click at [356, 379] on input "洗-1" at bounding box center [352, 367] width 74 height 25
type input "LaLa-3"
type input "潤絲(802)"
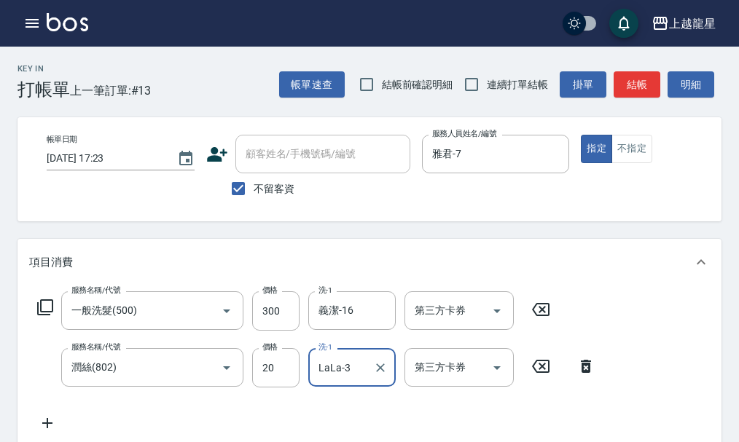
click at [361, 371] on input "LaLa-3" at bounding box center [341, 367] width 52 height 25
type input "L"
type input "義潔-16"
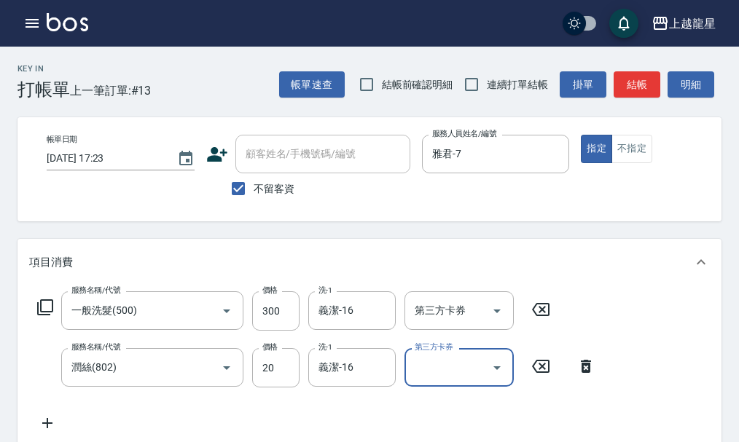
click at [335, 432] on div "服務名稱/代號 一般洗髮(500) 服務名稱/代號 價格 300 價格 洗-1 義潔-16 洗-1 第三方卡券 第三方卡券 服務名稱/代號 潤絲(802) 服…" at bounding box center [316, 361] width 575 height 141
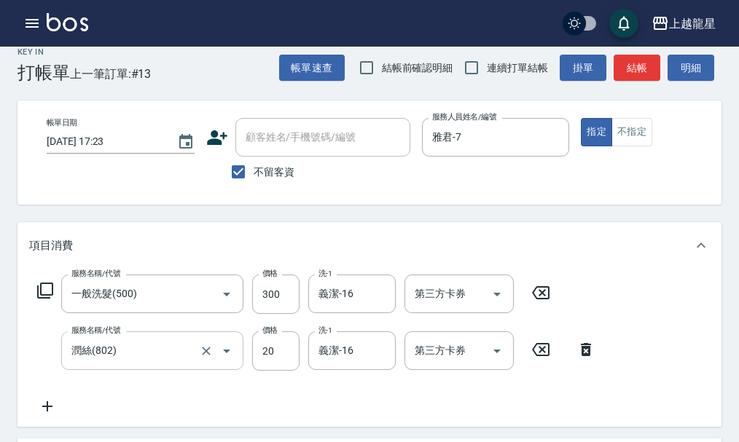
scroll to position [219, 0]
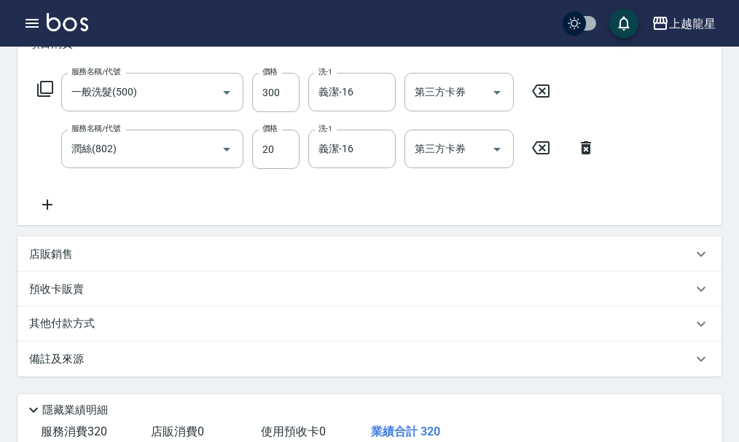
click at [48, 213] on icon at bounding box center [47, 204] width 36 height 17
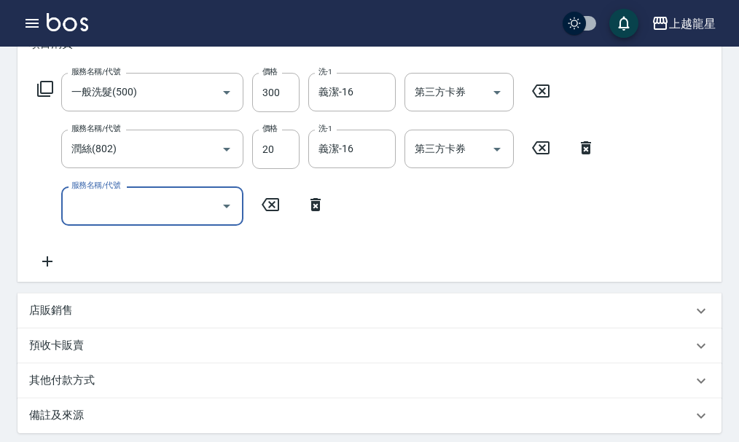
click at [121, 216] on input "服務名稱/代號" at bounding box center [141, 205] width 147 height 25
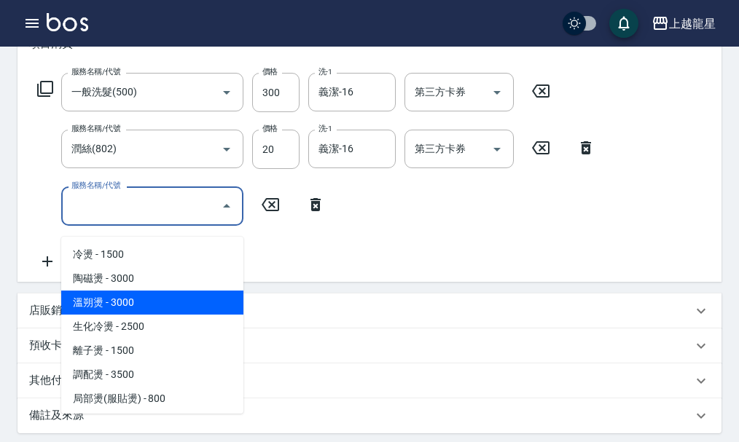
drag, startPoint x: 271, startPoint y: 216, endPoint x: 263, endPoint y: 210, distance: 9.9
click at [271, 211] on icon at bounding box center [270, 204] width 17 height 13
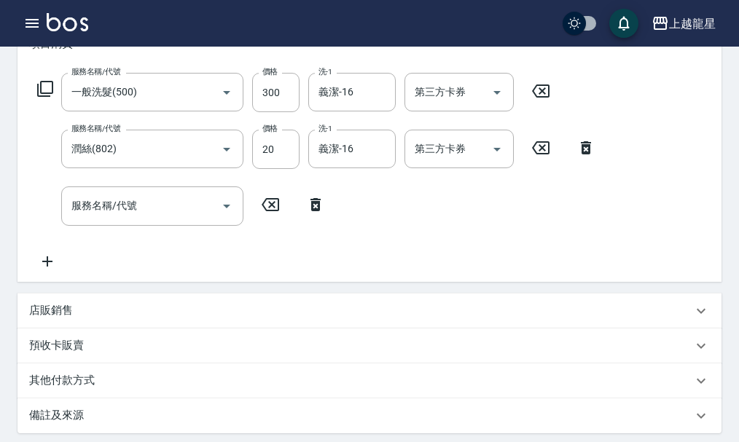
click at [50, 98] on icon at bounding box center [44, 88] width 17 height 17
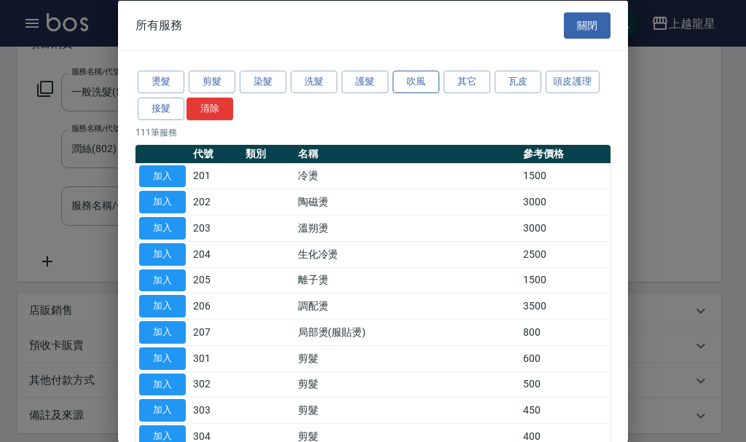
click at [420, 80] on button "吹風" at bounding box center [416, 82] width 47 height 23
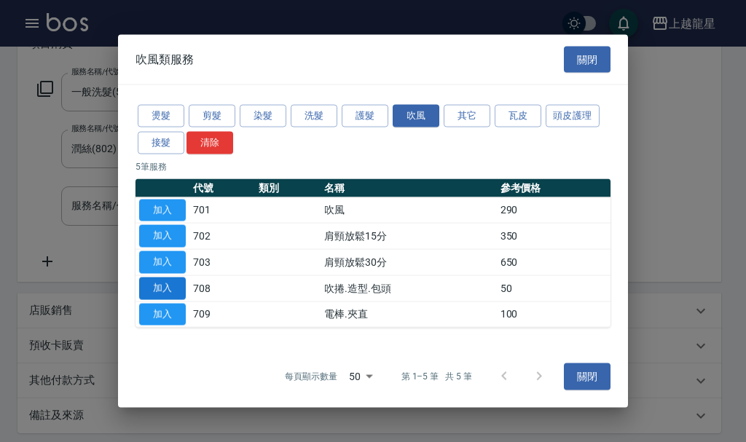
click at [180, 283] on button "加入" at bounding box center [162, 288] width 47 height 23
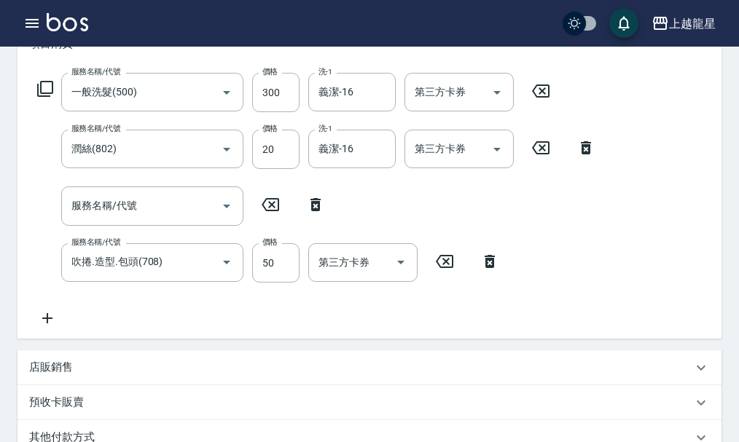
click at [315, 213] on icon at bounding box center [315, 204] width 36 height 17
type input "吹捲.造型.包頭(708)"
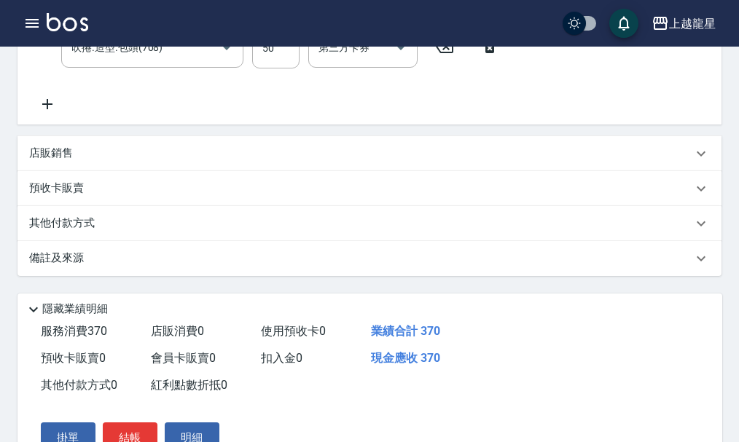
scroll to position [463, 0]
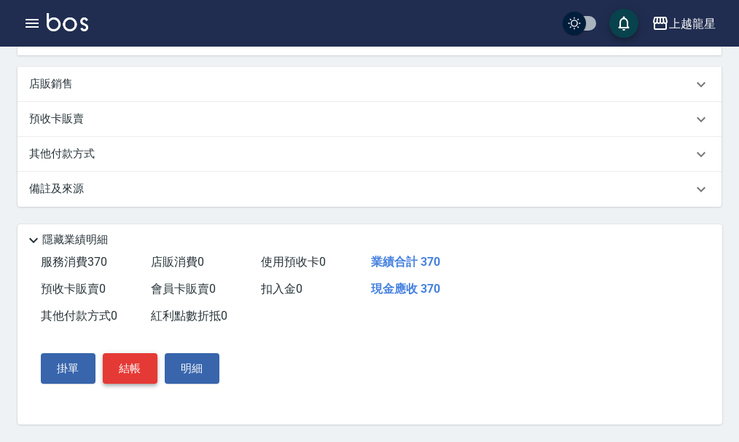
click at [132, 376] on button "結帳" at bounding box center [130, 368] width 55 height 31
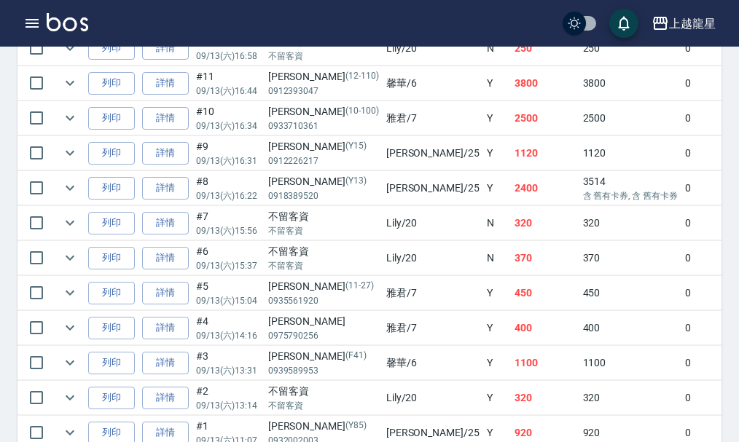
scroll to position [645, 0]
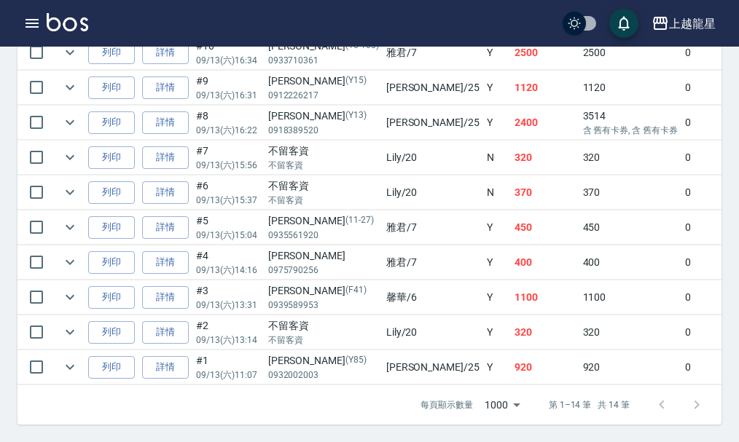
click at [345, 353] on p "(Y85)" at bounding box center [355, 360] width 21 height 15
click at [382, 354] on td "淑雲 /25" at bounding box center [432, 367] width 101 height 34
click at [265, 315] on td "不留客資 不留客資" at bounding box center [323, 332] width 118 height 34
click at [280, 319] on div "不留客資" at bounding box center [323, 325] width 111 height 15
click at [238, 334] on p "09/13 (六) 13:14" at bounding box center [228, 340] width 65 height 13
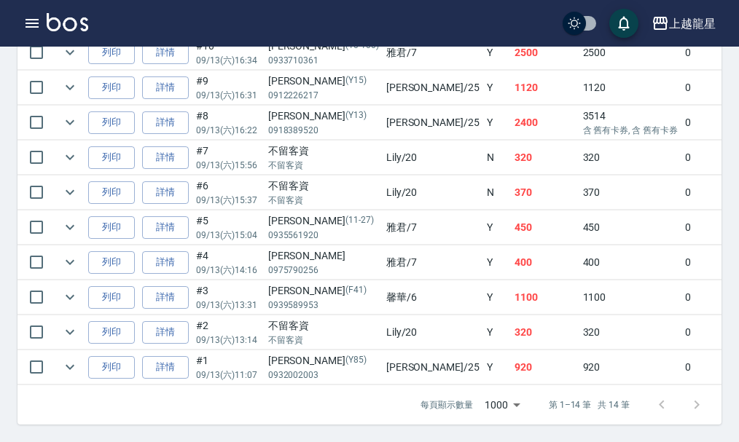
click at [281, 320] on div "不留客資" at bounding box center [323, 325] width 111 height 15
click at [345, 283] on p "(F41)" at bounding box center [355, 290] width 21 height 15
click at [382, 286] on td "馨華 /6" at bounding box center [432, 297] width 101 height 34
click at [305, 248] on div "[PERSON_NAME]" at bounding box center [323, 255] width 111 height 15
click at [292, 248] on div "[PERSON_NAME]" at bounding box center [323, 255] width 111 height 15
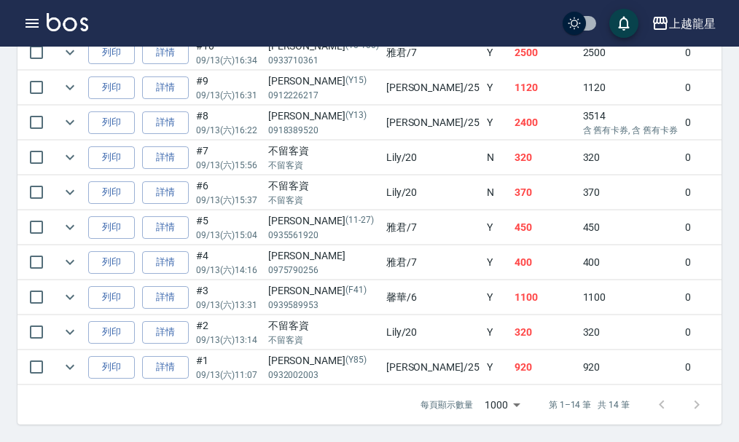
click at [483, 280] on td "Y" at bounding box center [497, 297] width 28 height 34
click at [382, 213] on td "雅君 /7" at bounding box center [432, 228] width 101 height 34
click at [382, 211] on td "雅君 /7" at bounding box center [432, 228] width 101 height 34
click at [511, 212] on td "450" at bounding box center [545, 228] width 68 height 34
click at [155, 216] on link "詳情" at bounding box center [165, 227] width 47 height 23
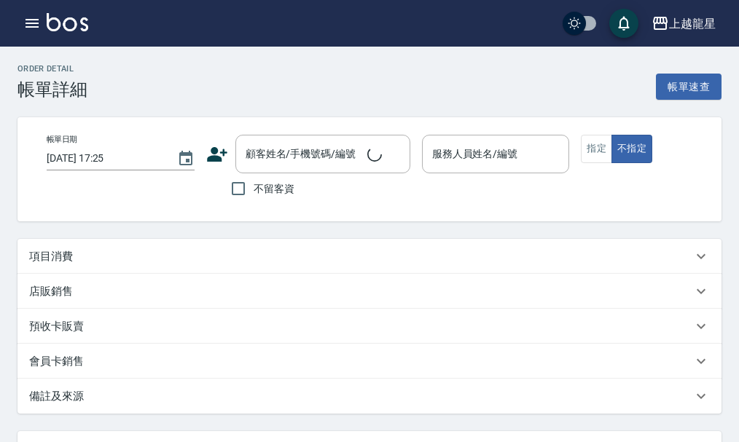
type input "2025/09/13 15:04"
type input "雅君-7"
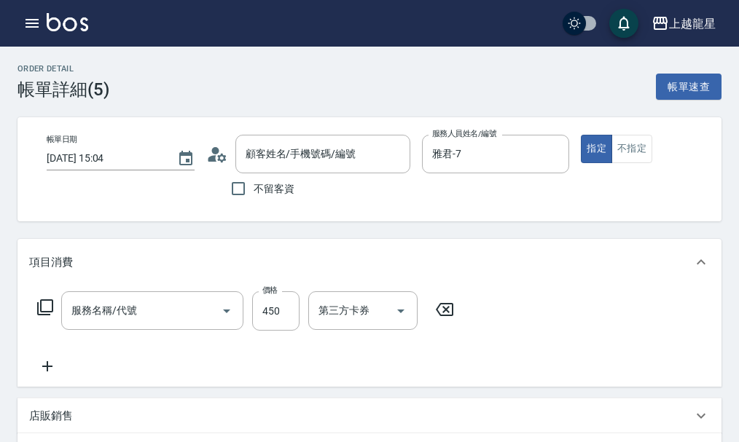
type input "魏旖儂/0935561920/11-27"
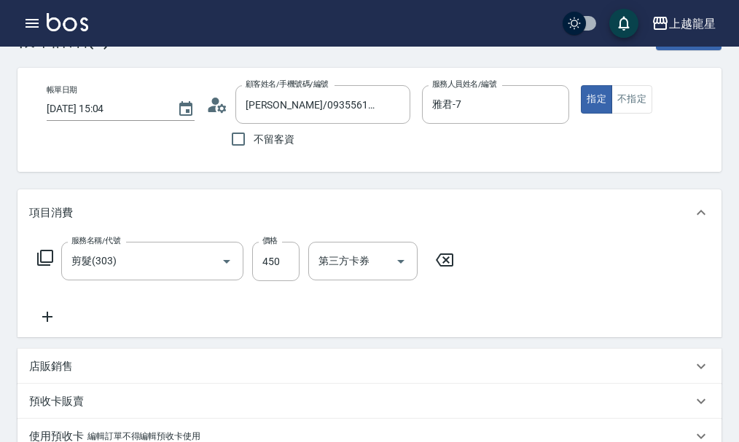
type input "剪髮(303)"
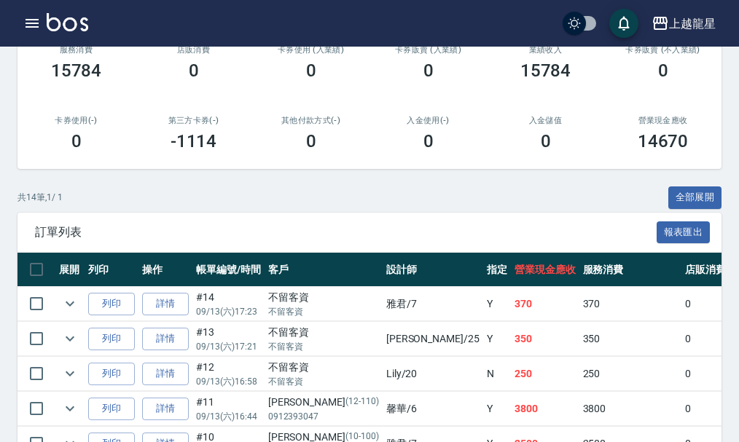
scroll to position [291, 0]
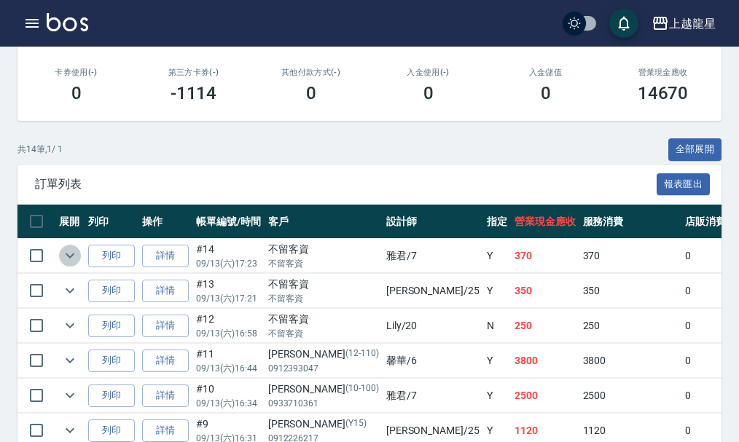
click at [75, 256] on icon "expand row" at bounding box center [69, 255] width 17 height 17
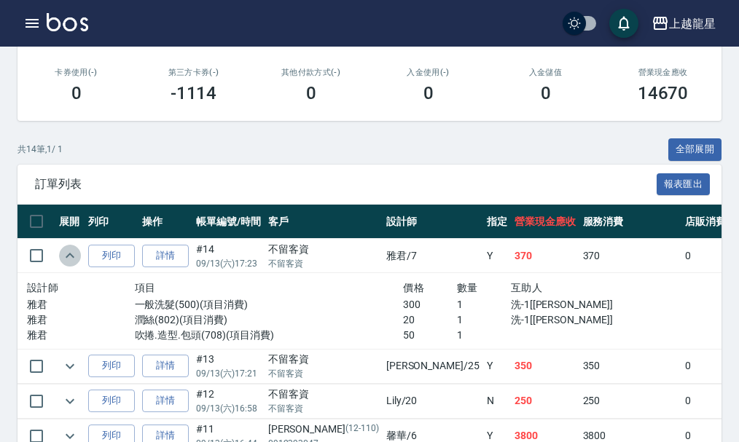
click at [75, 256] on icon "expand row" at bounding box center [69, 255] width 17 height 17
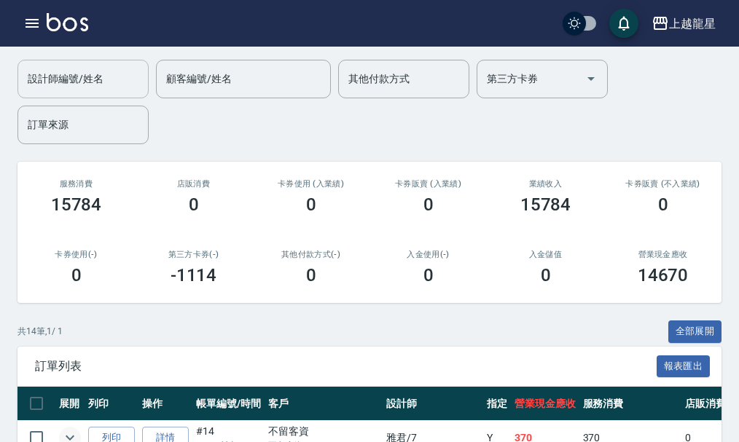
scroll to position [0, 0]
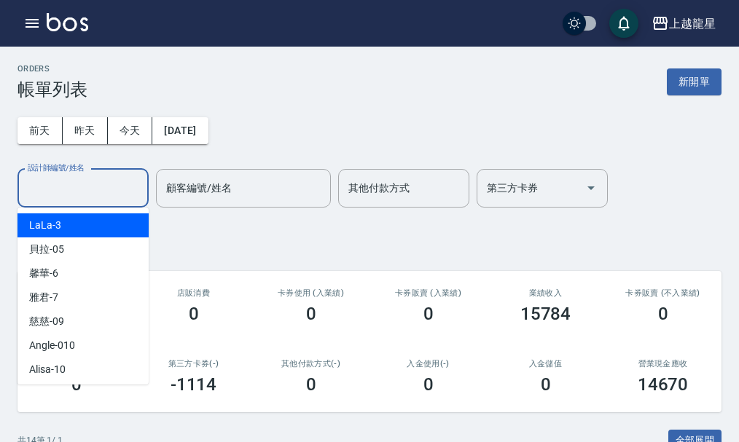
click at [95, 195] on input "設計師編號/姓名" at bounding box center [83, 188] width 118 height 25
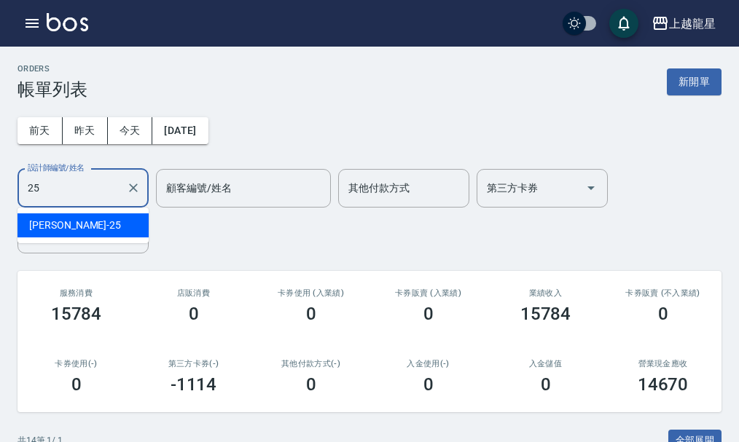
type input "淑雲-25"
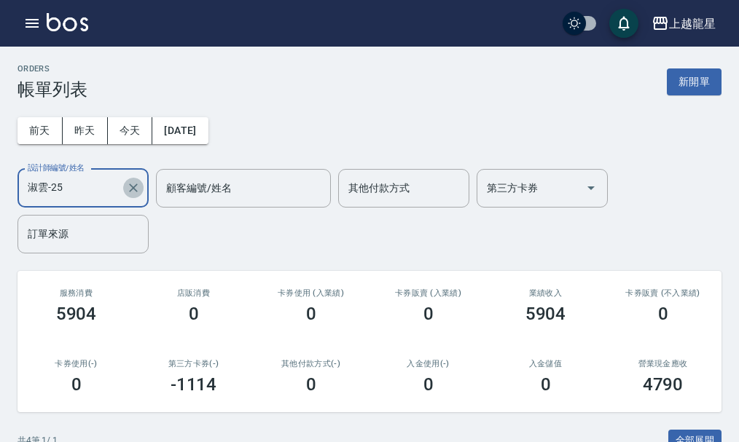
click at [141, 186] on button "Clear" at bounding box center [133, 188] width 20 height 20
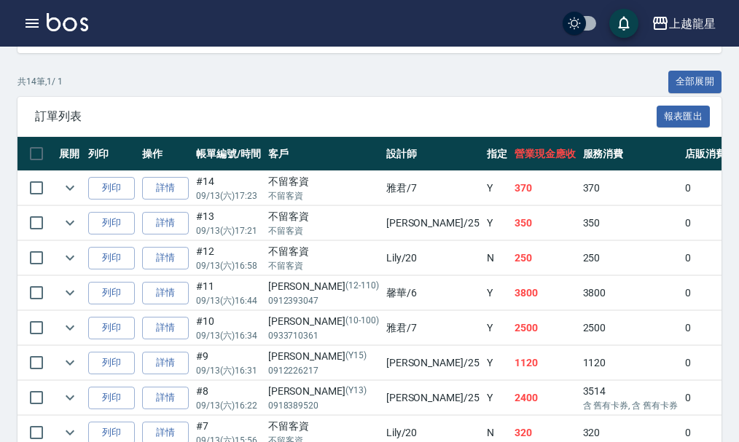
scroll to position [364, 0]
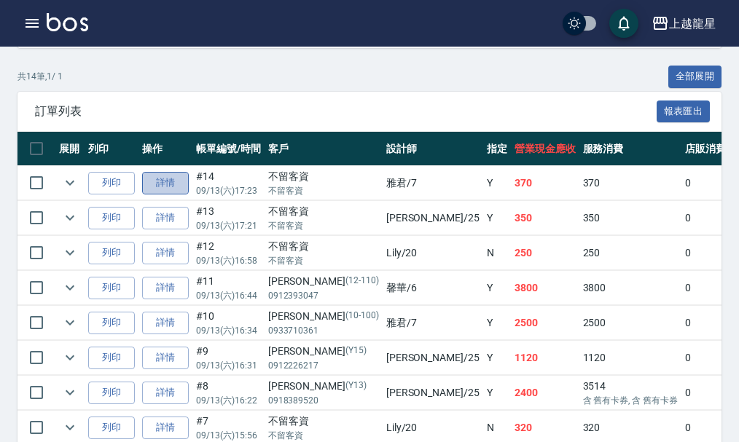
click at [178, 184] on link "詳情" at bounding box center [165, 183] width 47 height 23
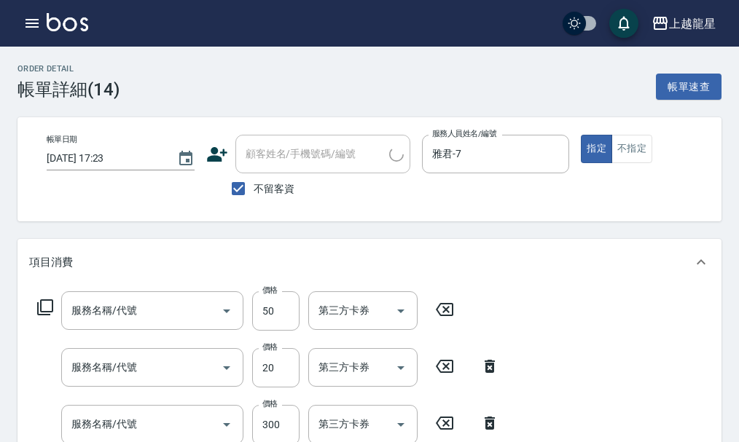
type input "2025/09/13 17:23"
checkbox input "true"
type input "雅君-7"
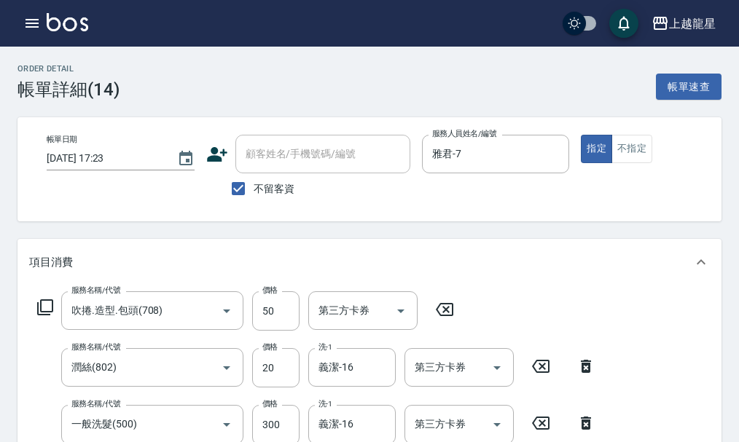
type input "吹捲.造型.包頭(708)"
type input "潤絲(802)"
type input "一般洗髮(500)"
click at [270, 185] on span "不留客資" at bounding box center [274, 188] width 41 height 15
click at [254, 185] on input "不留客資" at bounding box center [238, 188] width 31 height 31
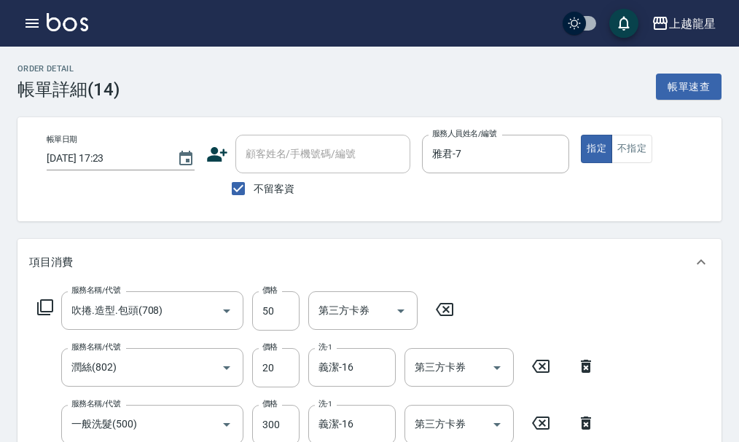
checkbox input "false"
click at [282, 162] on input "顧客姓名/手機號碼/編號" at bounding box center [312, 153] width 140 height 25
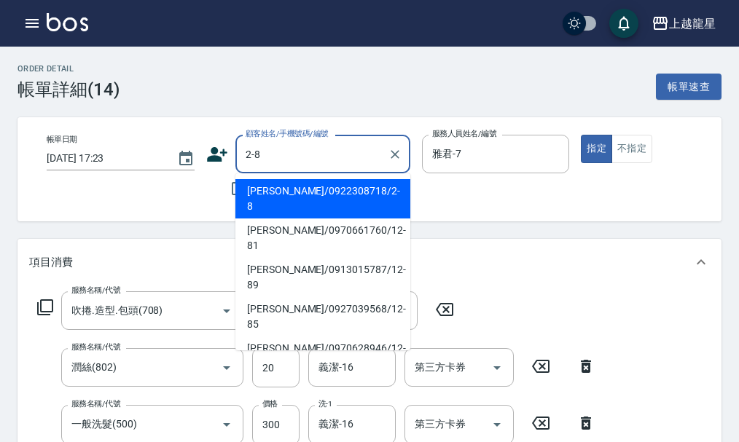
click at [267, 186] on li "黃懿祺/0922308718/2-8" at bounding box center [322, 198] width 175 height 39
type input "黃懿祺/0922308718/2-8"
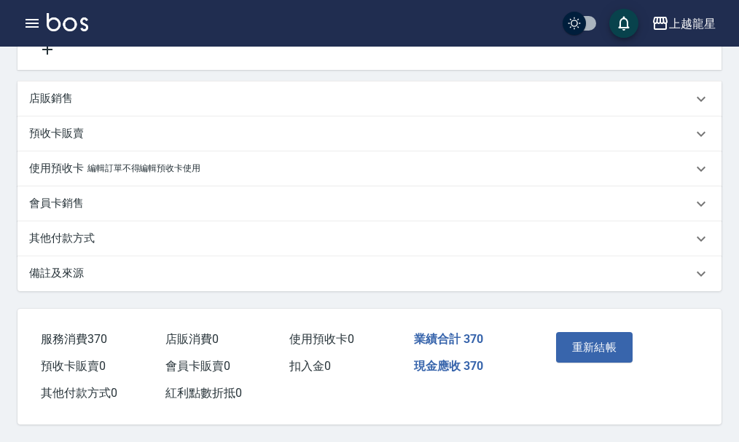
scroll to position [449, 0]
click at [576, 341] on button "重新結帳" at bounding box center [594, 347] width 77 height 31
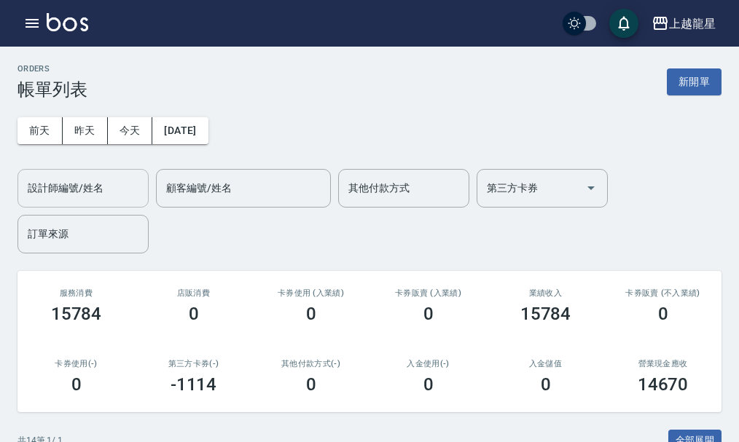
click at [73, 190] on input "設計師編號/姓名" at bounding box center [83, 188] width 118 height 25
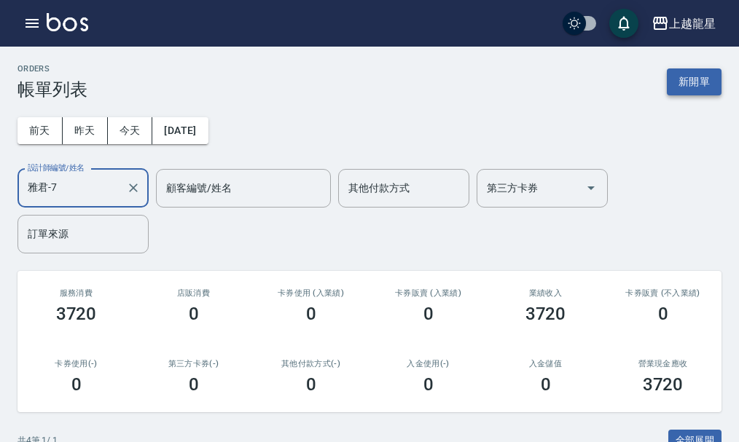
type input "雅君-7"
click at [712, 86] on button "新開單" at bounding box center [694, 81] width 55 height 27
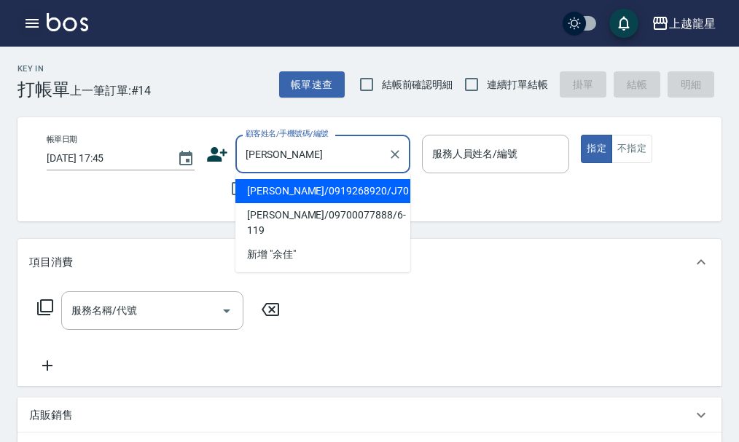
type input "余佳"
click at [34, 21] on icon "button" at bounding box center [31, 23] width 17 height 17
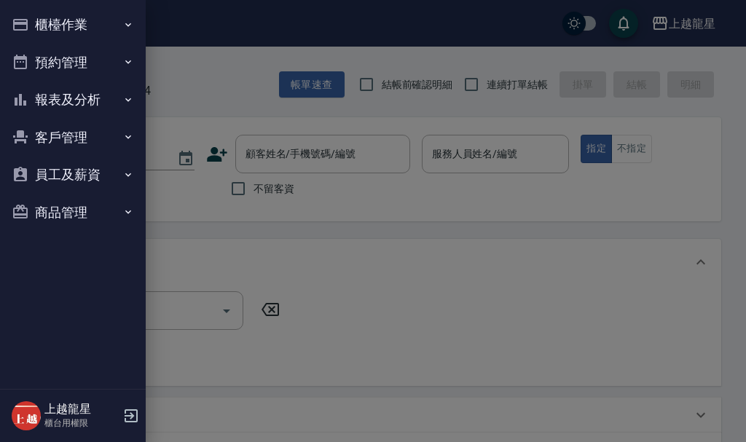
click at [281, 90] on div at bounding box center [373, 221] width 746 height 442
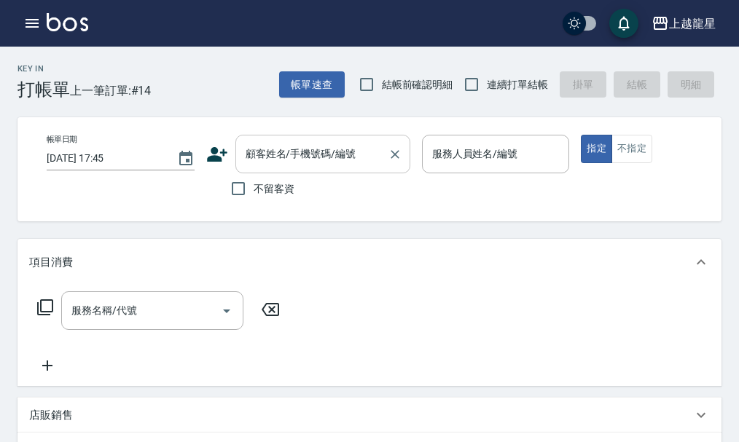
click at [313, 158] on input "顧客姓名/手機號碼/編號" at bounding box center [312, 153] width 140 height 25
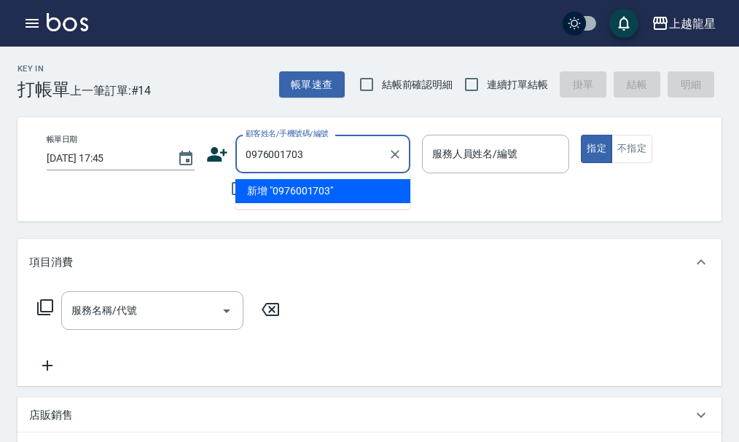
type input "0976001703"
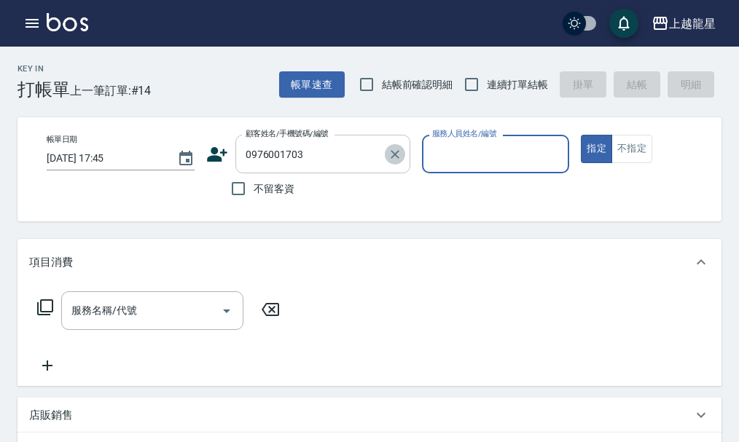
click at [398, 155] on icon "Clear" at bounding box center [395, 154] width 15 height 15
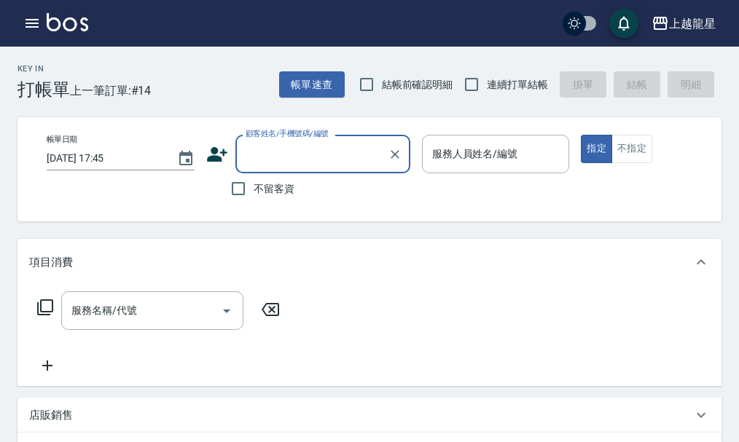
click at [268, 189] on span "不留客資" at bounding box center [274, 188] width 41 height 15
click at [254, 189] on input "不留客資" at bounding box center [238, 188] width 31 height 31
checkbox input "true"
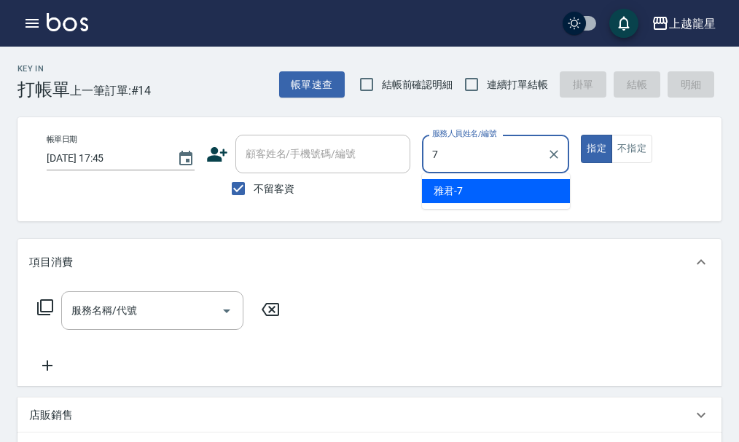
type input "雅君-7"
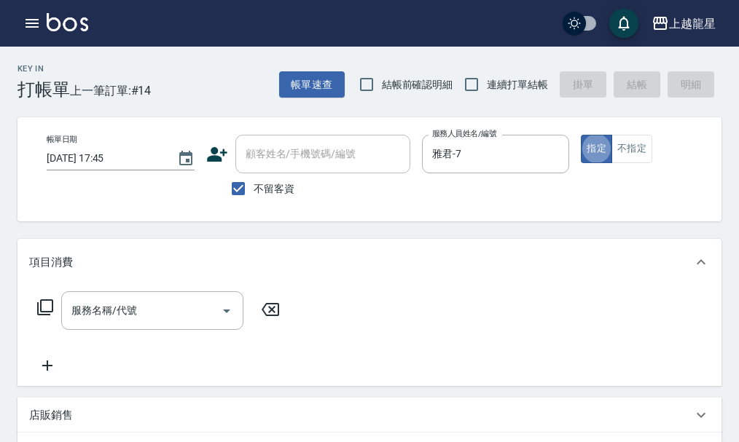
type button "true"
click at [624, 149] on button "不指定" at bounding box center [631, 149] width 41 height 28
click at [105, 304] on div "服務名稱/代號" at bounding box center [152, 310] width 182 height 39
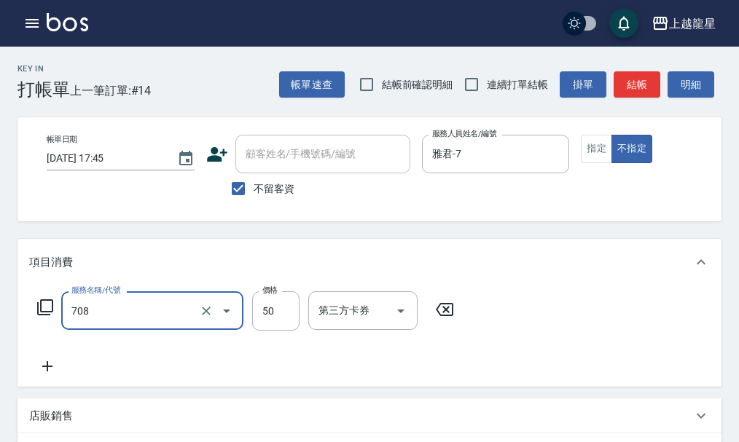
type input "吹捲.造型.包頭(708)"
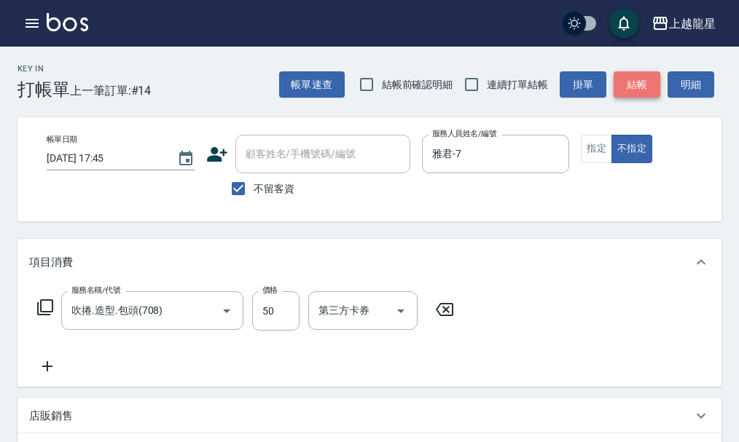
click at [648, 86] on button "結帳" at bounding box center [636, 84] width 47 height 27
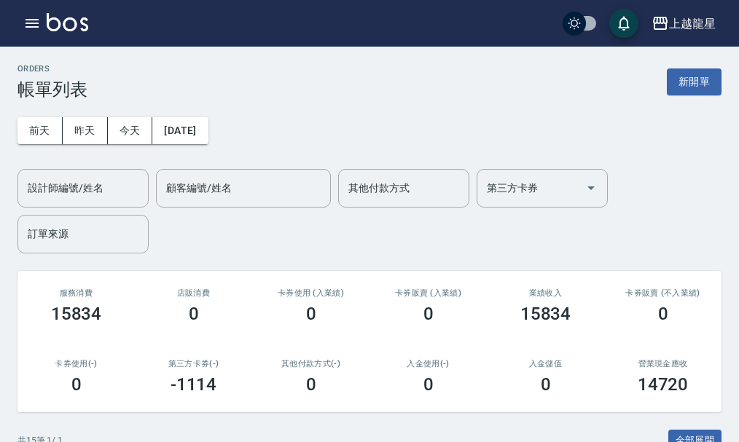
click at [63, 22] on img at bounding box center [68, 22] width 42 height 18
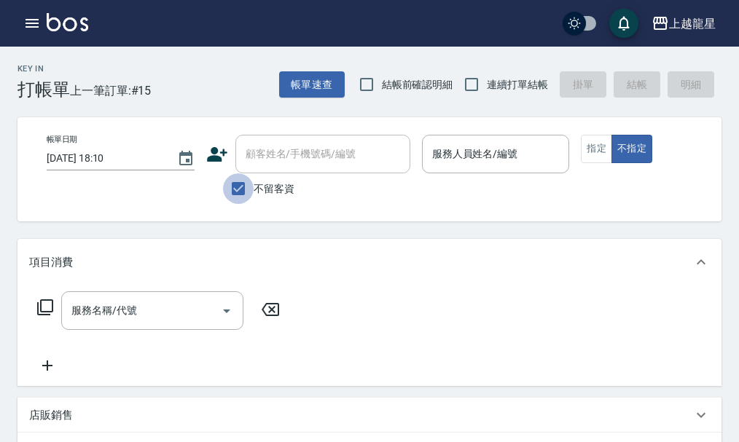
click at [251, 187] on input "不留客資" at bounding box center [238, 188] width 31 height 31
click at [291, 191] on span "不留客資" at bounding box center [274, 188] width 41 height 15
click at [254, 191] on input "不留客資" at bounding box center [238, 188] width 31 height 31
checkbox input "true"
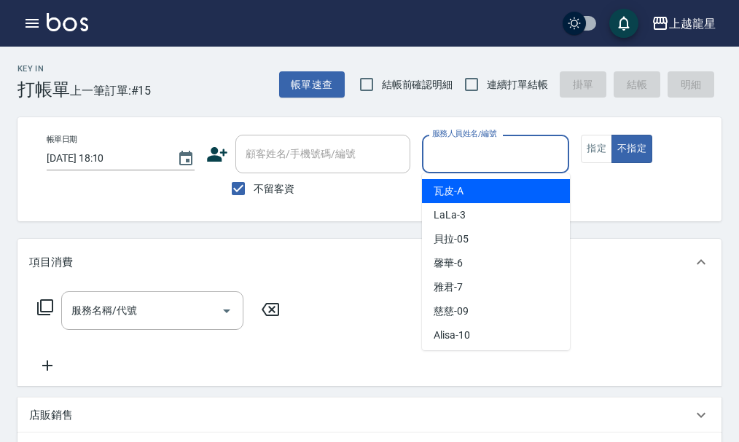
click at [478, 159] on input "服務人員姓名/編號" at bounding box center [495, 153] width 135 height 25
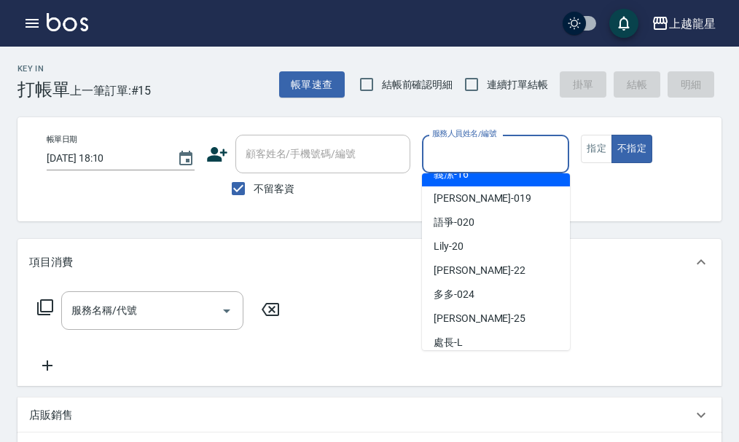
scroll to position [291, 0]
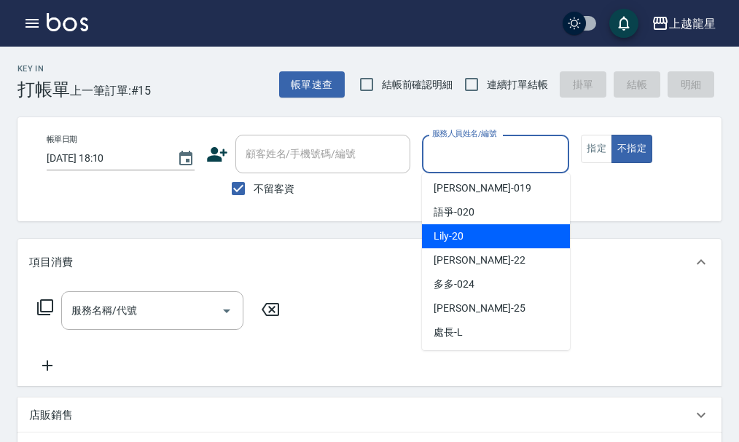
click at [474, 232] on div "Lily -20" at bounding box center [496, 236] width 148 height 24
type input "Lily-20"
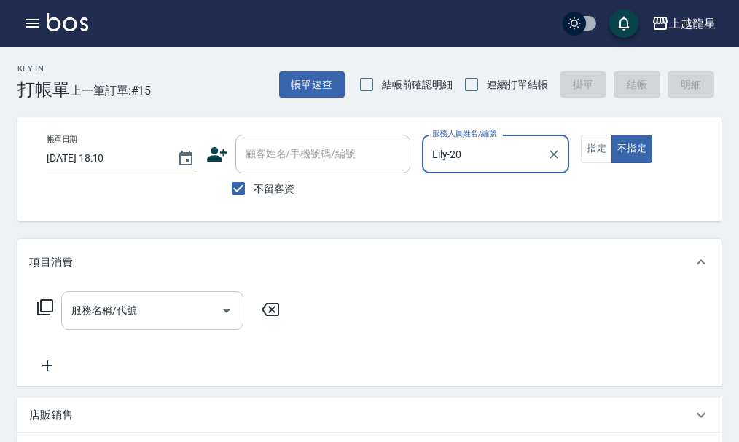
drag, startPoint x: 117, startPoint y: 338, endPoint x: 119, endPoint y: 329, distance: 9.7
click at [117, 330] on div "服務名稱/代號" at bounding box center [152, 310] width 182 height 39
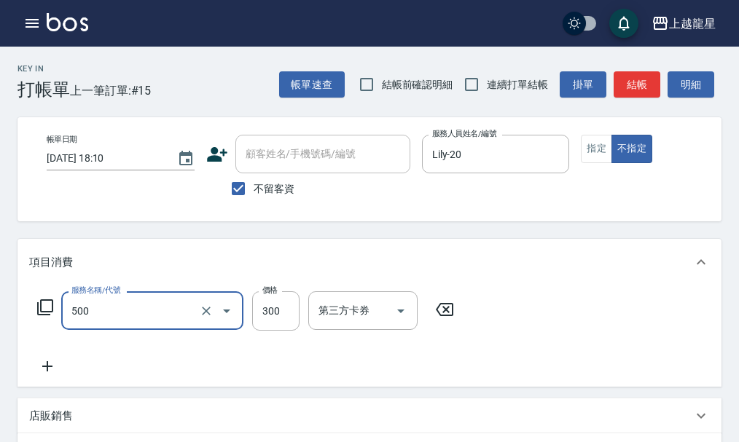
type input "一般洗髮(500)"
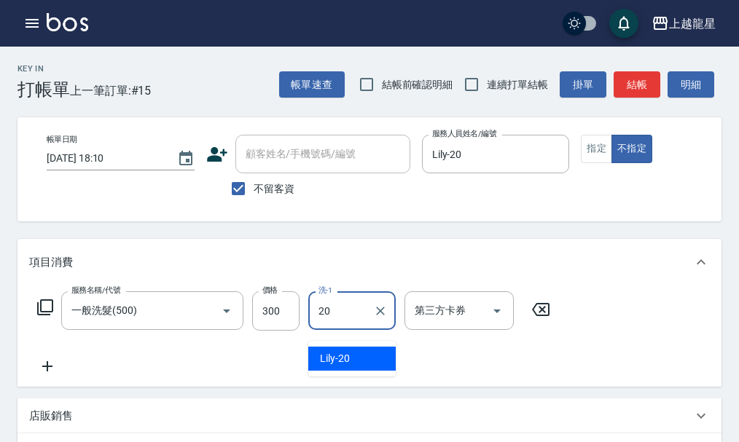
type input "Lily-20"
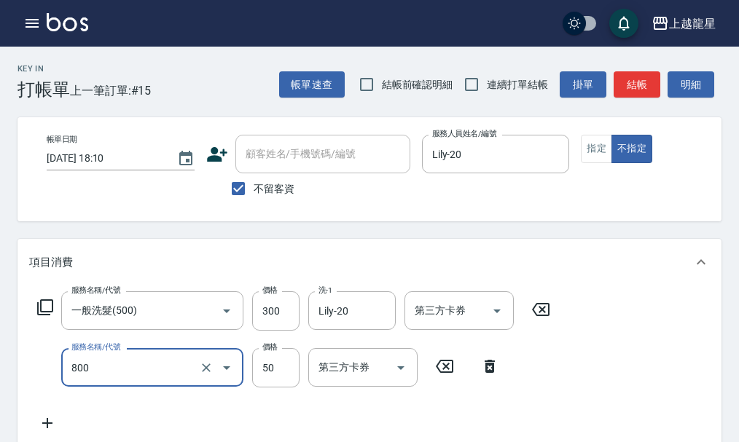
type input "快速修護(800)"
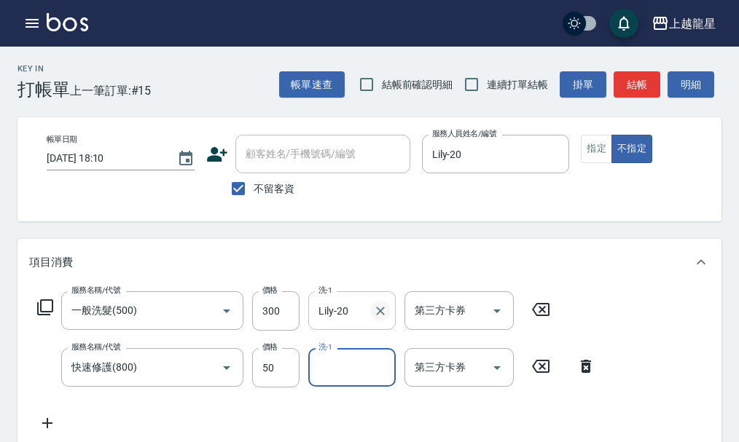
click at [381, 315] on icon "Clear" at bounding box center [380, 311] width 9 height 9
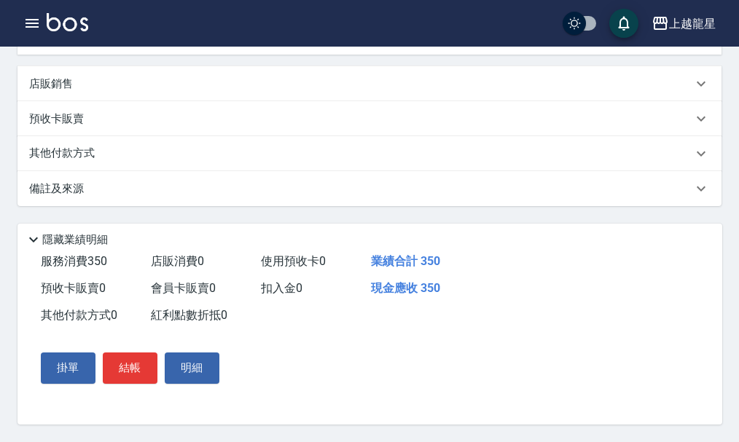
scroll to position [407, 0]
click at [147, 369] on button "結帳" at bounding box center [130, 368] width 55 height 31
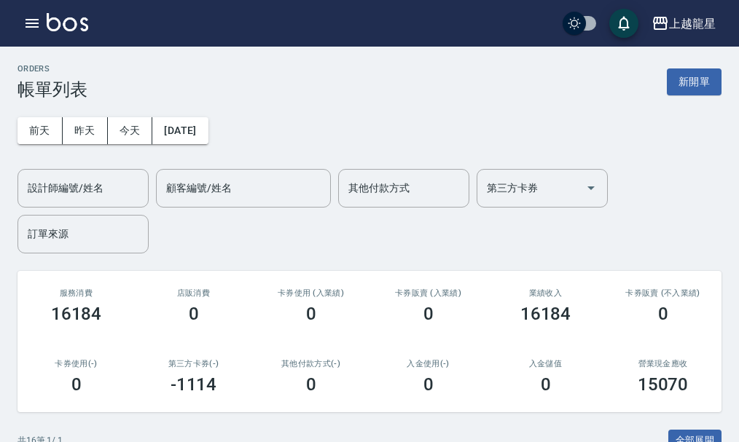
click at [67, 18] on img at bounding box center [68, 22] width 42 height 18
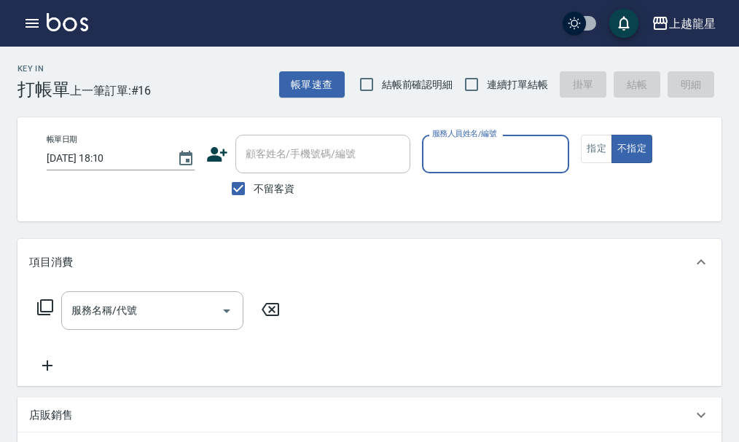
click at [268, 195] on span "不留客資" at bounding box center [274, 188] width 41 height 15
click at [254, 195] on input "不留客資" at bounding box center [238, 188] width 31 height 31
checkbox input "false"
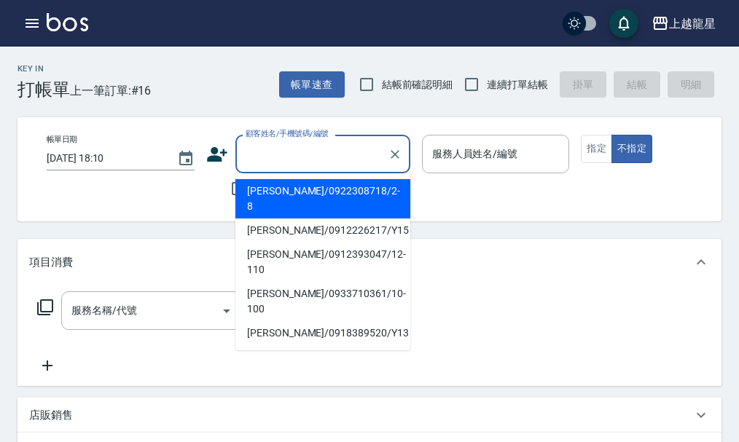
click at [271, 157] on input "顧客姓名/手機號碼/編號" at bounding box center [312, 153] width 140 height 25
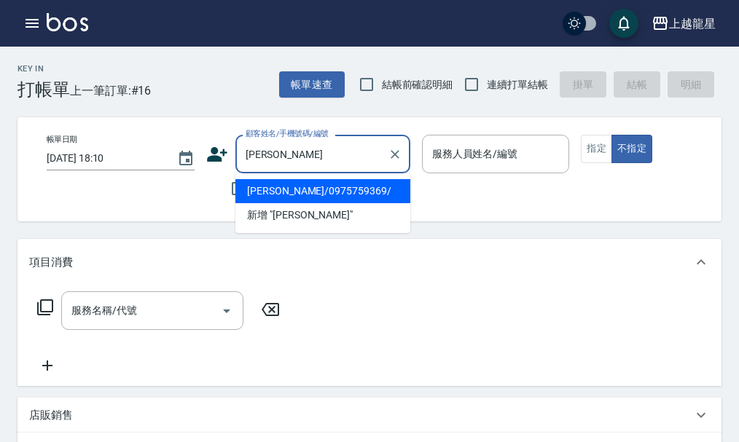
click at [305, 184] on li "林雨晴/0975759369/" at bounding box center [322, 191] width 175 height 24
type input "林雨晴/0975759369/"
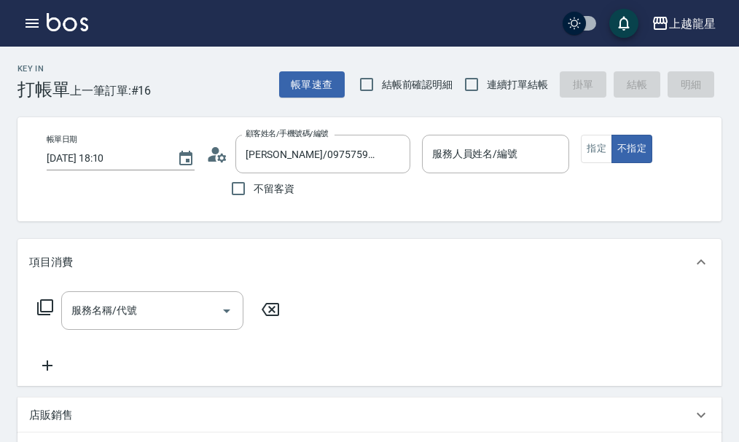
click at [221, 152] on icon at bounding box center [217, 155] width 22 height 22
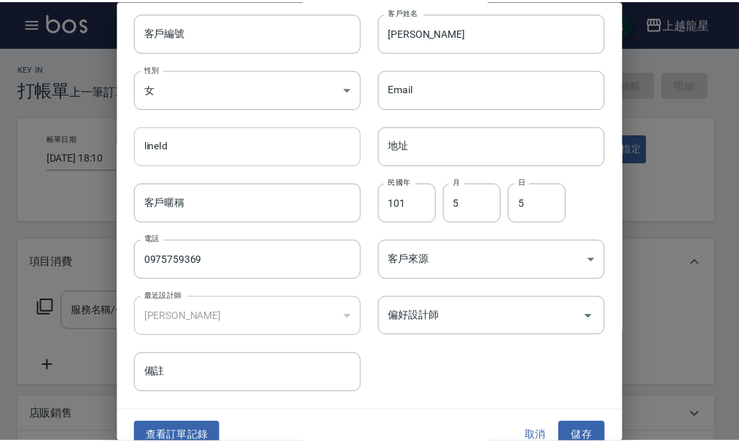
scroll to position [63, 0]
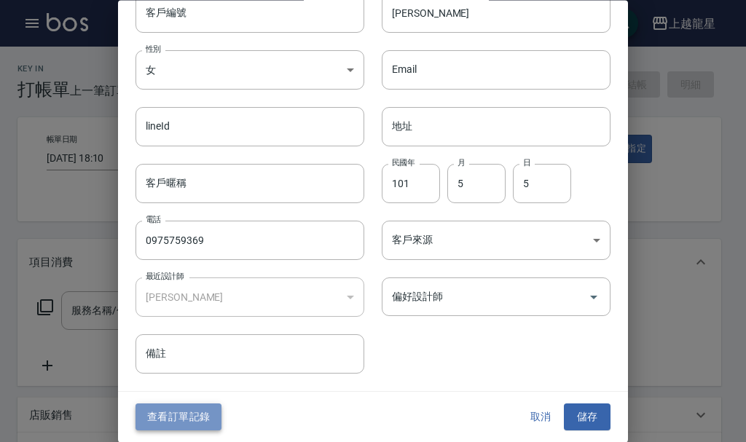
click at [185, 421] on button "查看訂單記錄" at bounding box center [179, 417] width 86 height 27
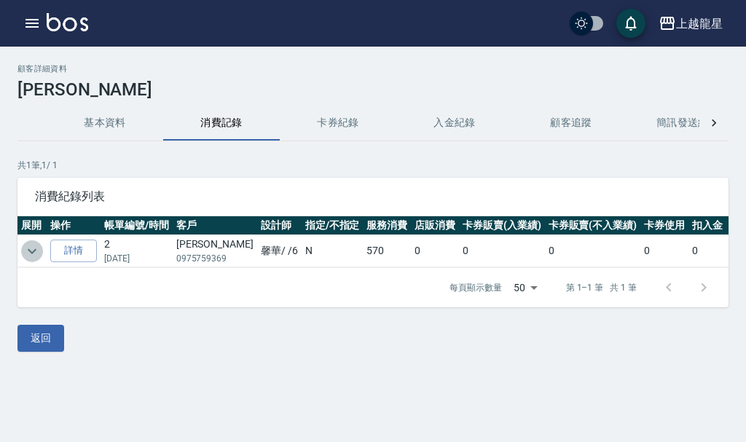
click at [30, 246] on icon "expand row" at bounding box center [31, 251] width 17 height 17
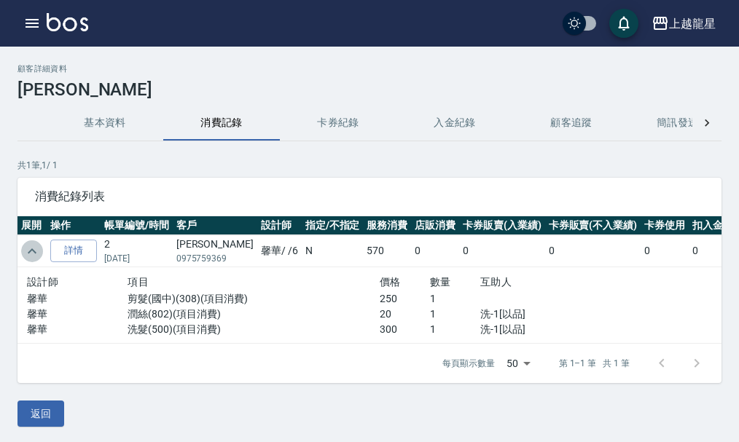
click at [30, 246] on icon "expand row" at bounding box center [31, 251] width 17 height 17
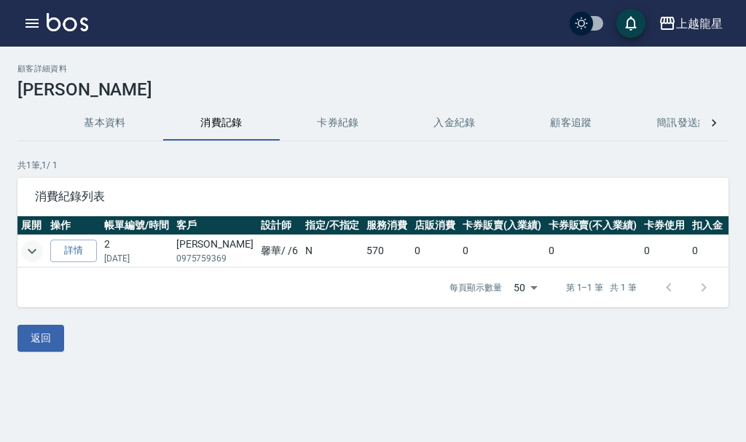
click at [58, 21] on img at bounding box center [68, 22] width 42 height 18
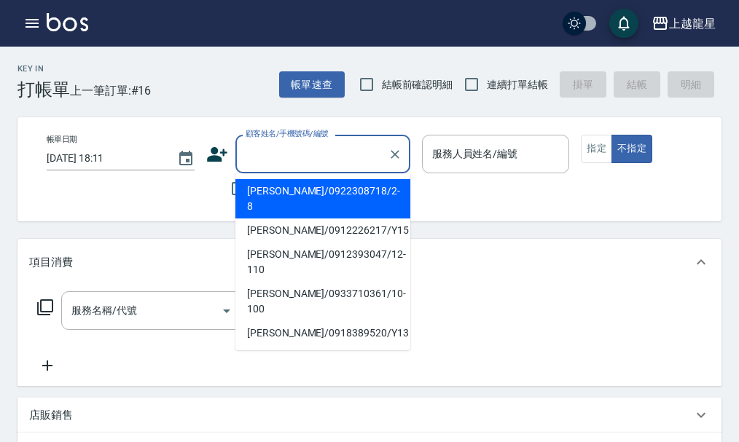
click at [342, 157] on input "顧客姓名/手機號碼/編號" at bounding box center [312, 153] width 140 height 25
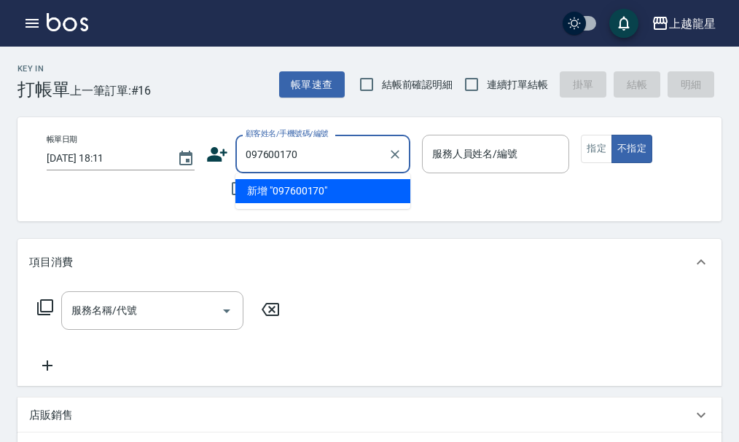
type input "0976001703"
click at [386, 153] on button "Clear" at bounding box center [395, 154] width 20 height 20
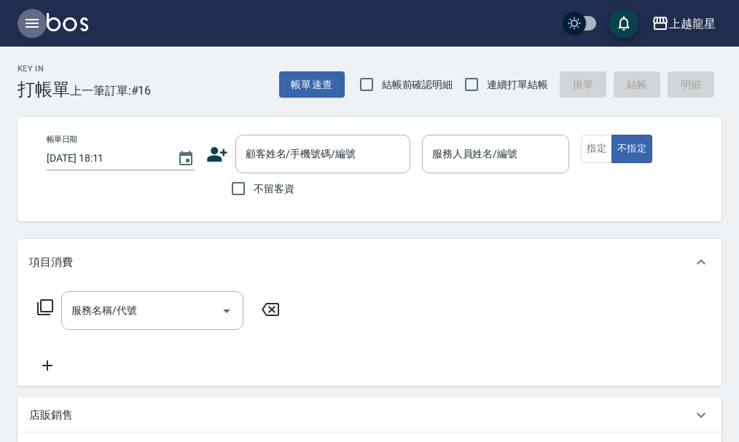
click at [28, 20] on icon "button" at bounding box center [31, 23] width 13 height 9
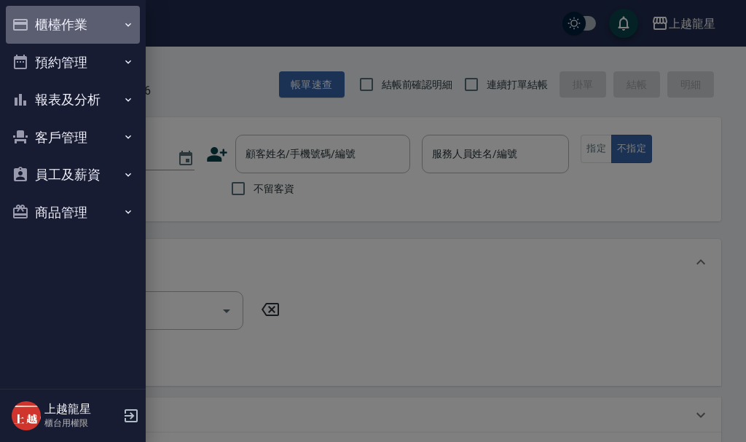
click at [42, 20] on button "櫃檯作業" at bounding box center [73, 25] width 134 height 38
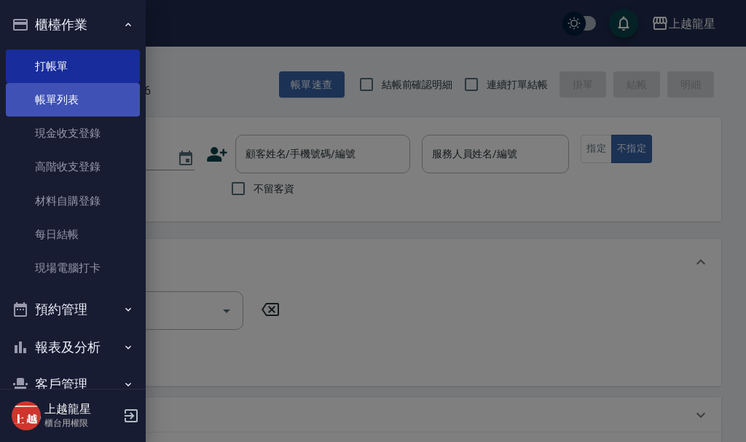
click at [50, 108] on link "帳單列表" at bounding box center [73, 100] width 134 height 34
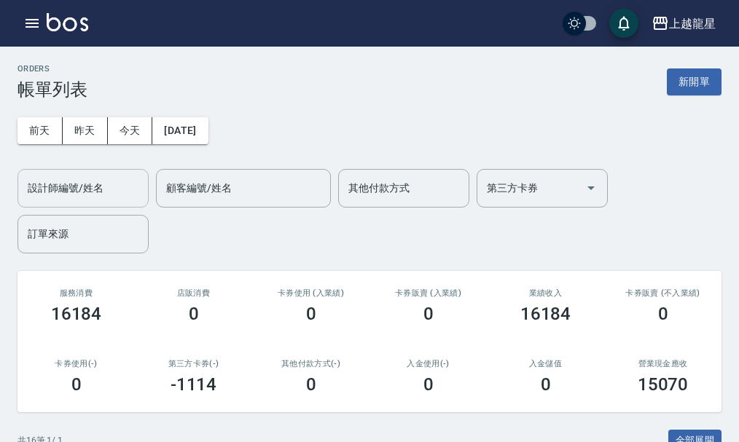
click at [78, 194] on input "設計師編號/姓名" at bounding box center [83, 188] width 118 height 25
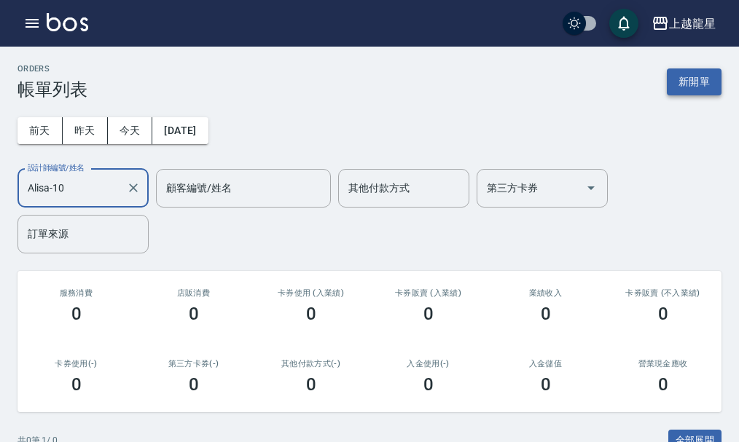
click at [712, 82] on button "新開單" at bounding box center [694, 81] width 55 height 27
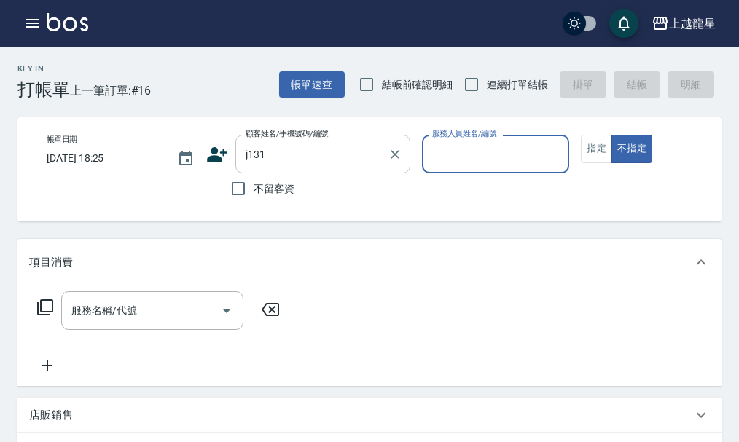
click at [291, 160] on input "j131" at bounding box center [312, 153] width 140 height 25
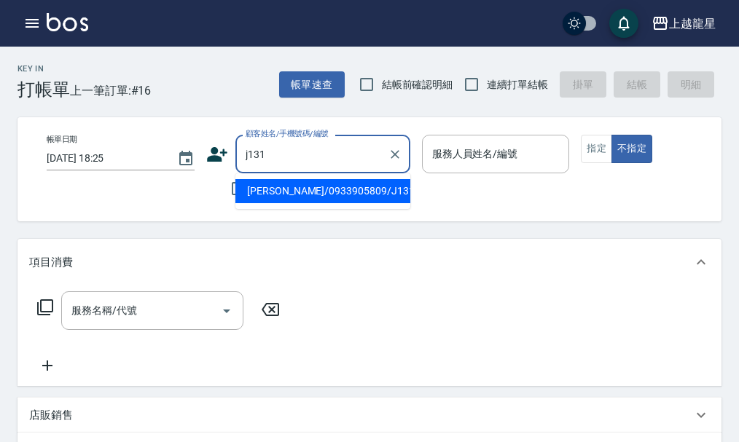
click at [278, 186] on li "劉立淳/0933905809/J131" at bounding box center [322, 191] width 175 height 24
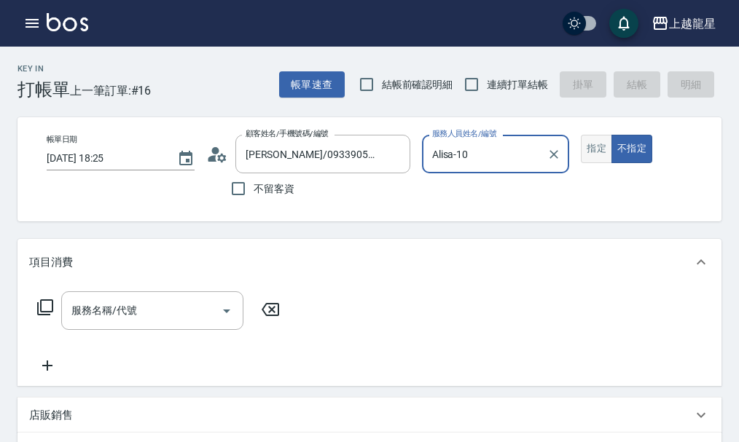
click at [594, 147] on button "指定" at bounding box center [596, 149] width 31 height 28
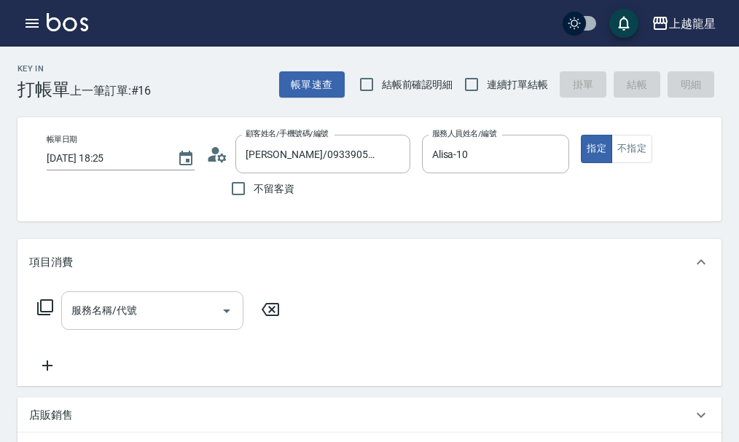
click at [176, 330] on div "服務名稱/代號" at bounding box center [152, 310] width 182 height 39
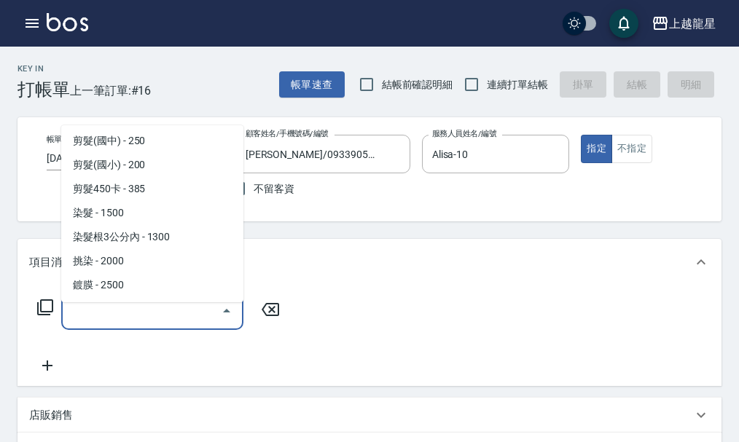
scroll to position [364, 0]
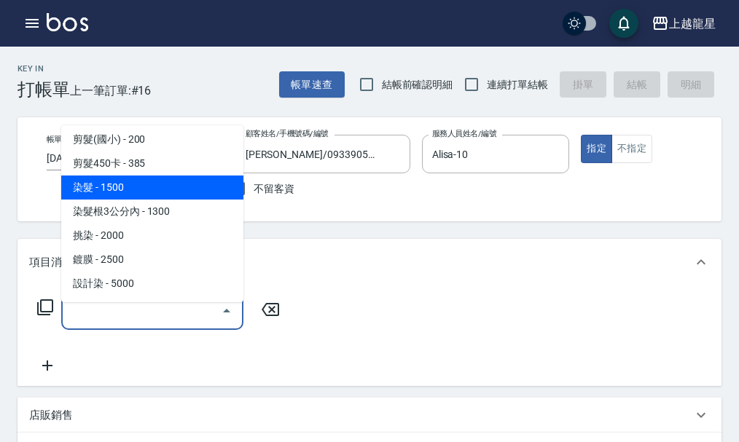
click at [168, 188] on span "染髮 - 1500" at bounding box center [152, 188] width 182 height 24
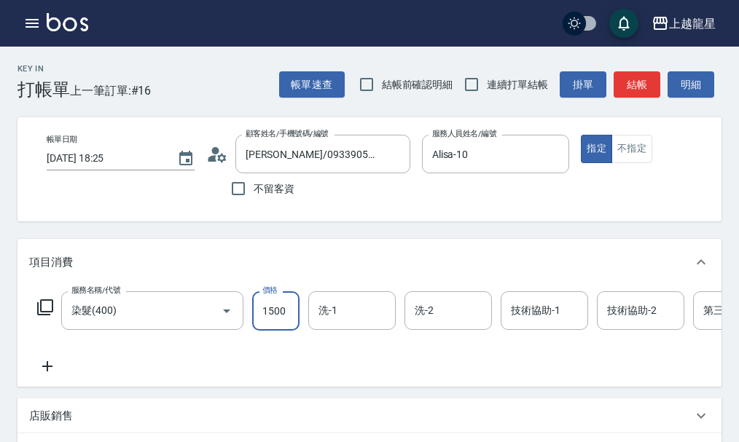
click at [278, 326] on input "1500" at bounding box center [275, 310] width 47 height 39
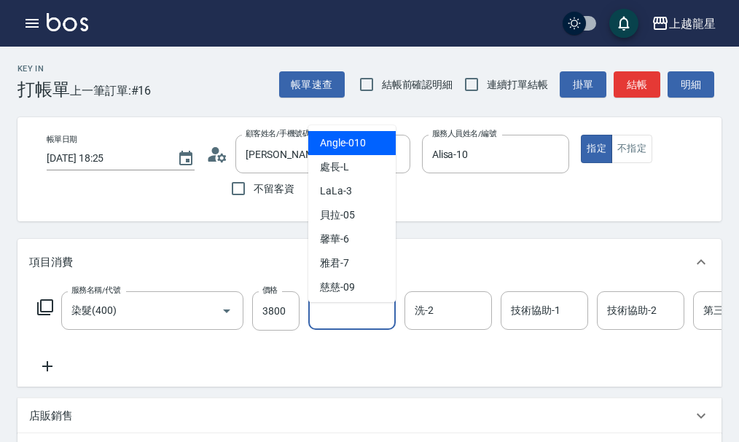
click at [330, 323] on input "洗-1" at bounding box center [352, 310] width 74 height 25
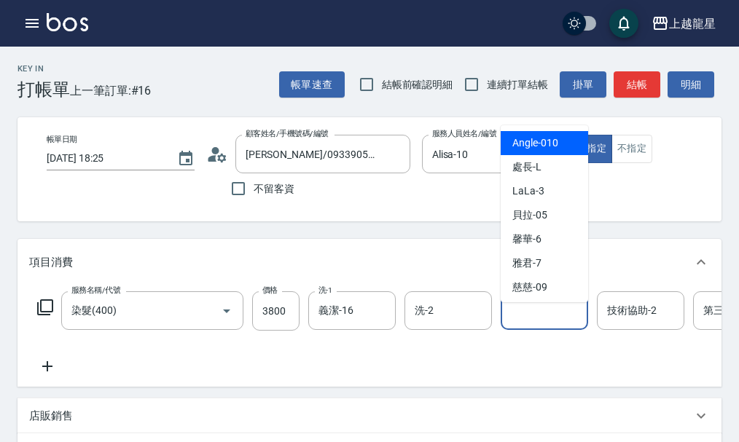
click at [546, 319] on input "技術協助-1" at bounding box center [544, 310] width 74 height 25
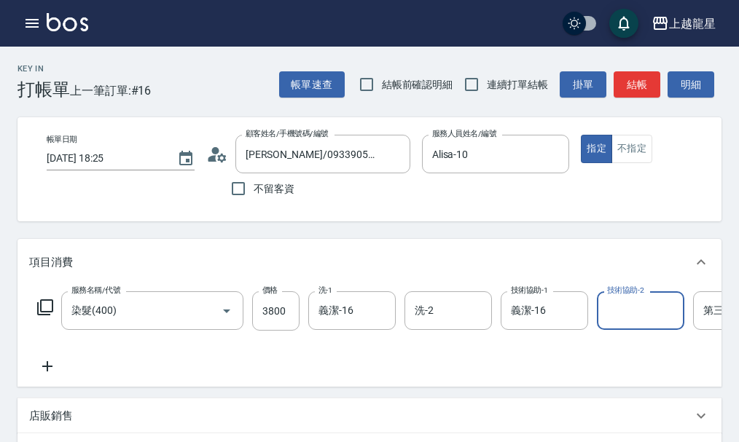
scroll to position [146, 0]
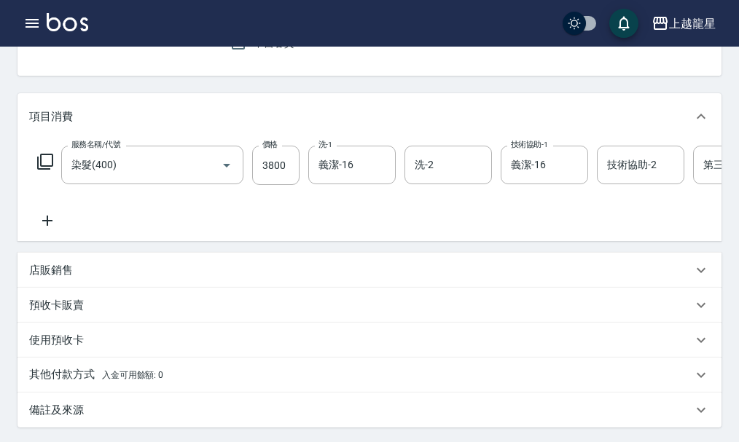
click at [46, 229] on icon at bounding box center [47, 220] width 36 height 17
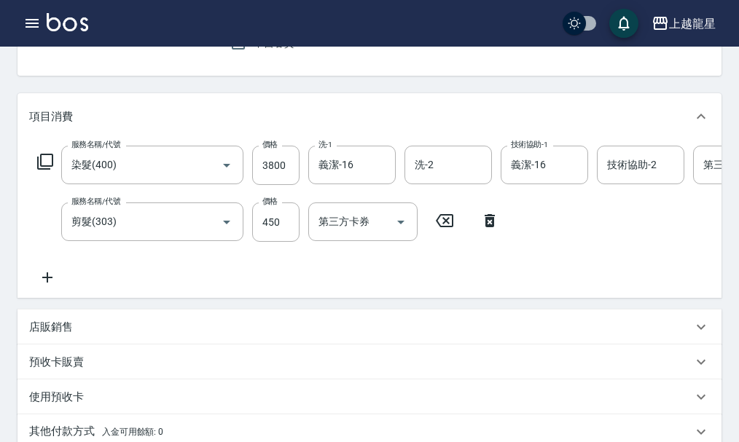
click at [50, 286] on icon at bounding box center [47, 277] width 36 height 17
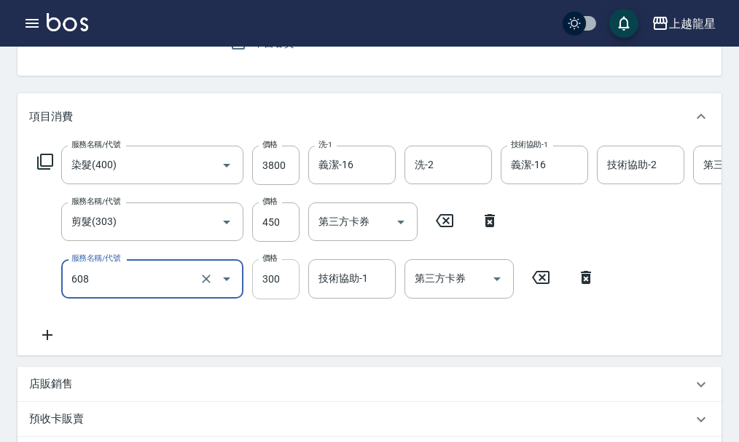
click at [288, 297] on input "300" at bounding box center [275, 278] width 47 height 39
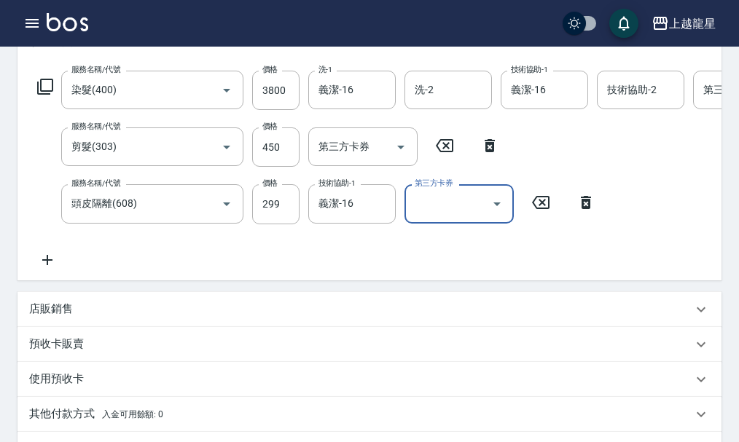
scroll to position [291, 0]
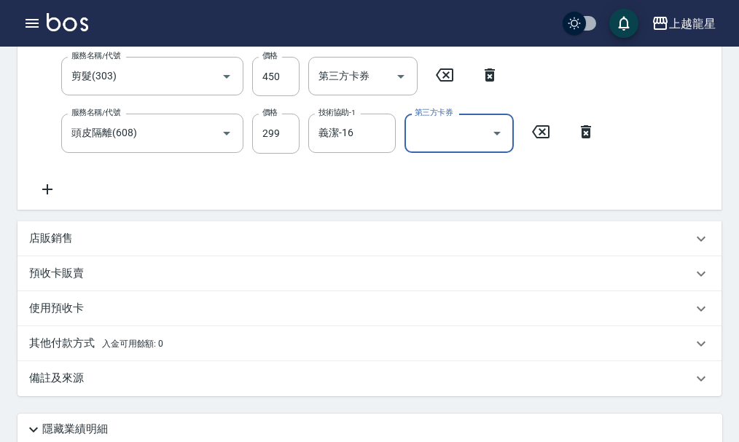
click at [42, 246] on p "店販銷售" at bounding box center [51, 238] width 44 height 15
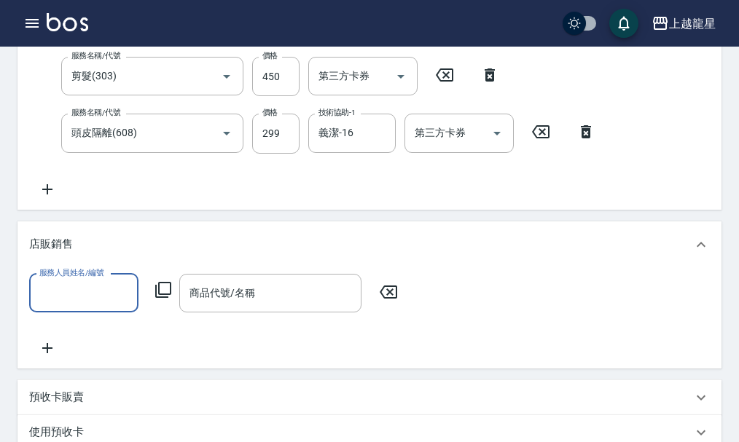
scroll to position [0, 0]
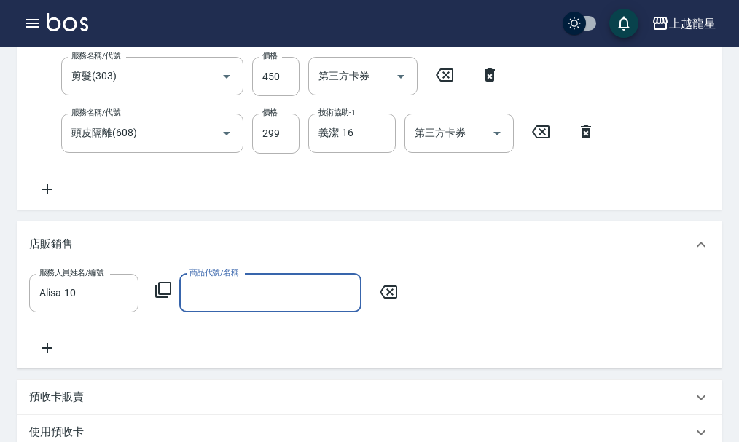
click at [161, 299] on icon at bounding box center [162, 289] width 17 height 17
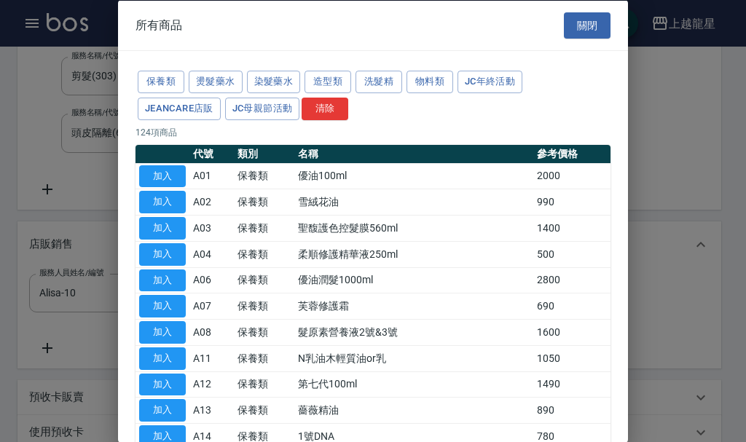
click at [164, 200] on button "加入" at bounding box center [162, 202] width 47 height 23
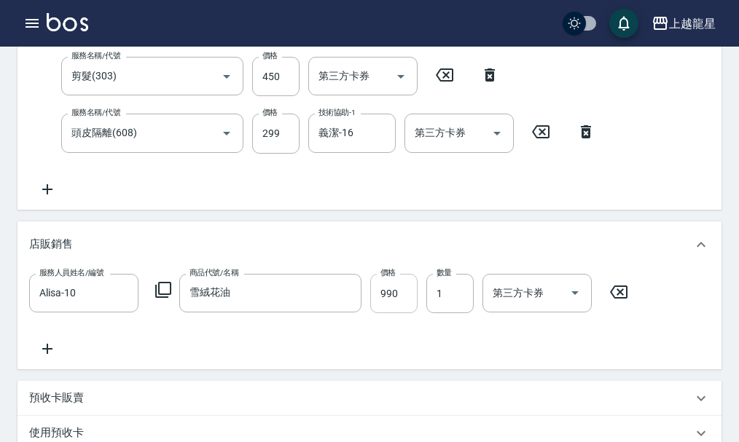
click at [403, 302] on input "990" at bounding box center [393, 293] width 47 height 39
click at [361, 358] on div "服務人員姓名/編號 Alisa-10 服務人員姓名/編號 商品代號/名稱 雪絨花油 商品代號/名稱 價格 790 價格 數量 1 數量 第三方卡券 第三方卡券" at bounding box center [369, 316] width 680 height 84
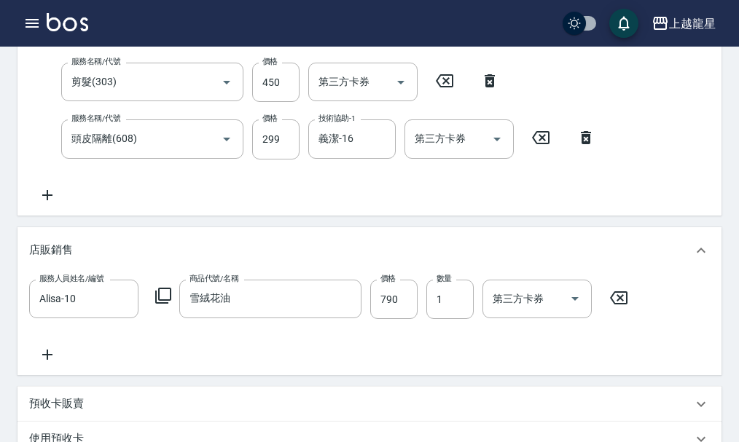
scroll to position [291, 0]
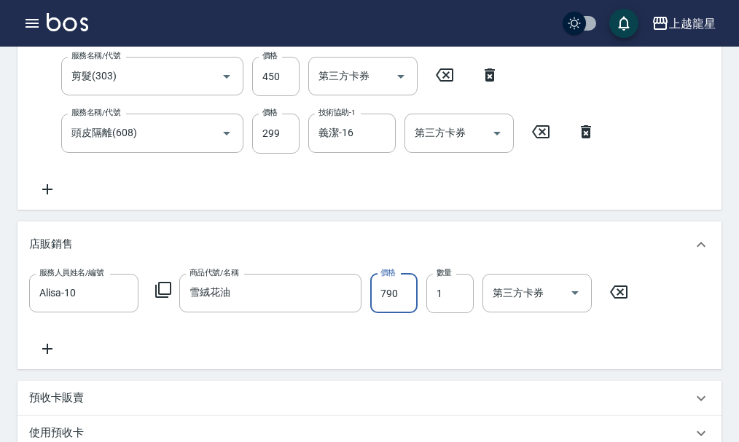
click at [388, 313] on input "790" at bounding box center [393, 293] width 47 height 39
click at [45, 358] on div "服務人員姓名/編號 Alisa-10 服務人員姓名/編號 商品代號/名稱 雪絨花油 商品代號/名稱 價格 750 價格 數量 1 數量 第三方卡券 第三方卡券" at bounding box center [369, 316] width 680 height 84
click at [47, 358] on icon at bounding box center [47, 348] width 36 height 17
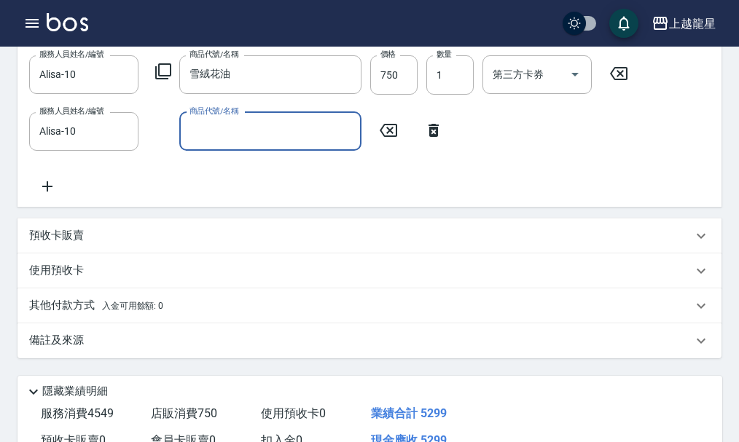
scroll to position [437, 0]
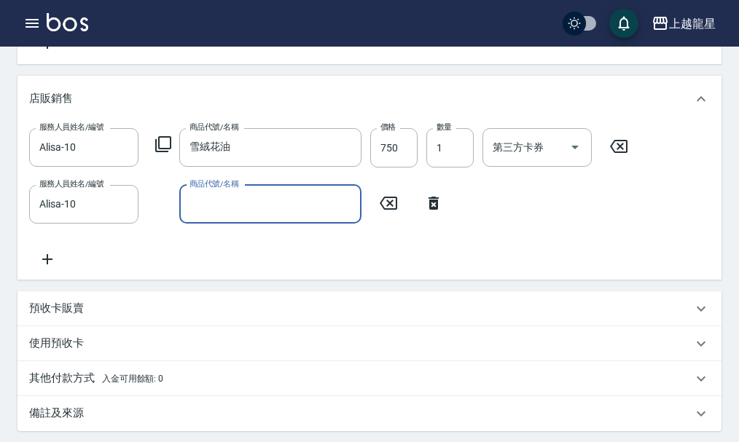
click at [278, 217] on input "商品代號/名稱" at bounding box center [270, 204] width 169 height 25
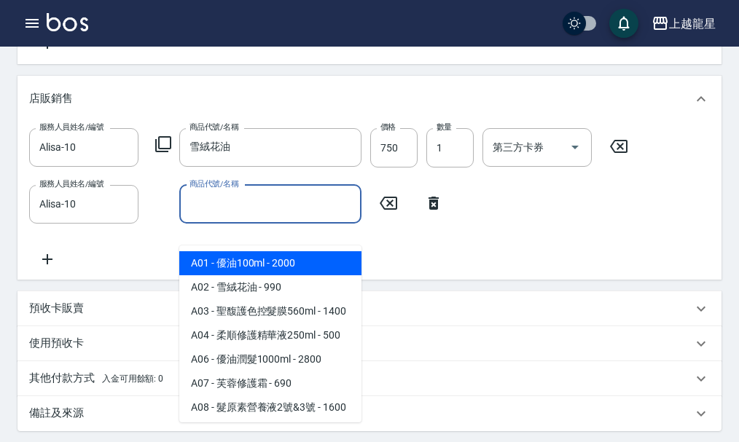
click at [122, 268] on div "服務人員姓名/編號 Alisa-10 服務人員姓名/編號 商品代號/名稱 雪絨花油 商品代號/名稱 價格 750 價格 數量 1 數量 第三方卡券 第三方卡券…" at bounding box center [369, 198] width 680 height 140
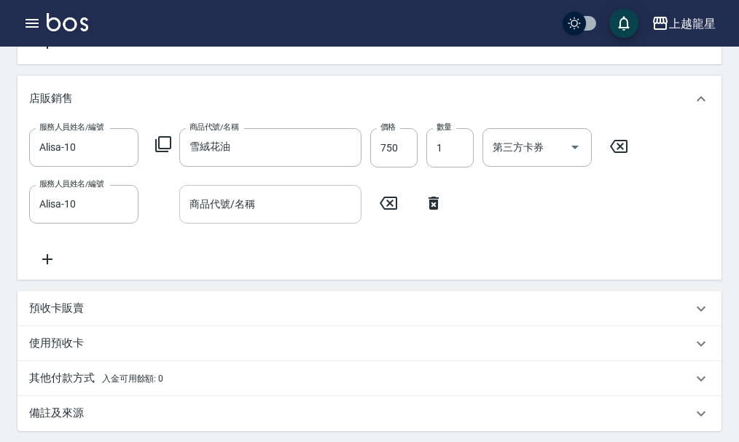
click at [221, 217] on input "商品代號/名稱" at bounding box center [270, 204] width 169 height 25
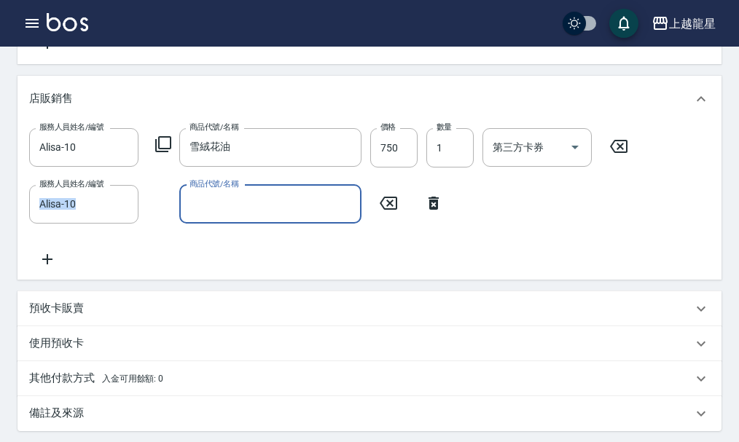
click at [154, 305] on div "項目消費 服務名稱/代號 染髮(400) 服務名稱/代號 價格 3800 價格 洗-1 義潔-16 洗-1 洗-2 洗-2 技術協助-1 義潔-16 技術協助…" at bounding box center [369, 116] width 704 height 629
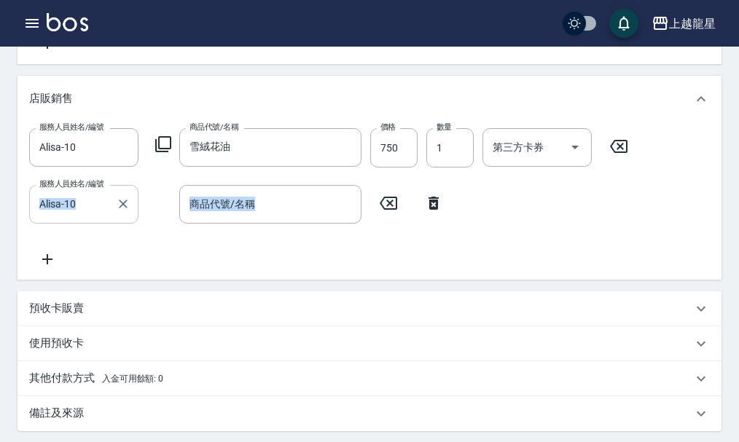
click at [133, 224] on div "Alisa-10 服務人員姓名/編號" at bounding box center [83, 204] width 109 height 39
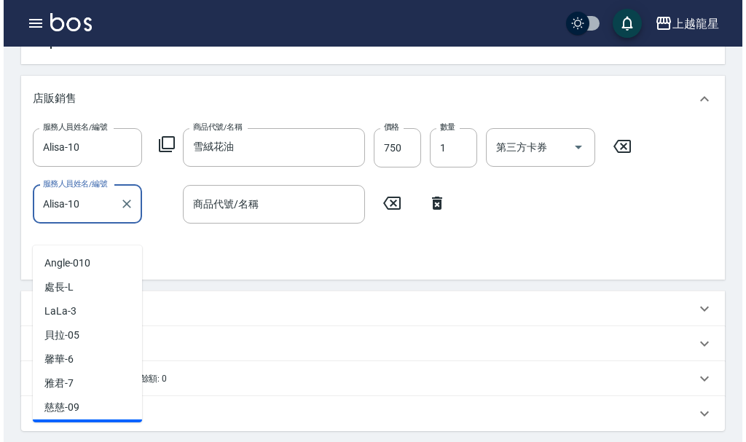
scroll to position [21, 0]
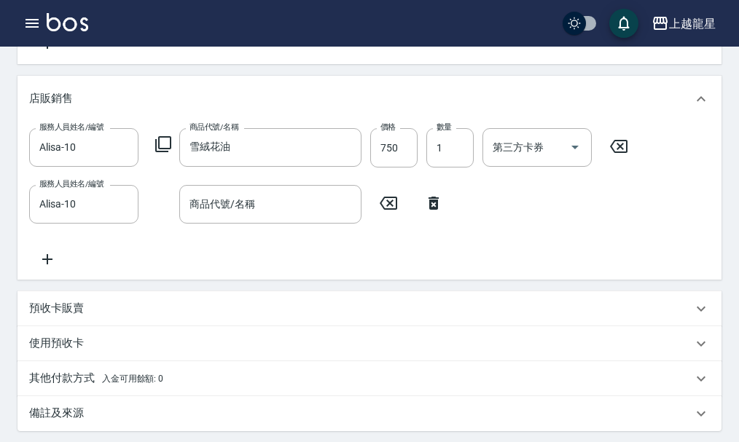
click at [155, 224] on div "服務人員姓名/編號 Alisa-10 服務人員姓名/編號 商品代號/名稱 商品代號/名稱" at bounding box center [240, 204] width 423 height 39
click at [224, 221] on div "商品代號/名稱 商品代號/名稱" at bounding box center [270, 204] width 182 height 39
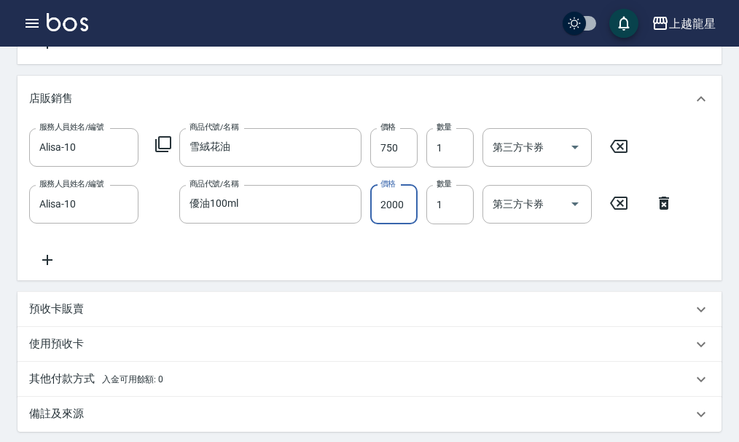
click at [662, 210] on icon at bounding box center [664, 203] width 10 height 13
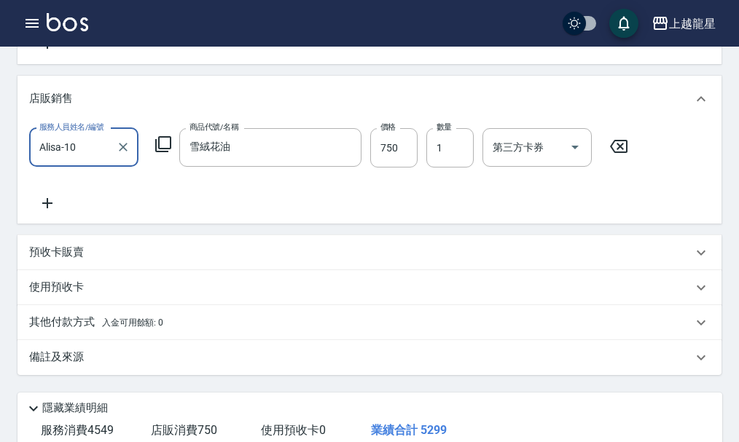
click at [50, 212] on icon at bounding box center [47, 203] width 36 height 17
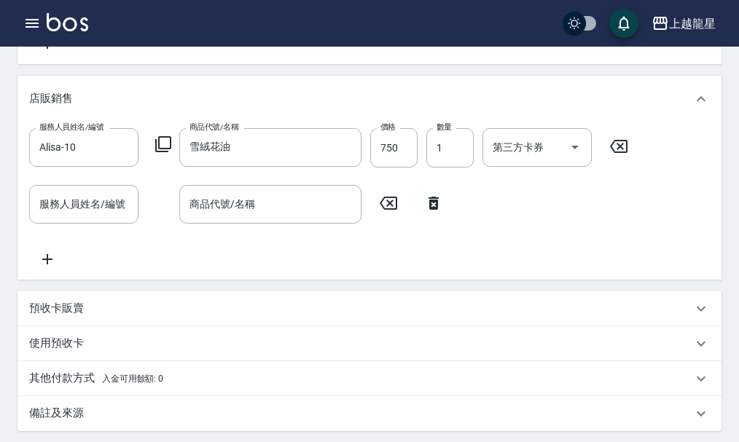
click at [437, 224] on div "服務人員姓名/編號 服務人員姓名/編號 商品代號/名稱 商品代號/名稱" at bounding box center [240, 204] width 423 height 39
click at [433, 212] on icon at bounding box center [433, 203] width 36 height 17
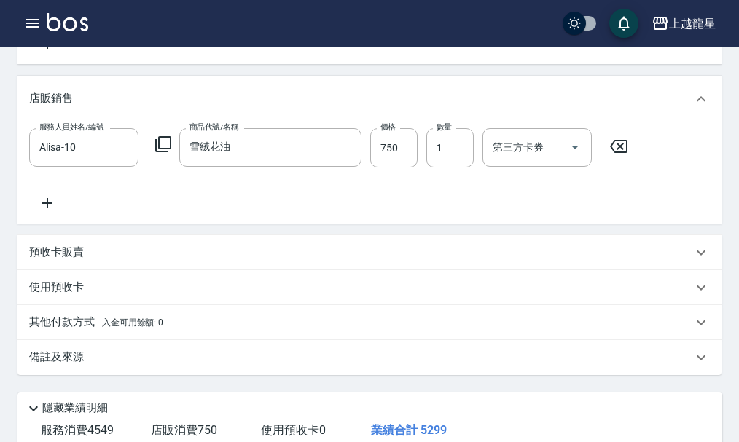
click at [168, 153] on icon at bounding box center [162, 144] width 17 height 17
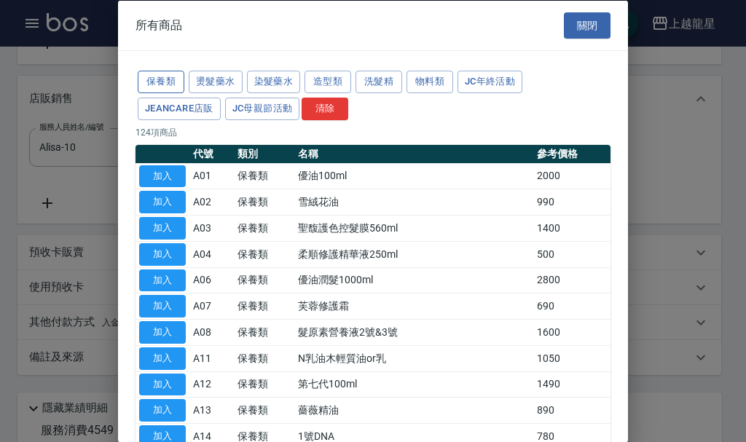
click at [162, 86] on button "保養類" at bounding box center [161, 82] width 47 height 23
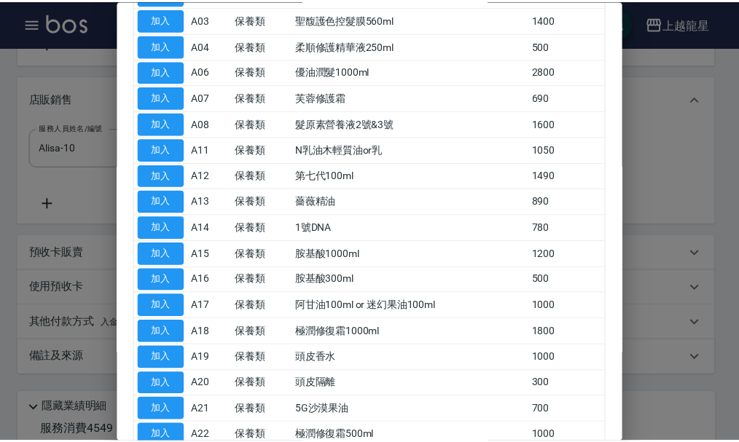
scroll to position [219, 0]
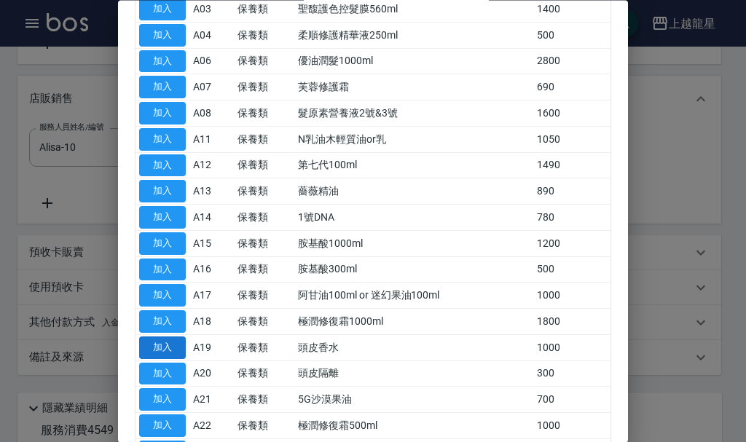
click at [166, 348] on button "加入" at bounding box center [162, 348] width 47 height 23
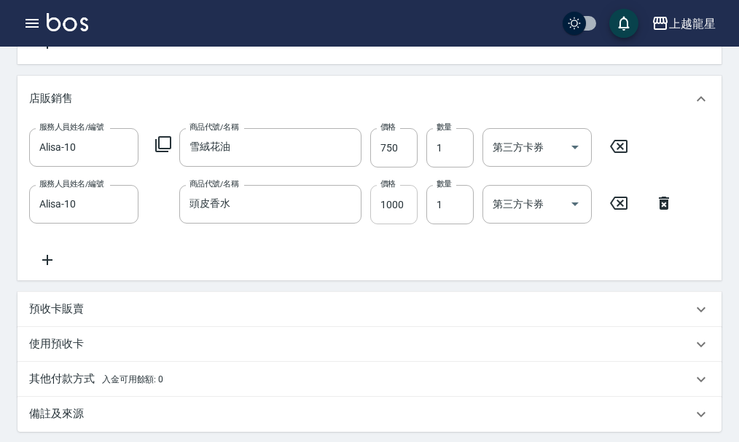
click at [377, 224] on input "1000" at bounding box center [393, 204] width 47 height 39
click at [403, 269] on div "服務人員姓名/編號 Alisa-10 服務人員姓名/編號 商品代號/名稱 雪絨花油 商品代號/名稱 價格 750 價格 數量 1 數量 第三方卡券 第三方卡券…" at bounding box center [369, 198] width 680 height 141
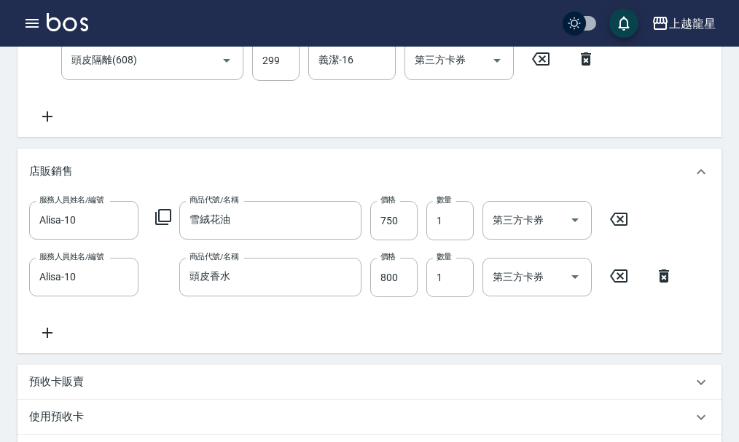
scroll to position [291, 0]
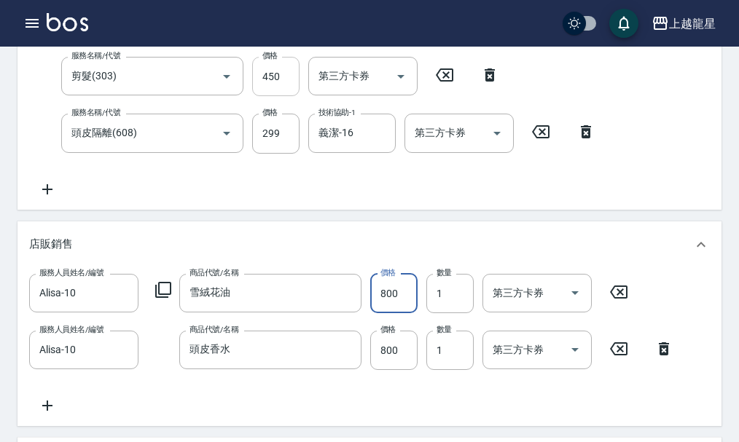
click at [281, 85] on input "450" at bounding box center [275, 76] width 47 height 39
click at [282, 85] on input "450" at bounding box center [275, 76] width 47 height 39
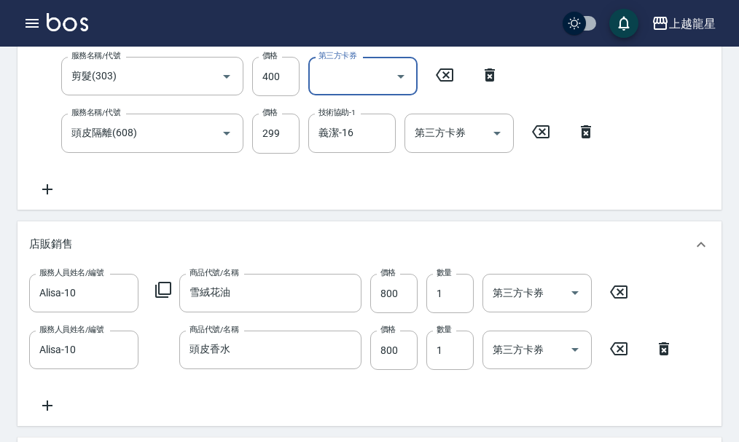
click at [385, 180] on div "服務名稱/代號 染髮(400) 服務名稱/代號 價格 3800 價格 洗-1 義潔-16 洗-1 洗-2 洗-2 技術協助-1 義潔-16 技術協助-1 技術…" at bounding box center [438, 98] width 818 height 197
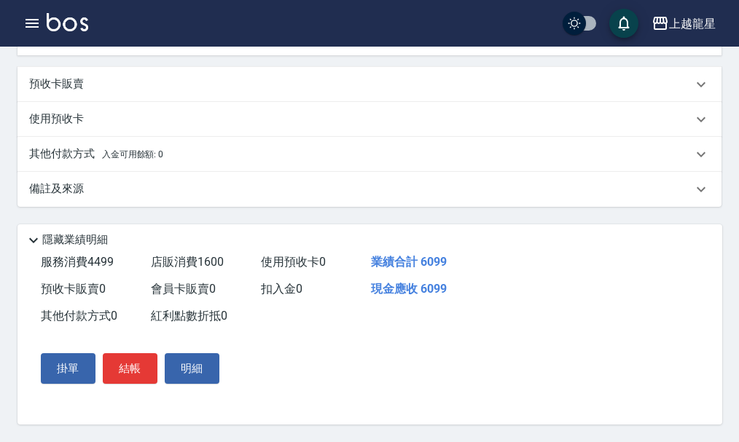
scroll to position [691, 0]
click at [144, 385] on div "掛單 結帳 明細" at bounding box center [130, 368] width 190 height 42
click at [131, 368] on button "結帳" at bounding box center [130, 368] width 55 height 31
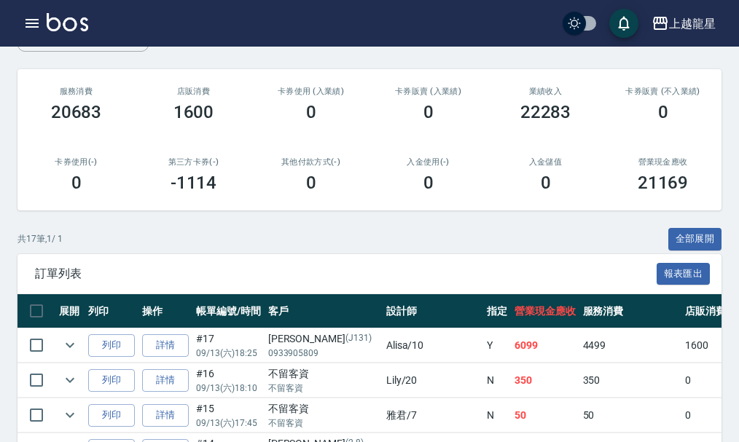
scroll to position [364, 0]
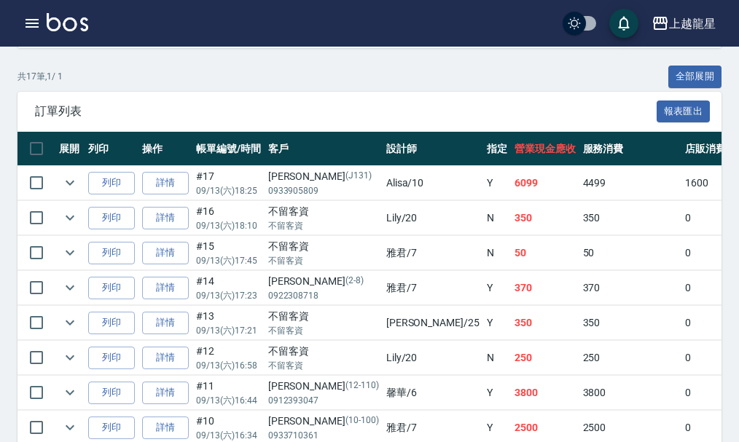
click at [71, 23] on img at bounding box center [68, 22] width 42 height 18
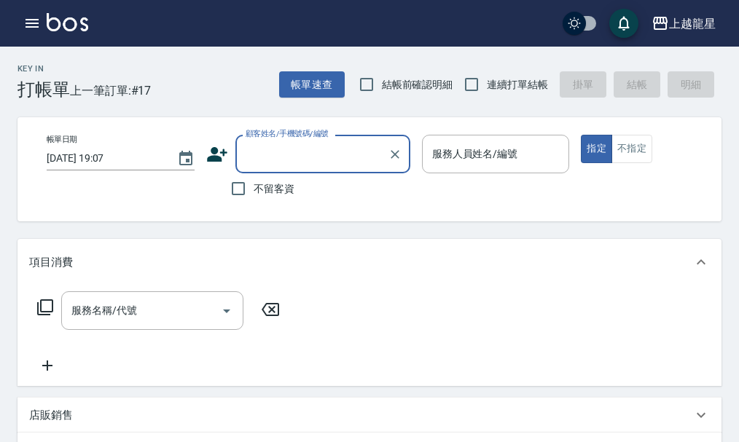
click at [268, 197] on label "不留客資" at bounding box center [258, 188] width 71 height 31
click at [254, 197] on input "不留客資" at bounding box center [238, 188] width 31 height 31
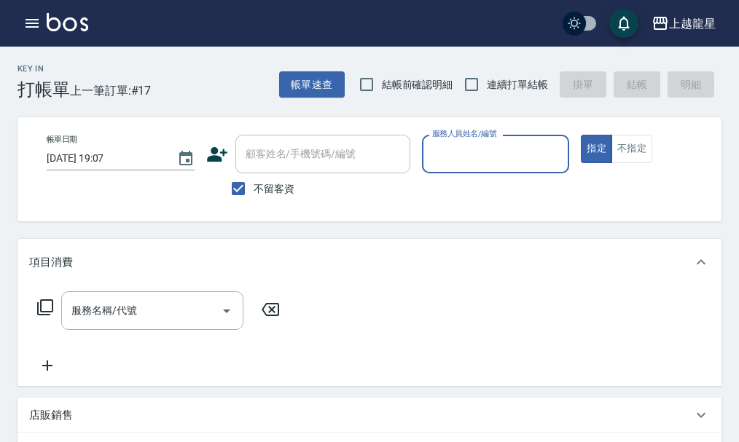
click at [474, 161] on input "服務人員姓名/編號" at bounding box center [495, 153] width 135 height 25
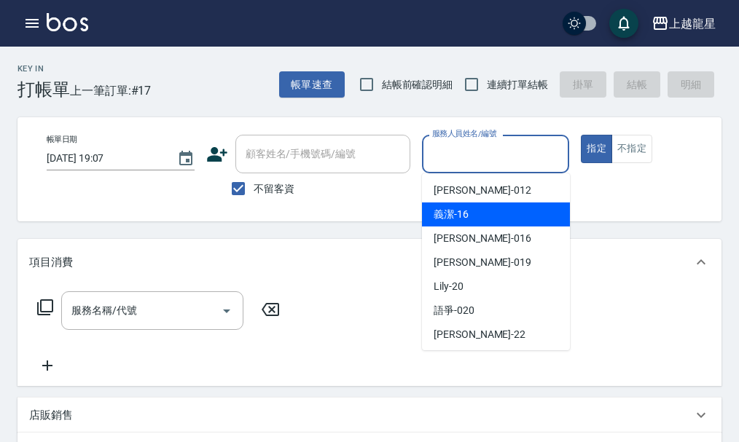
scroll to position [219, 0]
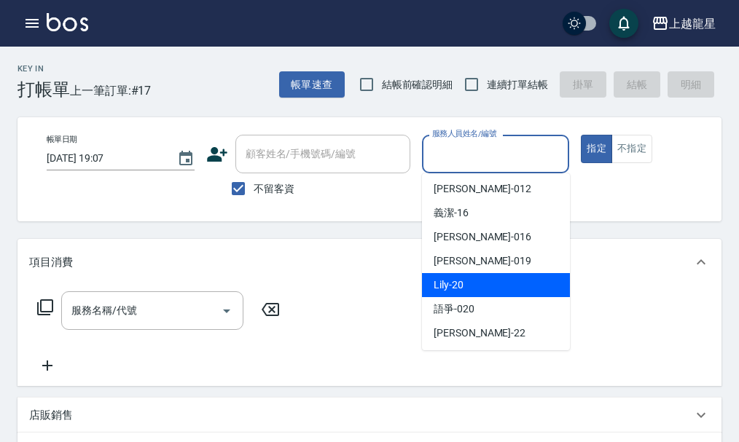
click at [435, 292] on span "Lily -20" at bounding box center [448, 285] width 30 height 15
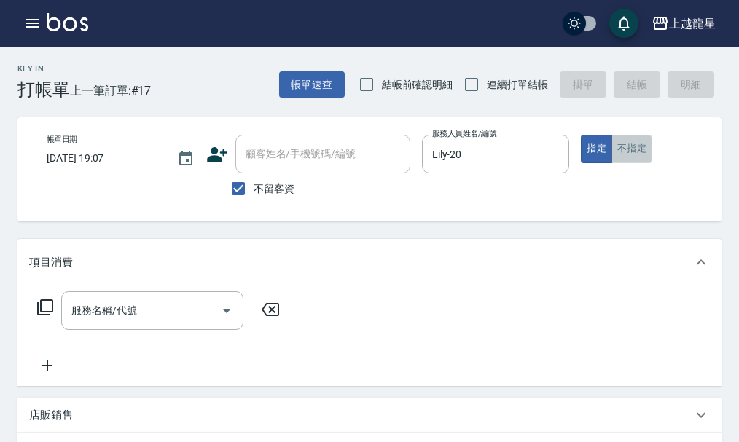
click at [627, 162] on button "不指定" at bounding box center [631, 149] width 41 height 28
click at [556, 154] on icon "Clear" at bounding box center [553, 154] width 15 height 15
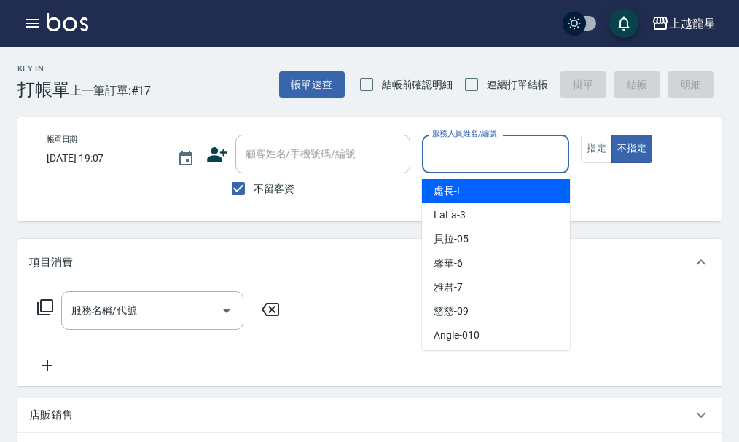
click at [506, 161] on input "服務人員姓名/編號" at bounding box center [495, 153] width 135 height 25
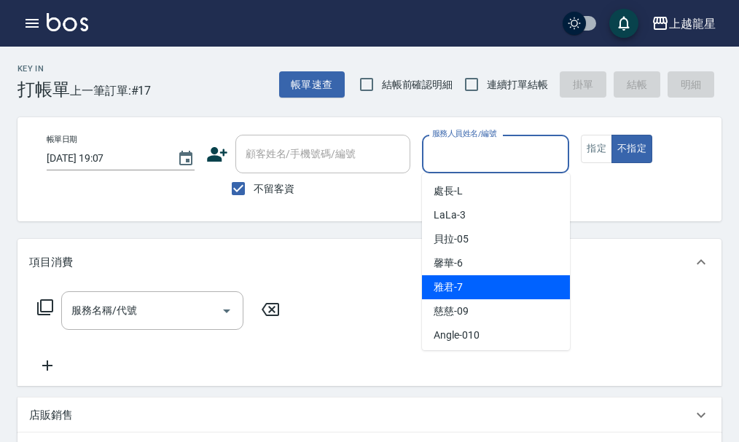
click at [455, 280] on span "雅君 -7" at bounding box center [447, 287] width 29 height 15
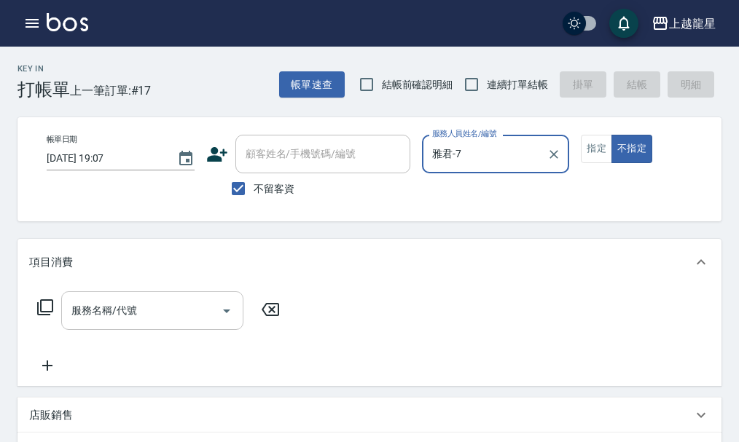
click at [83, 323] on input "服務名稱/代號" at bounding box center [141, 310] width 147 height 25
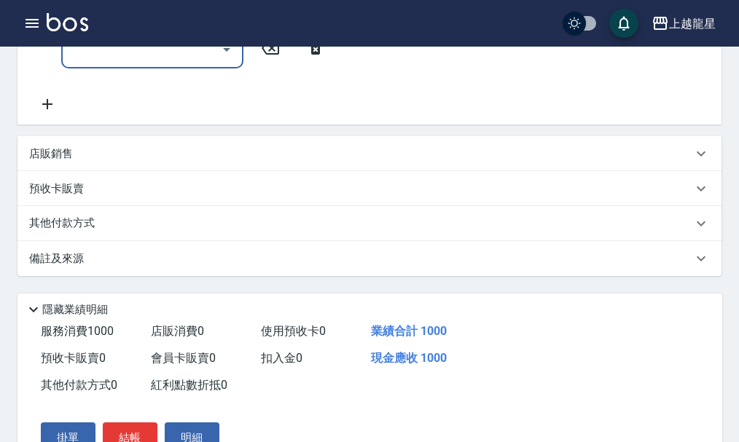
scroll to position [406, 0]
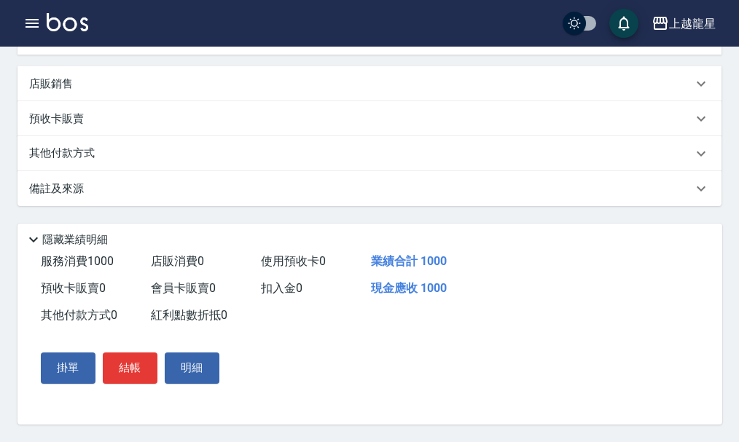
click at [121, 387] on div "掛單 結帳 明細" at bounding box center [130, 368] width 190 height 42
click at [127, 378] on button "結帳" at bounding box center [130, 368] width 55 height 31
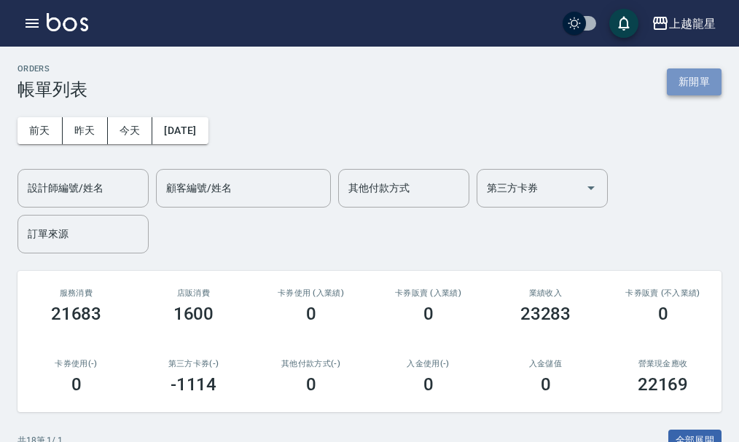
click at [686, 85] on button "新開單" at bounding box center [694, 81] width 55 height 27
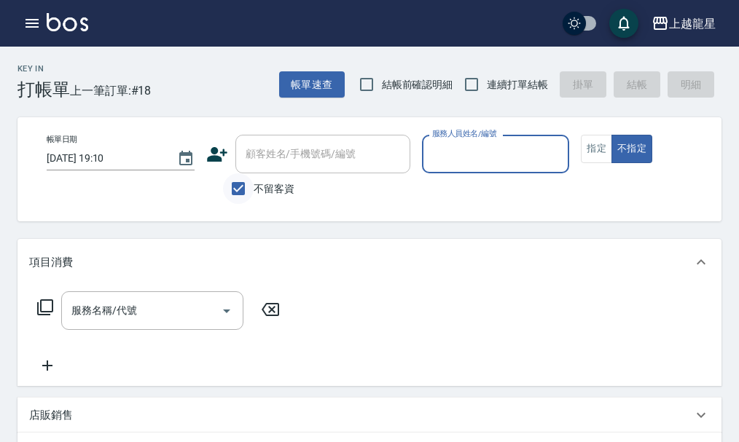
click at [238, 193] on input "不留客資" at bounding box center [238, 188] width 31 height 31
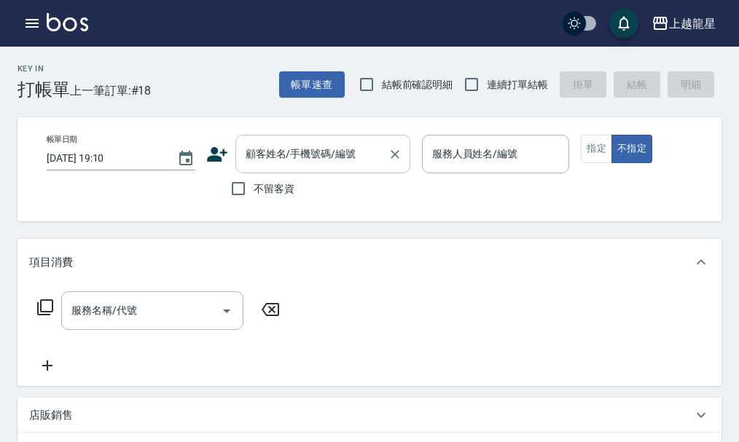
click at [265, 164] on input "顧客姓名/手機號碼/編號" at bounding box center [312, 153] width 140 height 25
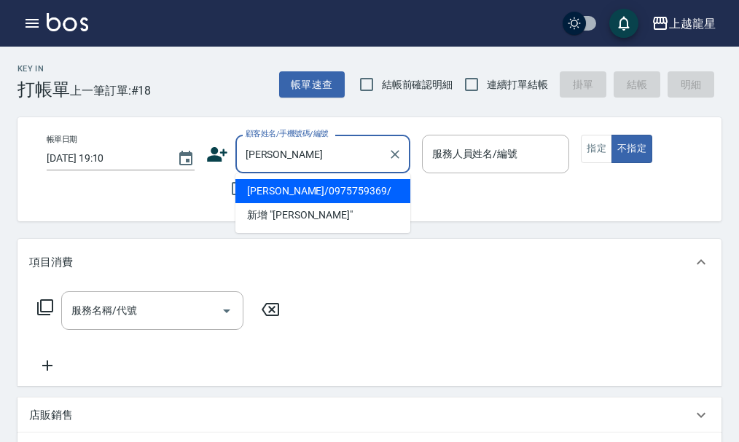
click at [313, 162] on input "林雨" at bounding box center [312, 153] width 140 height 25
click at [356, 158] on input "林雨淇" at bounding box center [312, 153] width 140 height 25
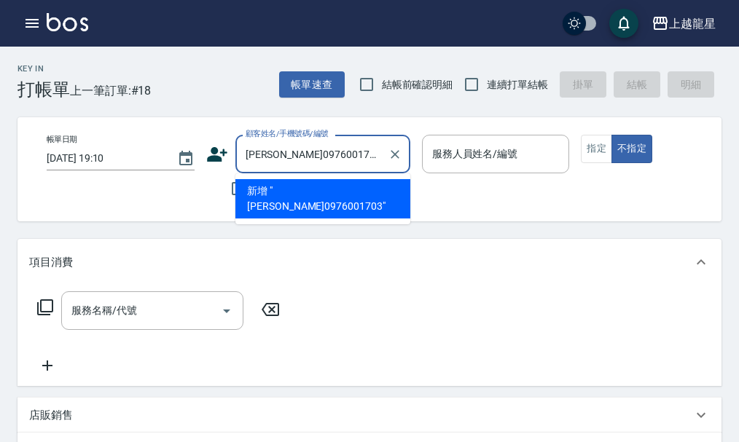
click at [274, 157] on input "林雨淇0976001703" at bounding box center [312, 153] width 140 height 25
click at [382, 189] on li "新增 "林雨淇/0976001703"" at bounding box center [322, 198] width 175 height 39
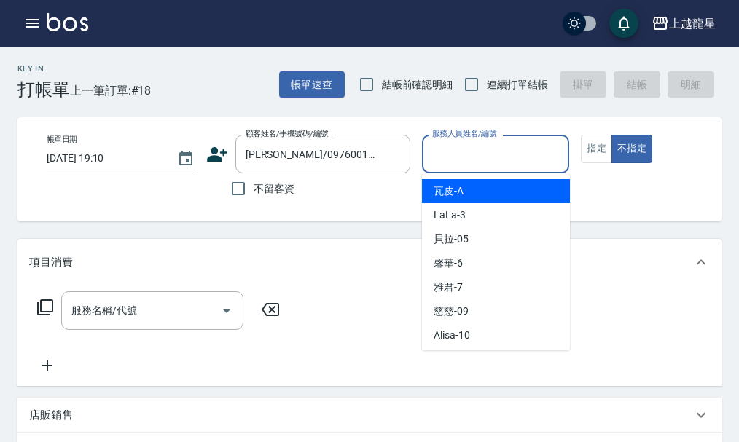
click at [437, 160] on input "服務人員姓名/編號" at bounding box center [495, 153] width 135 height 25
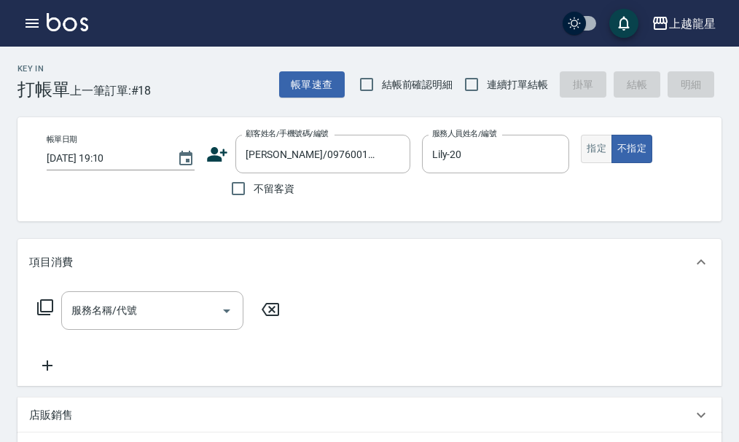
click at [603, 144] on button "指定" at bounding box center [596, 149] width 31 height 28
click at [161, 321] on input "服務名稱/代號" at bounding box center [141, 310] width 147 height 25
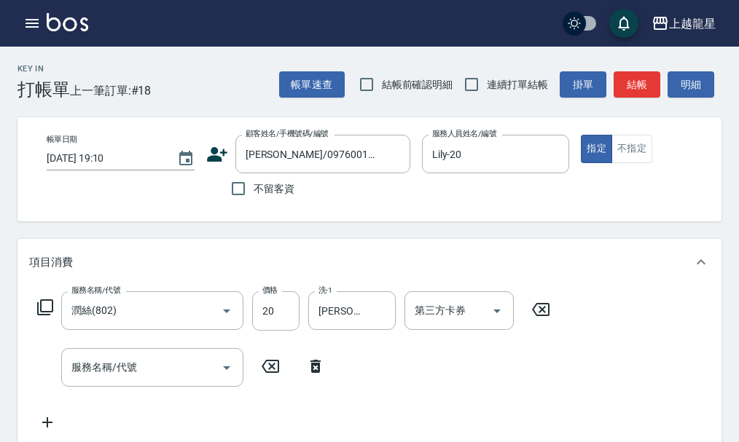
click at [47, 315] on icon at bounding box center [45, 307] width 16 height 16
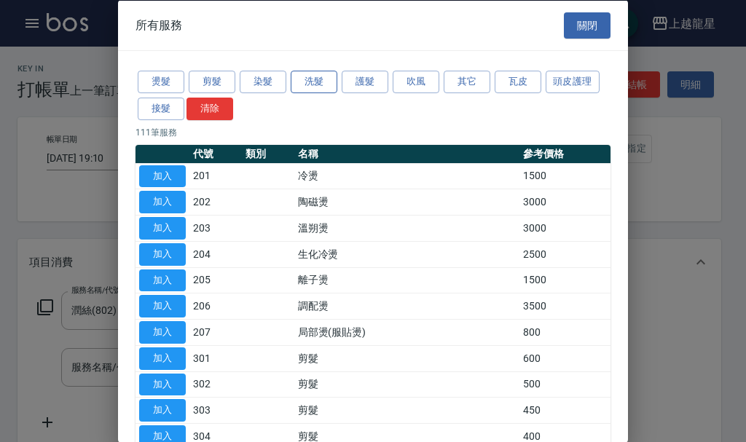
click at [324, 85] on button "洗髮" at bounding box center [314, 82] width 47 height 23
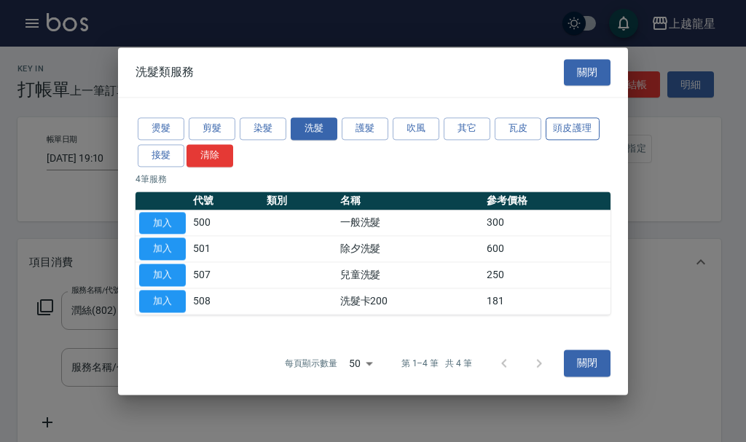
click at [556, 138] on button "頭皮護理" at bounding box center [573, 128] width 54 height 23
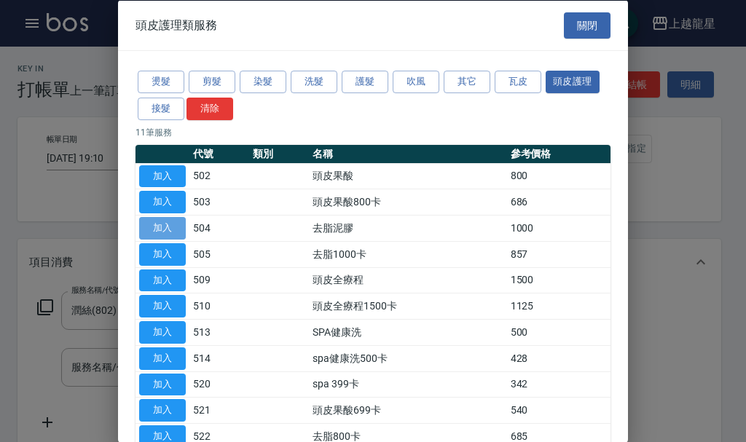
click at [175, 222] on button "加入" at bounding box center [162, 228] width 47 height 23
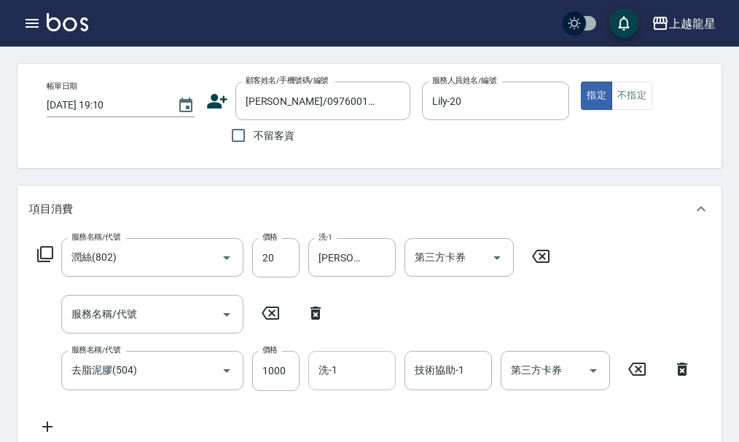
scroll to position [79, 0]
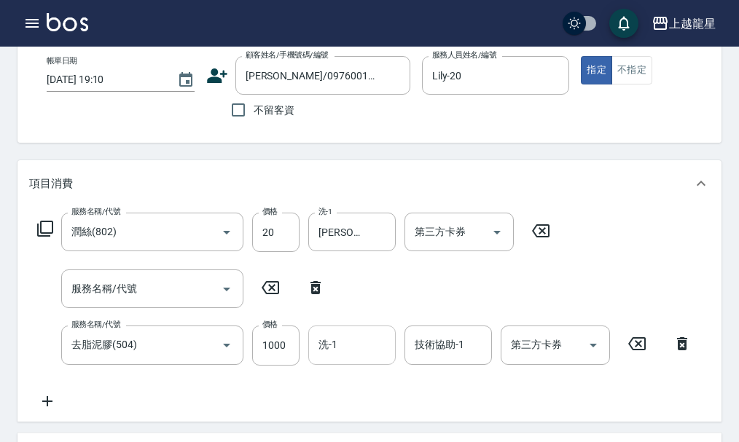
click at [374, 358] on input "洗-1" at bounding box center [352, 344] width 74 height 25
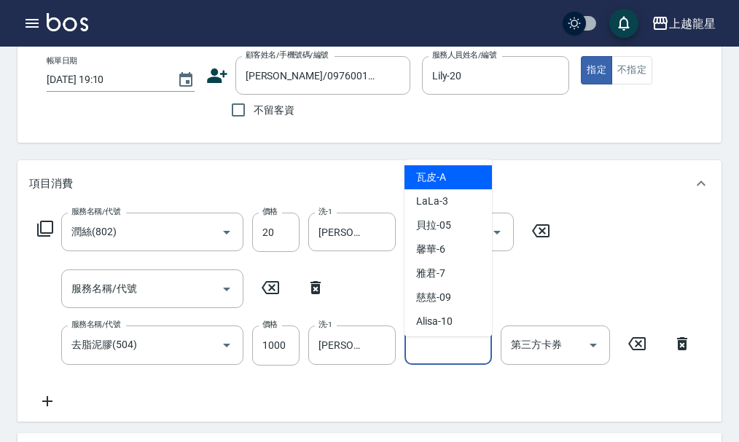
click at [433, 358] on input "技術協助-1" at bounding box center [448, 344] width 74 height 25
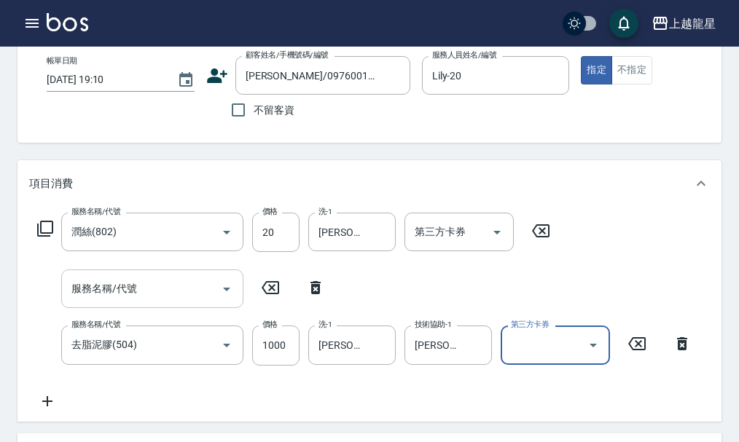
click at [217, 291] on div at bounding box center [226, 289] width 22 height 39
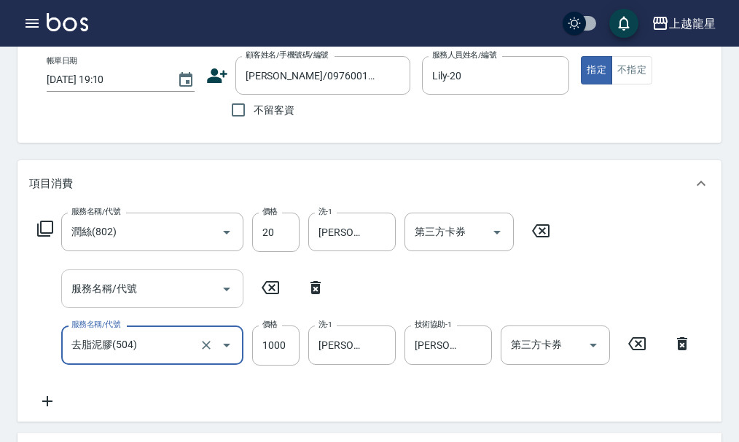
click at [107, 296] on div "服務名稱/代號 服務名稱/代號" at bounding box center [152, 289] width 182 height 39
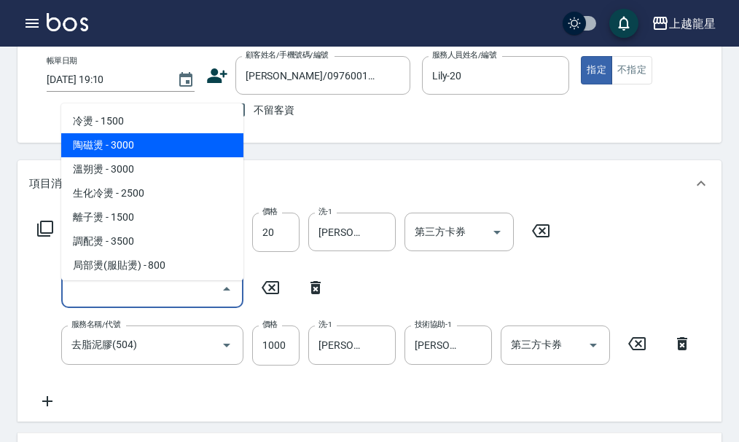
click at [44, 237] on icon at bounding box center [44, 228] width 17 height 17
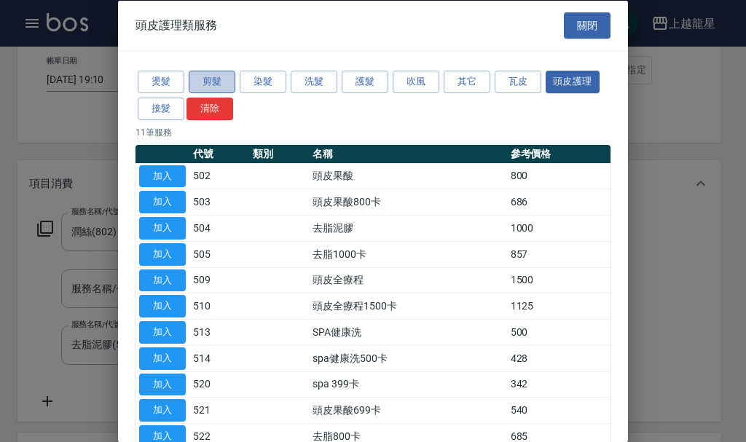
click at [198, 83] on button "剪髮" at bounding box center [212, 82] width 47 height 23
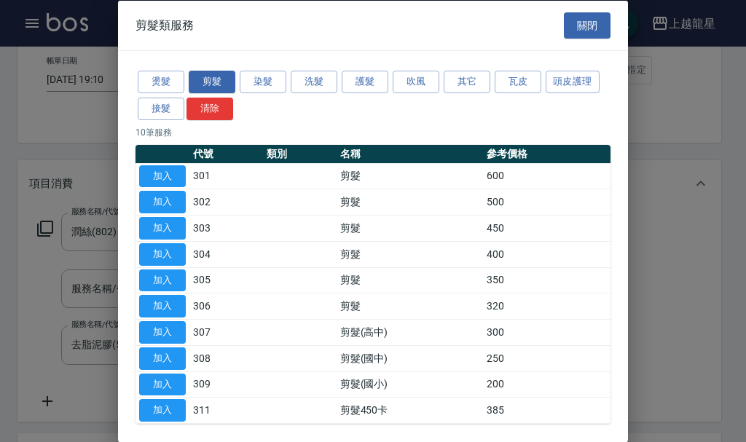
click at [81, 162] on div at bounding box center [373, 221] width 746 height 442
click at [577, 29] on button "關閉" at bounding box center [587, 25] width 47 height 27
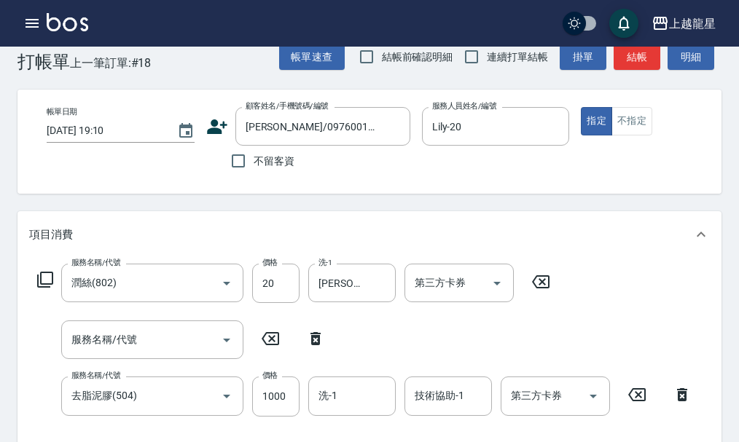
scroll to position [0, 0]
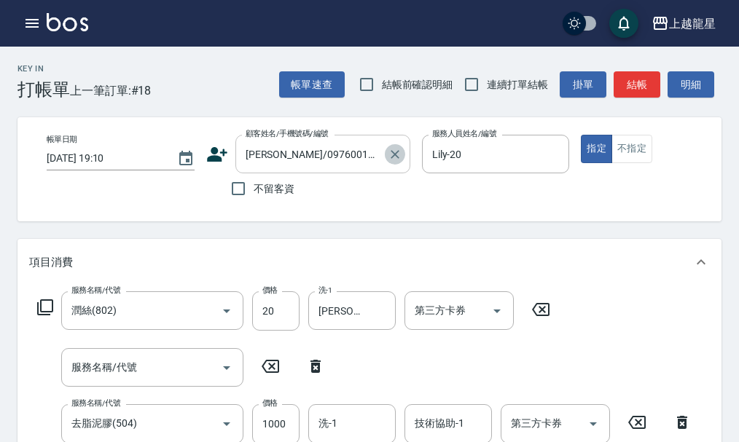
click at [401, 157] on icon "Clear" at bounding box center [395, 154] width 15 height 15
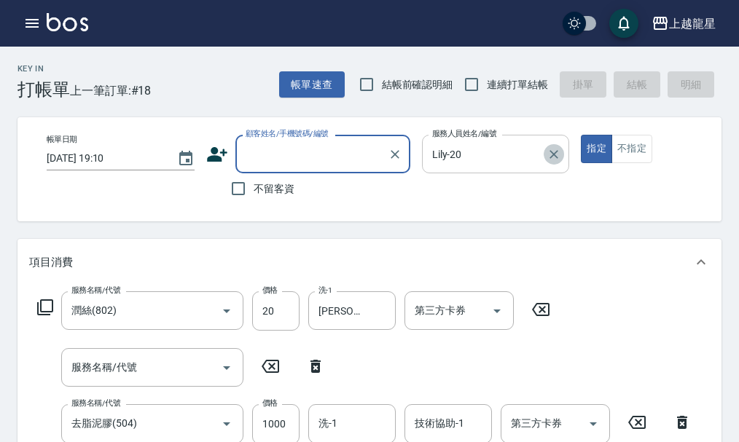
click at [560, 158] on icon "Clear" at bounding box center [553, 154] width 15 height 15
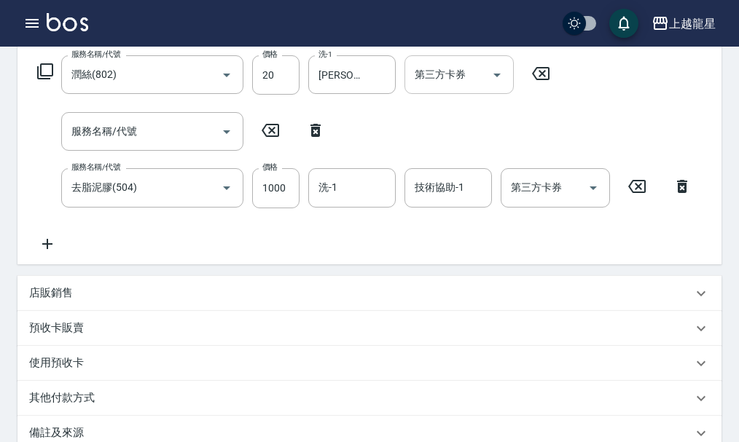
scroll to position [73, 0]
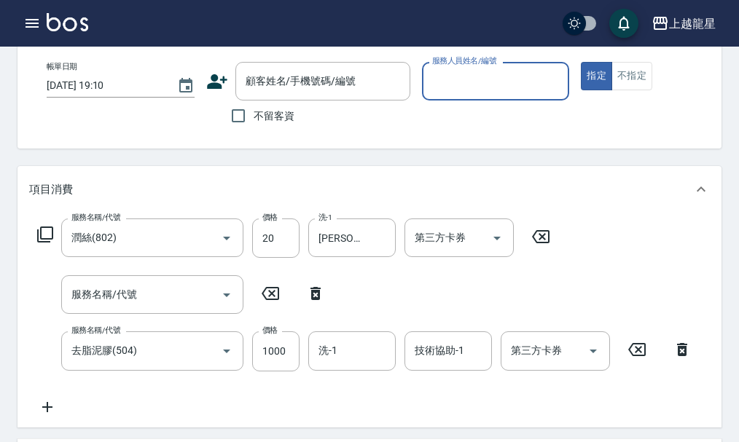
click at [549, 243] on icon at bounding box center [540, 236] width 17 height 13
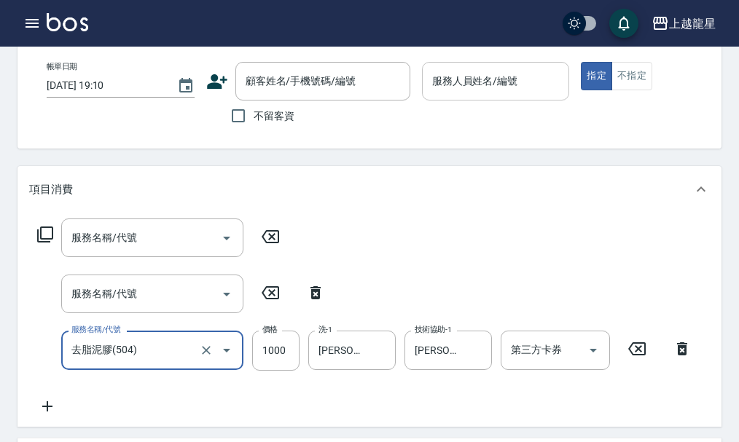
click at [688, 358] on icon at bounding box center [682, 348] width 36 height 17
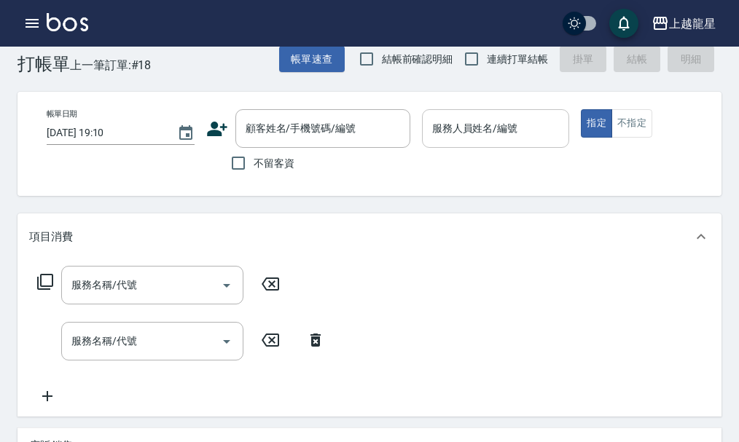
scroll to position [0, 0]
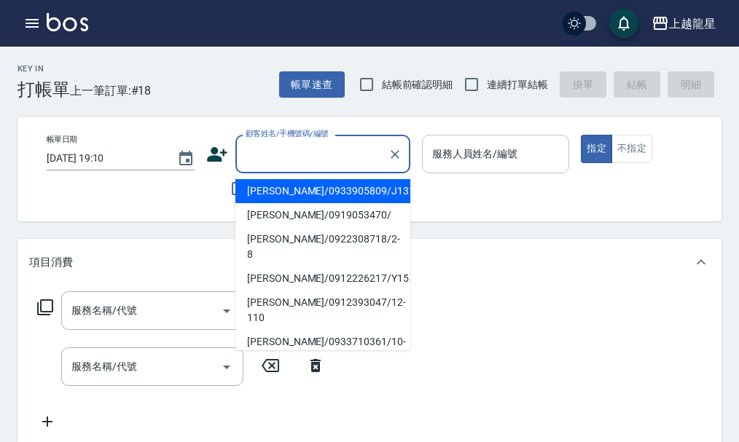
click at [341, 162] on input "顧客姓名/手機號碼/編號" at bounding box center [312, 153] width 140 height 25
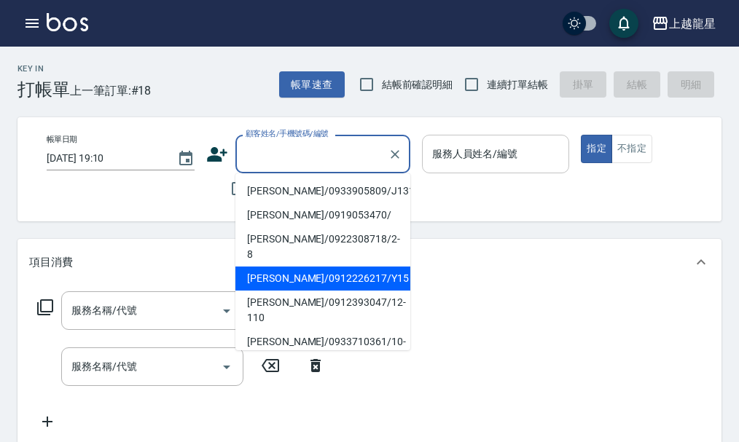
click at [203, 216] on div "帳單日期 2025/09/13 19:10 顧客姓名/手機號碼/編號 顧客姓名/手機號碼/編號 不留客資 服務人員姓名/編號 服務人員姓名/編號 指定 不指定" at bounding box center [381, 169] width 729 height 104
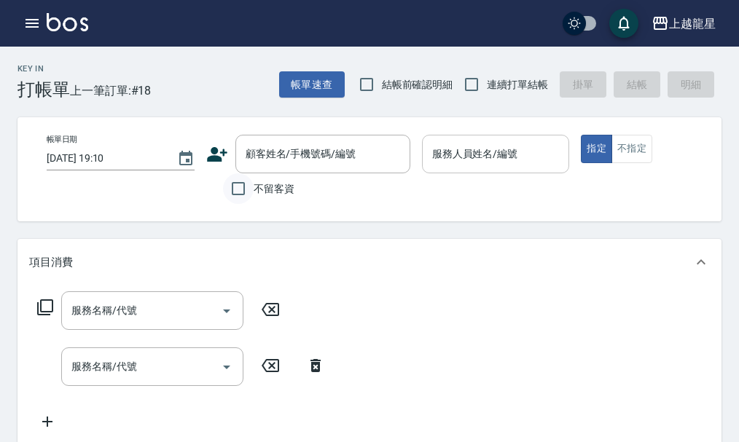
click at [243, 188] on input "不留客資" at bounding box center [238, 188] width 31 height 31
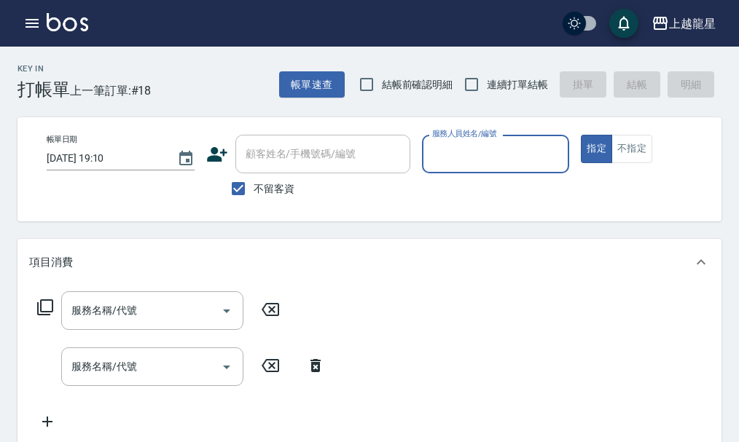
click at [472, 150] on input "服務人員姓名/編號" at bounding box center [495, 153] width 135 height 25
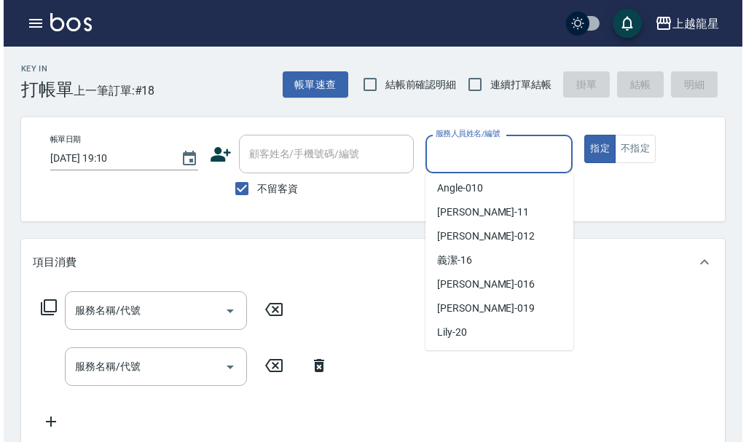
scroll to position [146, 0]
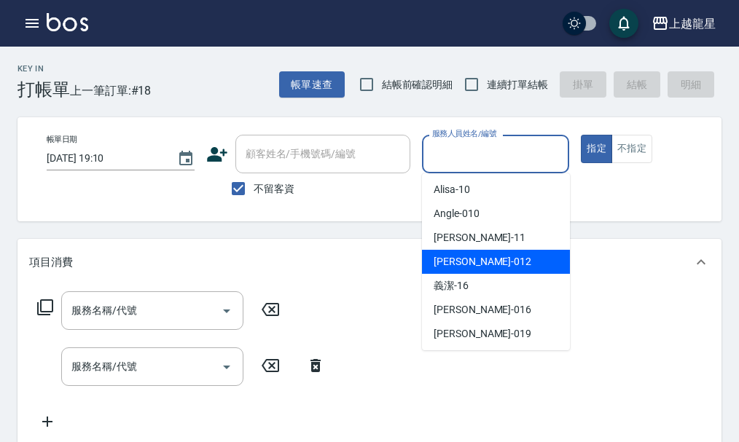
click at [465, 264] on span "永婷 -012" at bounding box center [482, 261] width 98 height 15
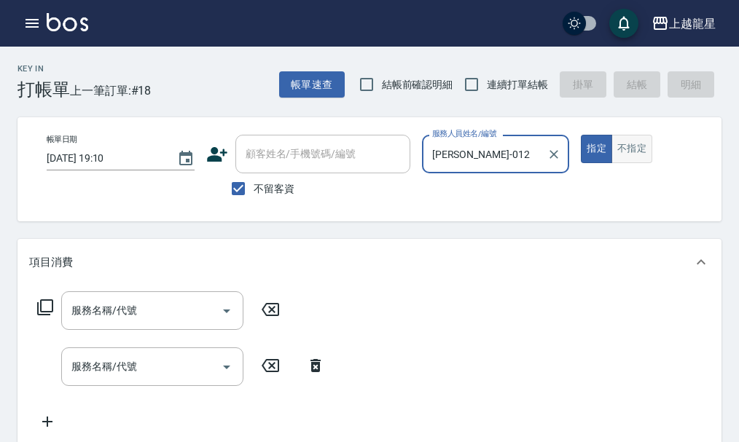
click at [635, 148] on button "不指定" at bounding box center [631, 149] width 41 height 28
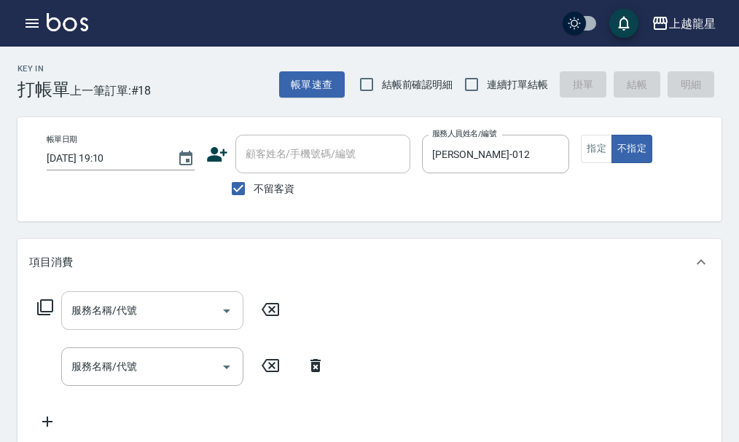
click at [184, 321] on input "服務名稱/代號" at bounding box center [141, 310] width 147 height 25
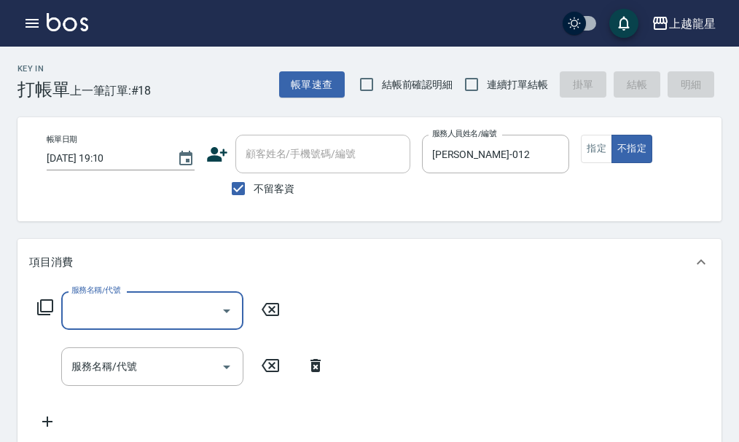
click at [36, 326] on div "服務名稱/代號 服務名稱/代號" at bounding box center [158, 310] width 259 height 39
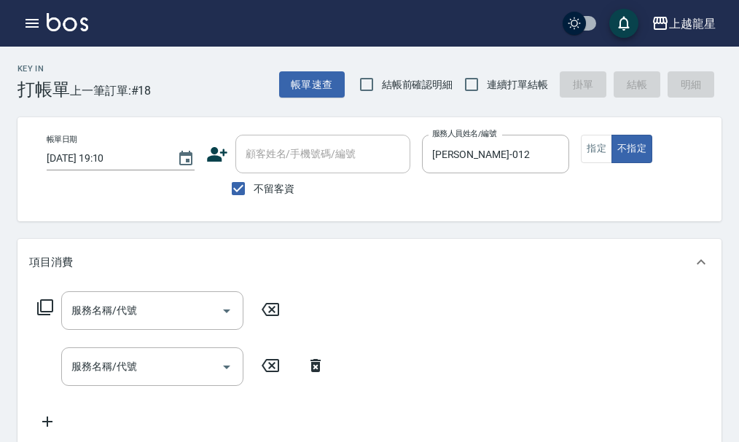
click at [47, 315] on icon at bounding box center [45, 307] width 16 height 16
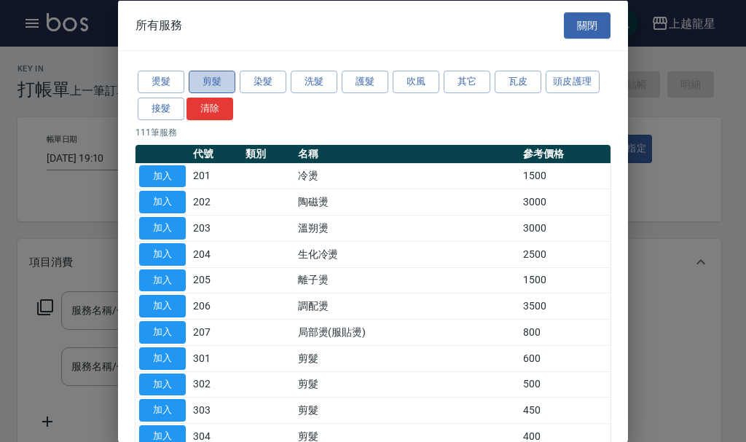
click at [219, 92] on button "剪髮" at bounding box center [212, 82] width 47 height 23
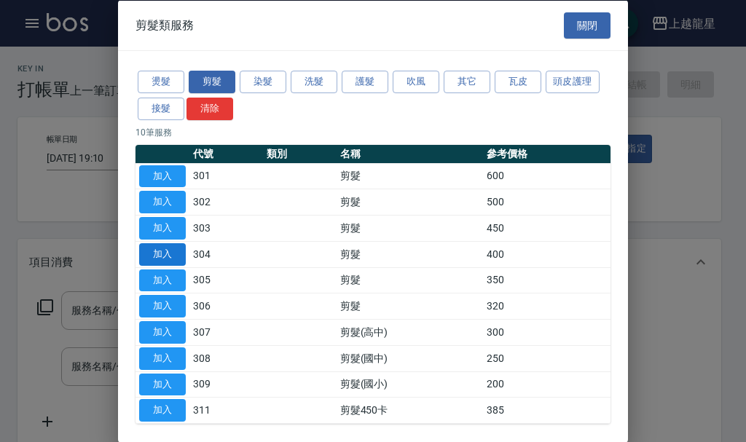
click at [155, 249] on button "加入" at bounding box center [162, 254] width 47 height 23
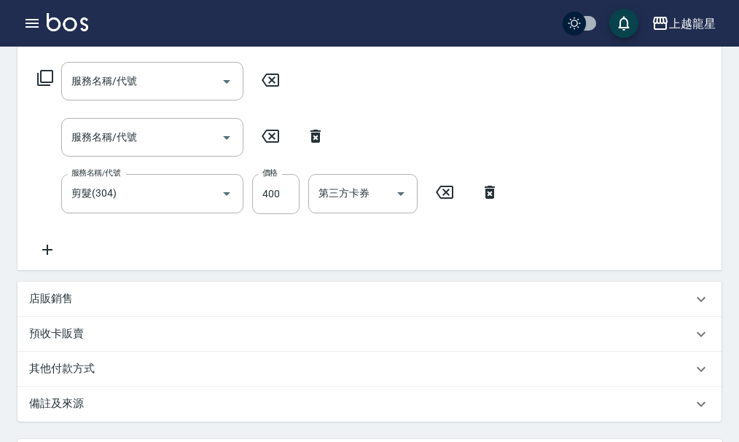
scroll to position [151, 0]
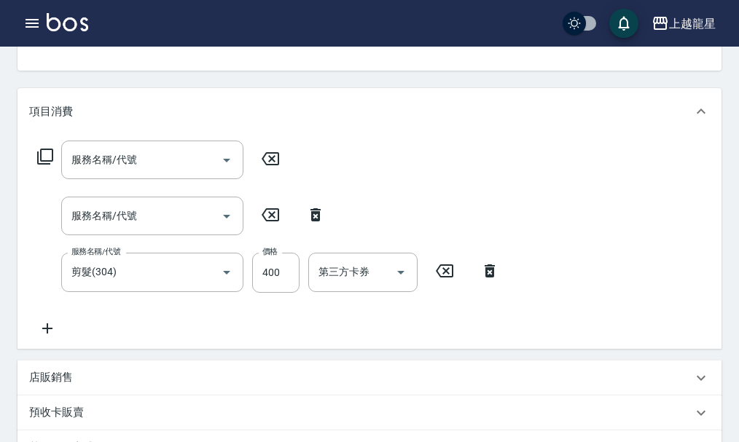
click at [316, 221] on icon at bounding box center [315, 214] width 10 height 13
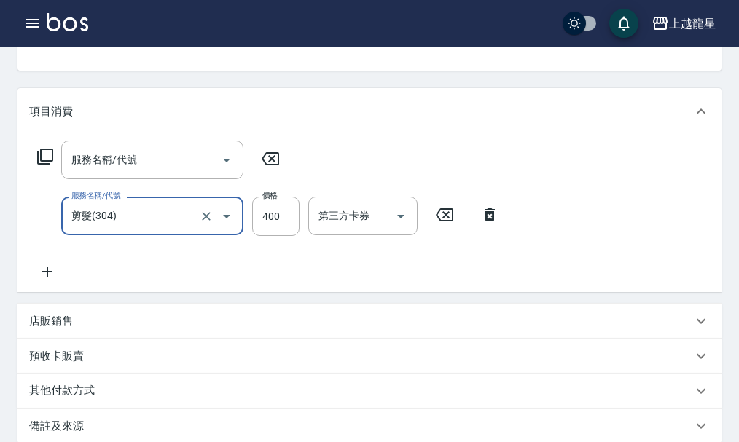
click at [260, 168] on icon at bounding box center [270, 158] width 36 height 17
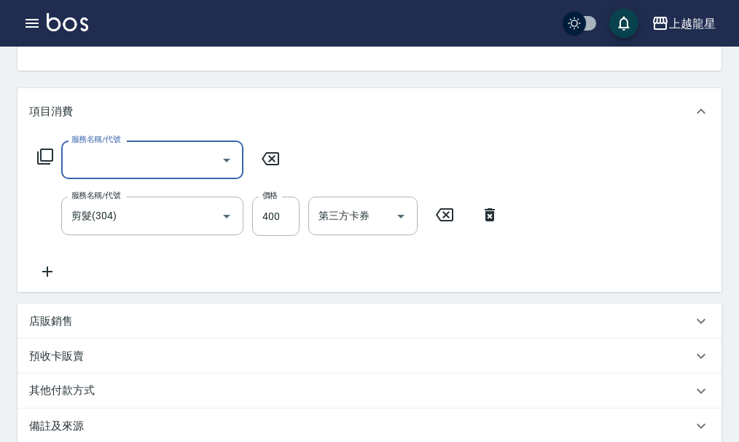
scroll to position [406, 0]
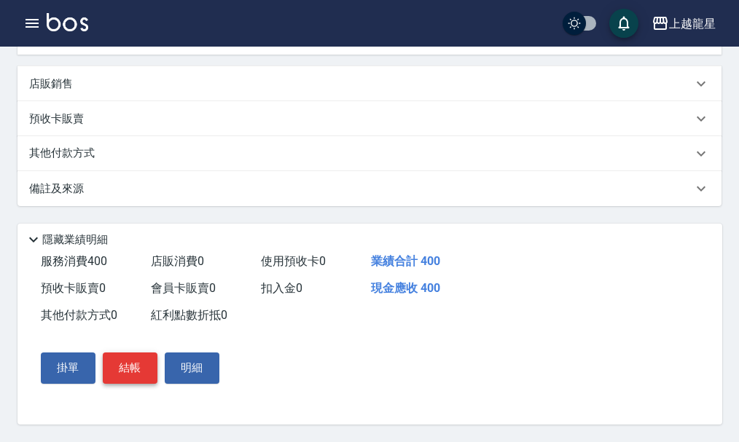
click at [145, 369] on button "結帳" at bounding box center [130, 368] width 55 height 31
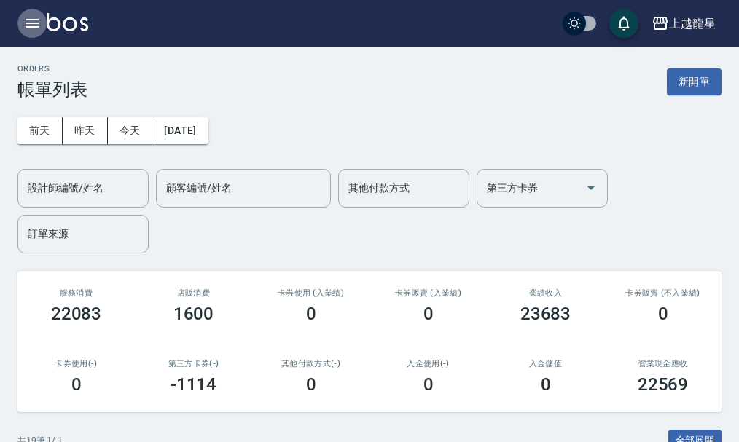
click at [40, 17] on icon "button" at bounding box center [31, 23] width 17 height 17
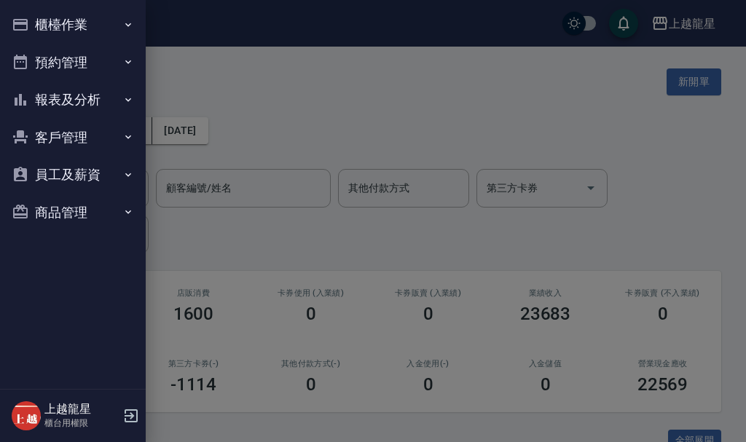
click at [76, 168] on button "員工及薪資" at bounding box center [73, 175] width 134 height 38
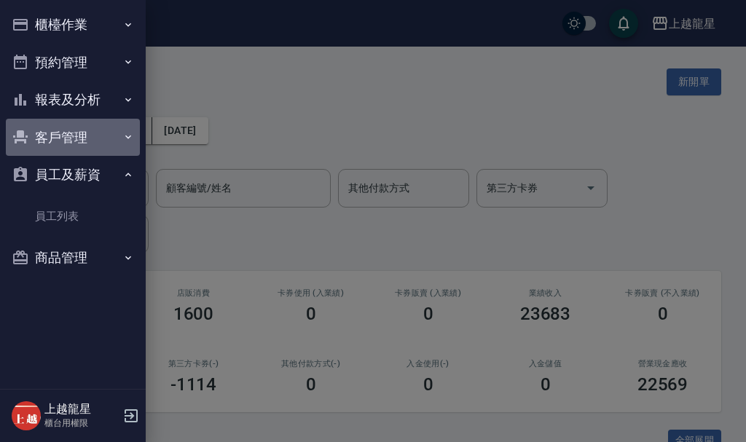
click at [92, 139] on button "客戶管理" at bounding box center [73, 138] width 134 height 38
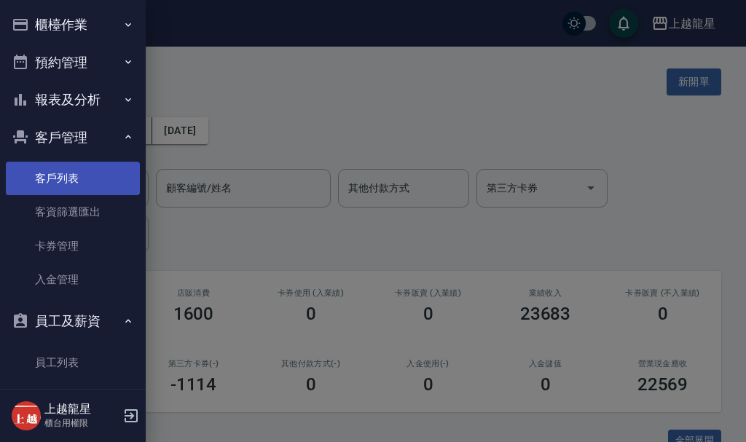
click at [90, 166] on link "客戶列表" at bounding box center [73, 179] width 134 height 34
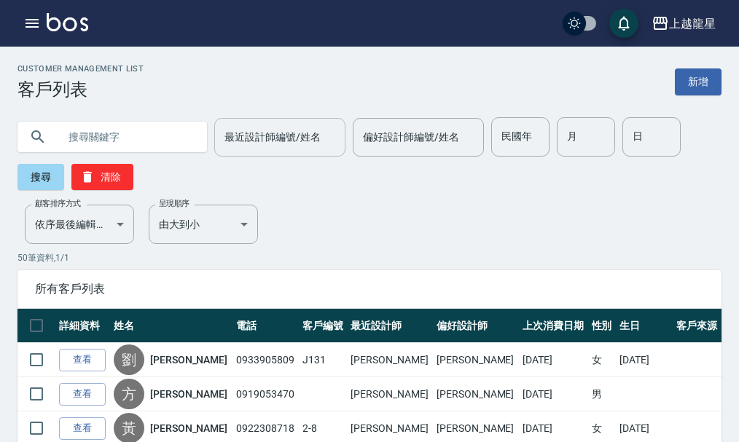
click at [274, 130] on div "最近設計師編號/姓名 最近設計師編號/姓名" at bounding box center [279, 137] width 131 height 39
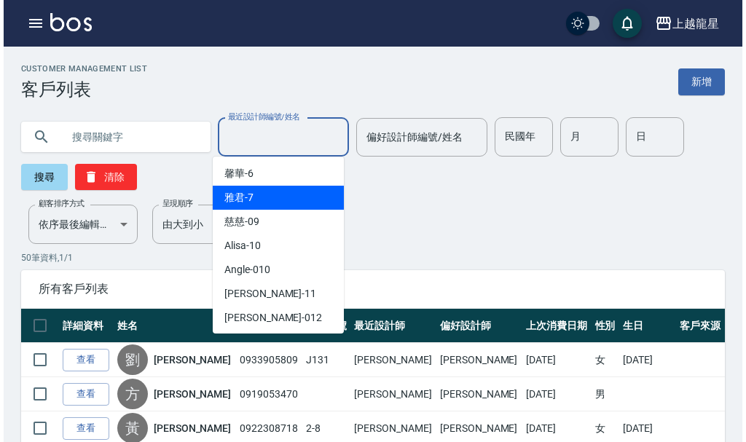
scroll to position [291, 0]
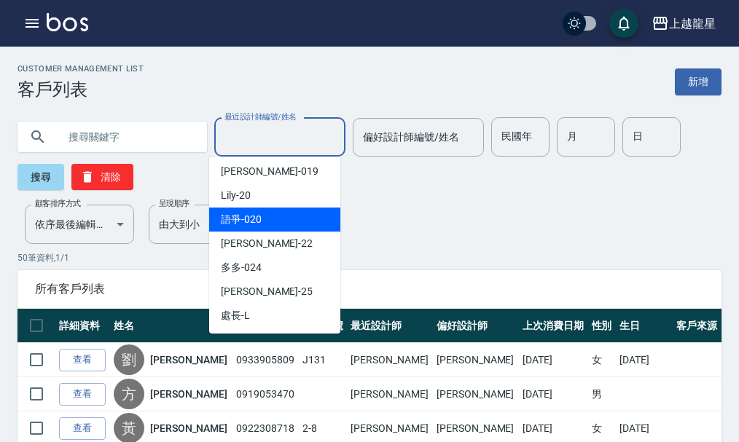
click at [255, 213] on span "語爭 -020" at bounding box center [241, 219] width 41 height 15
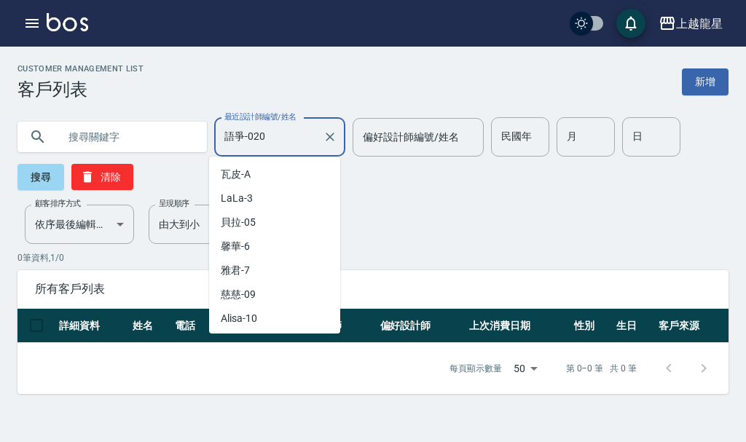
click at [268, 139] on input "語爭-020" at bounding box center [269, 137] width 96 height 25
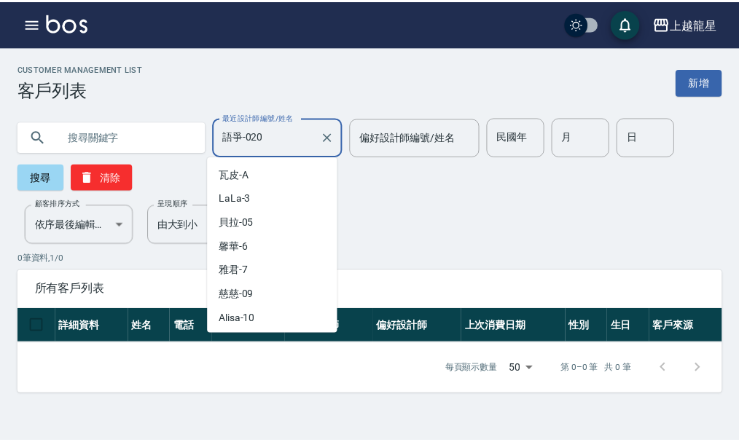
scroll to position [189, 0]
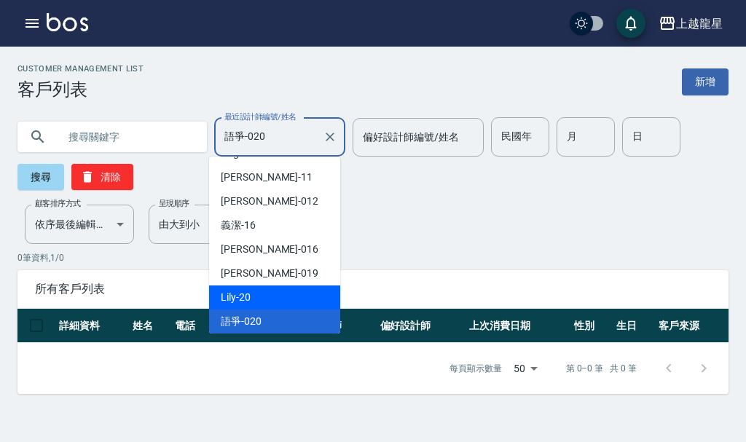
click at [239, 302] on span "Lily -20" at bounding box center [236, 297] width 30 height 15
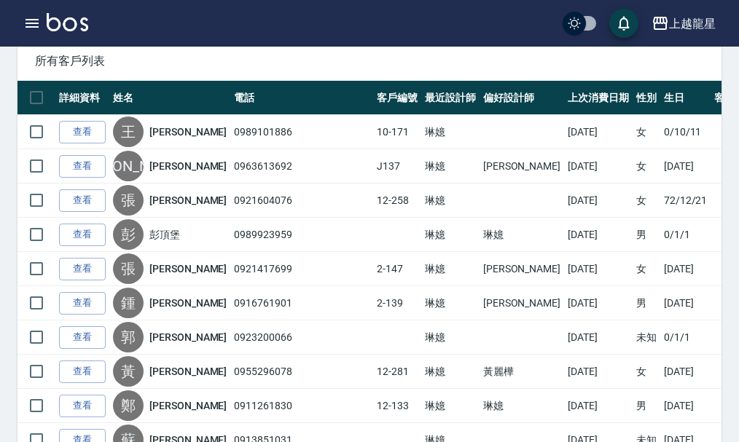
scroll to position [364, 0]
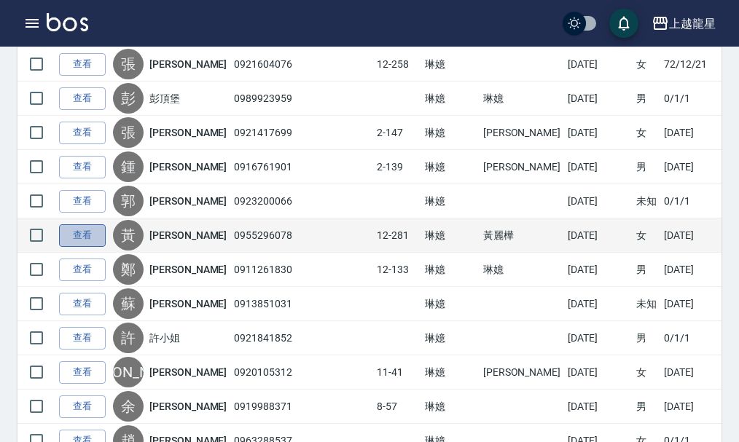
click at [85, 237] on link "查看" at bounding box center [82, 235] width 47 height 23
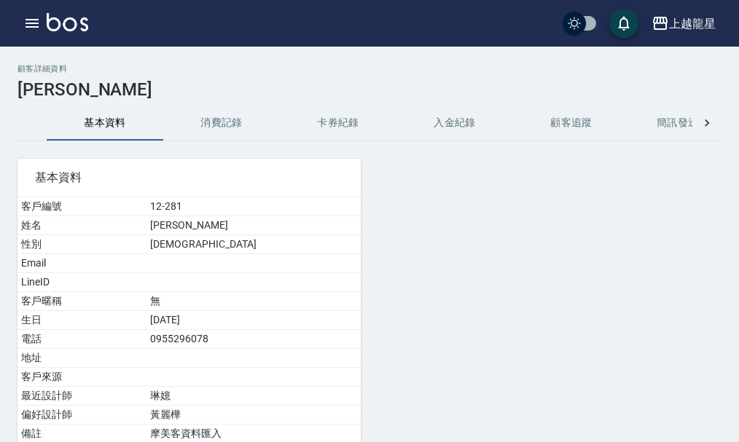
click at [197, 119] on button "消費記錄" at bounding box center [221, 123] width 117 height 35
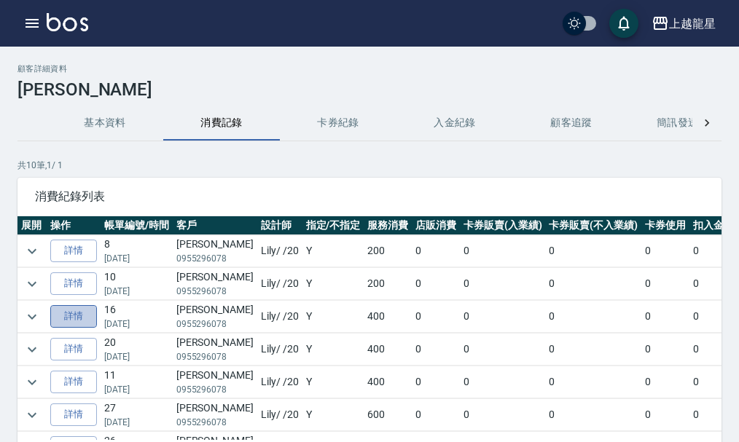
click at [77, 307] on link "詳情" at bounding box center [73, 316] width 47 height 23
click at [81, 280] on link "詳情" at bounding box center [73, 283] width 47 height 23
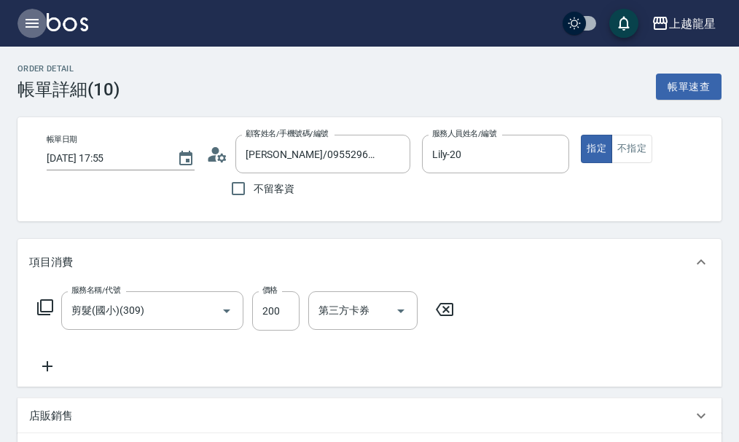
click at [31, 14] on button "button" at bounding box center [31, 23] width 29 height 29
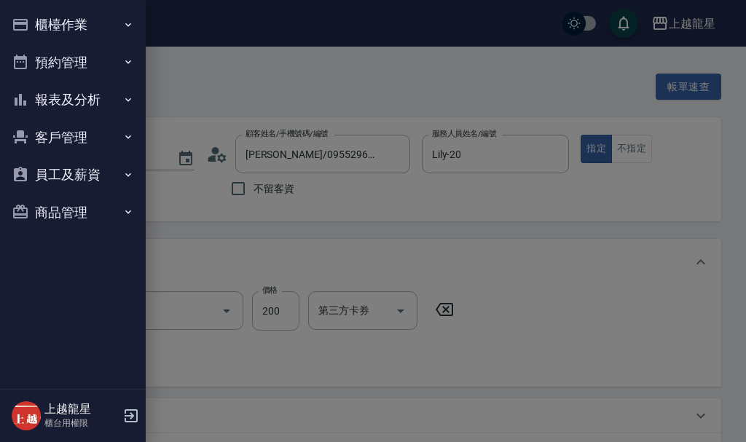
click at [181, 78] on div at bounding box center [373, 221] width 746 height 442
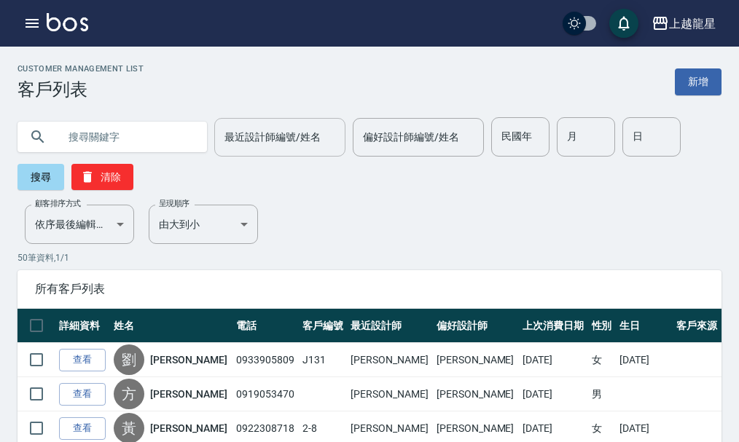
click at [241, 133] on input "最近設計師編號/姓名" at bounding box center [280, 137] width 118 height 25
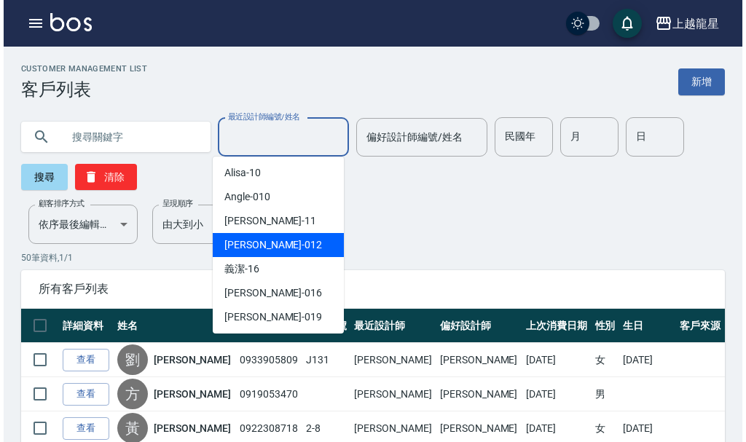
scroll to position [291, 0]
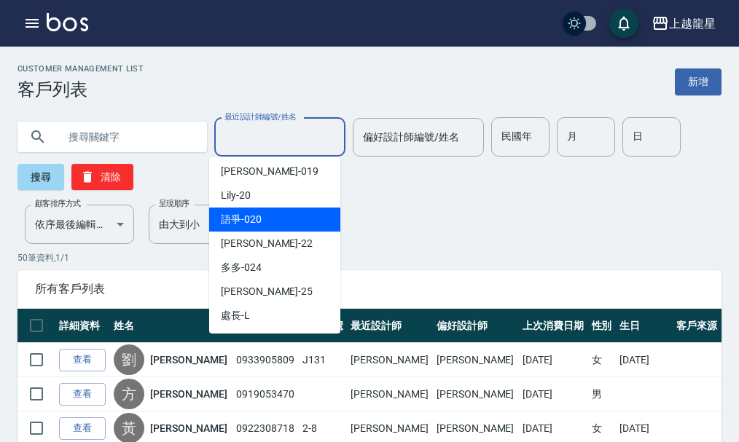
click at [256, 217] on span "語爭 -020" at bounding box center [241, 219] width 41 height 15
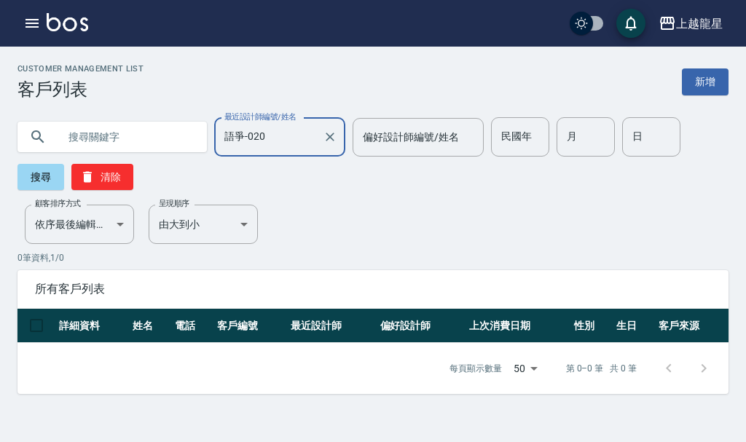
click at [277, 141] on input "語爭-020" at bounding box center [269, 137] width 96 height 25
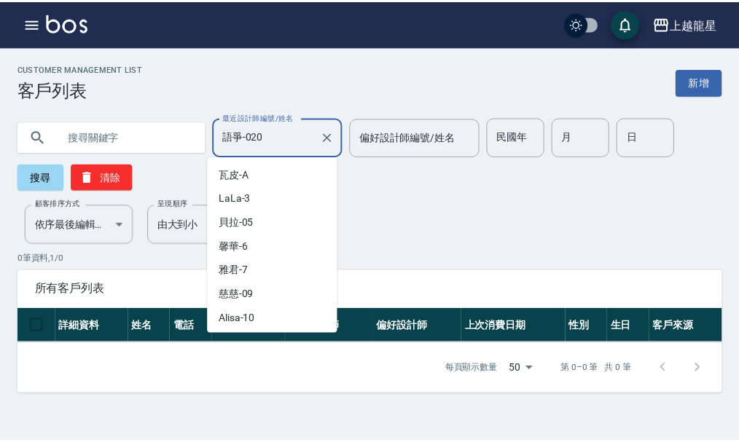
scroll to position [189, 0]
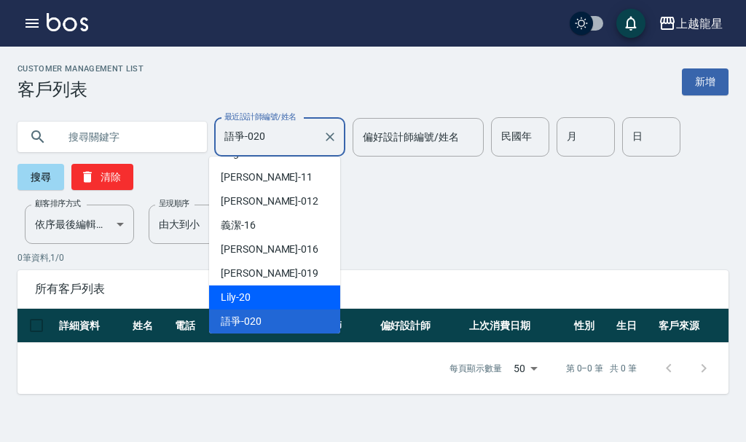
click at [246, 290] on span "Lily -20" at bounding box center [236, 297] width 30 height 15
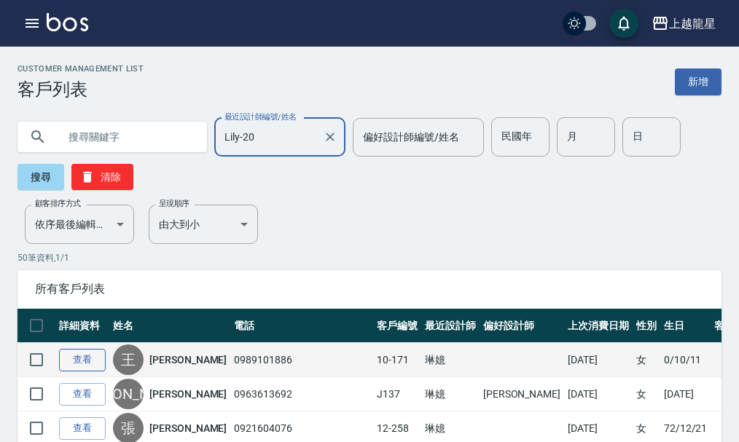
click at [105, 361] on link "查看" at bounding box center [82, 360] width 47 height 23
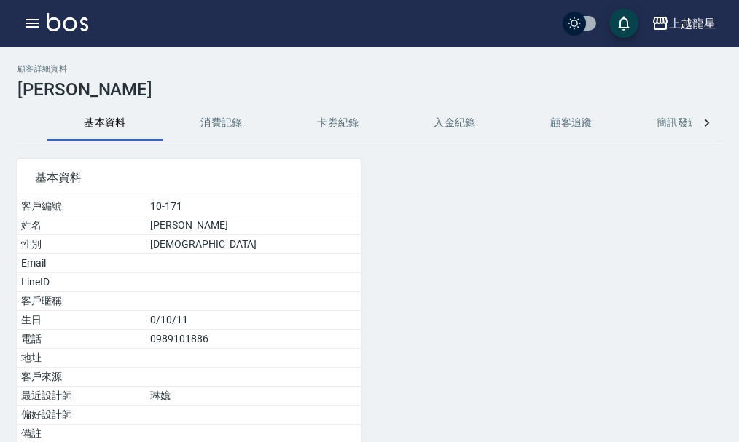
click at [227, 127] on button "消費記錄" at bounding box center [221, 123] width 117 height 35
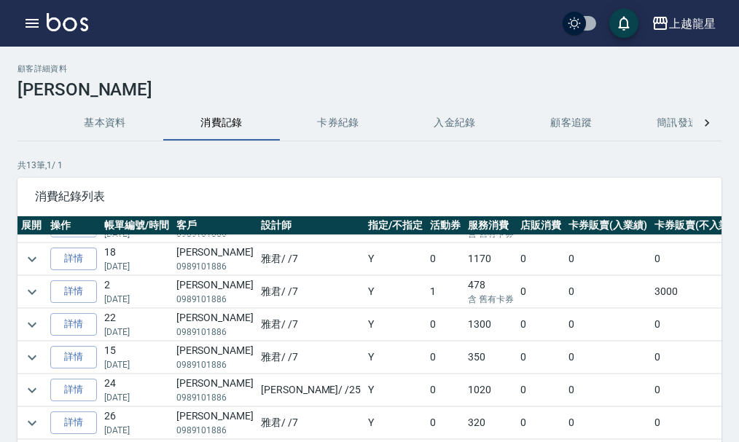
scroll to position [232, 0]
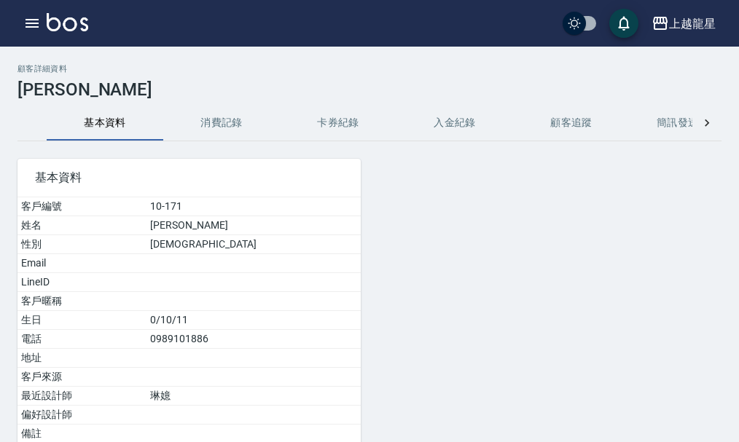
scroll to position [132, 0]
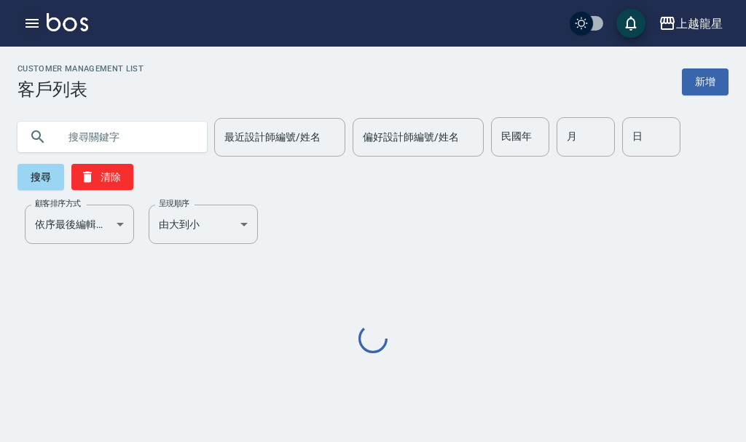
click at [28, 17] on icon "button" at bounding box center [31, 23] width 17 height 17
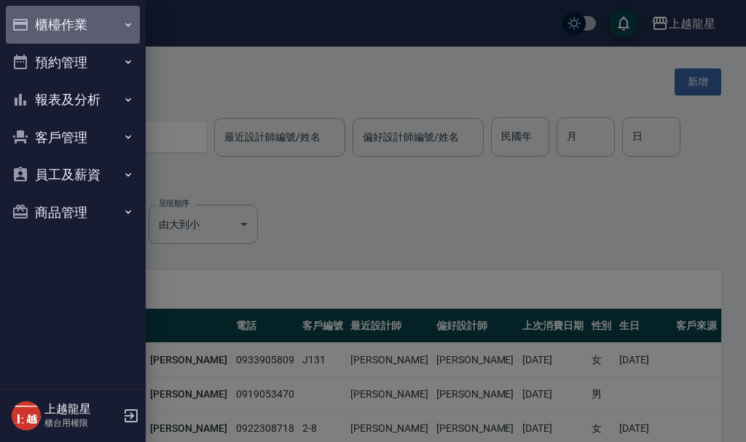
click at [55, 23] on button "櫃檯作業" at bounding box center [73, 25] width 134 height 38
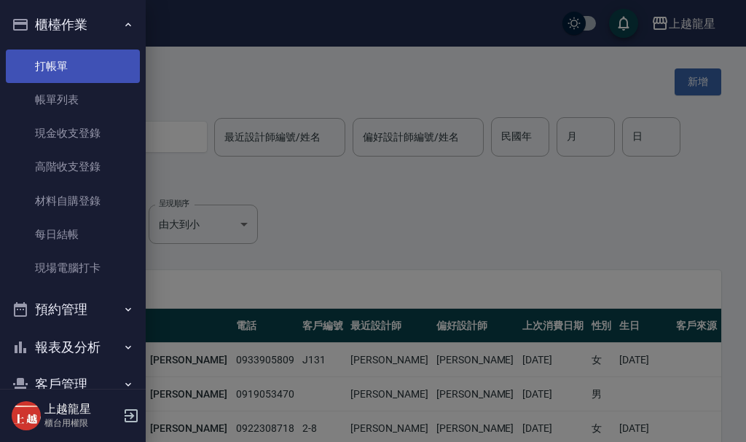
click at [60, 60] on link "打帳單" at bounding box center [73, 67] width 134 height 34
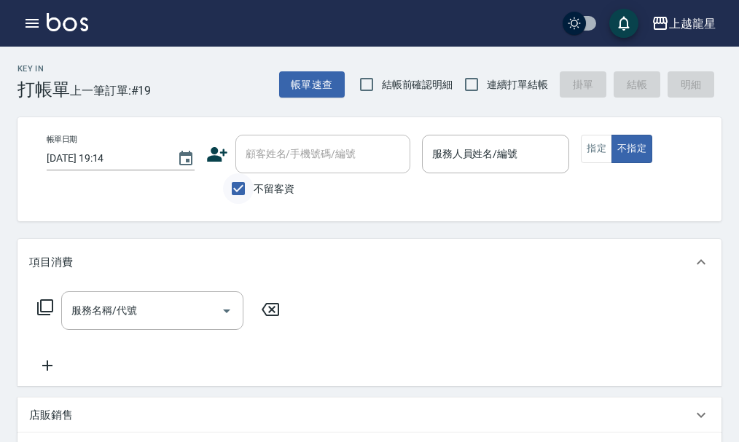
click at [239, 190] on input "不留客資" at bounding box center [238, 188] width 31 height 31
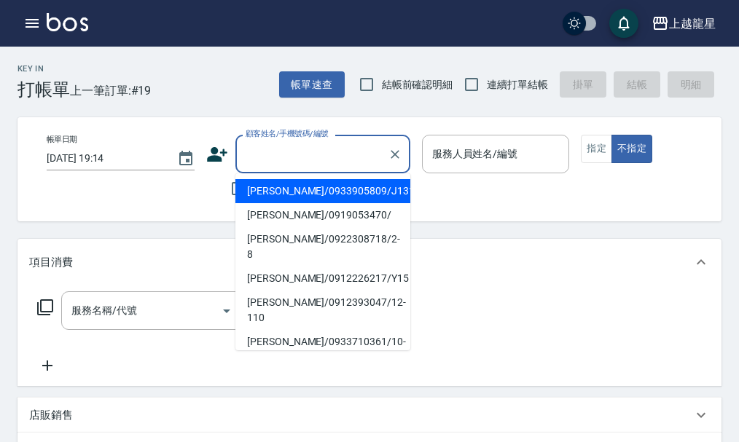
click at [272, 149] on div "顧客姓名/手機號碼/編號 顧客姓名/手機號碼/編號" at bounding box center [322, 154] width 175 height 39
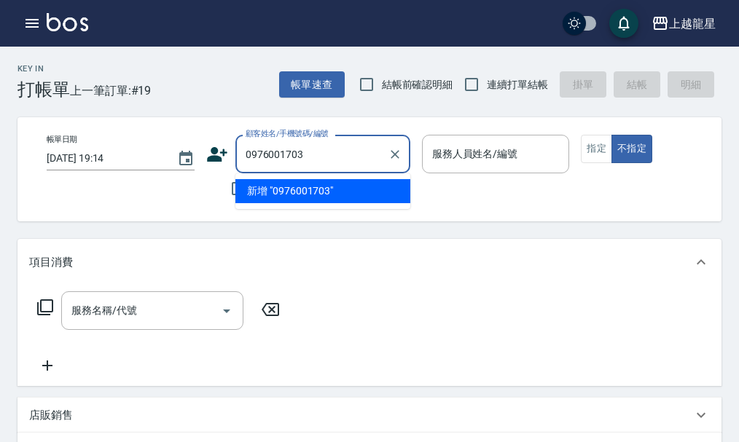
click at [242, 156] on input "0976001703" at bounding box center [312, 153] width 140 height 25
click at [242, 154] on input "/0976001703" at bounding box center [312, 153] width 140 height 25
click at [255, 149] on input "林/0976001703" at bounding box center [312, 153] width 140 height 25
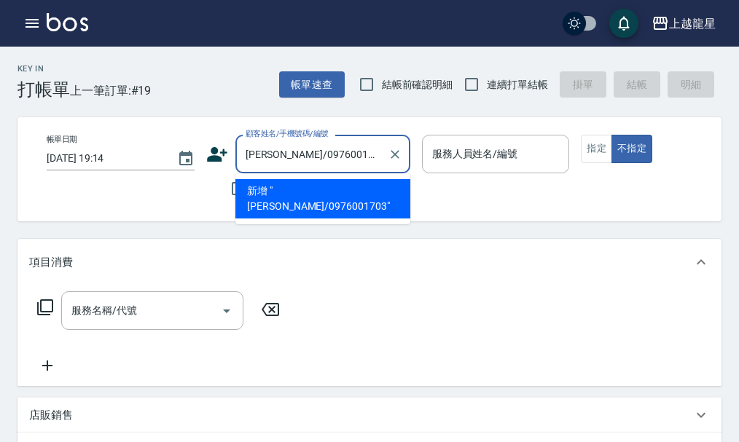
click at [262, 157] on input "林雨/0976001703" at bounding box center [312, 153] width 140 height 25
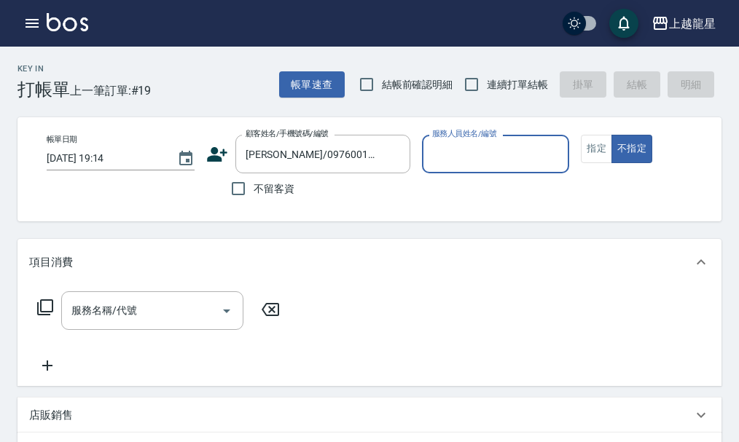
click at [449, 158] on input "服務人員姓名/編號" at bounding box center [495, 153] width 135 height 25
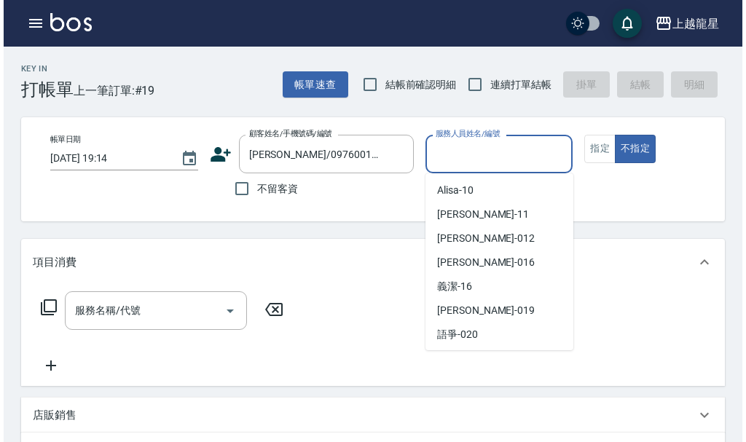
scroll to position [291, 0]
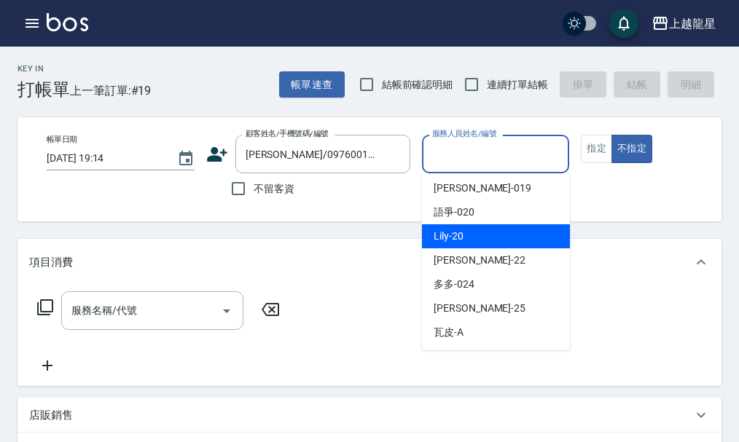
click at [479, 237] on div "Lily -20" at bounding box center [496, 236] width 148 height 24
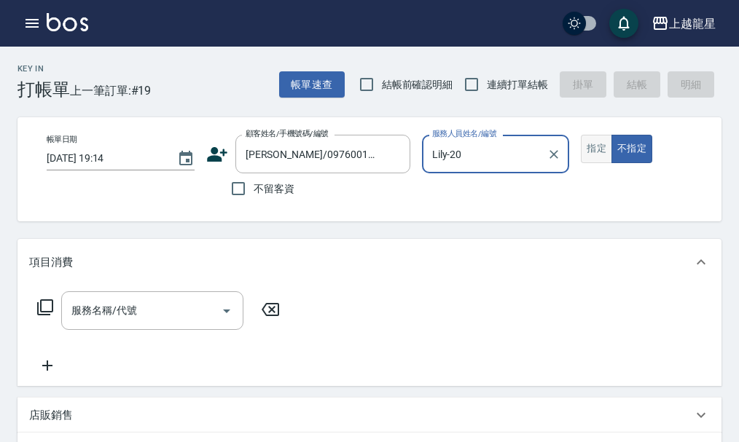
drag, startPoint x: 609, startPoint y: 149, endPoint x: 592, endPoint y: 151, distance: 16.9
click at [609, 148] on button "指定" at bounding box center [596, 149] width 31 height 28
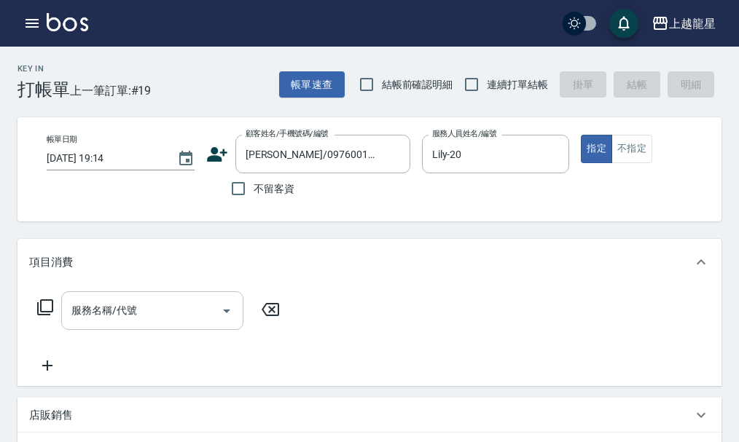
click at [203, 315] on input "服務名稱/代號" at bounding box center [141, 310] width 147 height 25
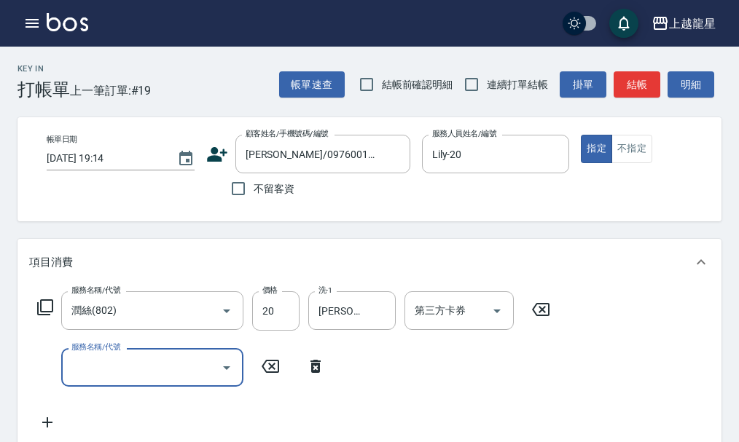
click at [44, 316] on icon at bounding box center [44, 307] width 17 height 17
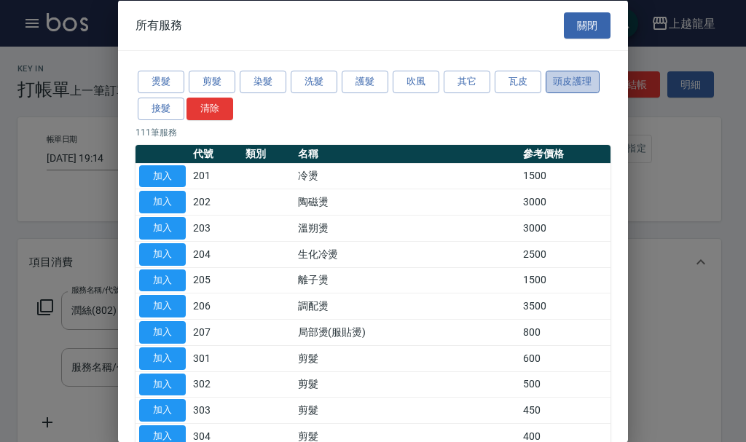
click at [568, 77] on button "頭皮護理" at bounding box center [573, 82] width 54 height 23
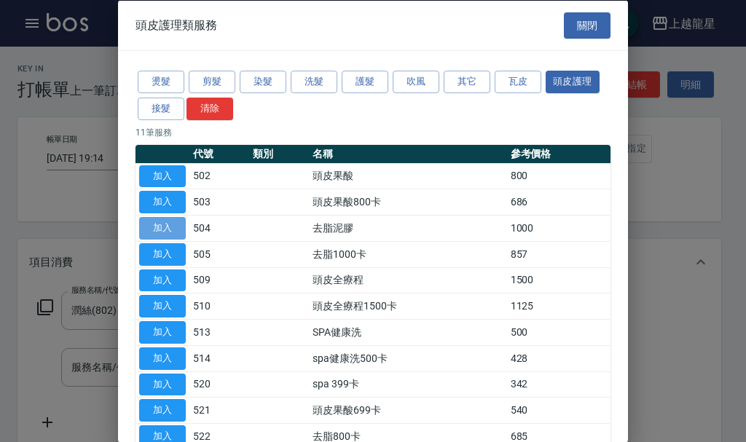
click at [169, 227] on button "加入" at bounding box center [162, 228] width 47 height 23
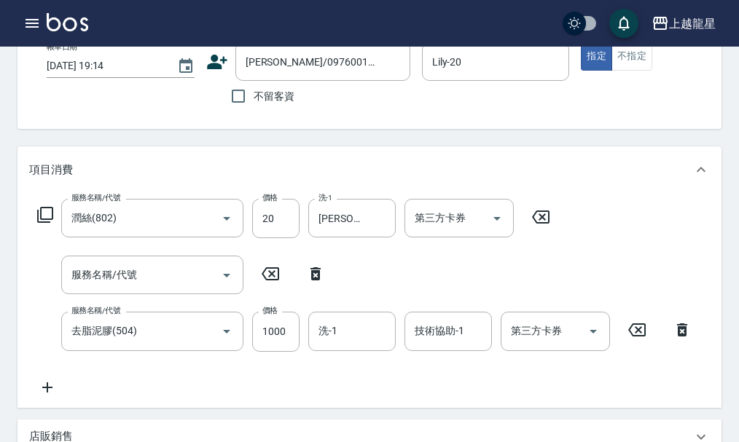
scroll to position [224, 0]
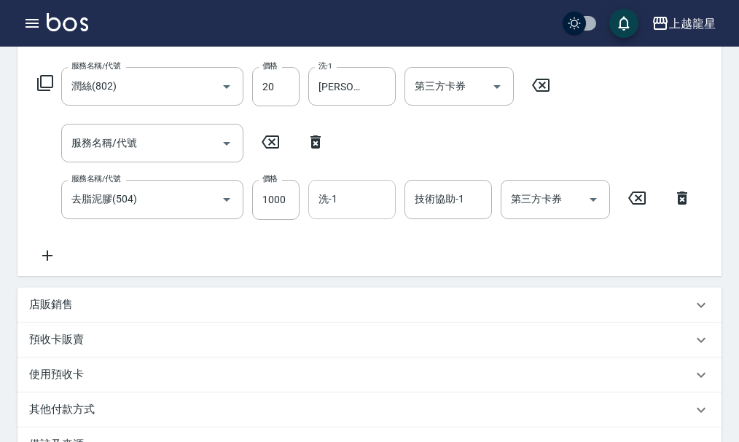
click at [332, 201] on div "洗-1 洗-1" at bounding box center [351, 199] width 87 height 39
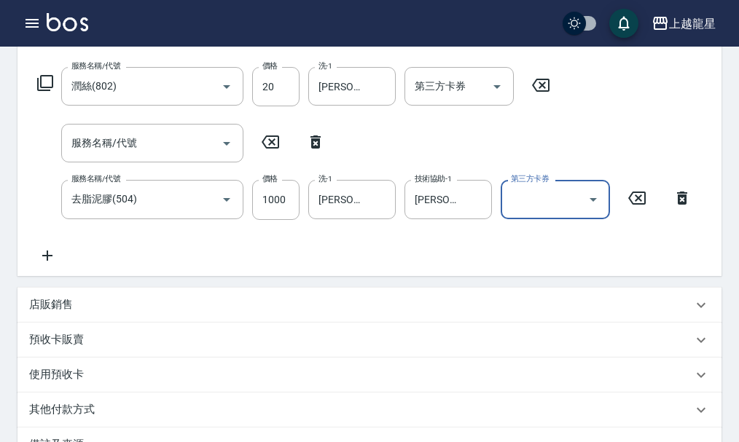
click at [313, 149] on icon at bounding box center [315, 142] width 10 height 13
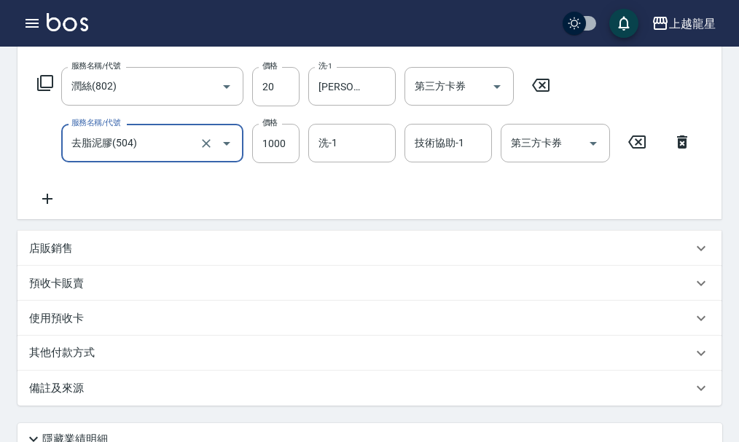
click at [52, 208] on icon at bounding box center [47, 198] width 36 height 17
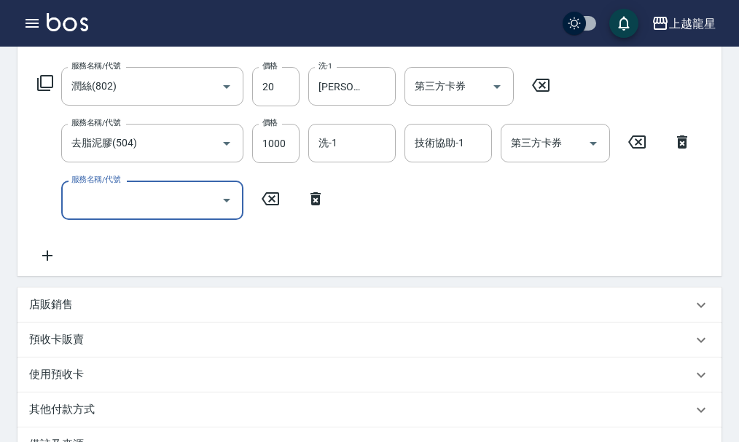
click at [98, 208] on input "服務名稱/代號" at bounding box center [141, 199] width 147 height 25
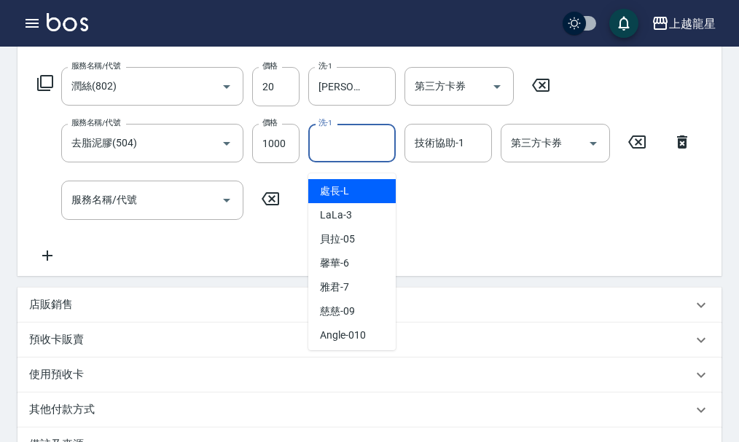
click at [347, 154] on input "洗-1" at bounding box center [352, 142] width 74 height 25
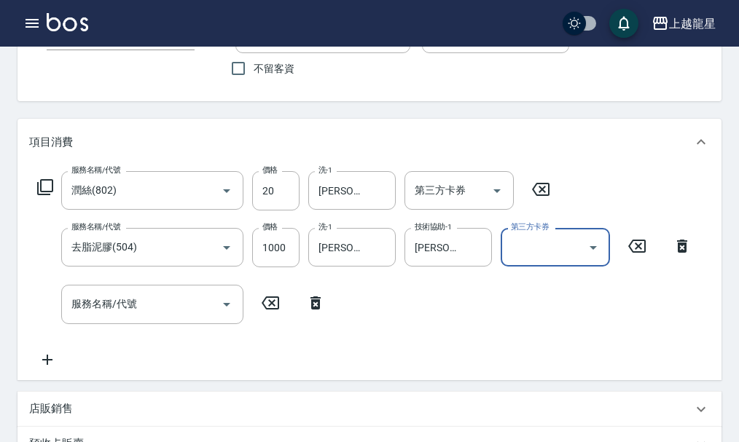
scroll to position [0, 0]
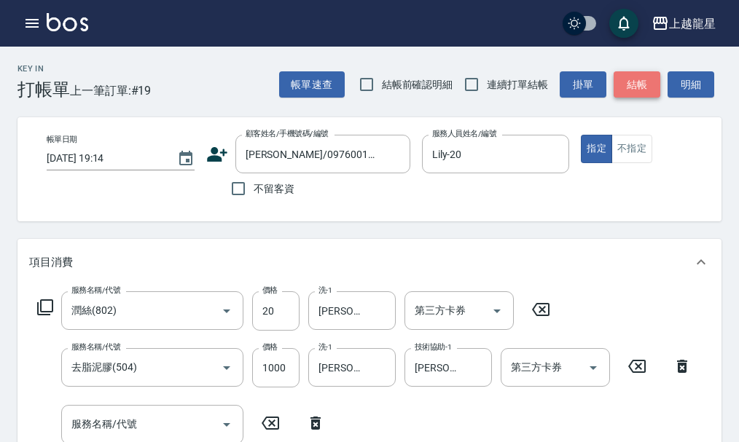
click at [637, 83] on button "結帳" at bounding box center [636, 84] width 47 height 27
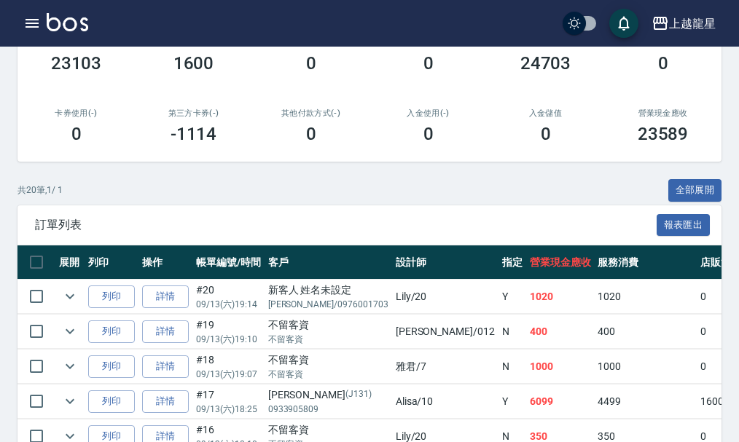
scroll to position [364, 0]
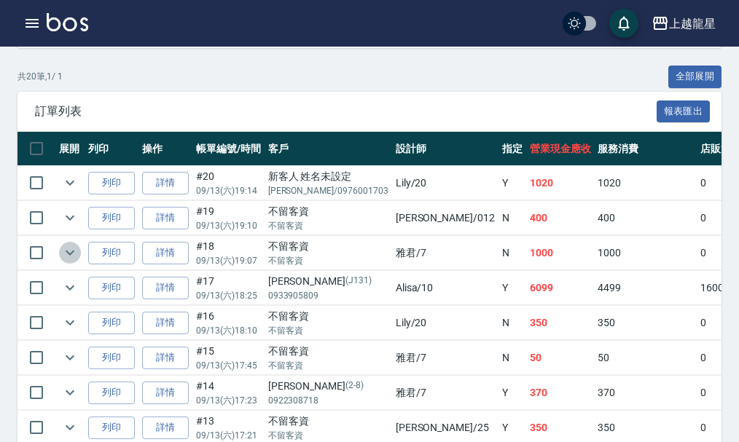
click at [73, 251] on icon "expand row" at bounding box center [70, 253] width 9 height 5
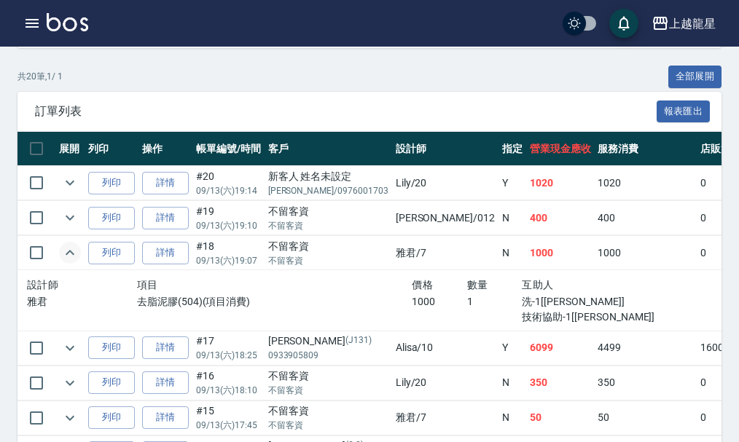
click at [73, 251] on icon "expand row" at bounding box center [69, 252] width 17 height 17
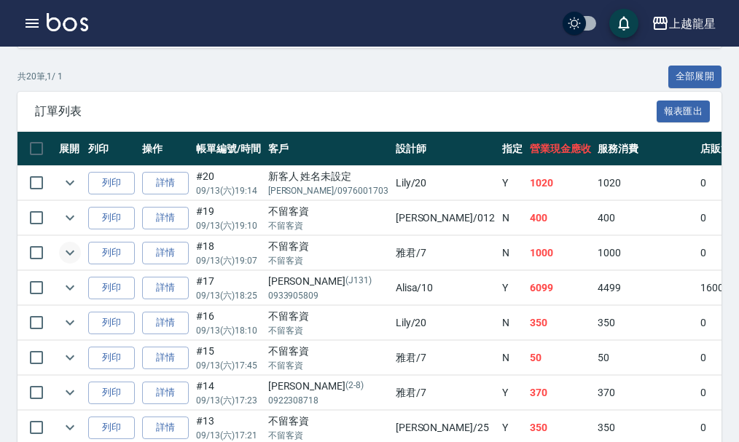
click at [67, 259] on icon "expand row" at bounding box center [69, 252] width 17 height 17
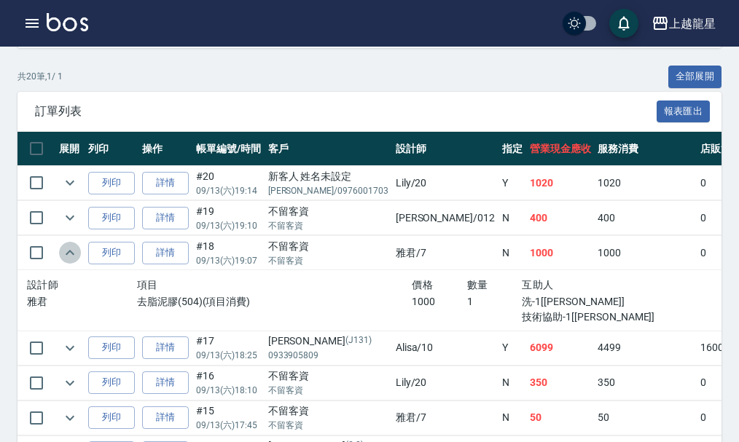
click at [67, 259] on icon "expand row" at bounding box center [69, 252] width 17 height 17
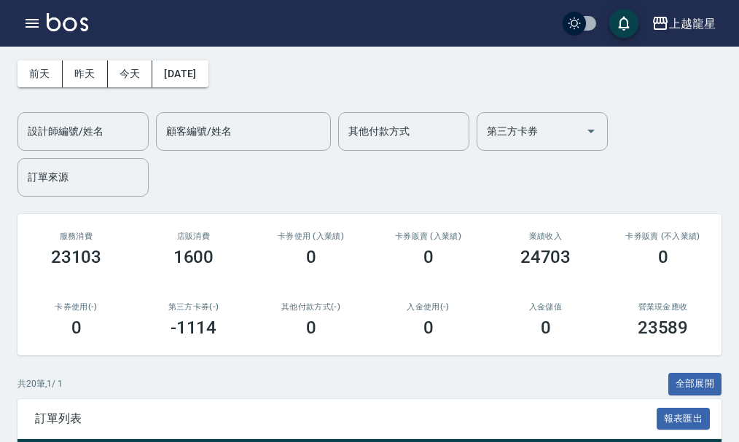
scroll to position [0, 0]
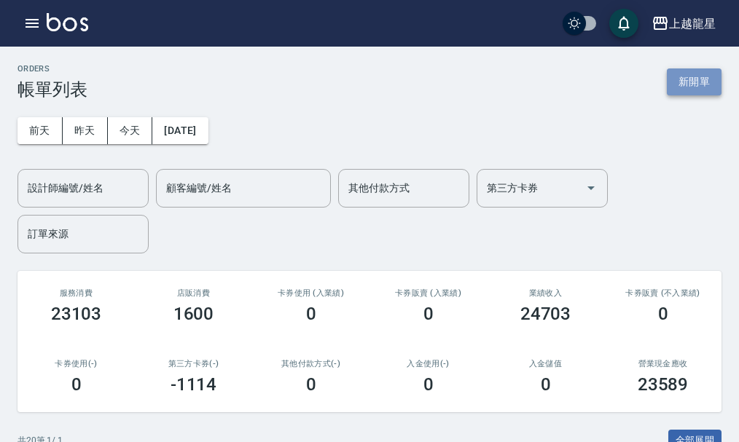
click at [672, 82] on button "新開單" at bounding box center [694, 81] width 55 height 27
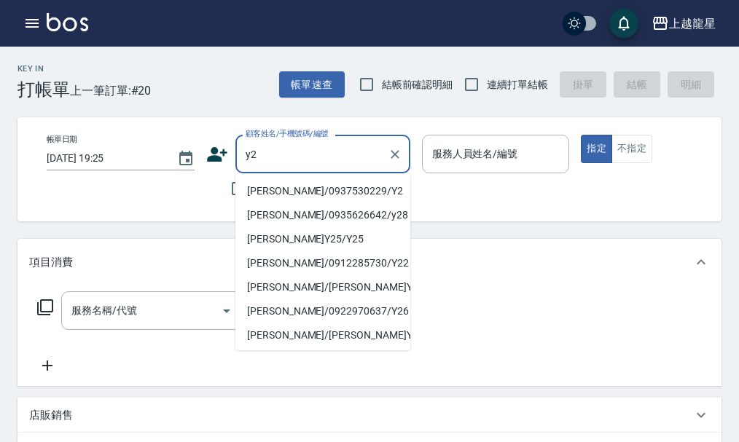
click at [313, 183] on li "楊嫚莉/0937530229/Y2" at bounding box center [322, 191] width 175 height 24
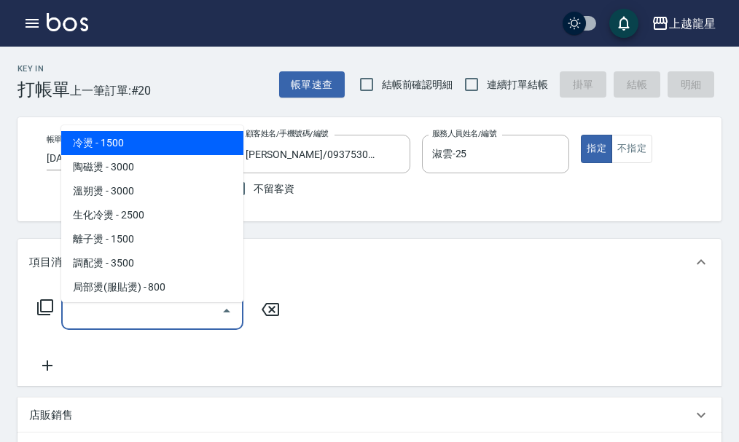
click at [128, 323] on input "服務名稱/代號" at bounding box center [141, 310] width 147 height 25
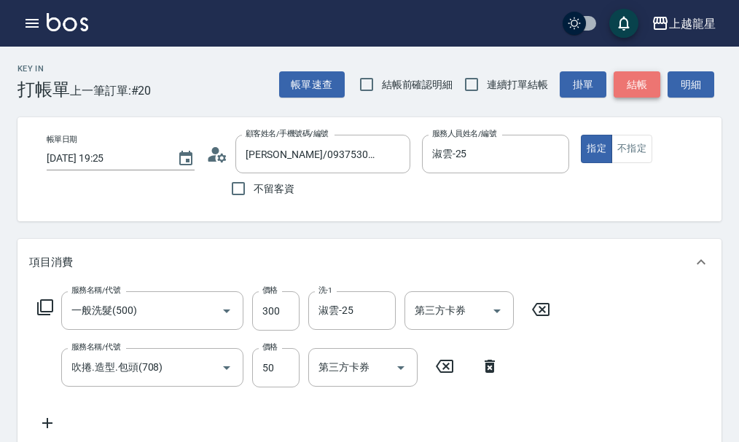
click at [634, 86] on button "結帳" at bounding box center [636, 84] width 47 height 27
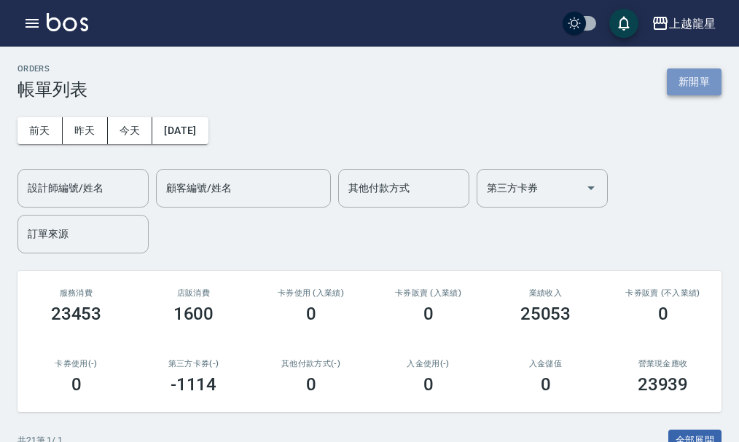
click at [703, 74] on button "新開單" at bounding box center [694, 81] width 55 height 27
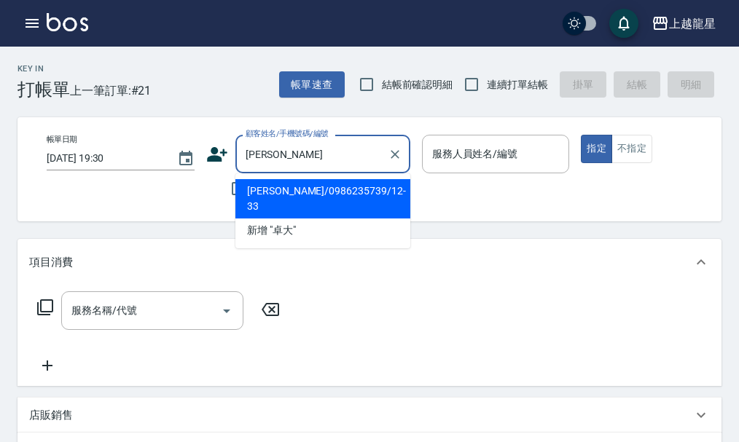
click at [312, 195] on li "卓大鈞/0986235739/12-33" at bounding box center [322, 198] width 175 height 39
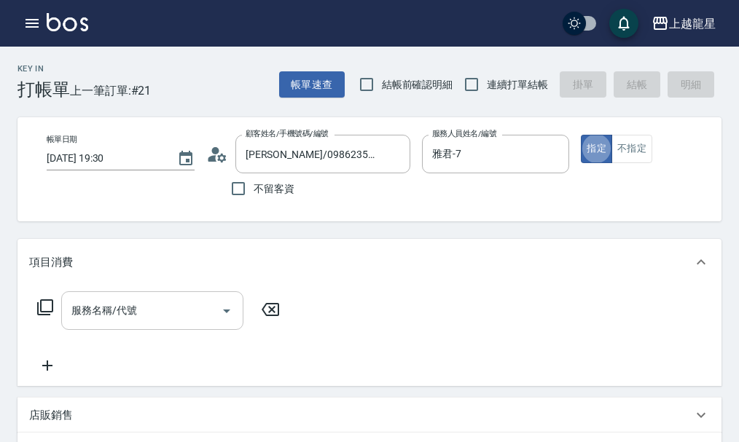
click at [109, 323] on input "服務名稱/代號" at bounding box center [141, 310] width 147 height 25
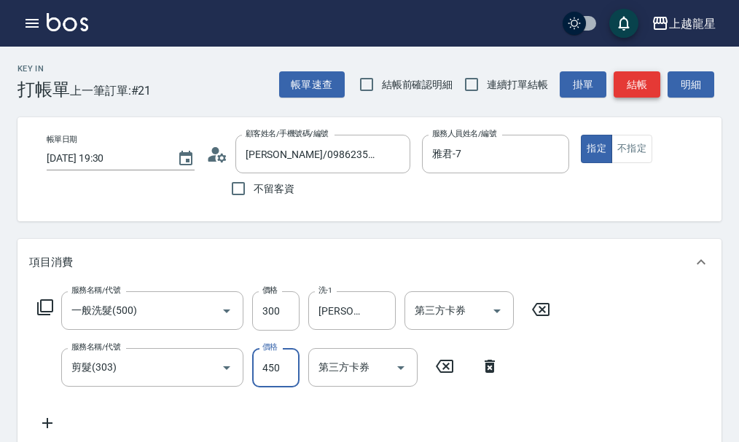
click at [640, 84] on button "結帳" at bounding box center [636, 84] width 47 height 27
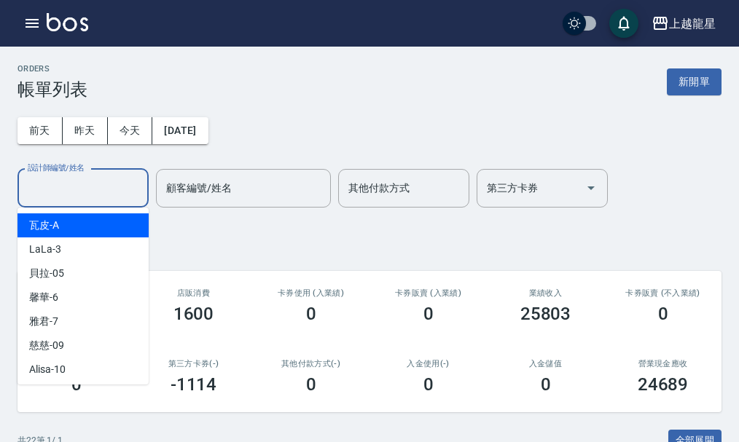
click at [48, 192] on input "設計師編號/姓名" at bounding box center [83, 188] width 118 height 25
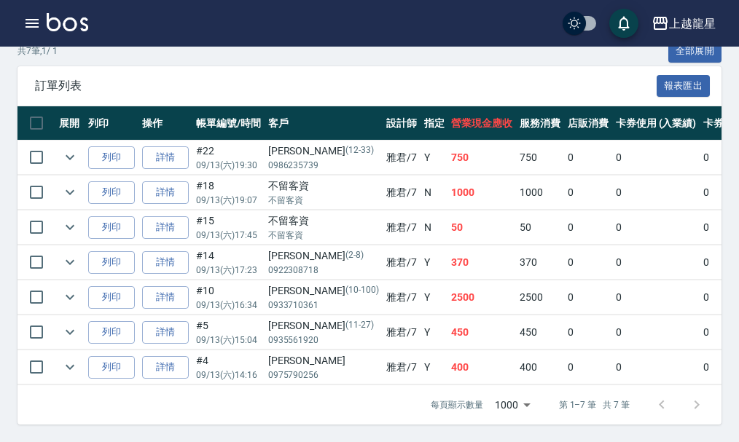
scroll to position [401, 0]
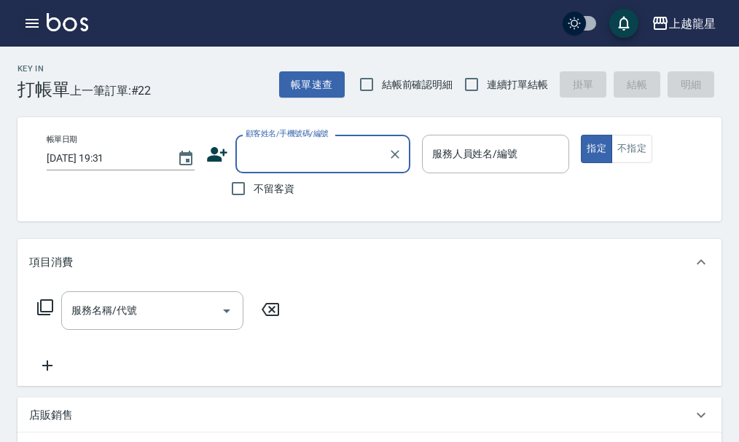
click at [34, 18] on icon "button" at bounding box center [31, 23] width 17 height 17
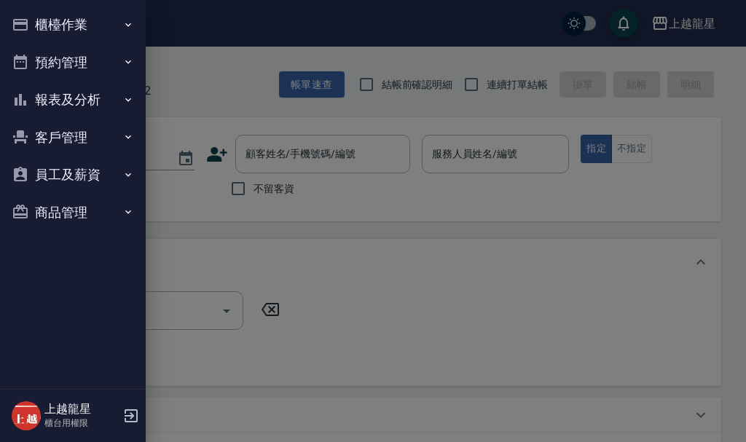
click at [43, 27] on button "櫃檯作業" at bounding box center [73, 25] width 134 height 38
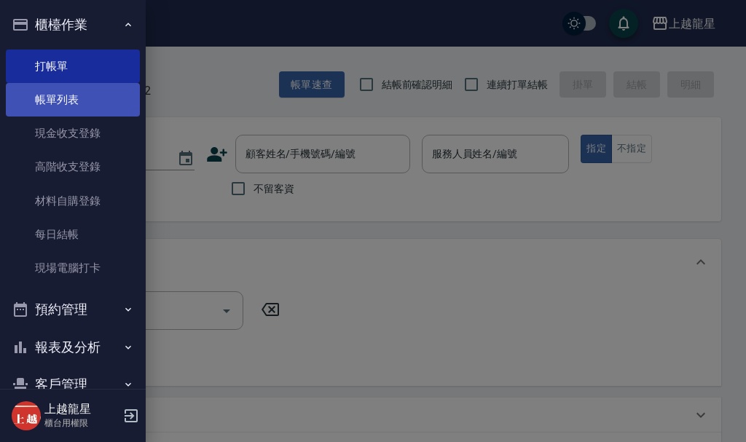
click at [64, 98] on link "帳單列表" at bounding box center [73, 100] width 134 height 34
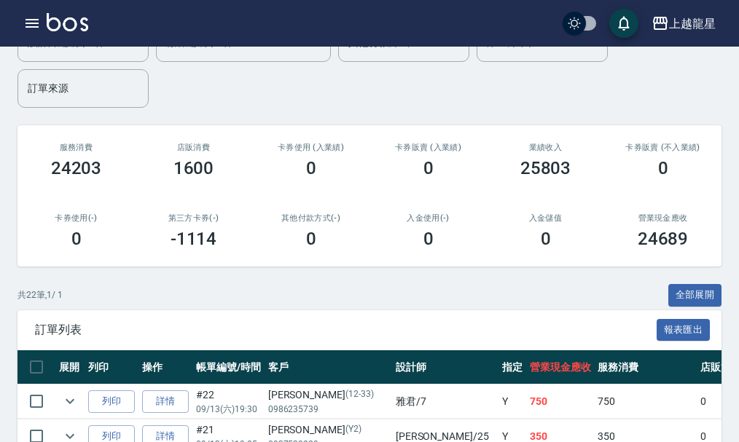
scroll to position [364, 0]
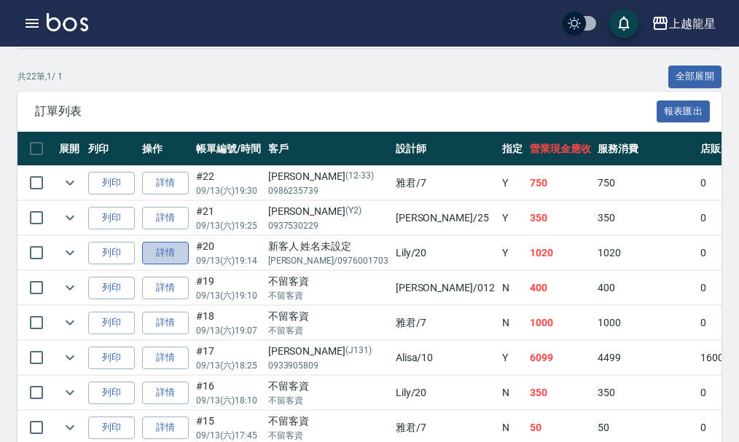
click at [182, 259] on link "詳情" at bounding box center [165, 253] width 47 height 23
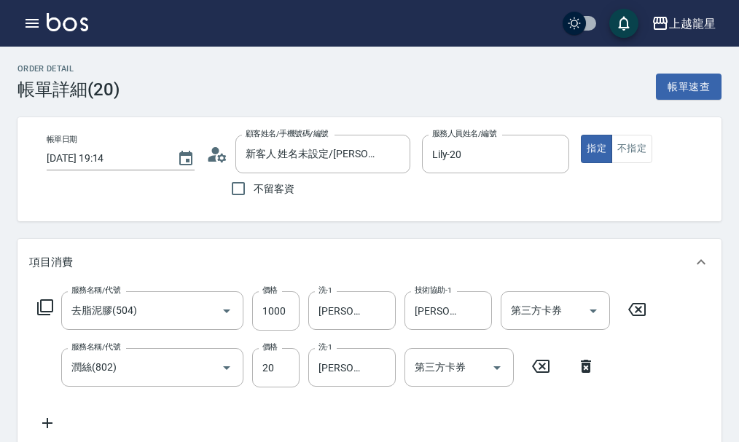
click at [212, 153] on icon at bounding box center [217, 155] width 22 height 22
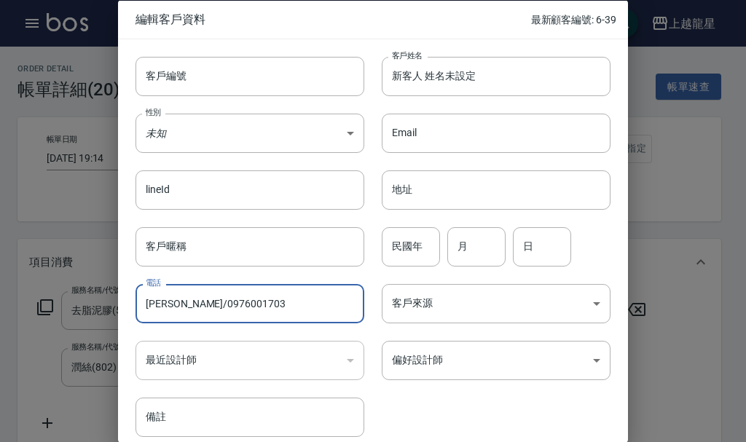
drag, startPoint x: 175, startPoint y: 305, endPoint x: 140, endPoint y: 310, distance: 35.5
click at [140, 310] on input "林雨淇/0976001703" at bounding box center [250, 303] width 229 height 39
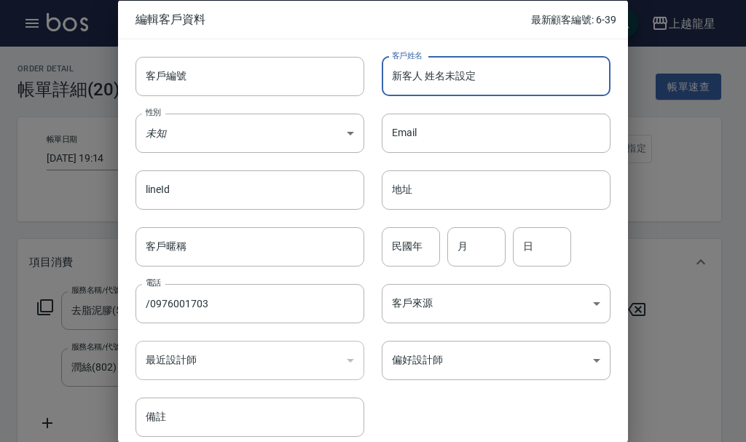
drag, startPoint x: 500, startPoint y: 76, endPoint x: 388, endPoint y: 78, distance: 111.5
click at [388, 78] on input "新客人 姓名未設定" at bounding box center [496, 75] width 229 height 39
paste input "雨淇"
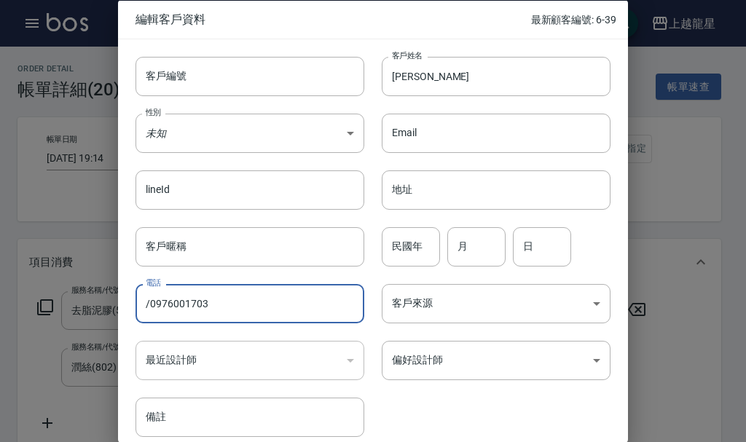
click at [150, 309] on input "/0976001703" at bounding box center [250, 303] width 229 height 39
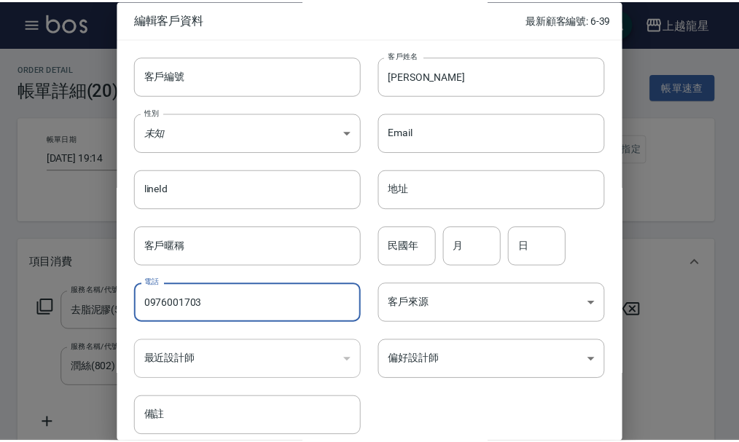
scroll to position [63, 0]
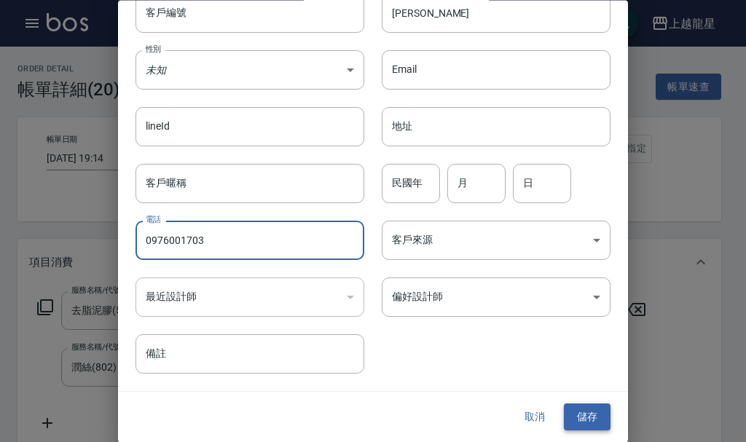
click at [581, 412] on button "儲存" at bounding box center [587, 417] width 47 height 27
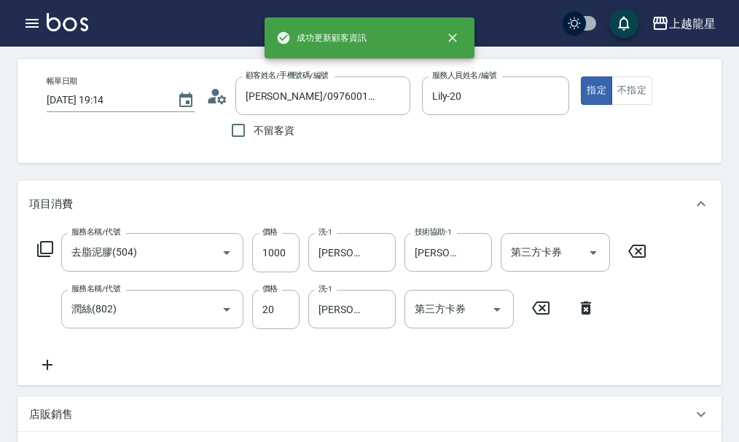
scroll to position [146, 0]
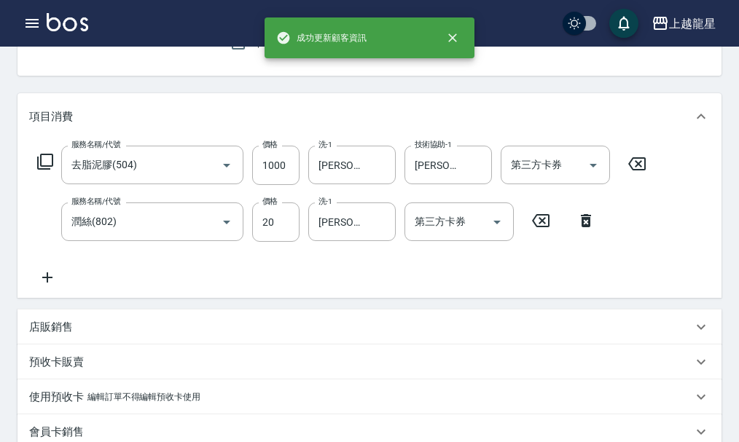
click at [53, 286] on icon at bounding box center [47, 277] width 36 height 17
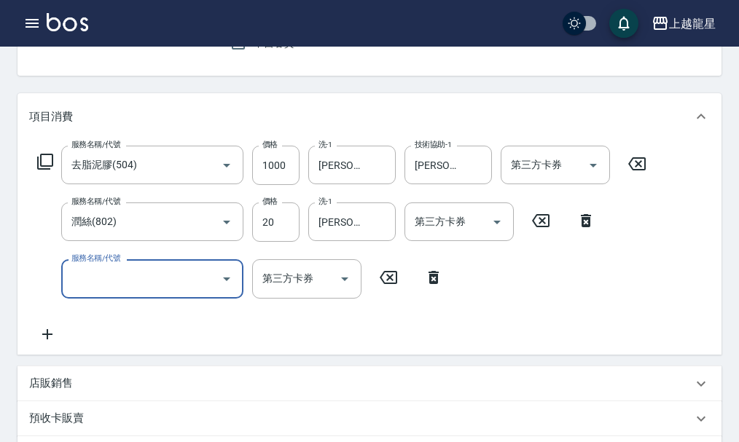
click at [103, 283] on input "服務名稱/代號" at bounding box center [141, 278] width 147 height 25
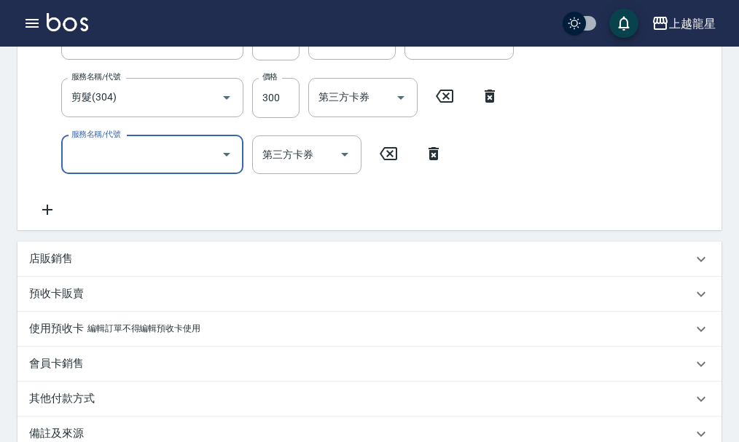
scroll to position [505, 0]
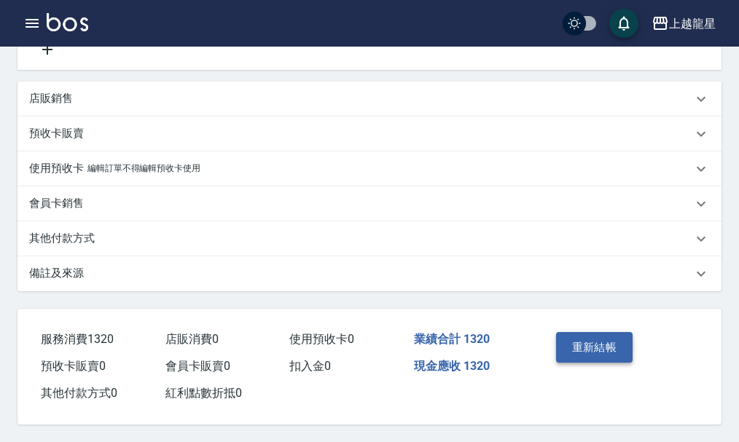
click at [613, 345] on button "重新結帳" at bounding box center [594, 347] width 77 height 31
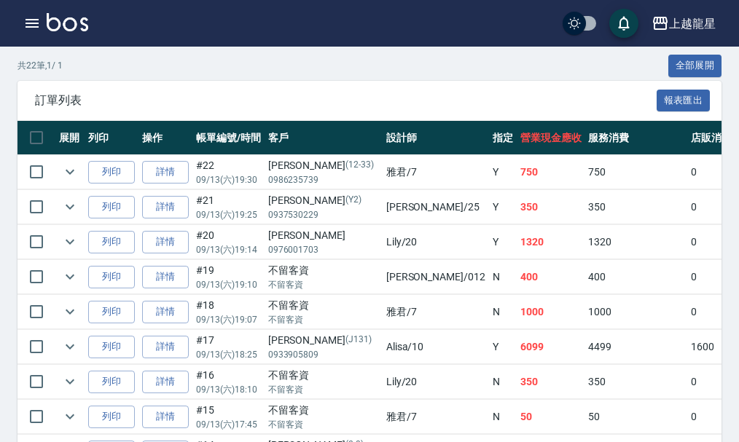
scroll to position [73, 0]
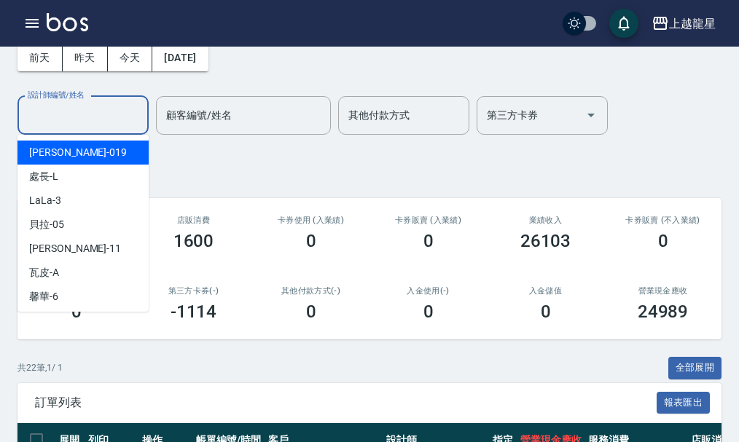
click at [93, 125] on input "設計師編號/姓名" at bounding box center [83, 115] width 118 height 25
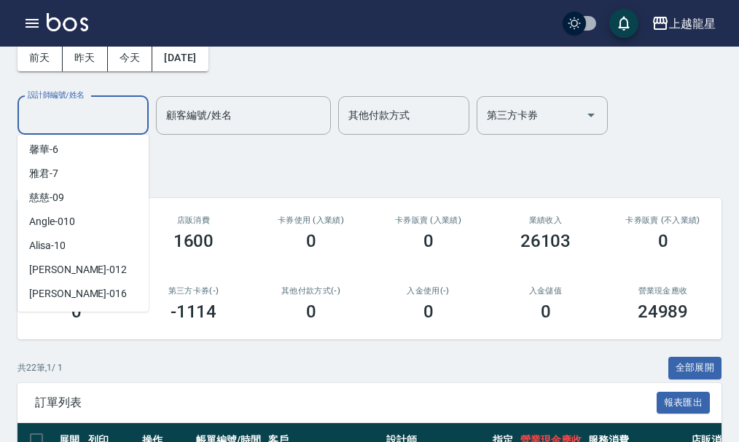
scroll to position [219, 0]
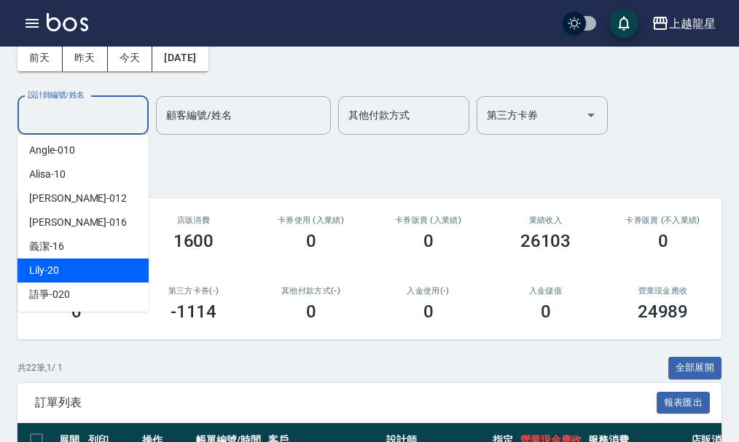
click at [82, 269] on div "Lily -20" at bounding box center [82, 271] width 131 height 24
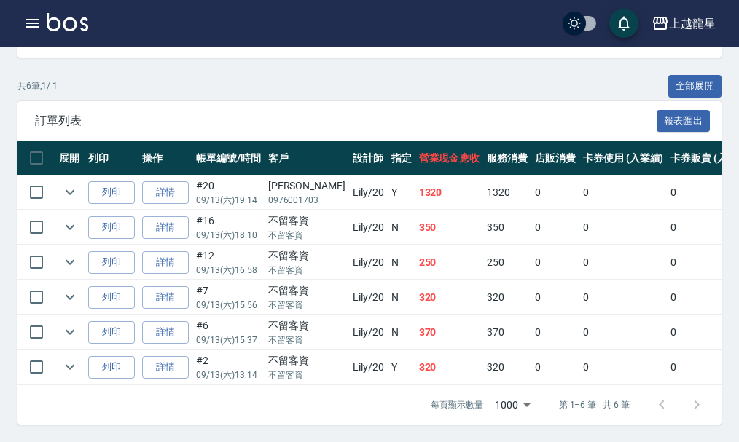
scroll to position [0, 0]
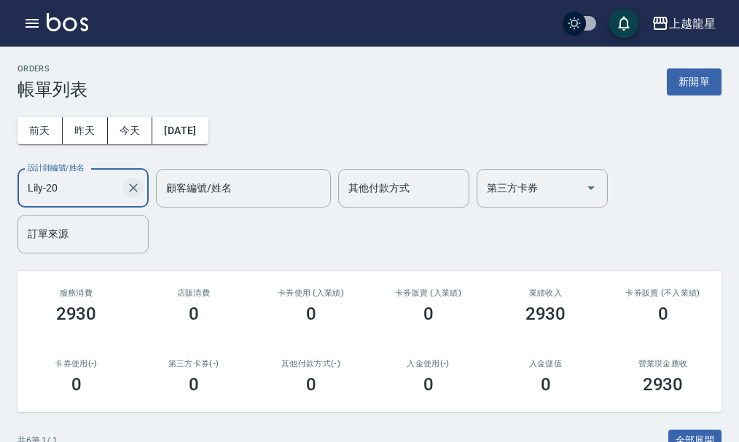
click at [138, 189] on icon "Clear" at bounding box center [133, 188] width 15 height 15
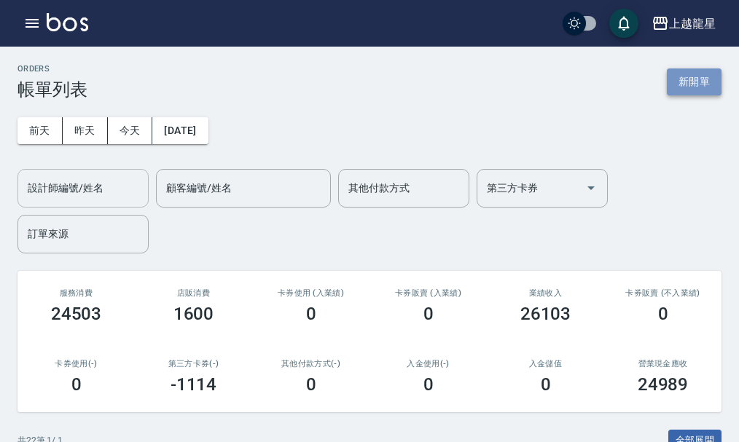
click at [683, 79] on button "新開單" at bounding box center [694, 81] width 55 height 27
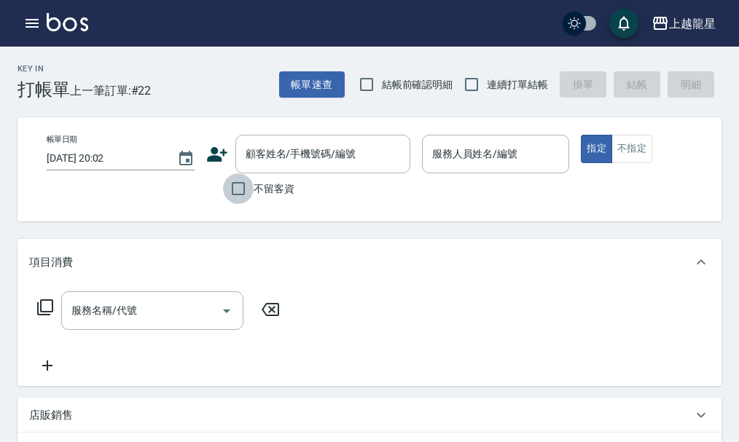
click at [229, 195] on input "不留客資" at bounding box center [238, 188] width 31 height 31
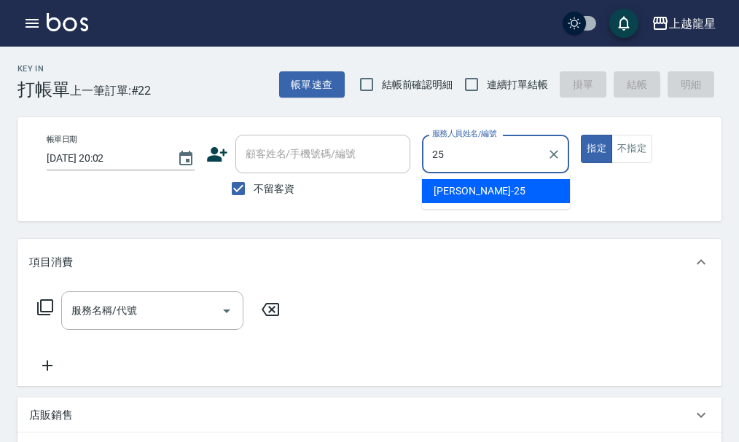
click at [513, 199] on div "淑雲 -25" at bounding box center [496, 191] width 148 height 24
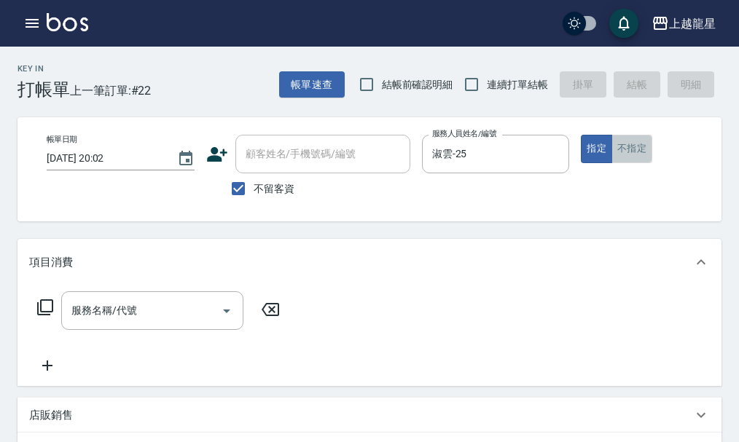
drag, startPoint x: 640, startPoint y: 154, endPoint x: 510, endPoint y: 181, distance: 133.2
click at [640, 155] on button "不指定" at bounding box center [631, 149] width 41 height 28
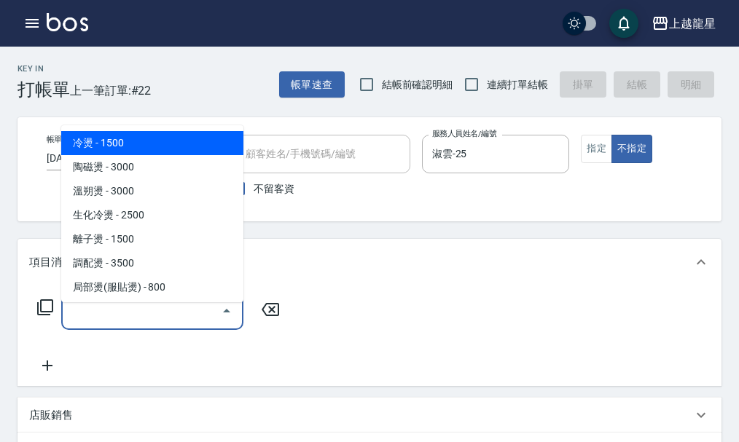
click at [153, 323] on input "服務名稱/代號" at bounding box center [141, 310] width 147 height 25
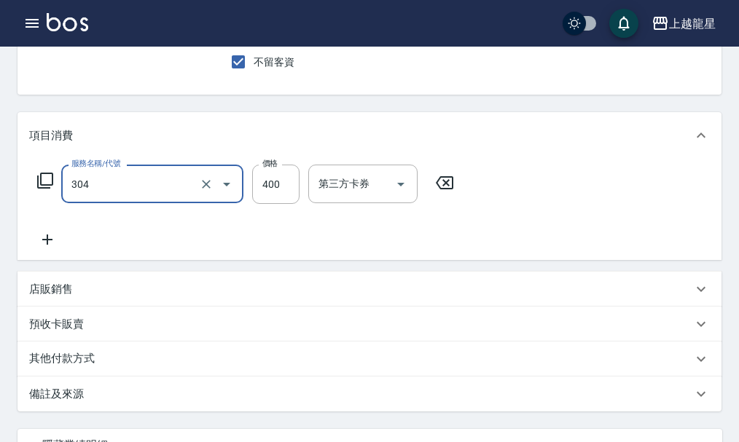
scroll to position [146, 0]
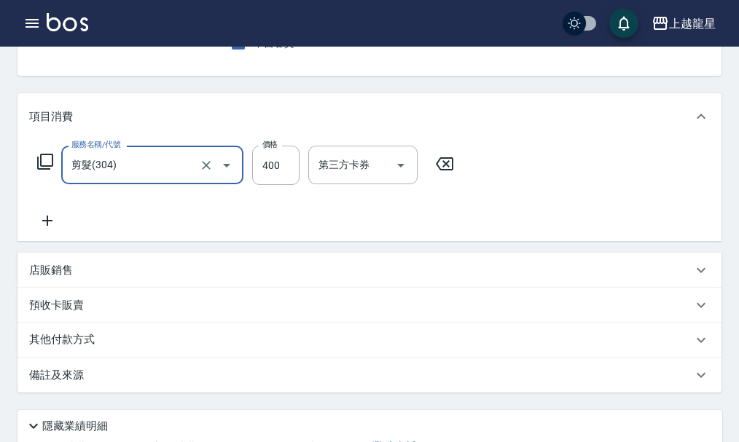
click at [70, 278] on p "店販銷售" at bounding box center [51, 270] width 44 height 15
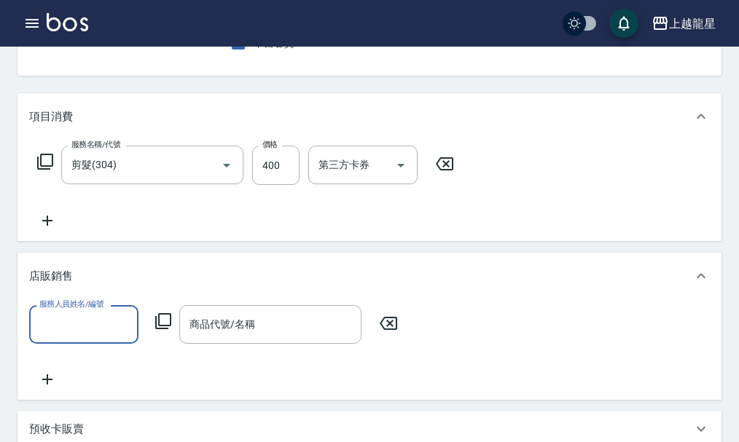
scroll to position [0, 0]
click at [110, 373] on div "淑雲 -25" at bounding box center [83, 373] width 109 height 24
click at [157, 330] on icon at bounding box center [162, 321] width 17 height 17
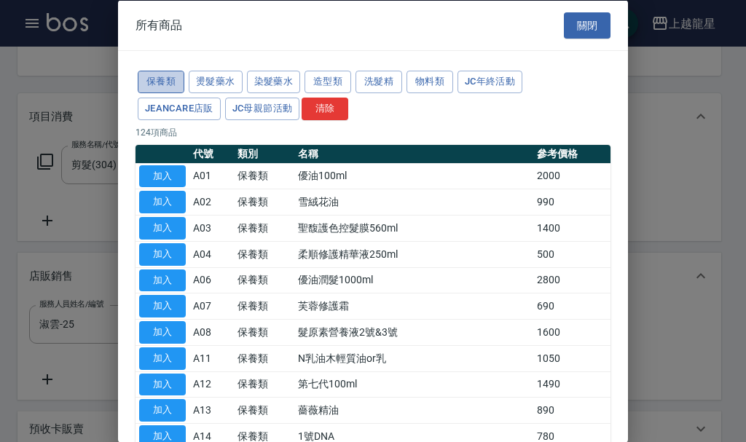
click at [149, 84] on button "保養類" at bounding box center [161, 82] width 47 height 23
click at [156, 251] on button "加入" at bounding box center [162, 254] width 47 height 23
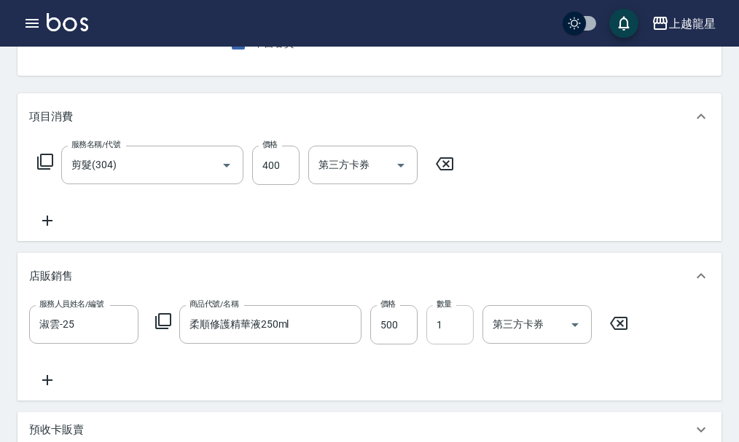
click at [456, 342] on input "1" at bounding box center [449, 324] width 47 height 39
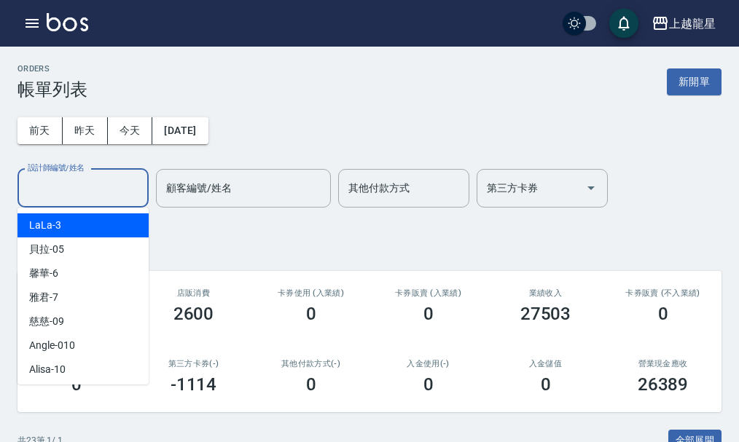
click at [114, 193] on input "設計師編號/姓名" at bounding box center [83, 188] width 118 height 25
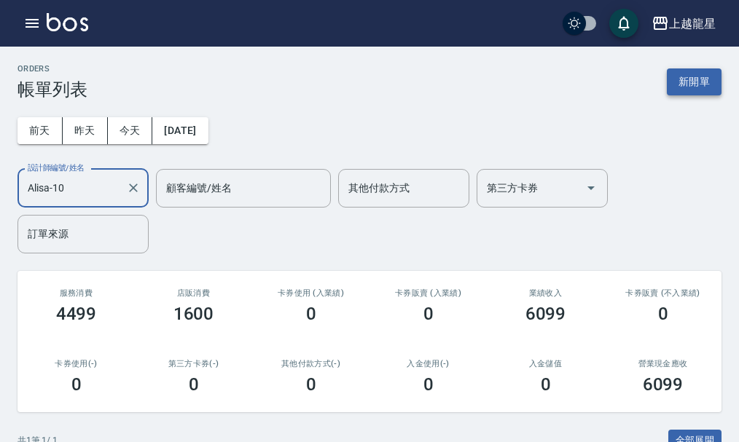
click at [705, 90] on button "新開單" at bounding box center [694, 81] width 55 height 27
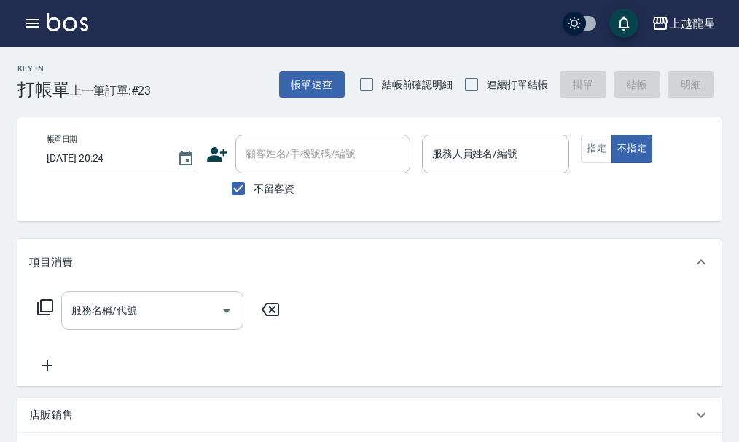
drag, startPoint x: 164, startPoint y: 292, endPoint x: 157, endPoint y: 315, distance: 24.2
click at [164, 306] on div "項目消費 服務名稱/代號 服務名稱/代號" at bounding box center [369, 312] width 704 height 147
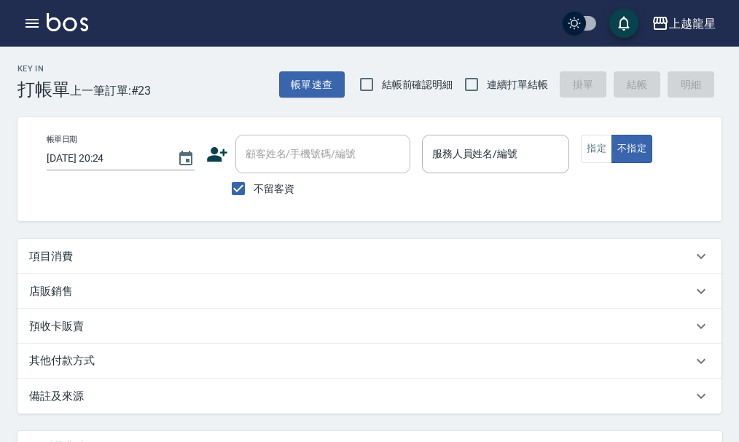
click at [229, 264] on div "項目消費" at bounding box center [360, 256] width 663 height 15
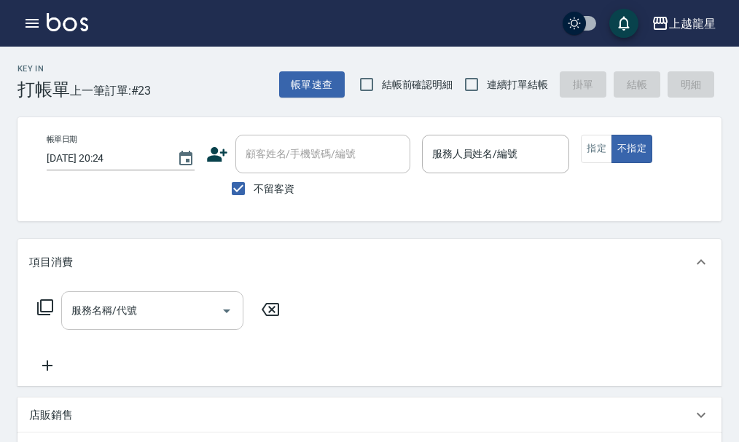
click at [126, 323] on input "服務名稱/代號" at bounding box center [141, 310] width 147 height 25
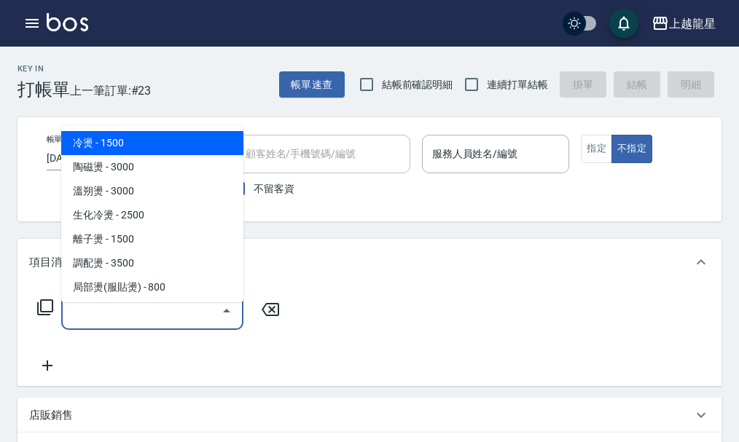
click at [79, 323] on input "服務名稱/代號" at bounding box center [141, 310] width 147 height 25
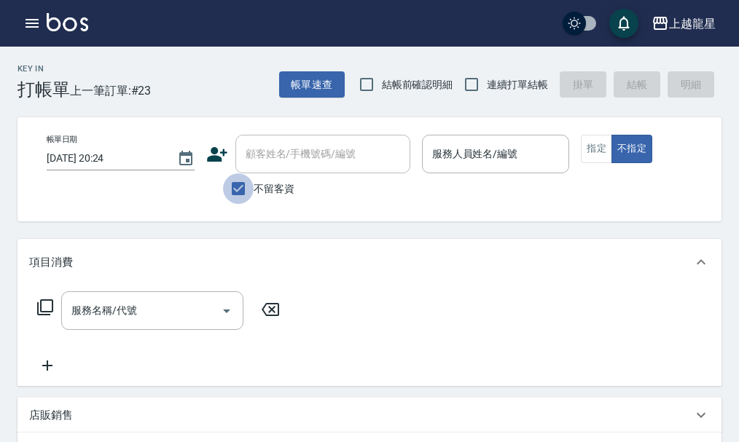
click at [239, 183] on input "不留客資" at bounding box center [238, 188] width 31 height 31
click at [246, 167] on input "顧客姓名/手機號碼/編號" at bounding box center [312, 153] width 140 height 25
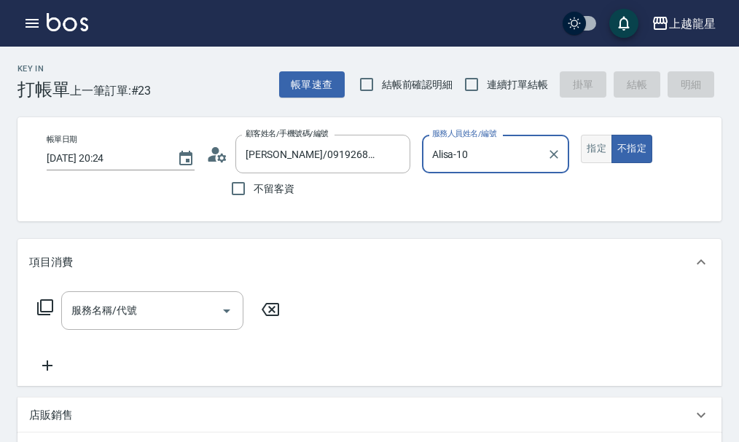
drag, startPoint x: 598, startPoint y: 140, endPoint x: 591, endPoint y: 157, distance: 18.3
click at [598, 144] on button "指定" at bounding box center [596, 149] width 31 height 28
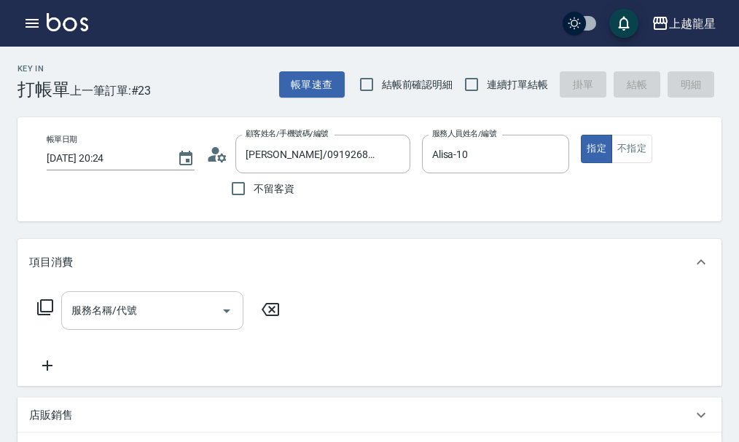
click at [178, 323] on input "服務名稱/代號" at bounding box center [141, 310] width 147 height 25
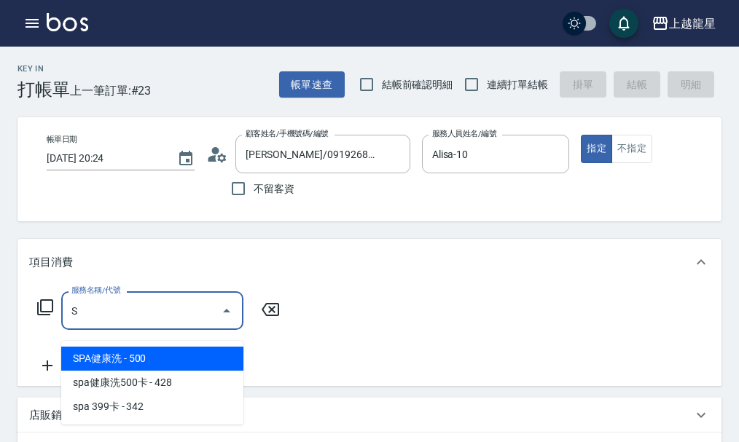
click at [129, 353] on span "SPA健康洗 - 500" at bounding box center [152, 359] width 182 height 24
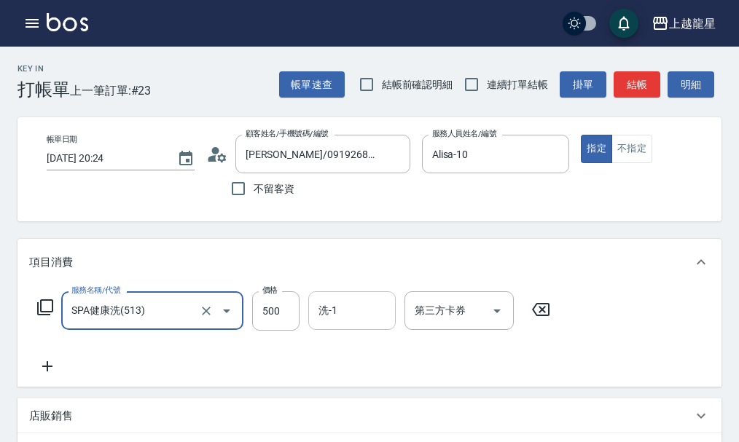
click at [323, 330] on div "洗-1" at bounding box center [351, 310] width 87 height 39
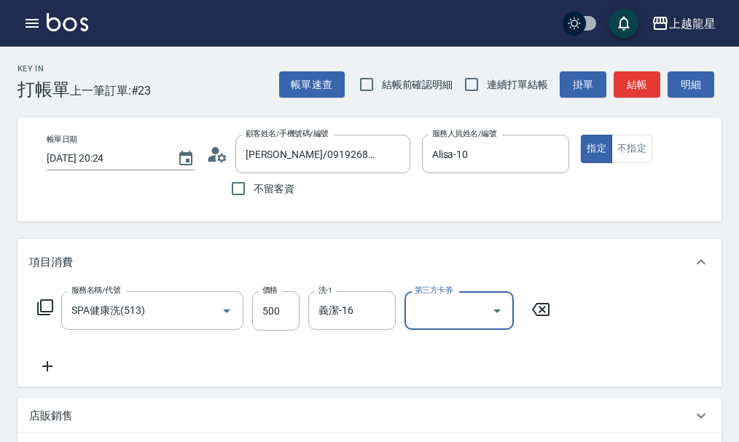
click at [54, 375] on icon at bounding box center [47, 366] width 36 height 17
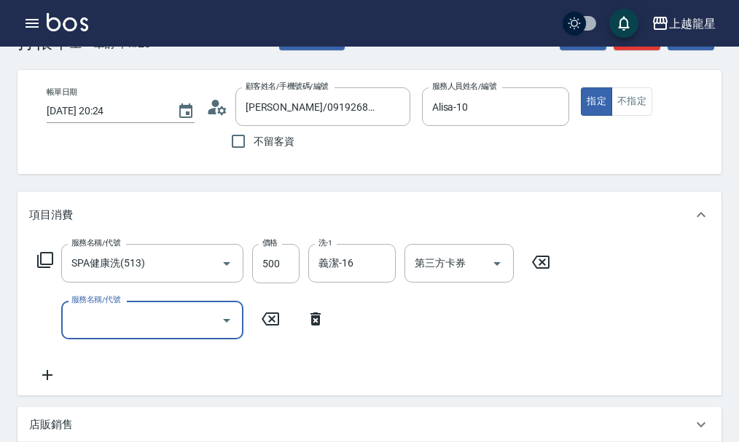
scroll to position [73, 0]
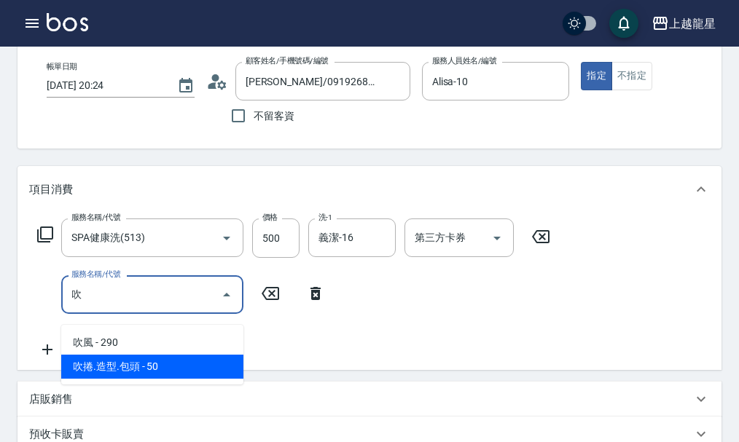
click at [176, 369] on span "吹捲.造型.包頭 - 50" at bounding box center [152, 367] width 182 height 24
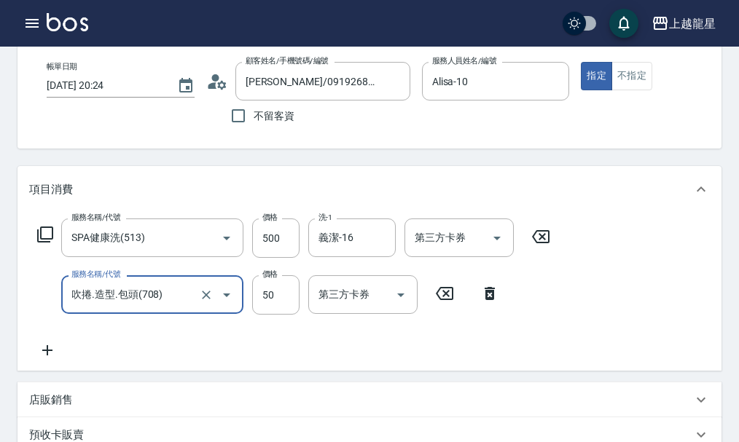
click at [49, 356] on icon at bounding box center [47, 350] width 10 height 10
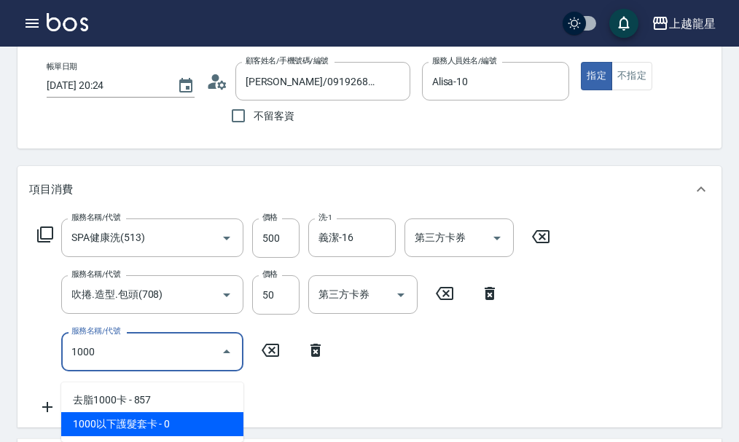
click at [165, 425] on span "1000以下護髮套卡 - 0" at bounding box center [152, 424] width 182 height 24
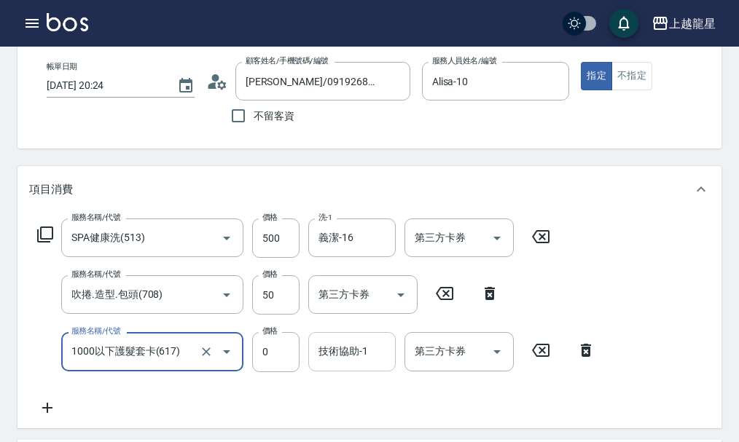
click at [375, 364] on input "技術協助-1" at bounding box center [352, 351] width 74 height 25
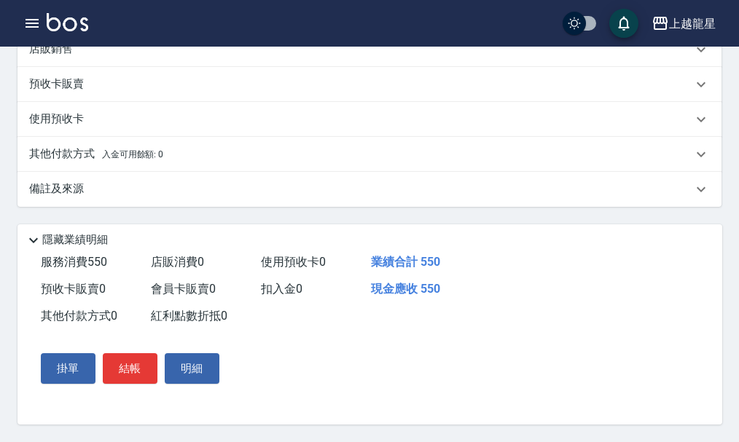
scroll to position [498, 0]
click at [144, 360] on button "結帳" at bounding box center [130, 368] width 55 height 31
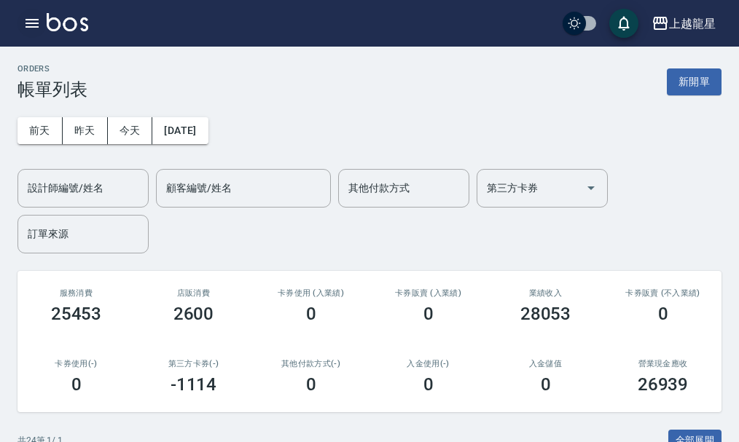
click at [39, 30] on icon "button" at bounding box center [31, 23] width 17 height 17
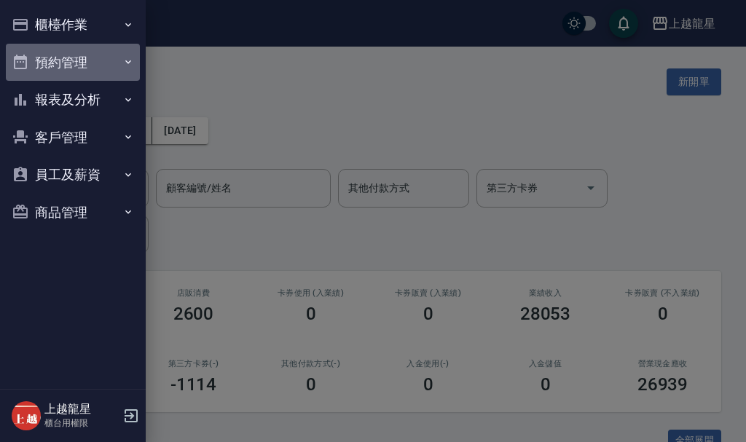
click at [70, 68] on button "預約管理" at bounding box center [73, 63] width 134 height 38
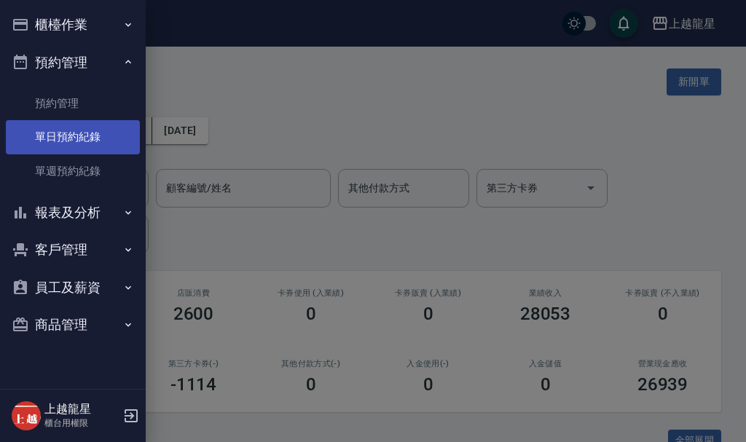
click at [75, 132] on link "單日預約紀錄" at bounding box center [73, 137] width 134 height 34
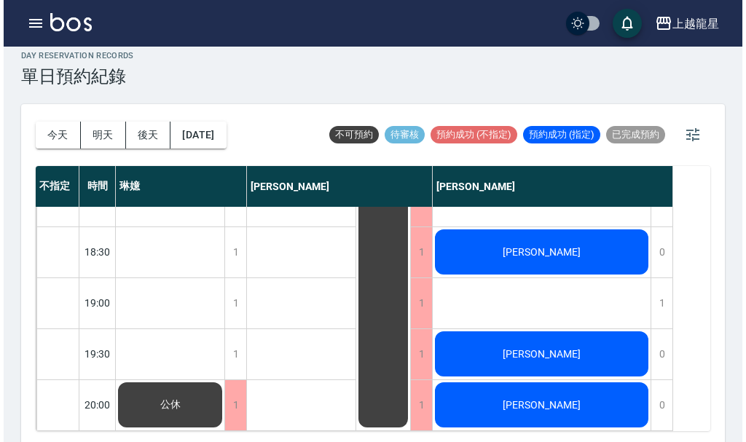
scroll to position [17, 0]
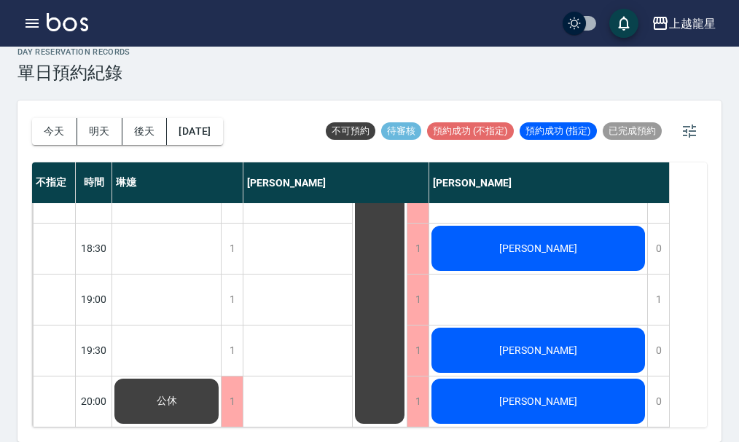
click at [525, 345] on span "蔡明容" at bounding box center [538, 351] width 84 height 12
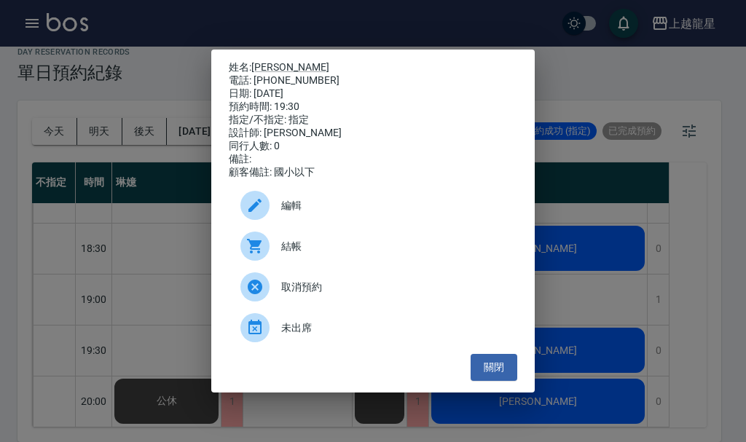
click at [251, 61] on p "姓名: 蔡明容" at bounding box center [373, 67] width 288 height 13
drag, startPoint x: 252, startPoint y: 77, endPoint x: 364, endPoint y: 80, distance: 111.5
click at [364, 80] on div "電話: 0972001917" at bounding box center [373, 80] width 288 height 13
drag, startPoint x: 292, startPoint y: 83, endPoint x: 349, endPoint y: 74, distance: 57.5
click at [349, 74] on div "電話: 0972001917" at bounding box center [373, 80] width 288 height 13
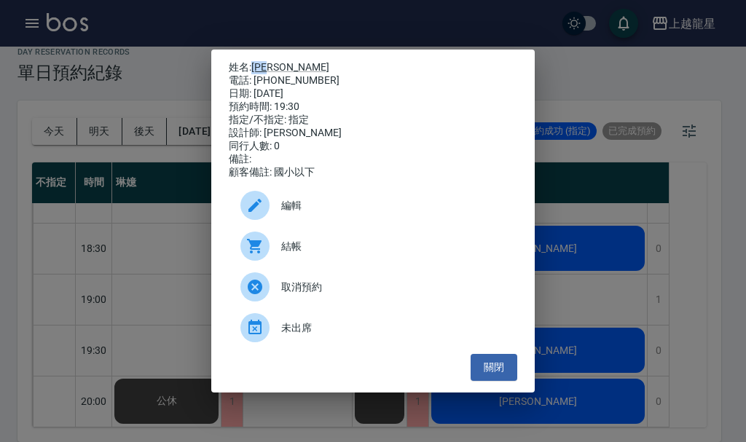
drag, startPoint x: 251, startPoint y: 62, endPoint x: 301, endPoint y: 67, distance: 49.8
click at [301, 67] on p "姓名: 蔡明容" at bounding box center [373, 67] width 288 height 13
copy p "蔡明容"
click at [184, 72] on div "姓名: 蔡明容 電話: 0972001917 日期: 2025/09/13 預約時間: 19:30 指定/不指定: 指定 設計師: 曾雅君 同行人數: 0 備…" at bounding box center [373, 221] width 746 height 442
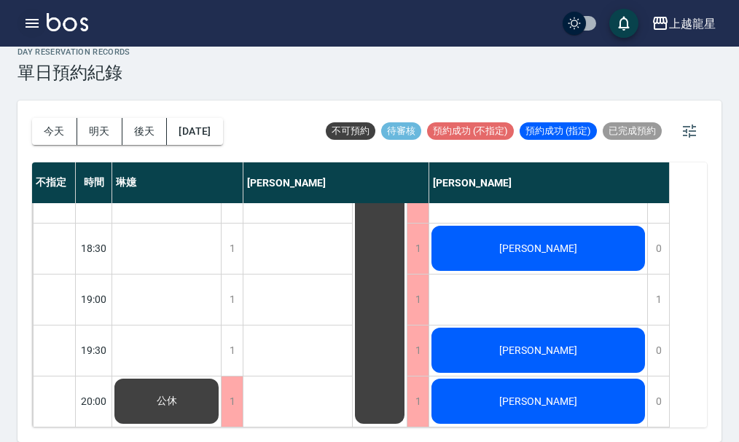
click at [31, 31] on icon "button" at bounding box center [31, 23] width 17 height 17
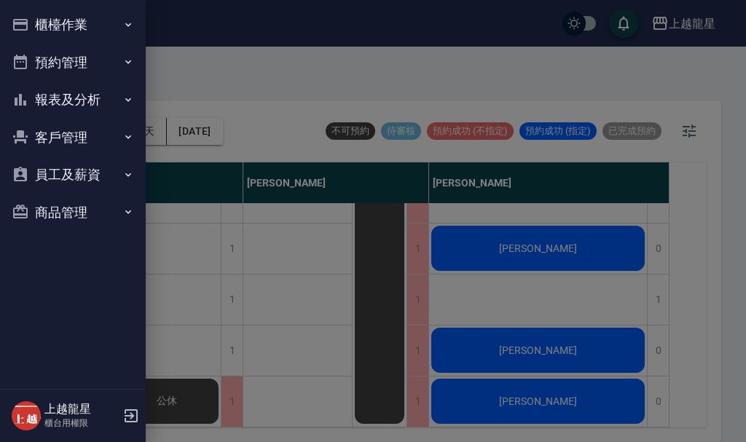
click at [39, 28] on button "櫃檯作業" at bounding box center [73, 25] width 134 height 38
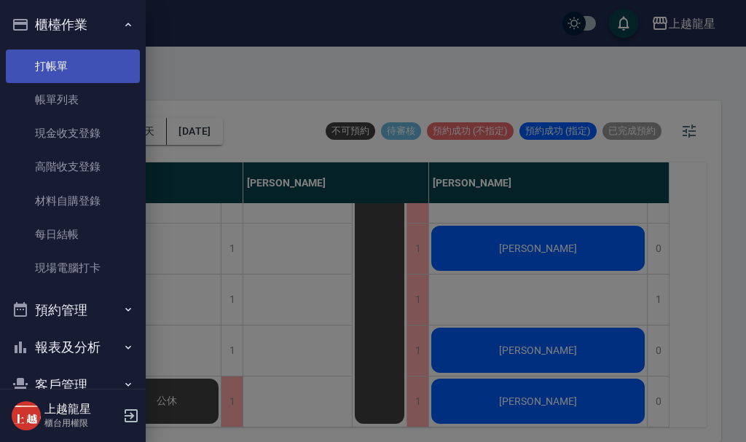
click at [51, 65] on link "打帳單" at bounding box center [73, 67] width 134 height 34
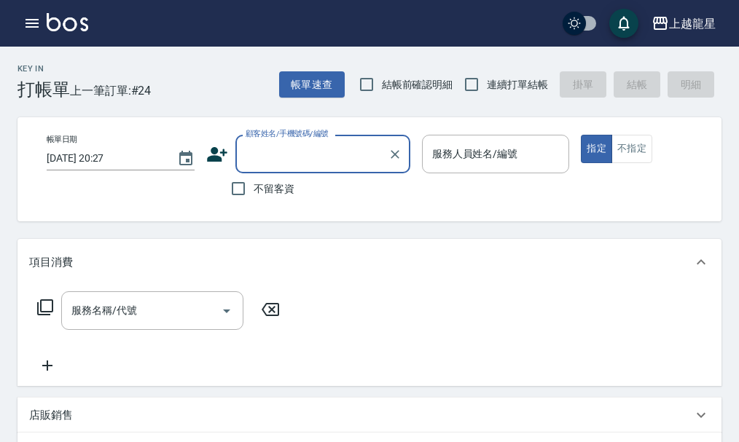
click at [329, 156] on input "顧客姓名/手機號碼/編號" at bounding box center [312, 153] width 140 height 25
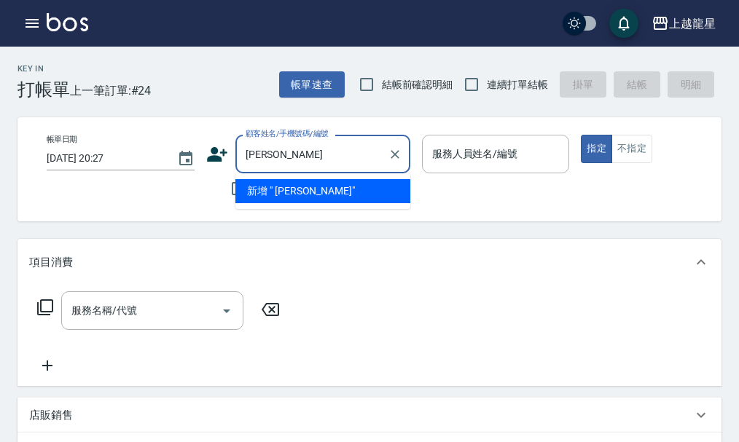
click at [264, 194] on li "新增 " 蔡明容"" at bounding box center [322, 191] width 175 height 24
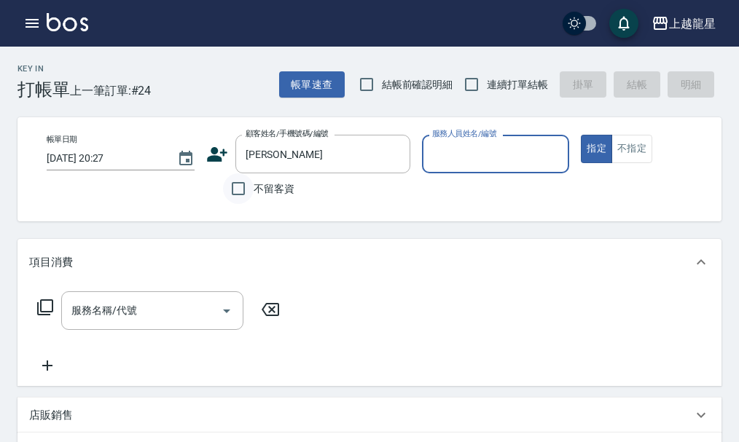
click at [242, 189] on input "不留客資" at bounding box center [238, 188] width 31 height 31
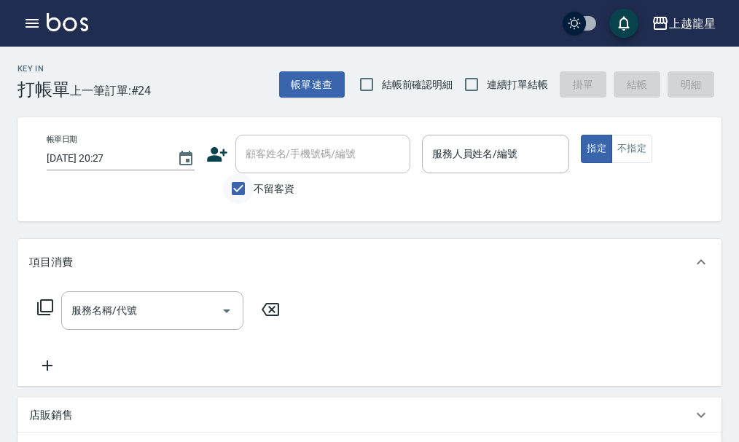
click at [235, 189] on input "不留客資" at bounding box center [238, 188] width 31 height 31
click at [259, 161] on input "顧客姓名/手機號碼/編號" at bounding box center [312, 153] width 140 height 25
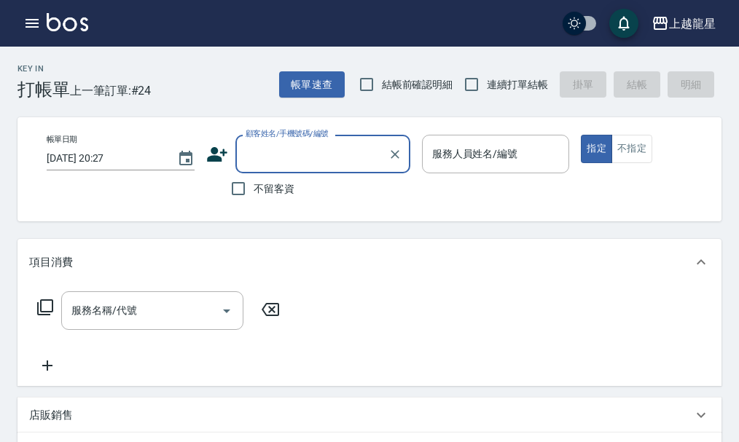
paste input "蔡明容"
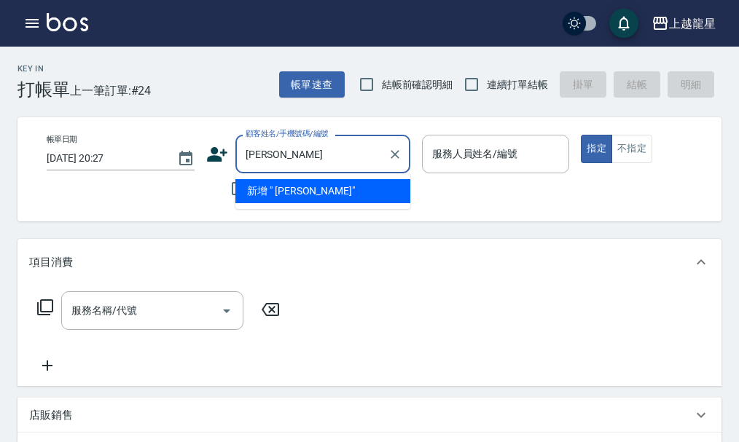
click at [282, 157] on input "蔡明" at bounding box center [312, 153] width 140 height 25
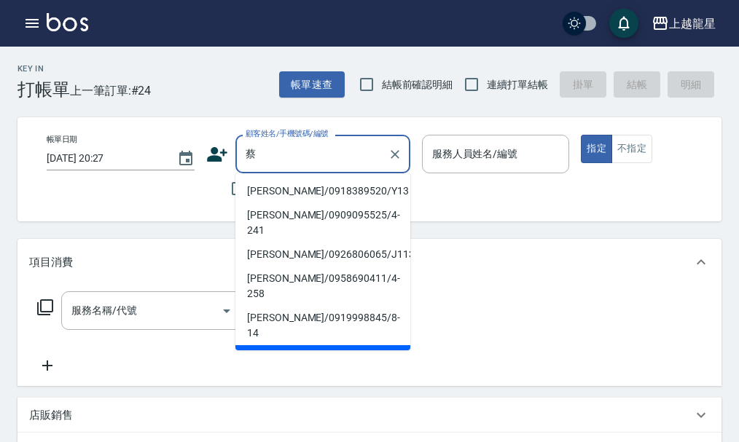
click at [290, 345] on li "蔡明容/0972001917/null" at bounding box center [322, 357] width 175 height 24
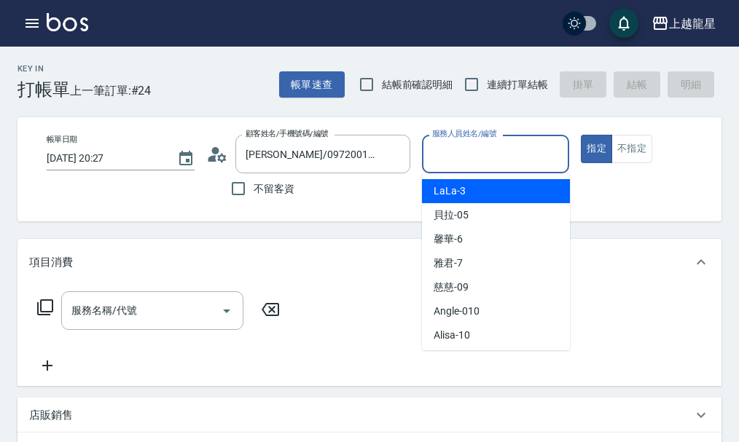
click at [469, 156] on input "服務人員姓名/編號" at bounding box center [495, 153] width 135 height 25
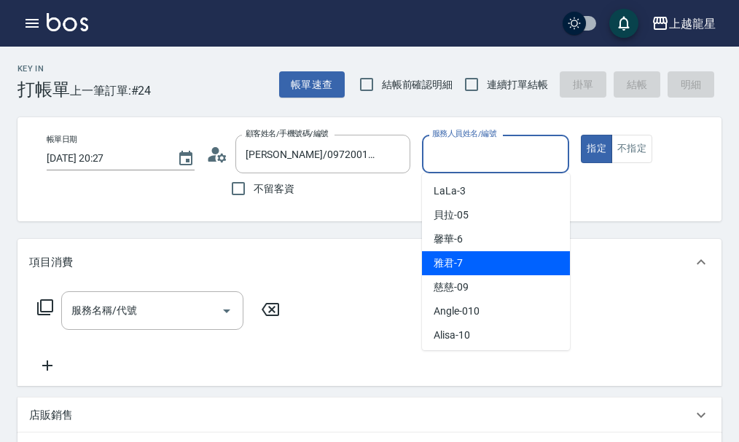
click at [453, 266] on span "雅君 -7" at bounding box center [447, 263] width 29 height 15
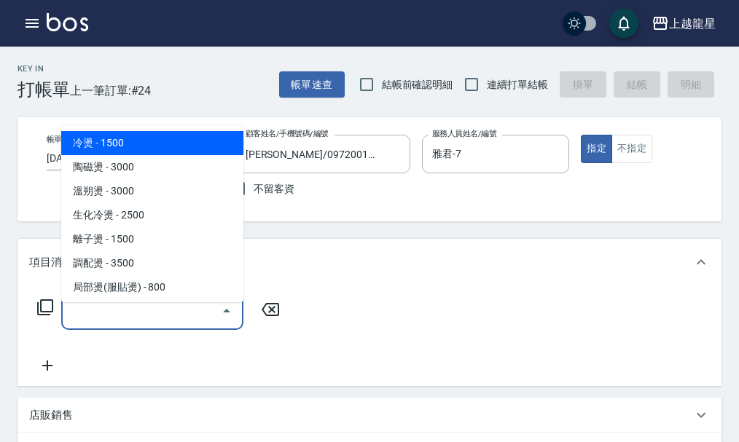
click at [184, 318] on input "服務名稱/代號" at bounding box center [141, 310] width 147 height 25
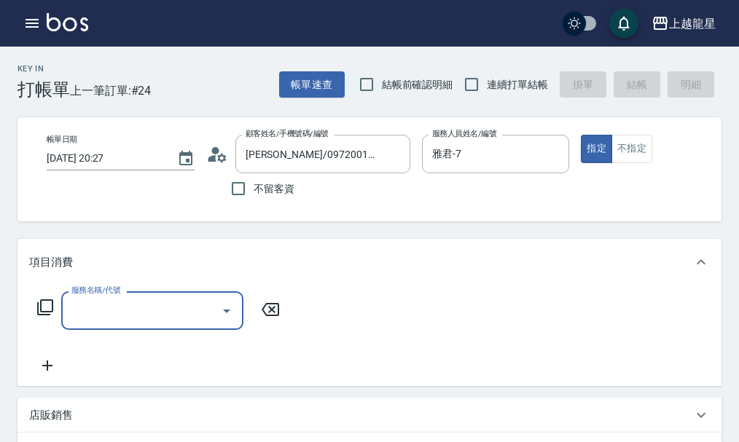
click at [157, 323] on input "服務名稱/代號" at bounding box center [141, 310] width 147 height 25
click at [44, 316] on icon at bounding box center [44, 307] width 17 height 17
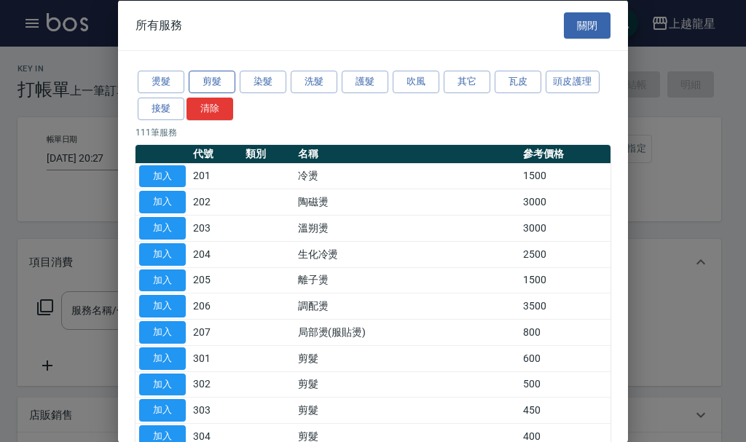
click at [221, 83] on button "剪髮" at bounding box center [212, 82] width 47 height 23
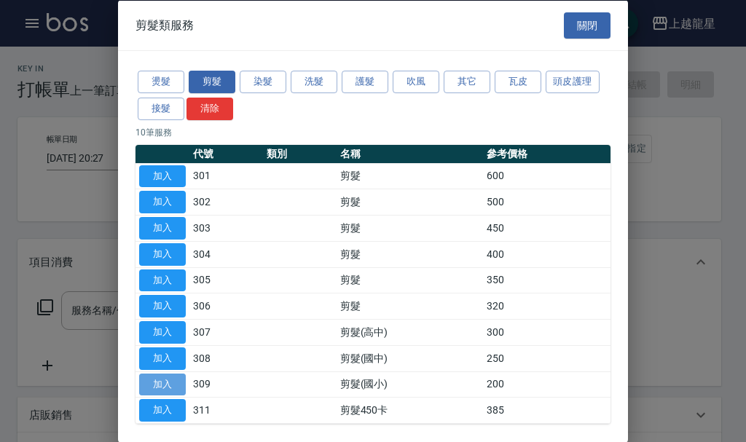
click at [156, 377] on button "加入" at bounding box center [162, 384] width 47 height 23
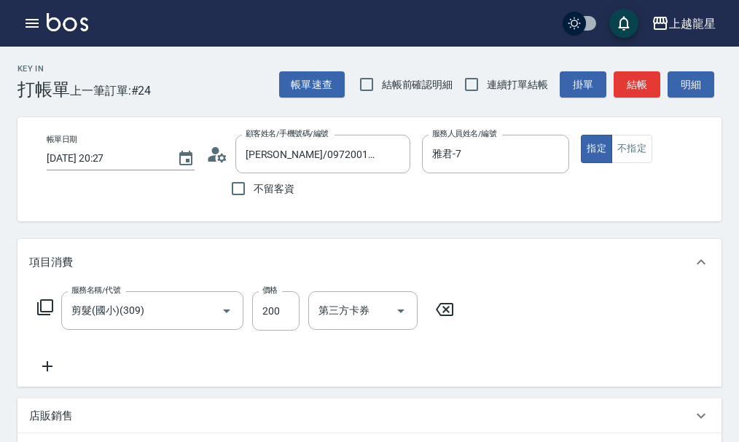
click at [45, 316] on icon at bounding box center [44, 307] width 17 height 17
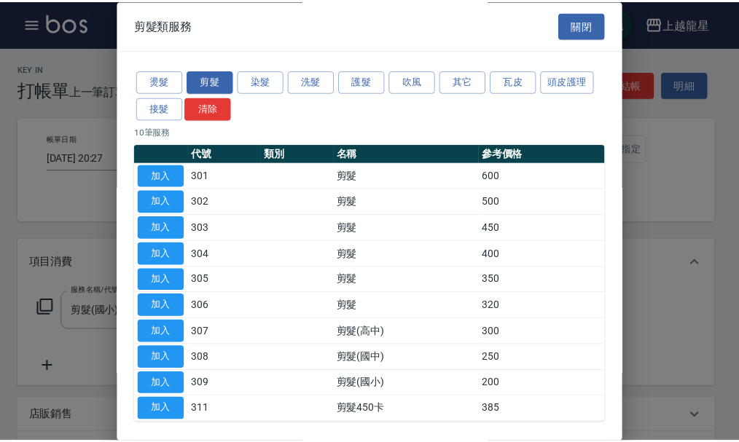
scroll to position [61, 0]
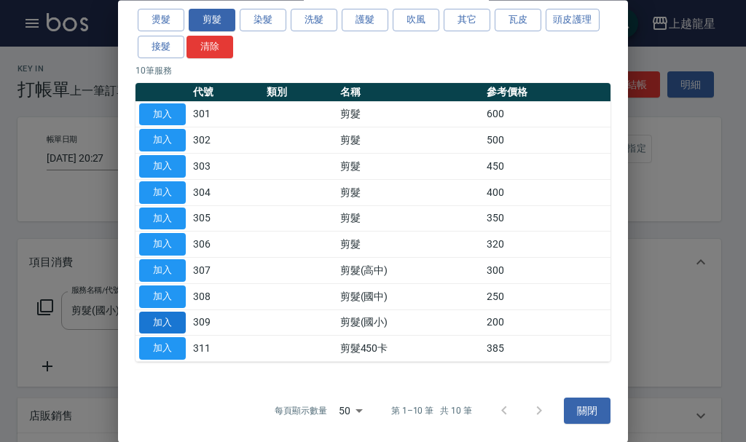
click at [173, 319] on button "加入" at bounding box center [162, 323] width 47 height 23
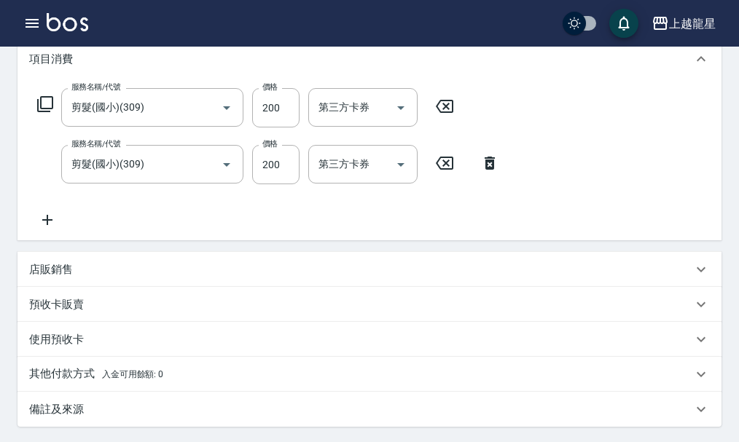
scroll to position [219, 0]
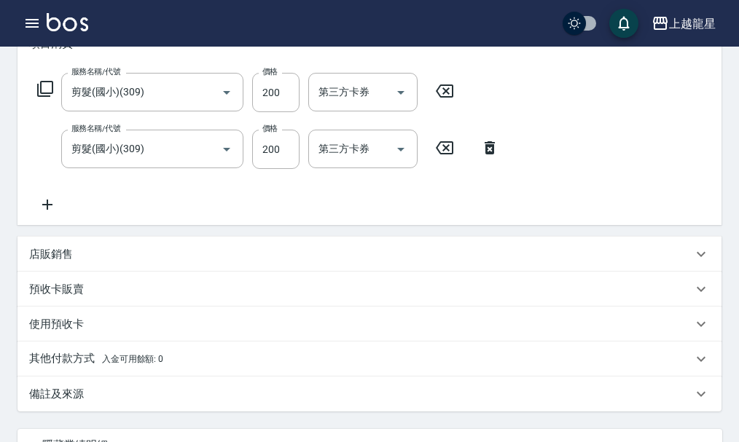
click at [47, 210] on icon at bounding box center [47, 205] width 10 height 10
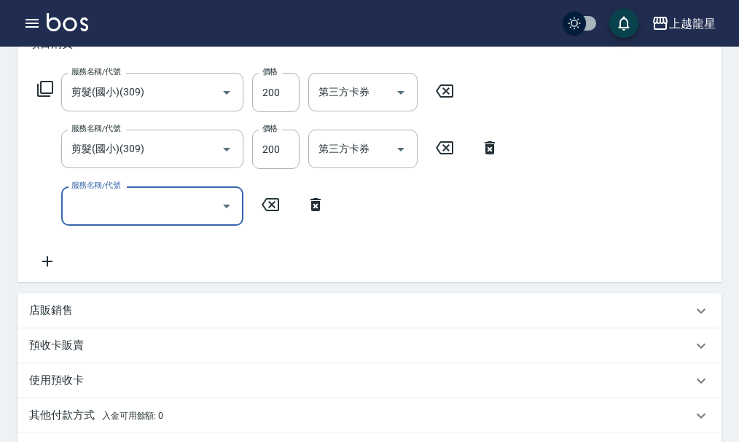
click at [96, 210] on input "服務名稱/代號" at bounding box center [141, 205] width 147 height 25
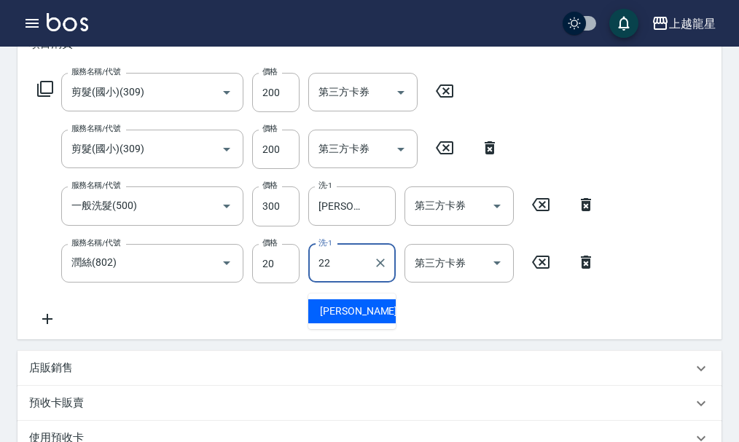
click at [369, 321] on div "阿琳 -22" at bounding box center [351, 311] width 87 height 24
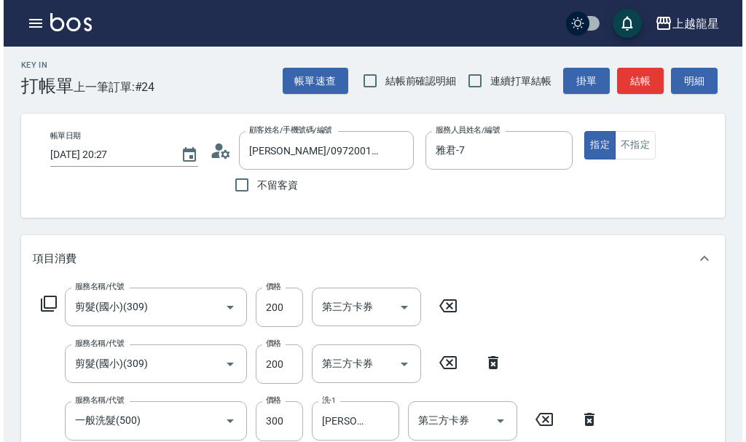
scroll to position [0, 0]
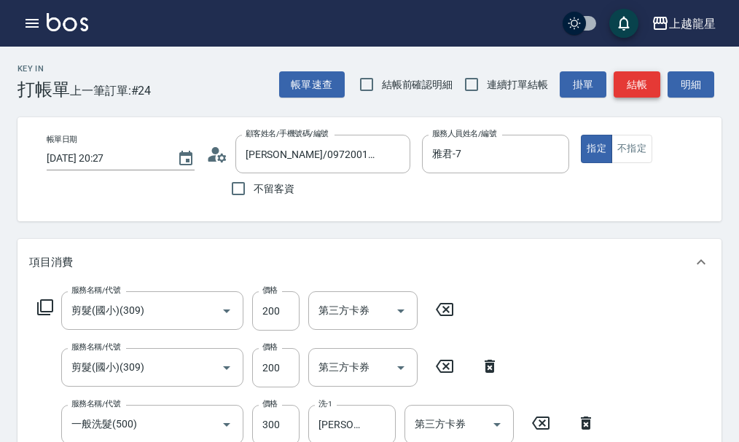
click at [621, 88] on button "結帳" at bounding box center [636, 84] width 47 height 27
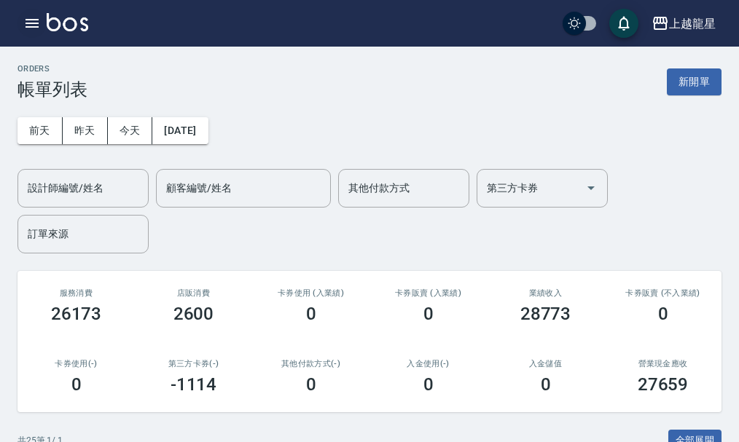
click at [39, 17] on icon "button" at bounding box center [31, 23] width 17 height 17
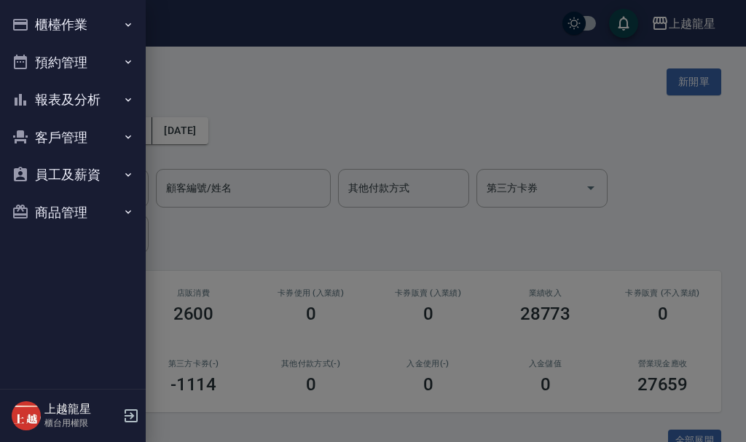
click at [45, 12] on button "櫃檯作業" at bounding box center [73, 25] width 134 height 38
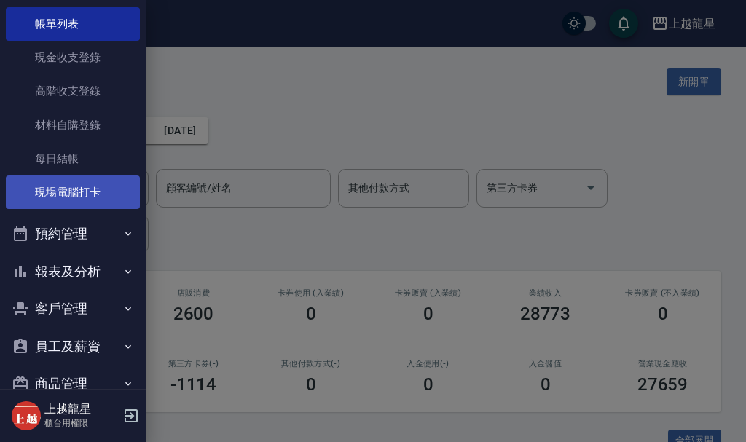
scroll to position [107, 0]
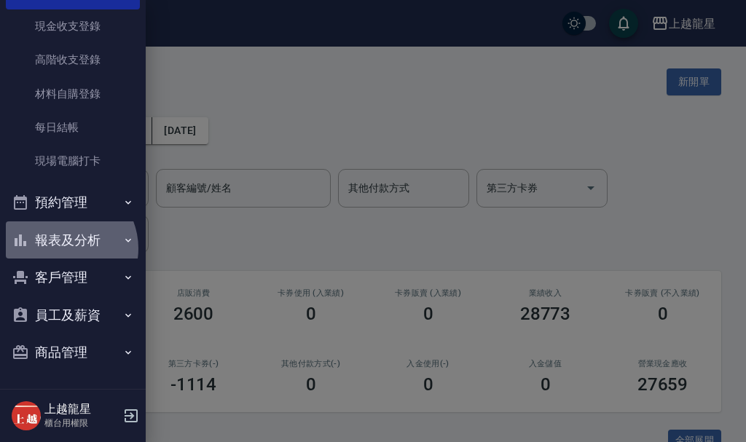
click at [63, 248] on button "報表及分析" at bounding box center [73, 240] width 134 height 38
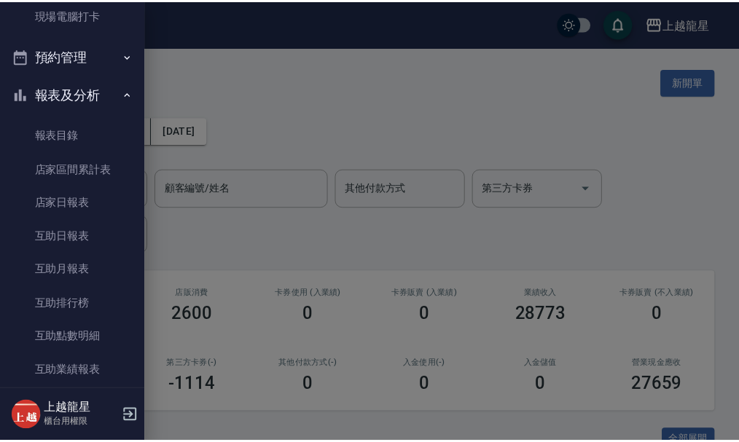
scroll to position [253, 0]
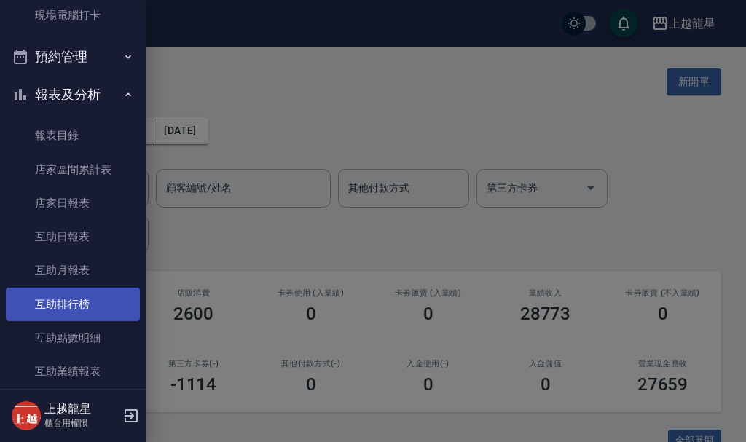
click at [78, 297] on link "互助排行榜" at bounding box center [73, 305] width 134 height 34
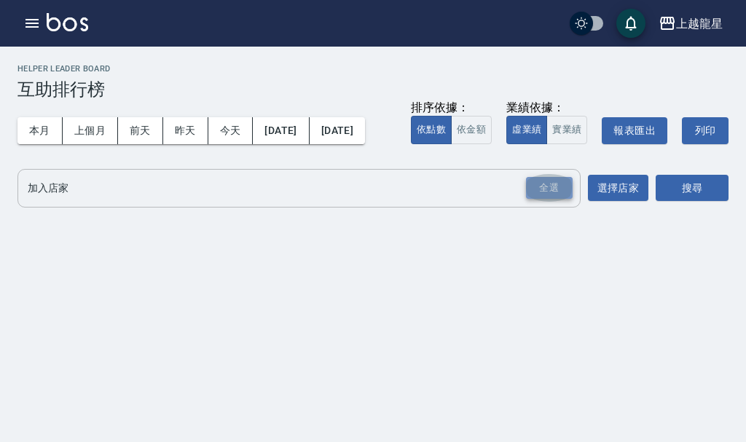
click at [543, 200] on div "全選" at bounding box center [549, 188] width 47 height 23
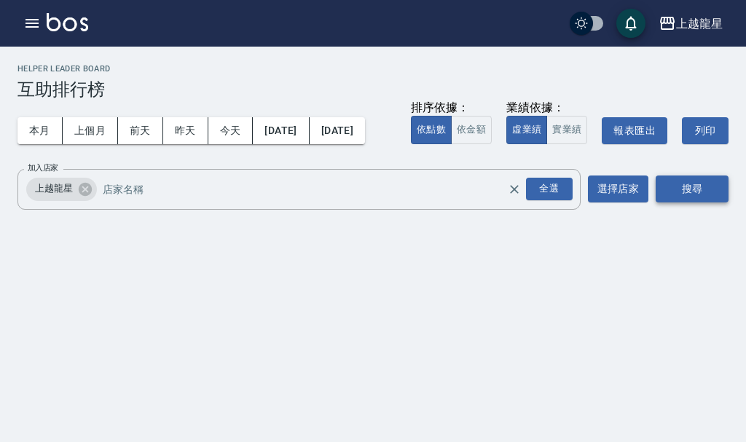
click at [682, 203] on button "搜尋" at bounding box center [692, 189] width 73 height 27
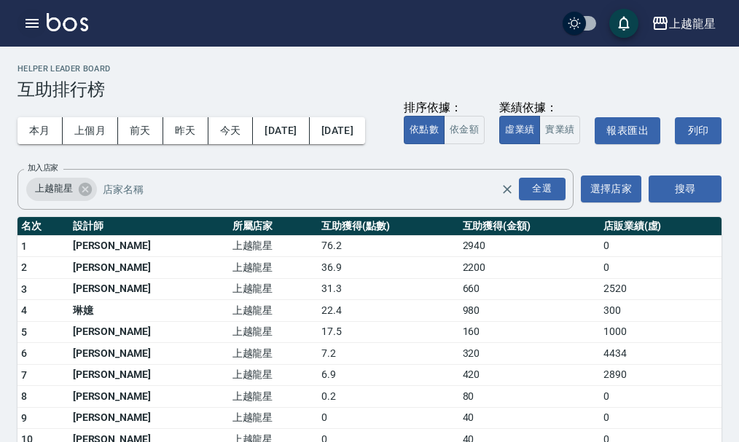
click at [25, 20] on icon "button" at bounding box center [31, 23] width 17 height 17
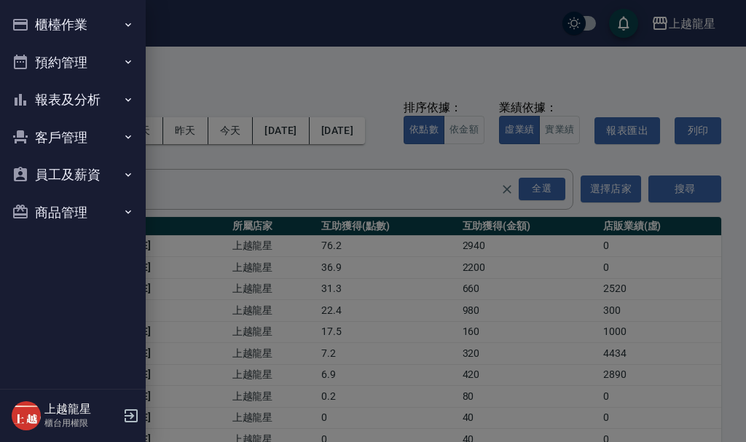
click at [31, 19] on button "櫃檯作業" at bounding box center [73, 25] width 134 height 38
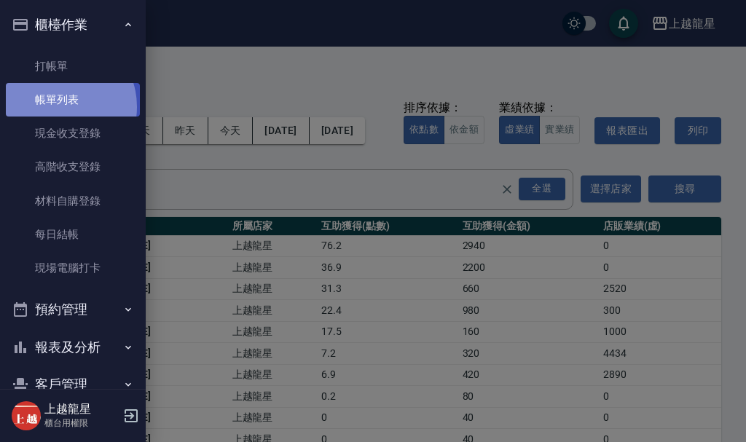
click at [58, 107] on link "帳單列表" at bounding box center [73, 100] width 134 height 34
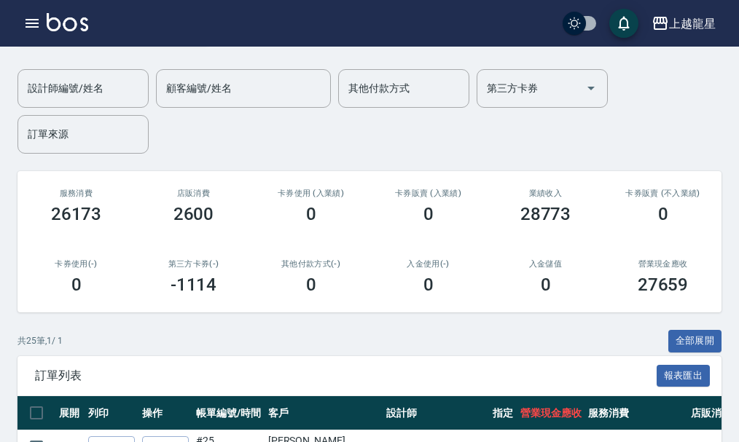
scroll to position [291, 0]
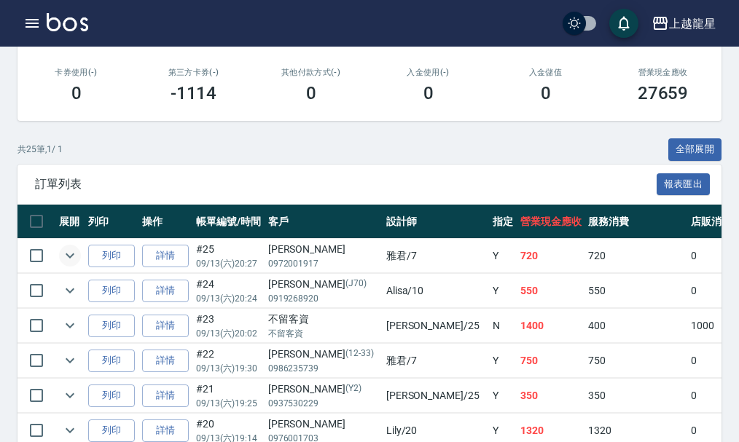
click at [72, 254] on icon "expand row" at bounding box center [69, 255] width 17 height 17
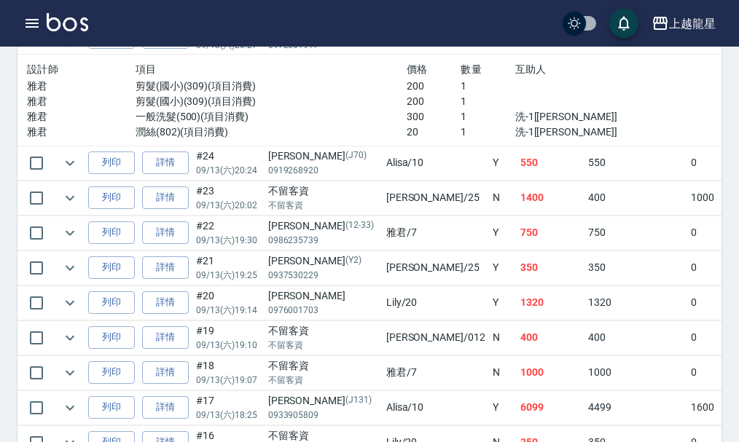
scroll to position [219, 0]
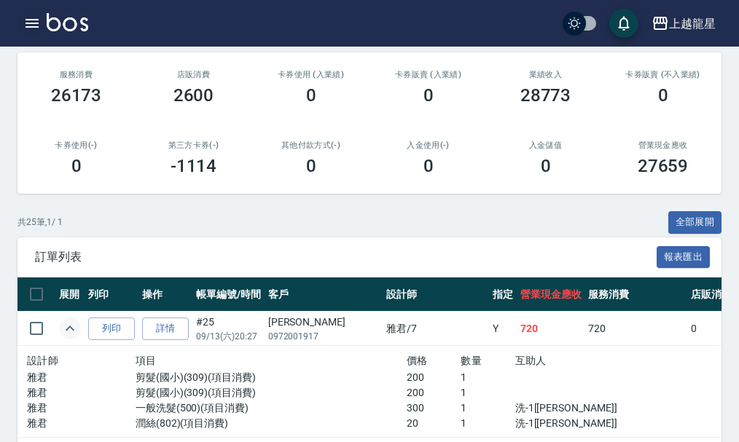
click at [36, 27] on icon "button" at bounding box center [31, 23] width 13 height 9
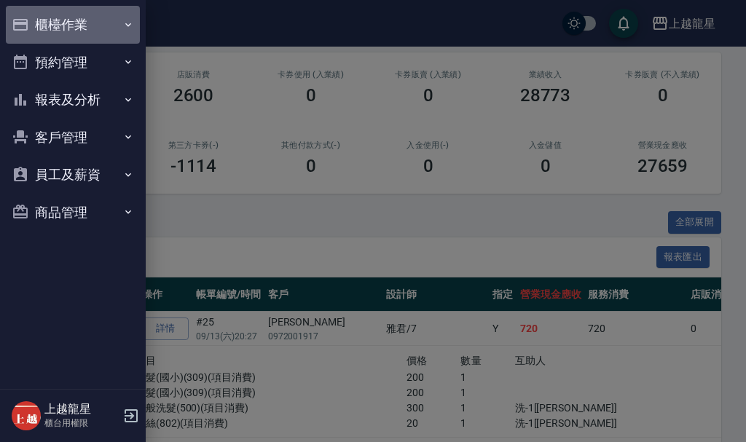
click at [42, 24] on button "櫃檯作業" at bounding box center [73, 25] width 134 height 38
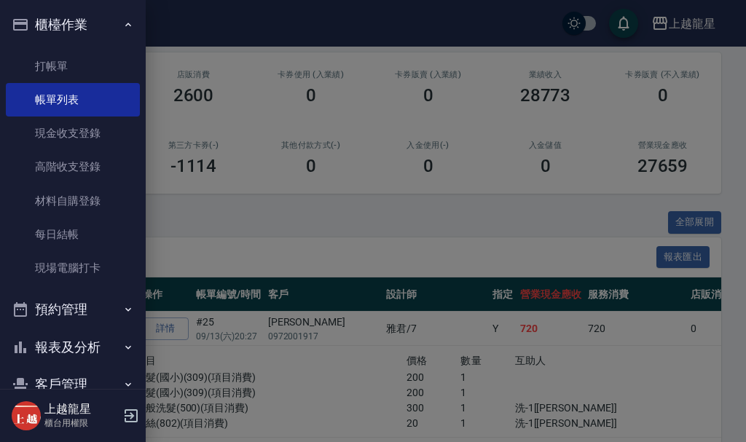
drag, startPoint x: 324, startPoint y: 191, endPoint x: 321, endPoint y: 200, distance: 9.5
click at [321, 197] on div at bounding box center [373, 221] width 746 height 442
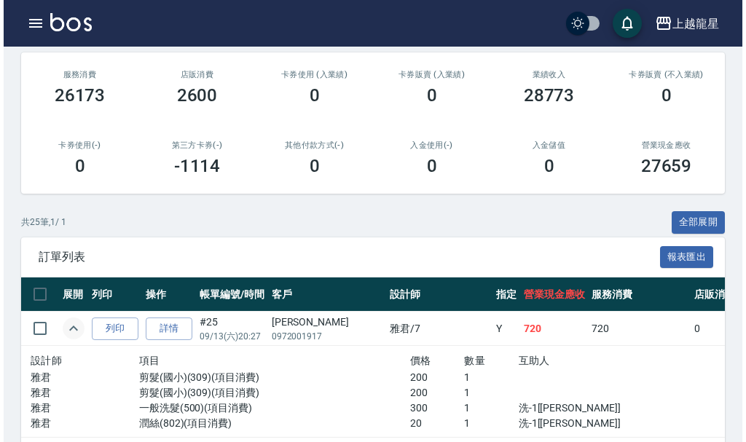
scroll to position [510, 0]
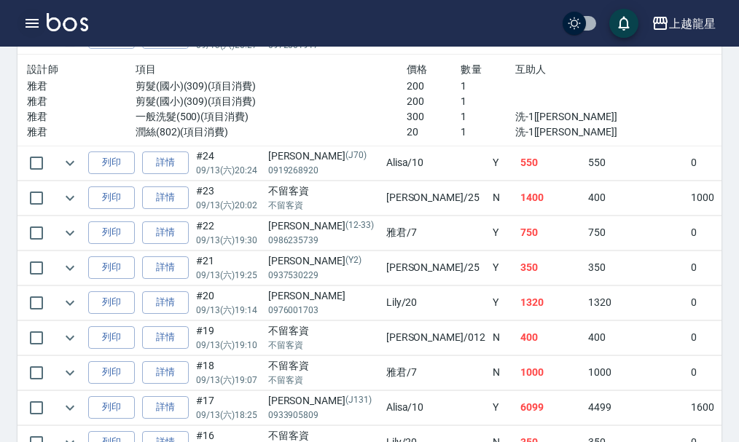
click at [31, 18] on icon "button" at bounding box center [31, 23] width 17 height 17
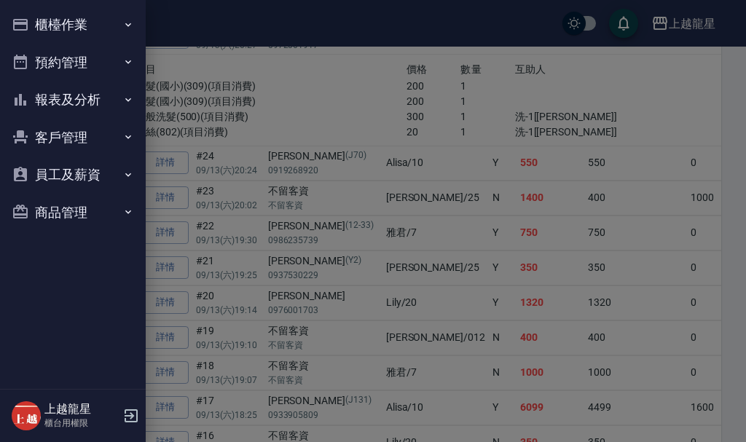
click at [69, 15] on button "櫃檯作業" at bounding box center [73, 25] width 134 height 38
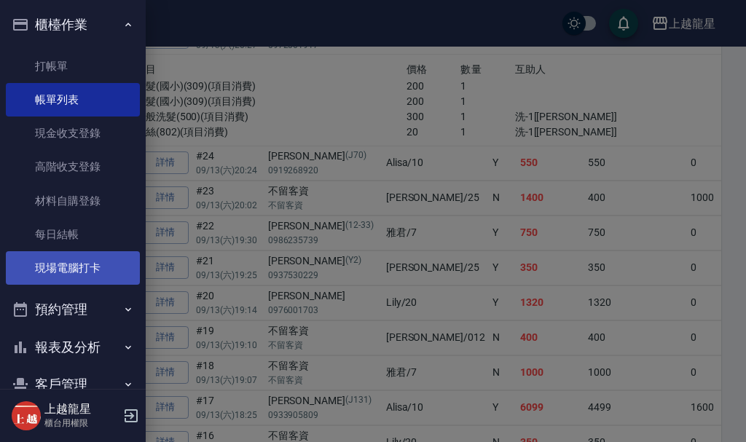
click at [95, 264] on link "現場電腦打卡" at bounding box center [73, 268] width 134 height 34
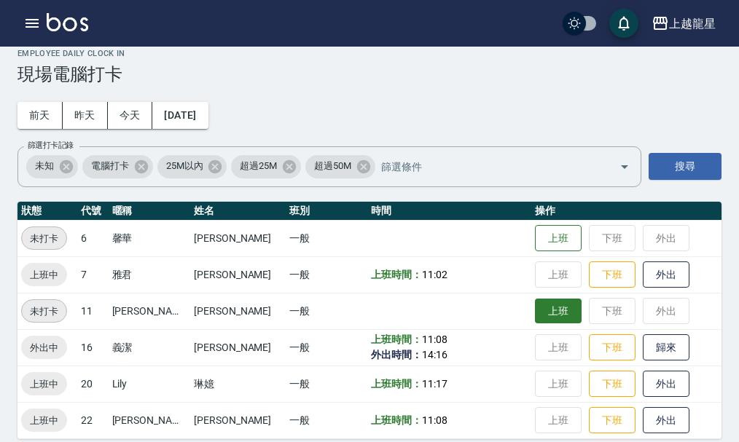
scroll to position [30, 0]
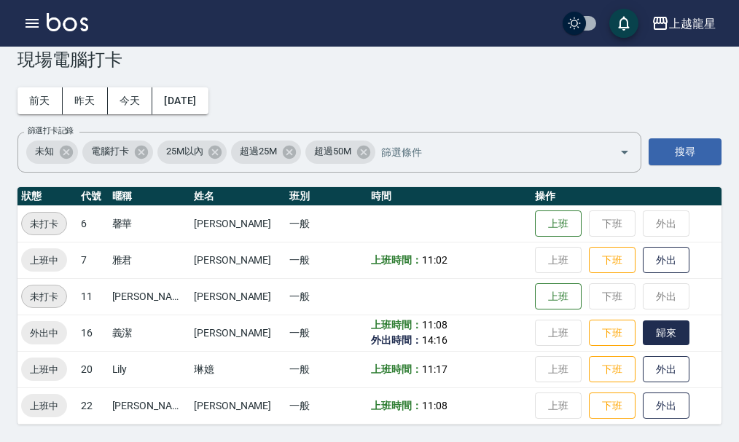
click at [649, 330] on button "歸來" at bounding box center [666, 333] width 47 height 25
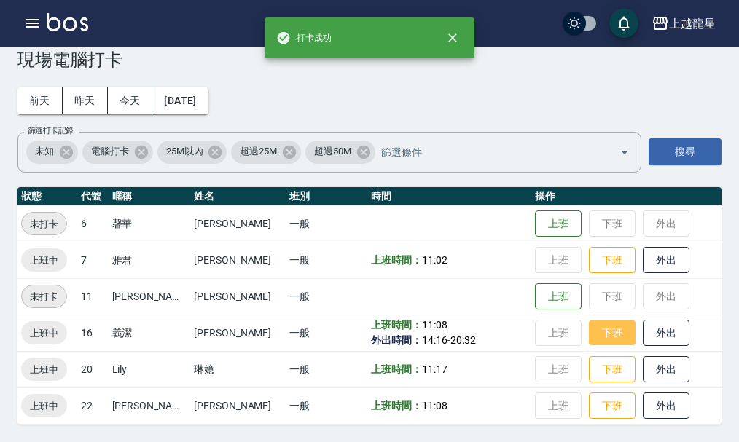
click at [592, 323] on button "下班" at bounding box center [612, 333] width 47 height 25
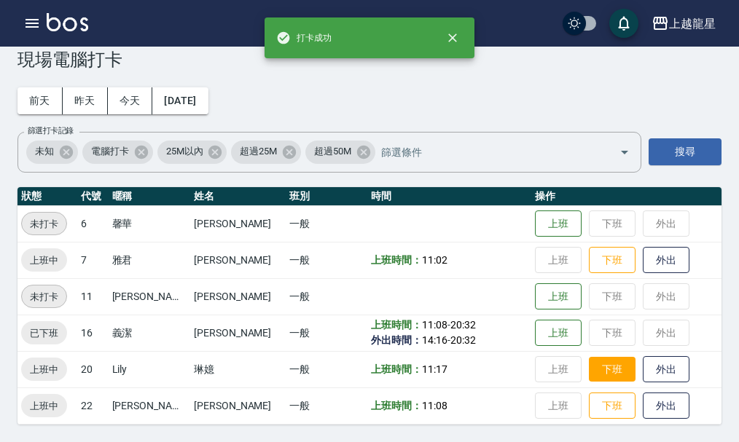
click at [589, 374] on button "下班" at bounding box center [612, 369] width 47 height 25
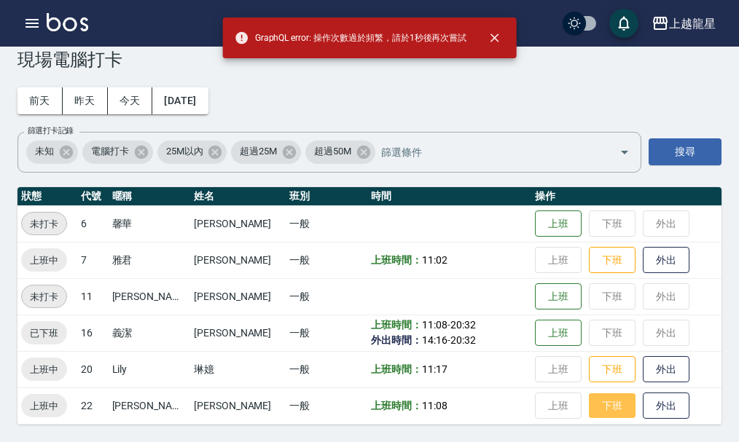
click at [589, 419] on button "下班" at bounding box center [612, 405] width 47 height 25
click at [589, 399] on button "下班" at bounding box center [612, 405] width 47 height 25
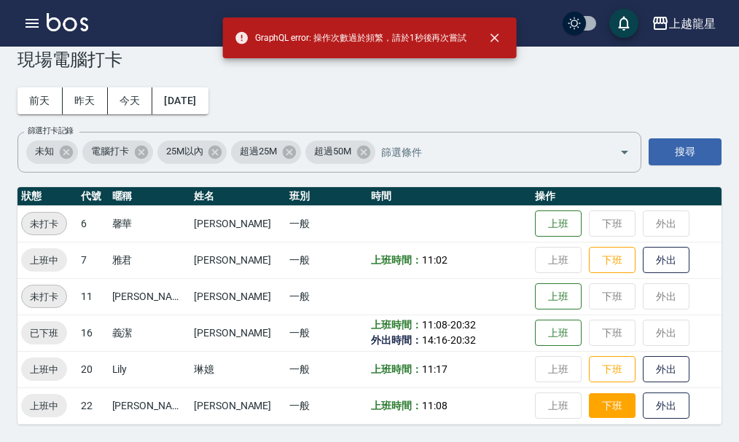
click at [589, 396] on button "下班" at bounding box center [612, 405] width 47 height 25
click at [594, 361] on button "下班" at bounding box center [612, 369] width 47 height 25
click at [600, 361] on button "下班" at bounding box center [612, 369] width 47 height 25
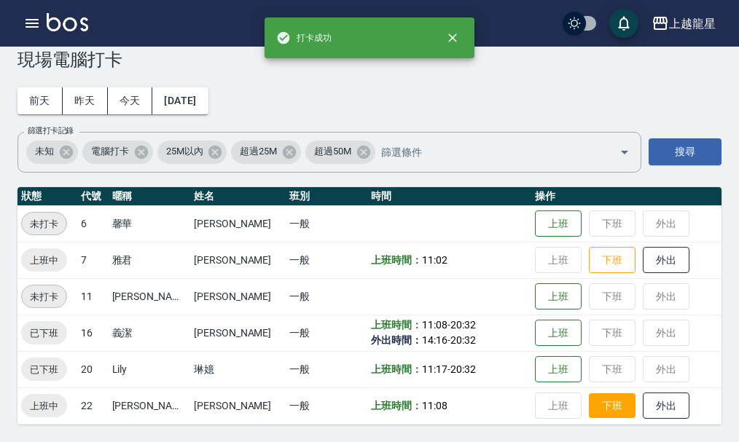
click at [596, 403] on button "下班" at bounding box center [612, 405] width 47 height 25
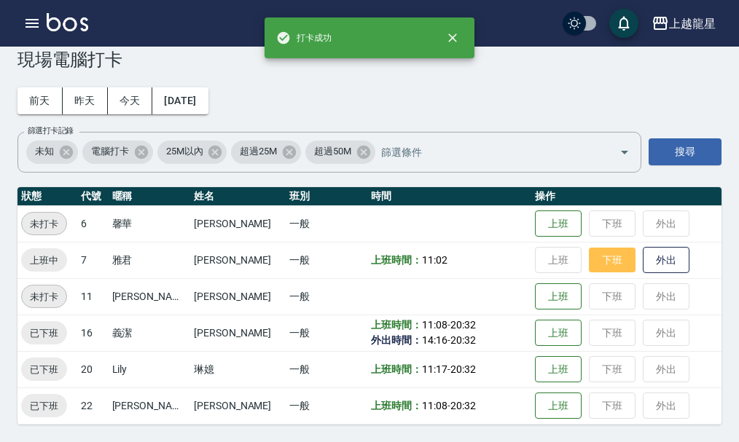
click at [596, 254] on button "下班" at bounding box center [612, 260] width 47 height 25
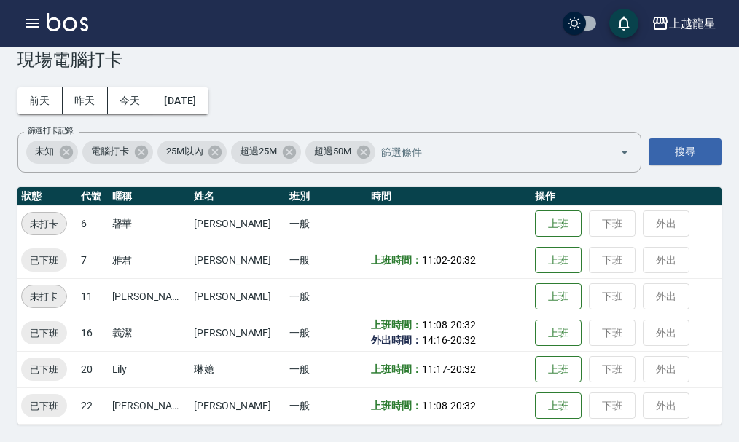
scroll to position [0, 0]
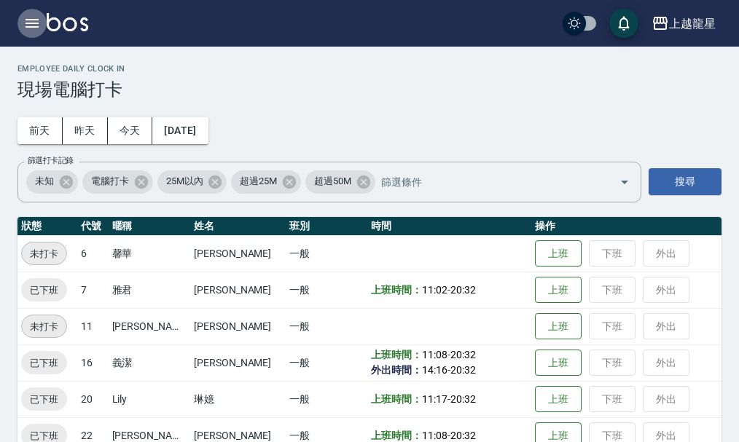
click at [25, 23] on icon "button" at bounding box center [31, 23] width 17 height 17
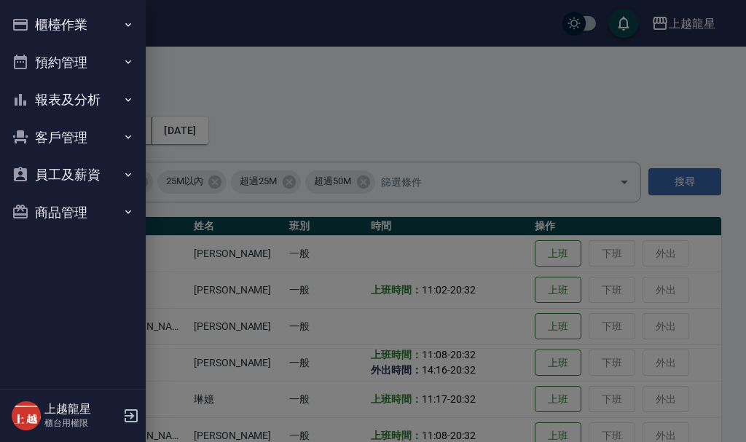
click at [79, 102] on button "報表及分析" at bounding box center [73, 100] width 134 height 38
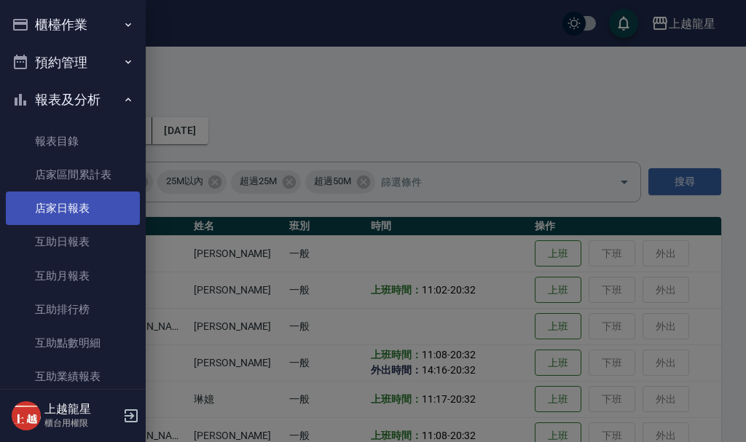
click at [103, 212] on link "店家日報表" at bounding box center [73, 209] width 134 height 34
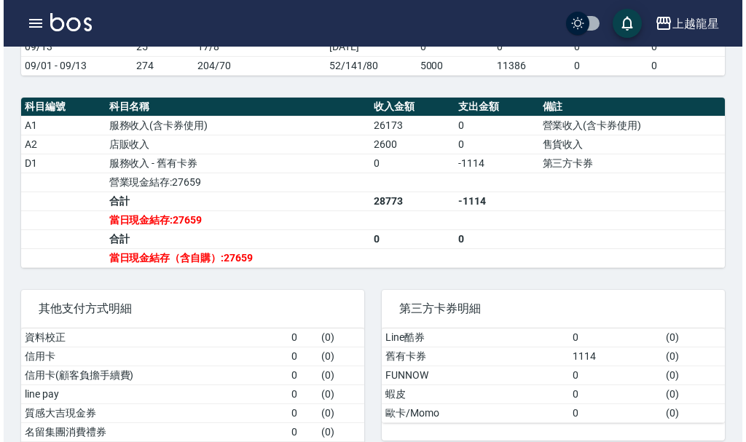
scroll to position [364, 0]
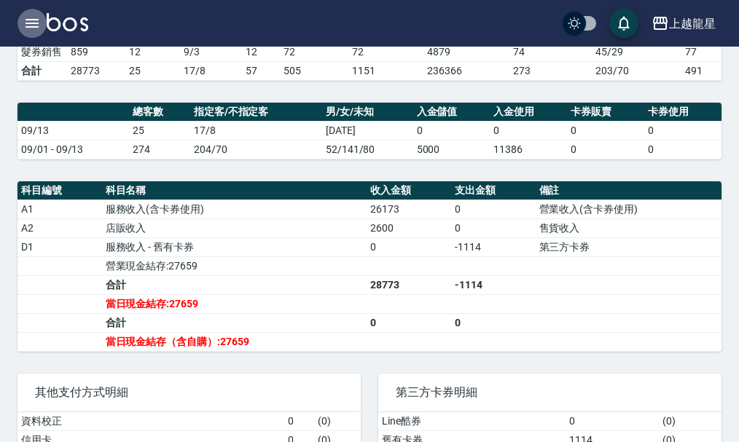
click at [37, 14] on button "button" at bounding box center [31, 23] width 29 height 29
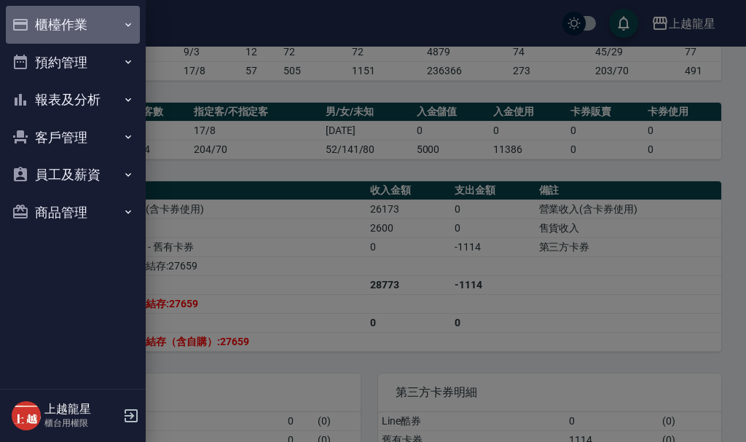
click at [93, 23] on button "櫃檯作業" at bounding box center [73, 25] width 134 height 38
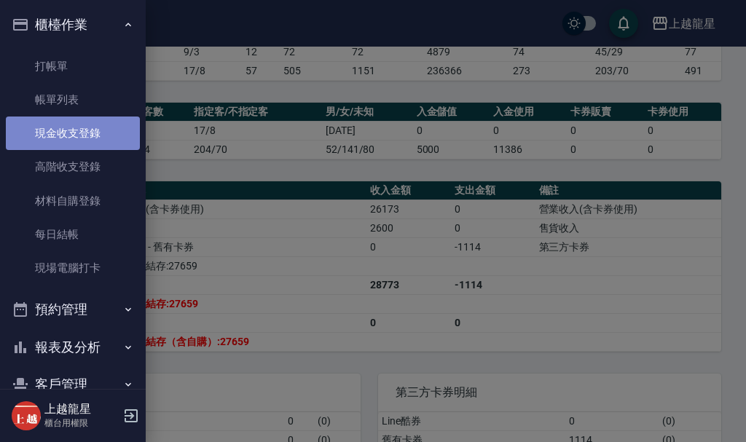
click at [106, 136] on link "現金收支登錄" at bounding box center [73, 134] width 134 height 34
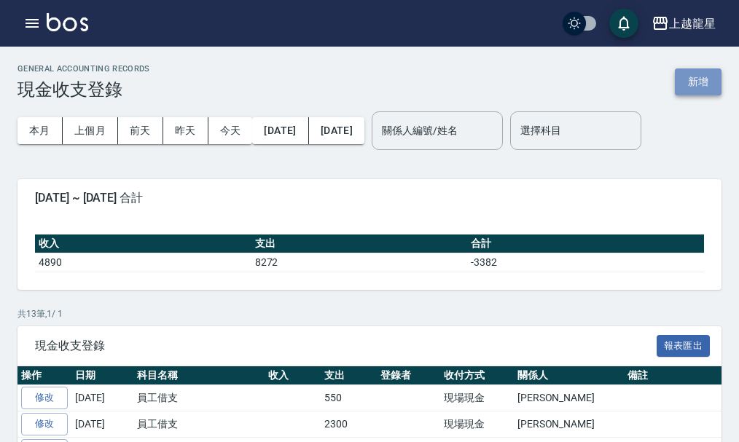
click at [693, 79] on button "新增" at bounding box center [698, 81] width 47 height 27
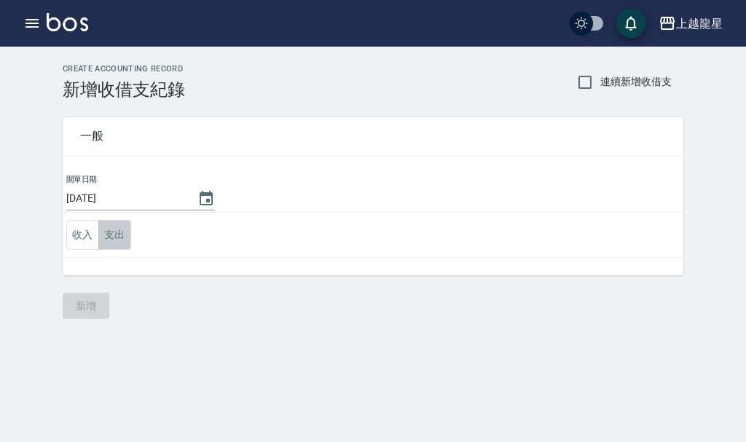
click at [119, 234] on button "支出" at bounding box center [114, 235] width 33 height 30
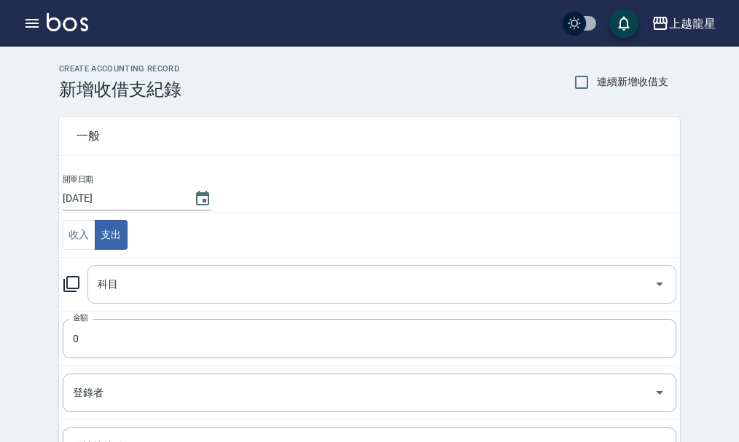
click at [659, 286] on icon "Open" at bounding box center [659, 285] width 7 height 4
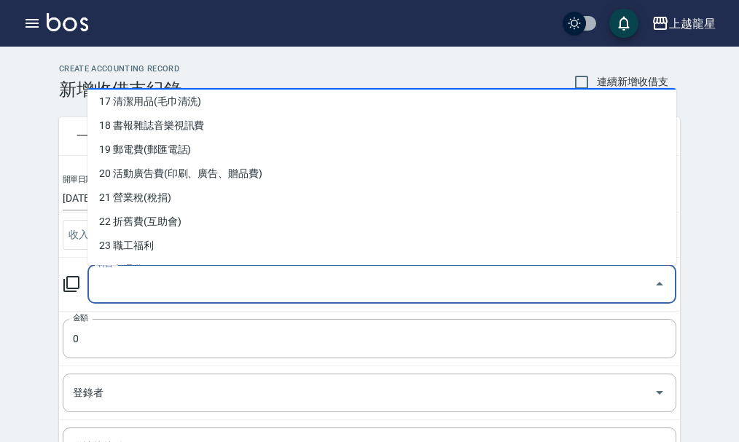
scroll to position [510, 0]
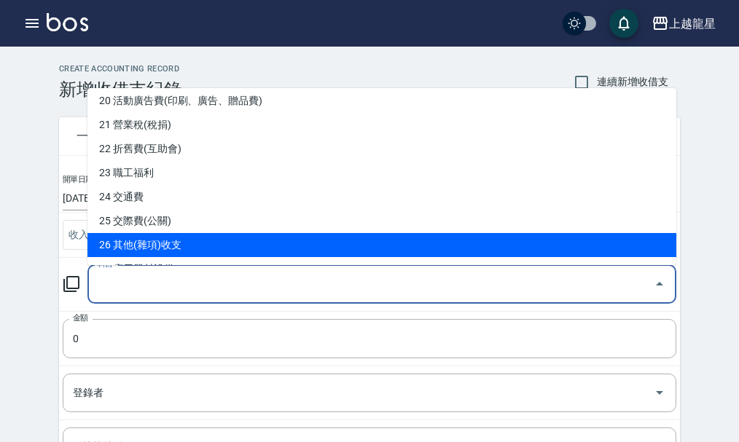
click at [199, 239] on li "26 其他(雜項)收支" at bounding box center [381, 245] width 589 height 24
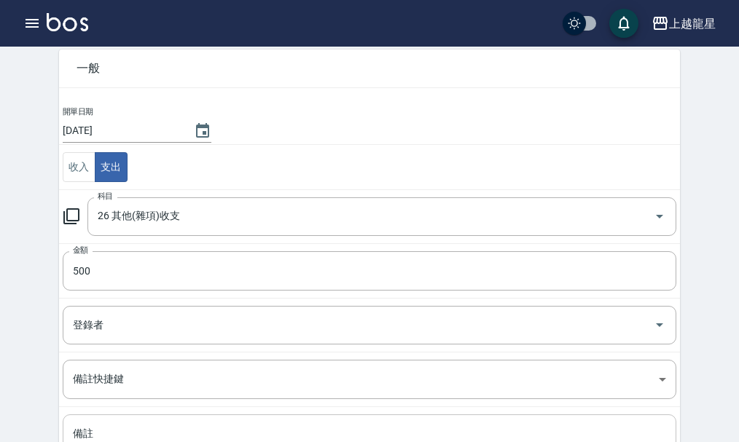
scroll to position [146, 0]
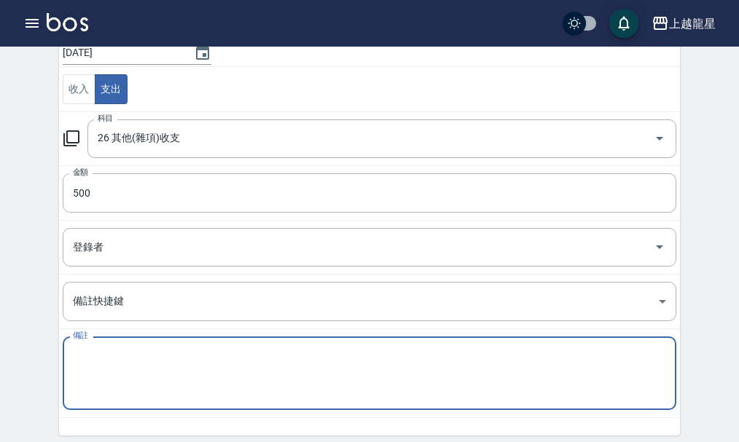
click at [117, 350] on textarea "備註" at bounding box center [369, 374] width 593 height 50
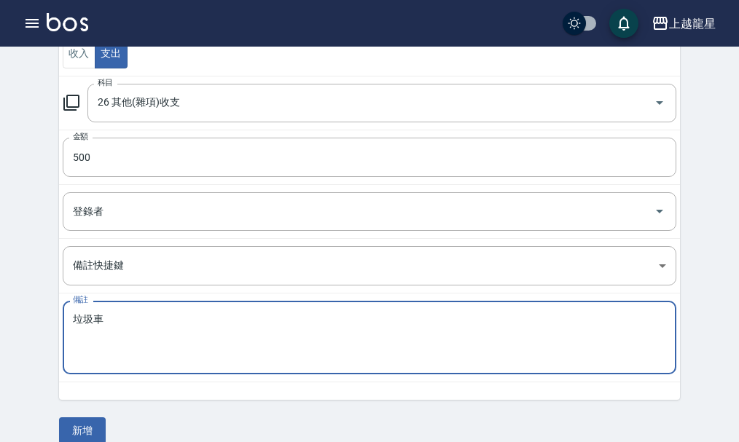
scroll to position [201, 0]
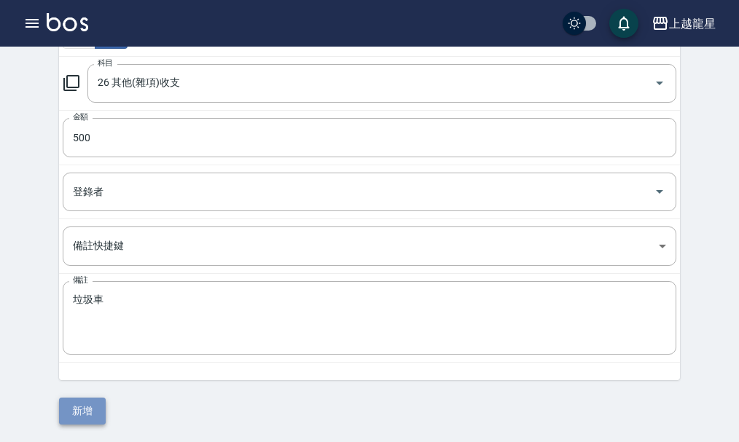
click at [75, 415] on button "新增" at bounding box center [82, 411] width 47 height 27
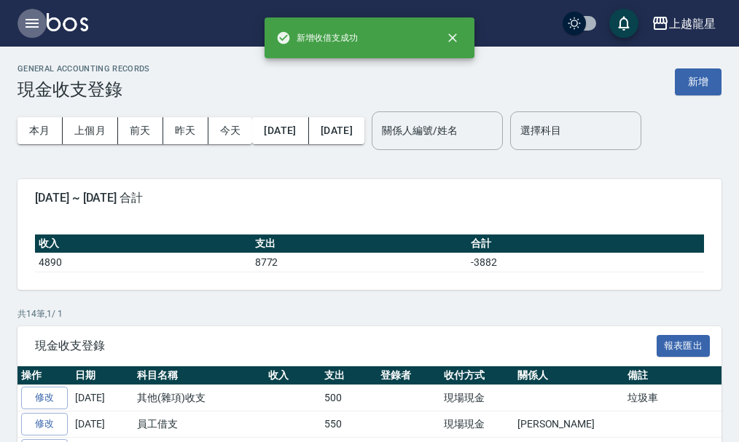
click at [31, 25] on icon "button" at bounding box center [31, 23] width 17 height 17
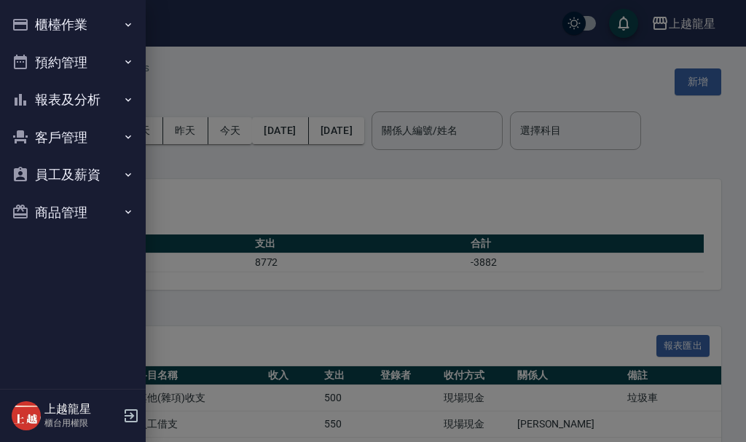
click at [106, 93] on button "報表及分析" at bounding box center [73, 100] width 134 height 38
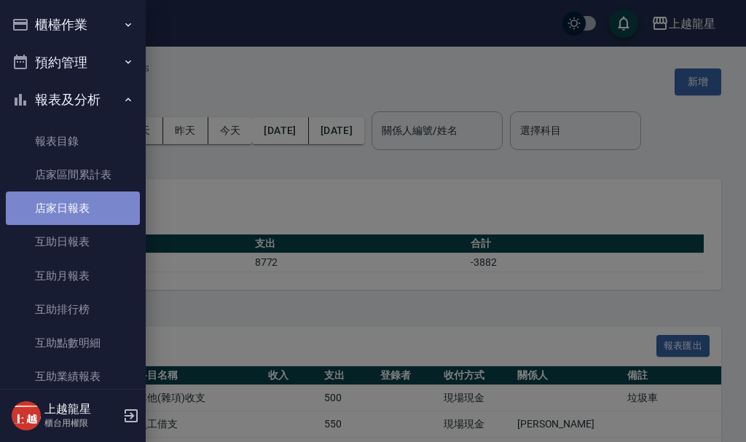
click at [106, 200] on link "店家日報表" at bounding box center [73, 209] width 134 height 34
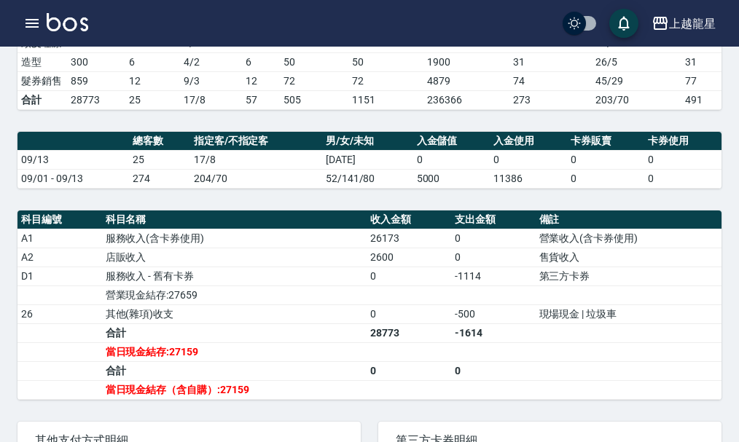
scroll to position [364, 0]
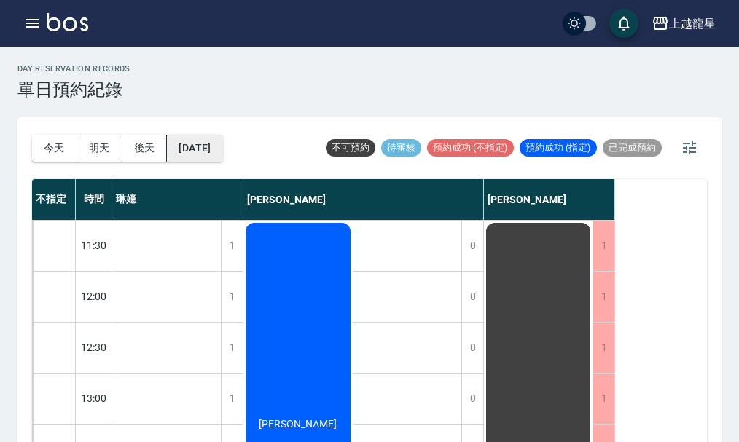
scroll to position [17, 0]
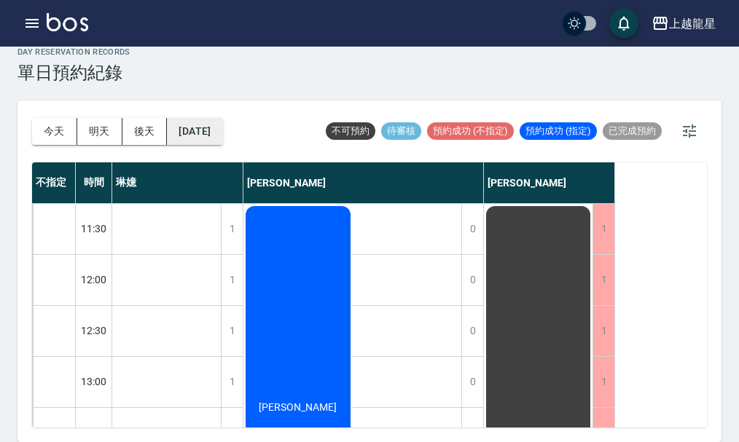
click at [183, 131] on button "2025/09/16" at bounding box center [194, 131] width 55 height 27
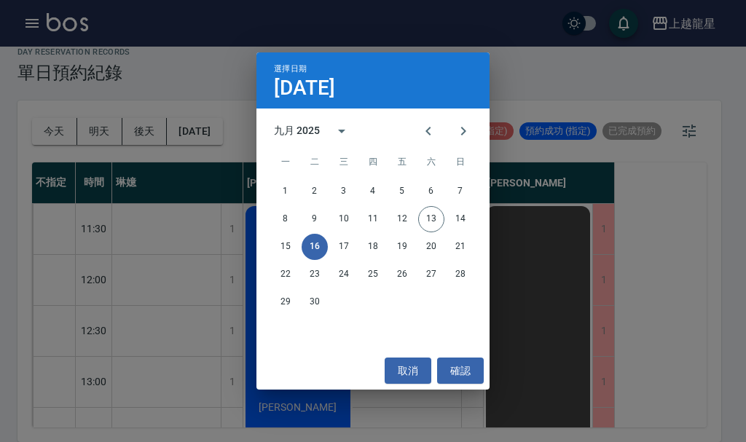
click at [541, 76] on div "選擇日期 9月16日 九月 2025 一 二 三 四 五 六 日 1 2 3 4 5 6 7 8 9 10 11 12 13 14 15 16 17 18 1…" at bounding box center [373, 221] width 746 height 442
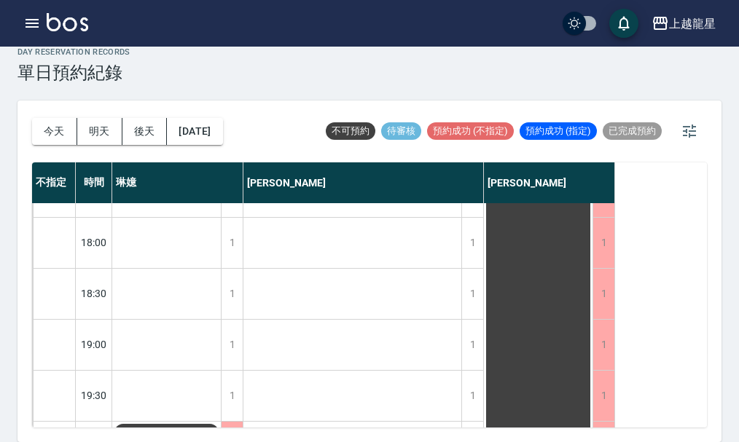
scroll to position [705, 0]
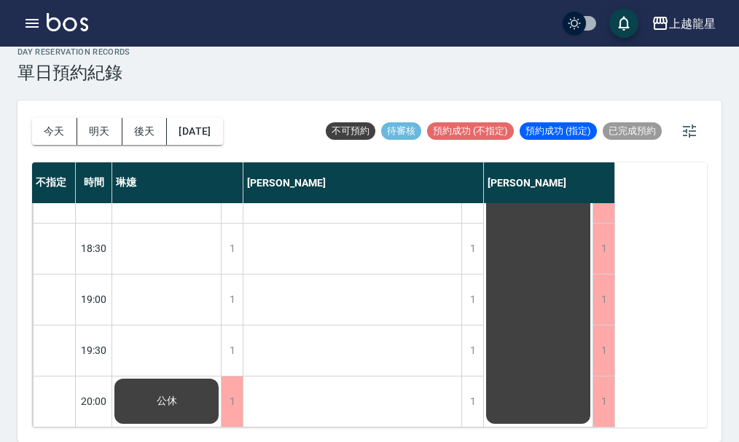
click at [326, 74] on div "day Reservation records 單日預約紀錄" at bounding box center [369, 65] width 704 height 36
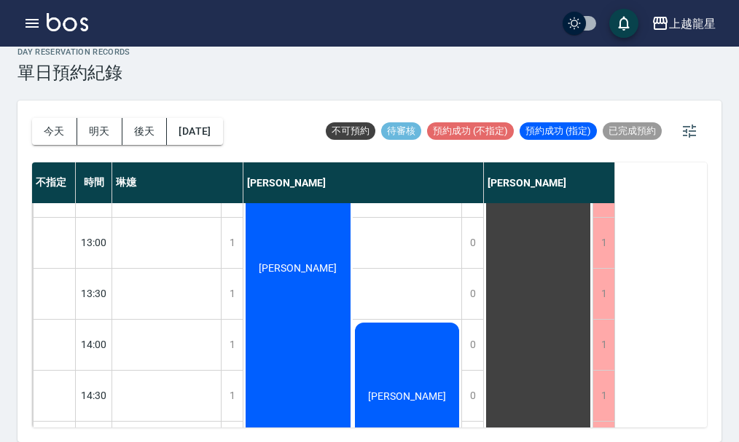
scroll to position [0, 0]
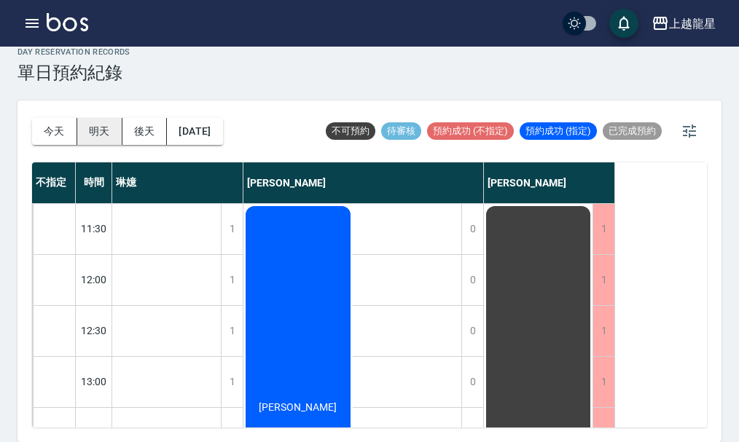
click at [90, 130] on button "明天" at bounding box center [99, 131] width 45 height 27
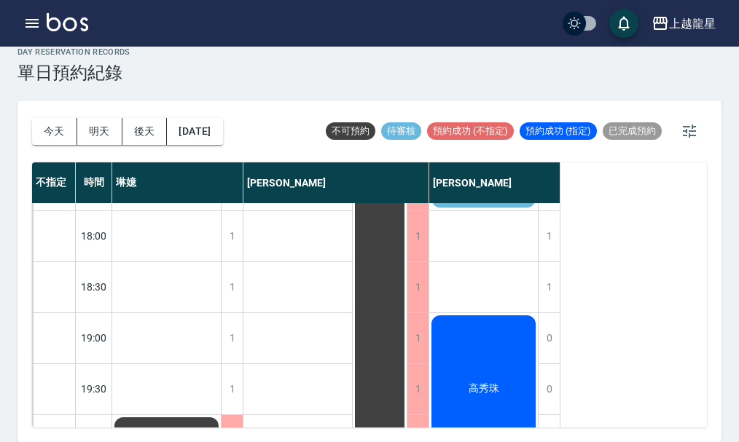
scroll to position [705, 0]
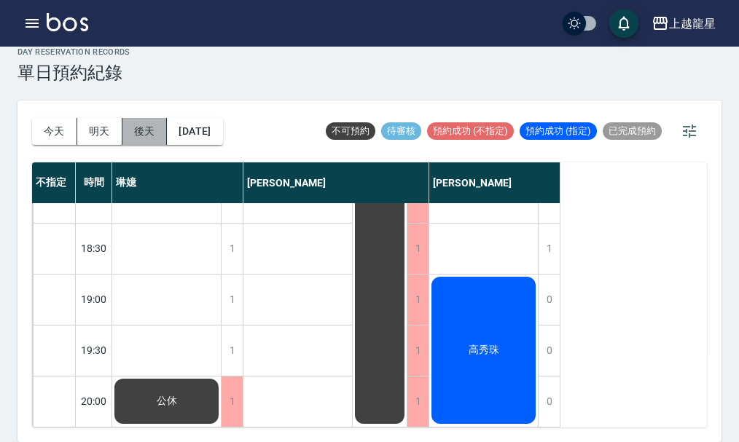
click at [163, 130] on button "後天" at bounding box center [144, 131] width 45 height 27
